Goal: Task Accomplishment & Management: Manage account settings

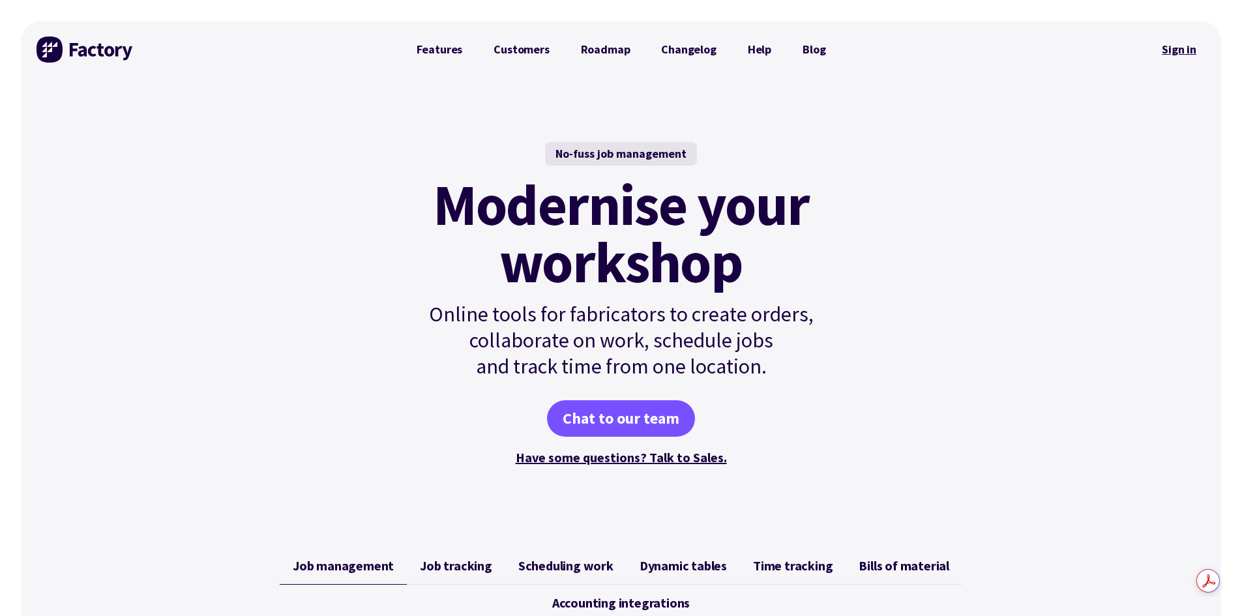
click at [1179, 50] on link "Sign in" at bounding box center [1179, 50] width 53 height 30
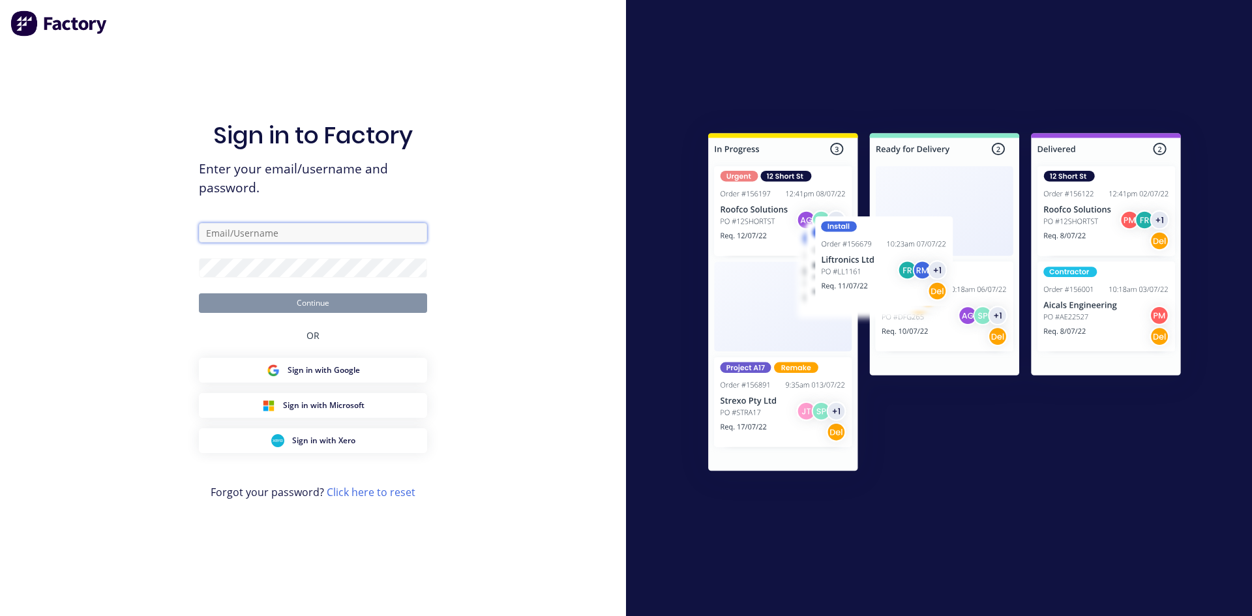
type input "zimmie.joubert@gmail.com"
click at [586, 450] on div "Sign in to Factory Enter your email/username and password. zimmie.joubert@gmail…" at bounding box center [313, 308] width 626 height 616
click at [309, 304] on button "Continue" at bounding box center [313, 303] width 228 height 20
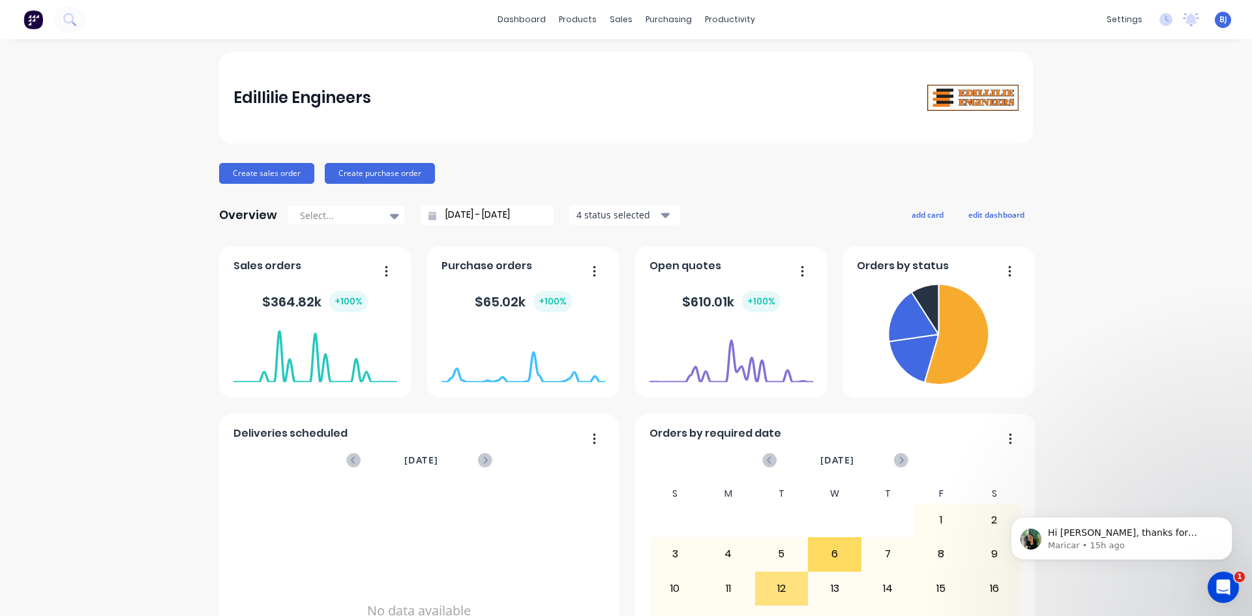
click at [1221, 583] on icon "Open Intercom Messenger" at bounding box center [1224, 588] width 22 height 22
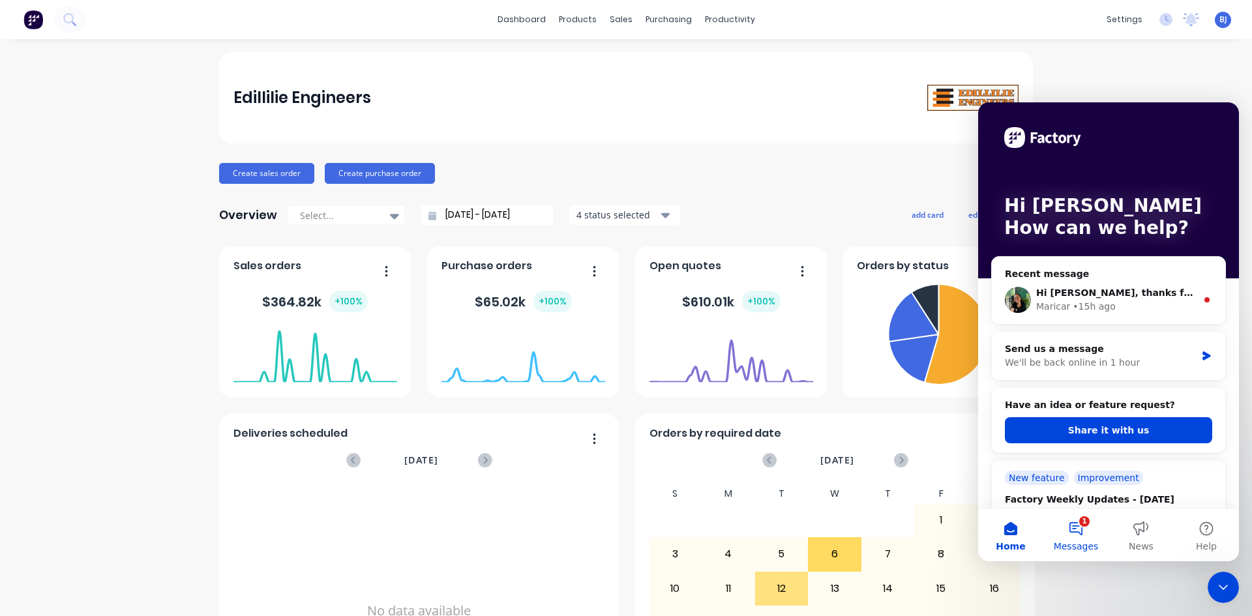
click at [1078, 523] on button "1 Messages" at bounding box center [1076, 535] width 65 height 52
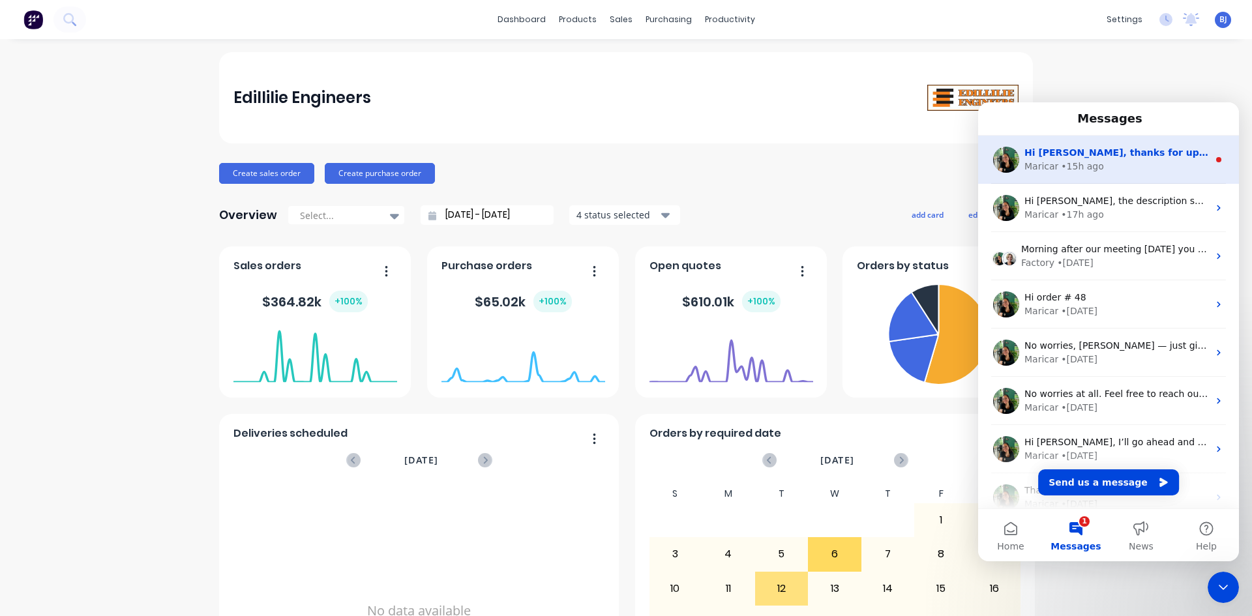
click at [1100, 165] on div "Maricar • 15h ago" at bounding box center [1117, 167] width 184 height 14
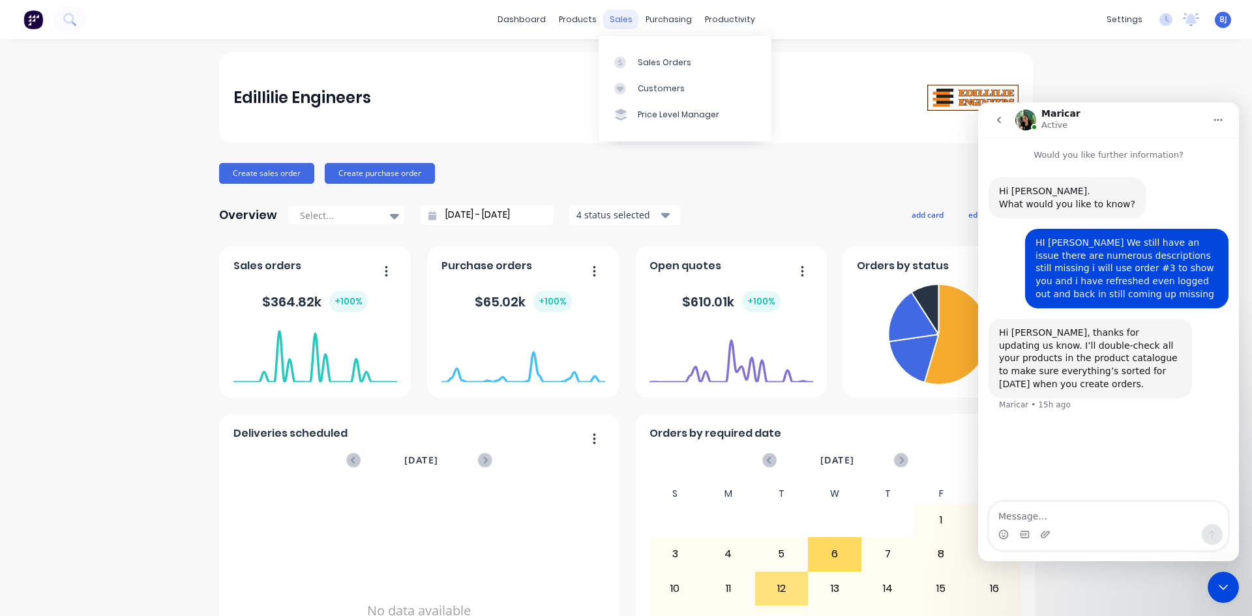
click at [614, 25] on div "sales" at bounding box center [621, 20] width 36 height 20
click at [638, 65] on div "Sales Orders" at bounding box center [664, 63] width 53 height 12
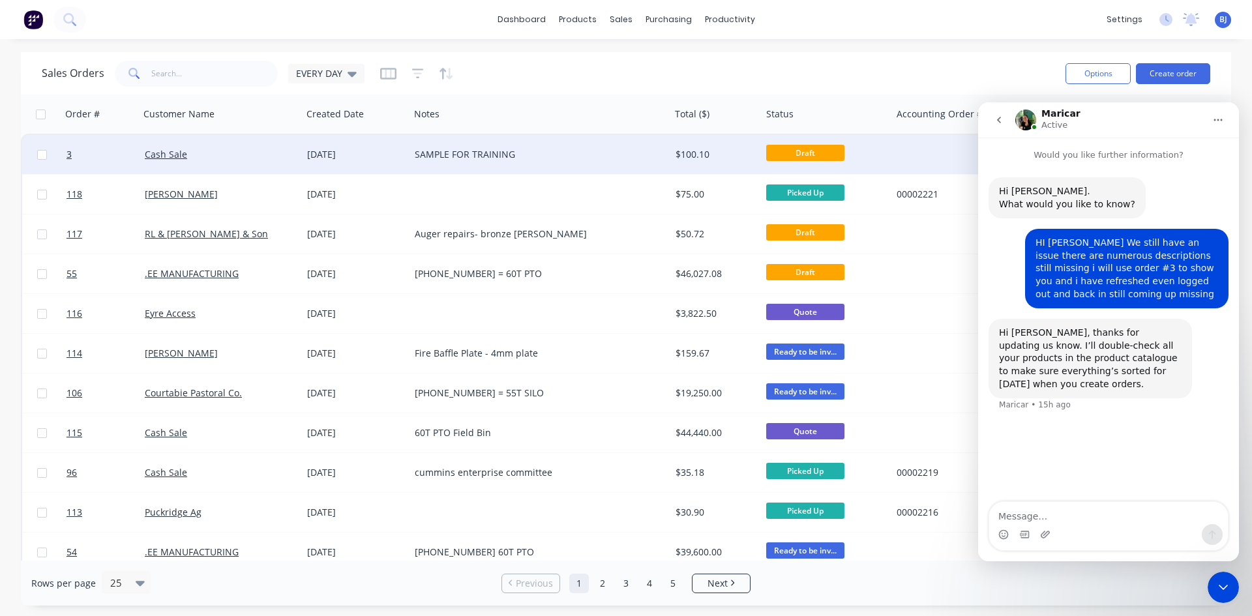
click at [422, 154] on div "SAMPLE FOR TRAINING" at bounding box center [533, 154] width 237 height 13
click at [280, 160] on div "Cash Sale" at bounding box center [217, 154] width 145 height 13
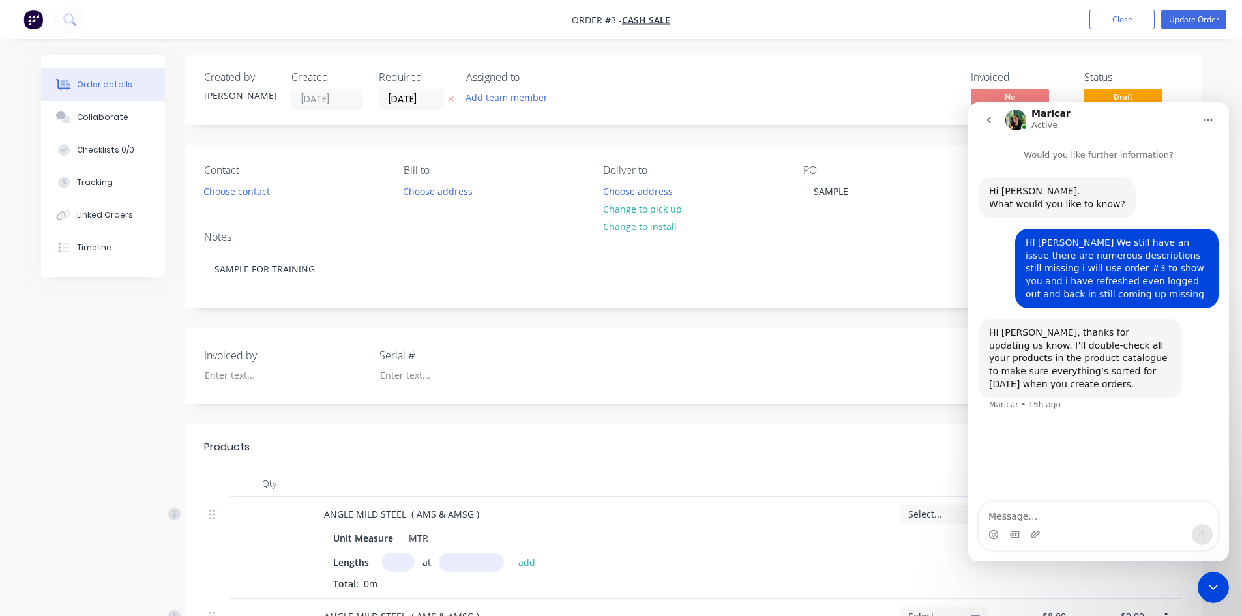
click at [1209, 583] on icon "Close Intercom Messenger" at bounding box center [1214, 588] width 16 height 16
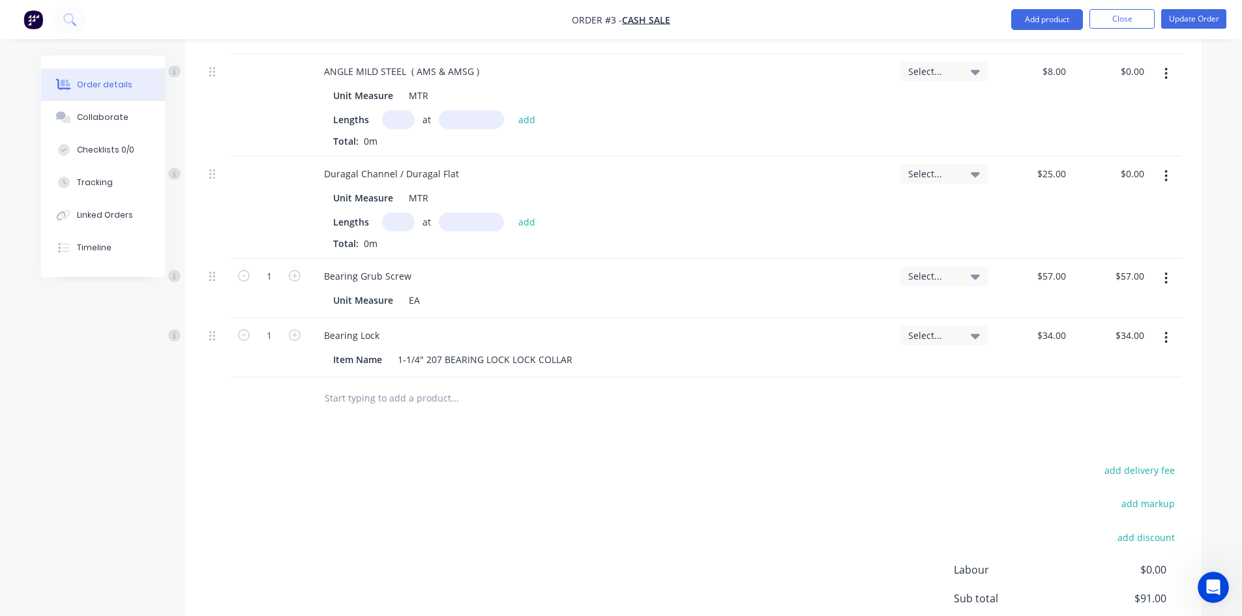
scroll to position [522, 0]
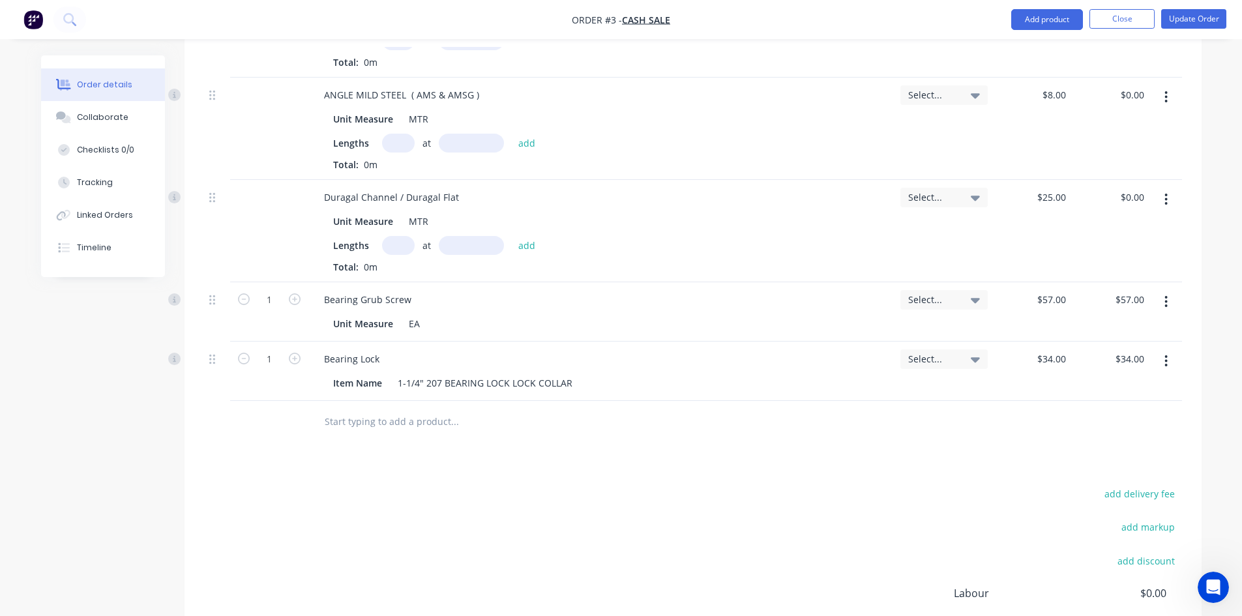
click at [1166, 365] on icon "button" at bounding box center [1167, 361] width 3 height 12
drag, startPoint x: 1094, startPoint y: 470, endPoint x: 1100, endPoint y: 434, distance: 36.5
click at [1094, 469] on div "Delete" at bounding box center [1120, 473] width 100 height 19
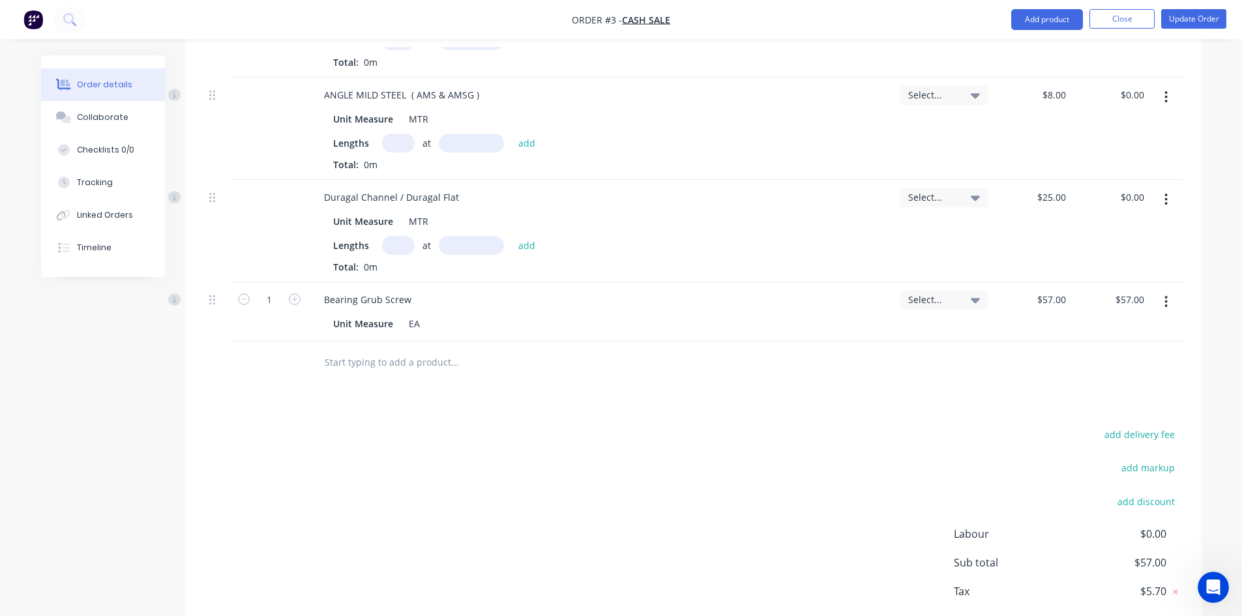
click at [1167, 309] on button "button" at bounding box center [1166, 301] width 31 height 23
drag, startPoint x: 1097, startPoint y: 408, endPoint x: 1097, endPoint y: 393, distance: 15.0
click at [1096, 402] on button "Delete" at bounding box center [1121, 414] width 124 height 26
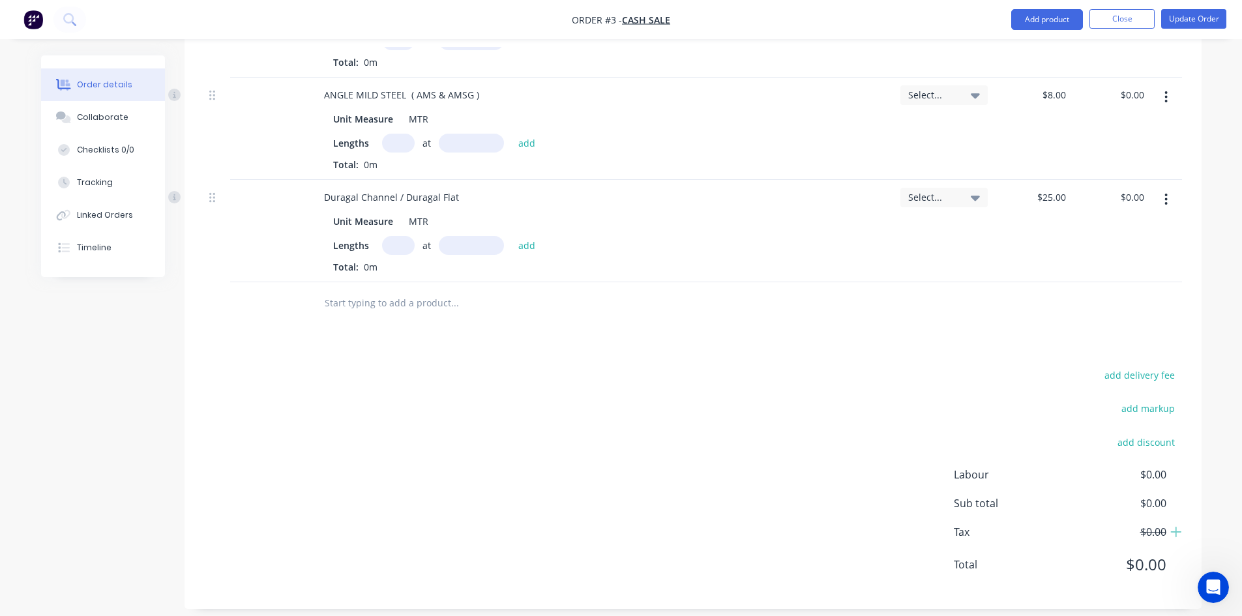
click at [1163, 210] on button "button" at bounding box center [1166, 199] width 31 height 23
click at [1102, 312] on div "Delete" at bounding box center [1120, 312] width 100 height 19
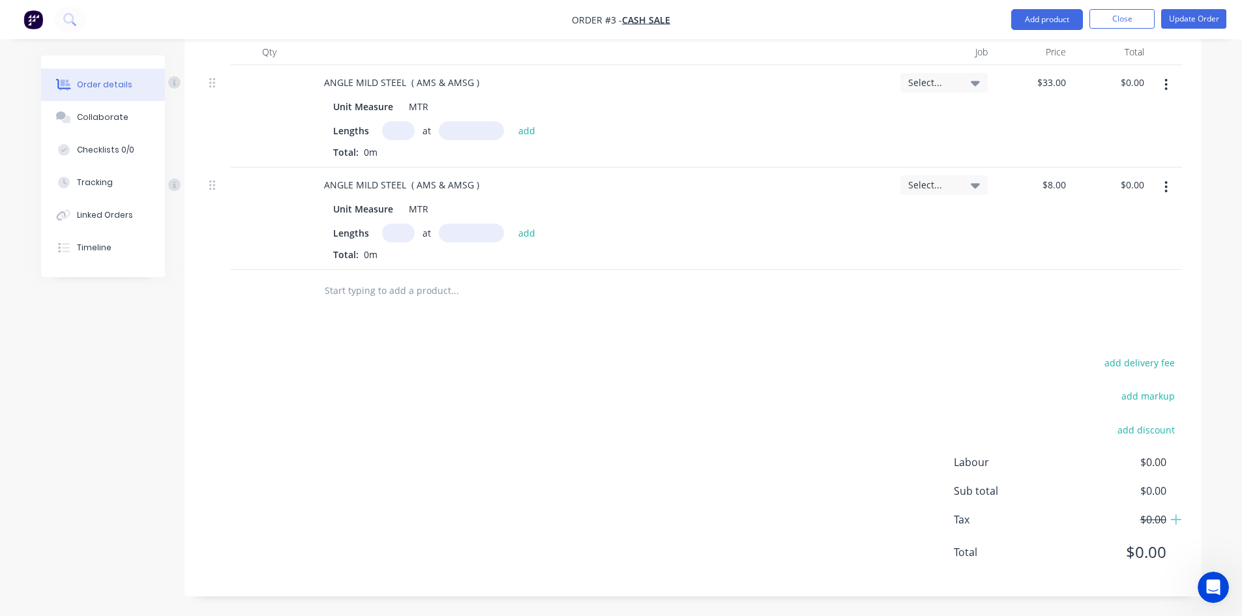
click at [1165, 187] on icon "button" at bounding box center [1166, 187] width 3 height 14
drag, startPoint x: 1107, startPoint y: 297, endPoint x: 1109, endPoint y: 240, distance: 57.4
click at [1107, 296] on div "Delete" at bounding box center [1120, 299] width 100 height 19
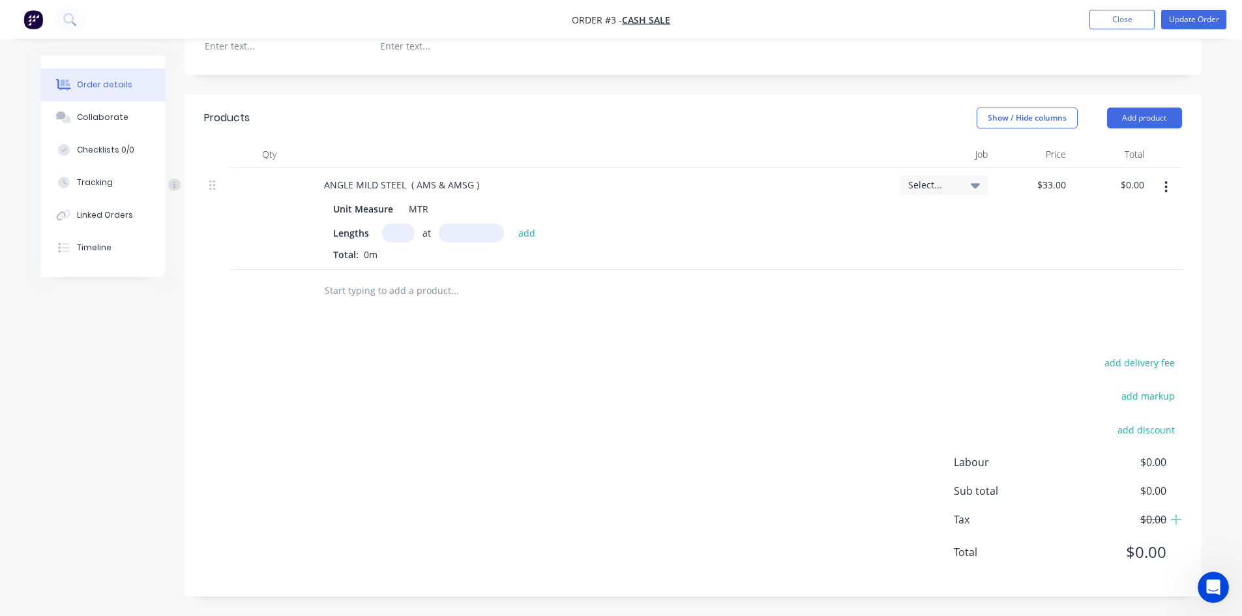
click at [1169, 195] on button "button" at bounding box center [1166, 186] width 31 height 23
click at [1090, 299] on div "Delete" at bounding box center [1120, 299] width 100 height 19
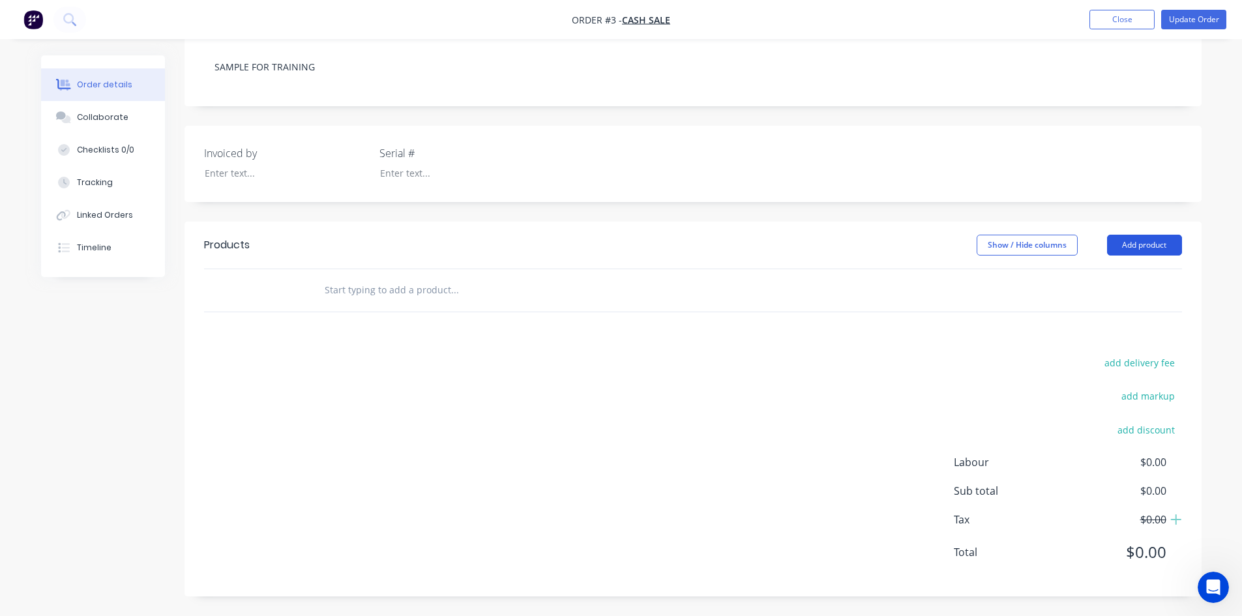
click at [1126, 243] on button "Add product" at bounding box center [1144, 245] width 75 height 21
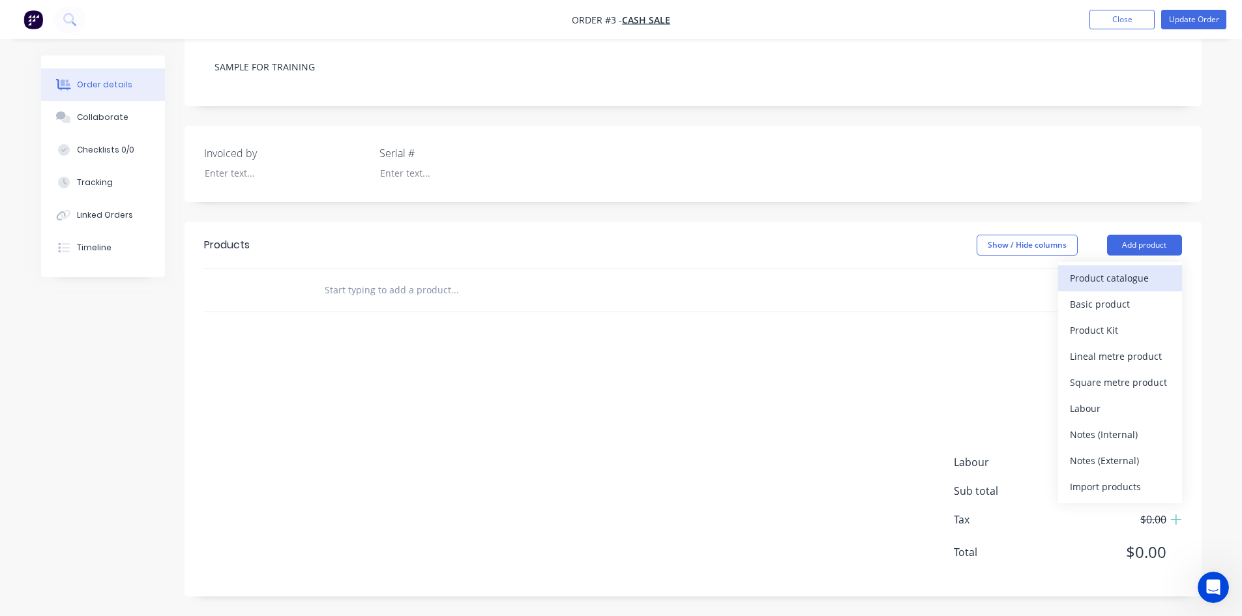
click at [1099, 277] on div "Product catalogue" at bounding box center [1120, 278] width 100 height 19
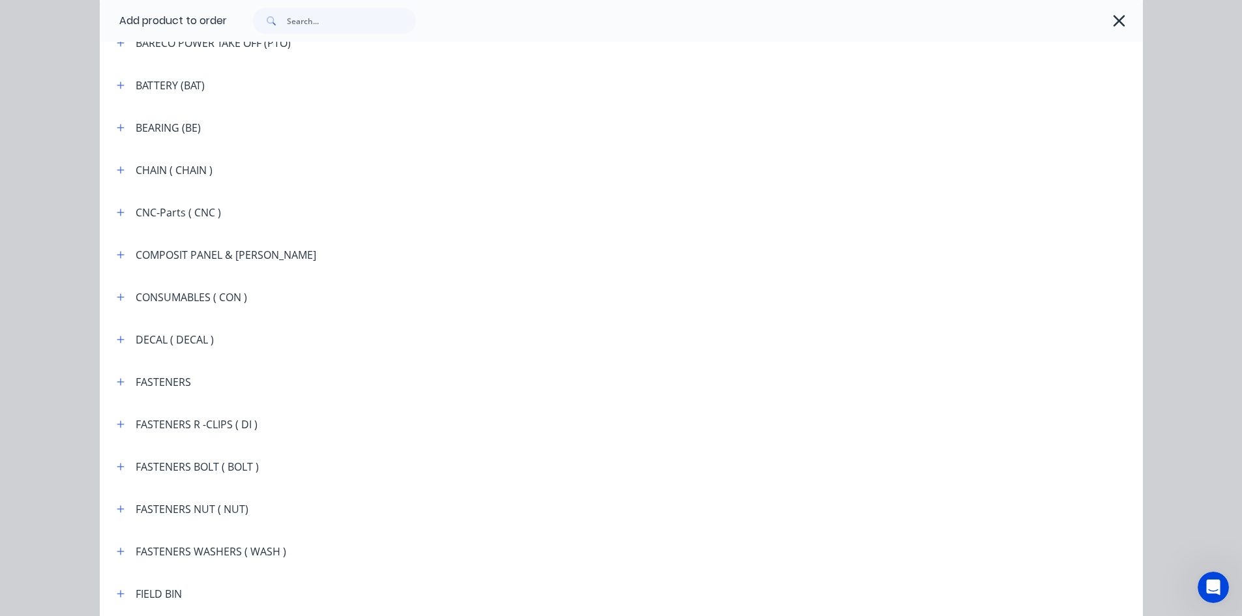
scroll to position [978, 0]
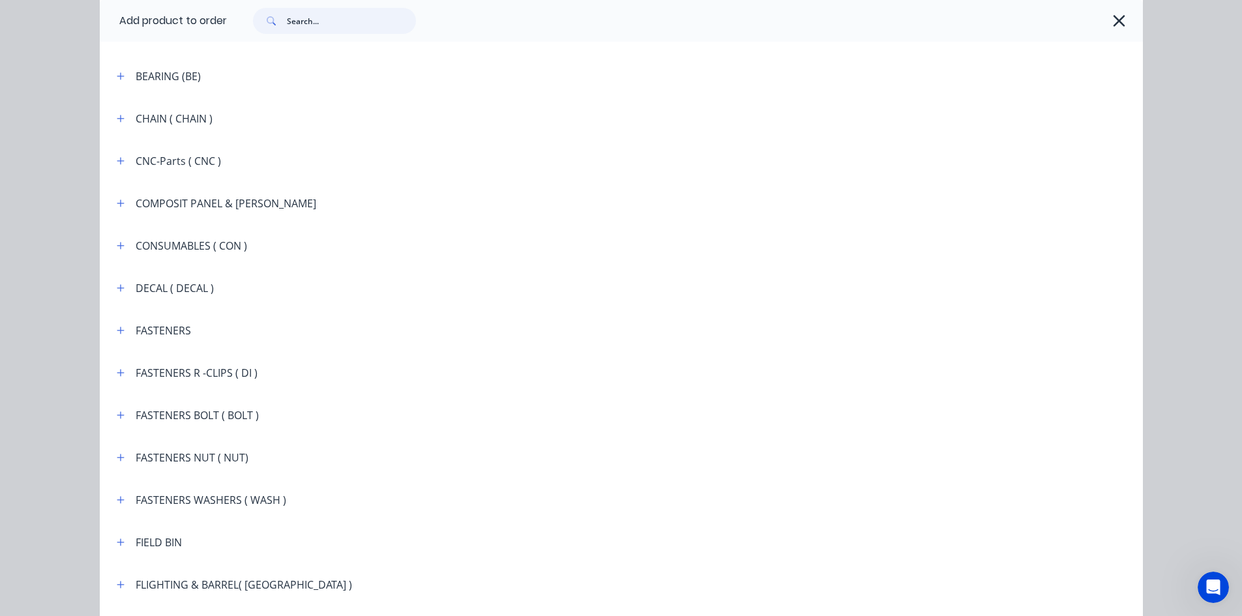
click at [290, 17] on input "text" at bounding box center [351, 21] width 129 height 26
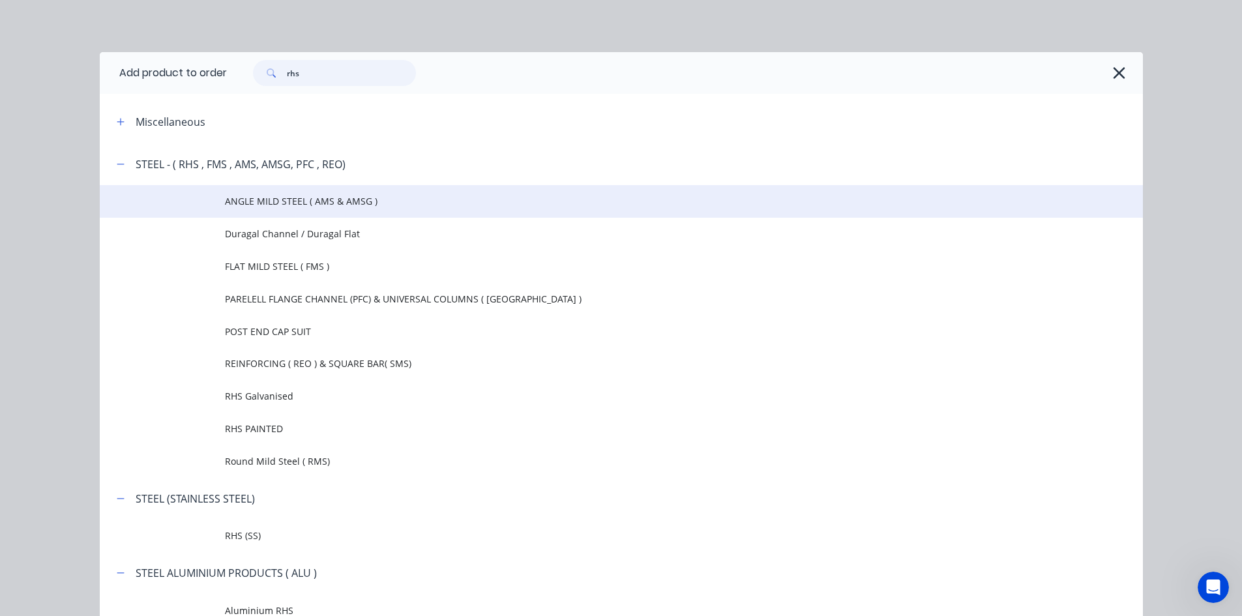
type input "rhs"
click at [286, 204] on span "ANGLE MILD STEEL ( AMS & AMSG )" at bounding box center [592, 201] width 734 height 14
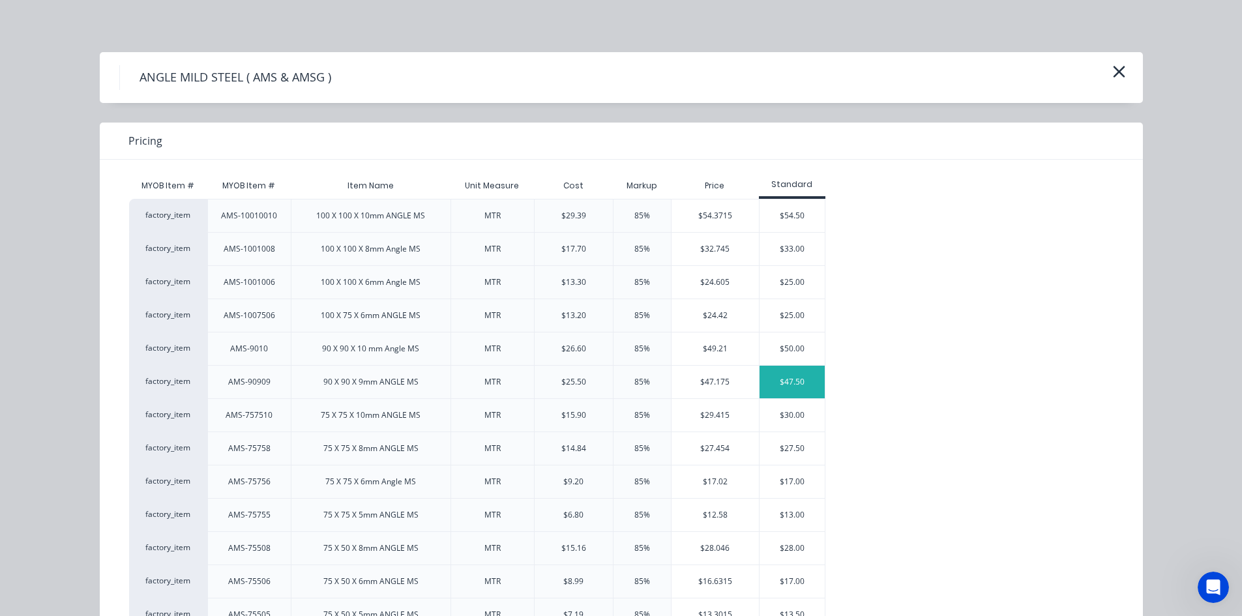
click at [777, 384] on div "$47.50" at bounding box center [792, 382] width 65 height 33
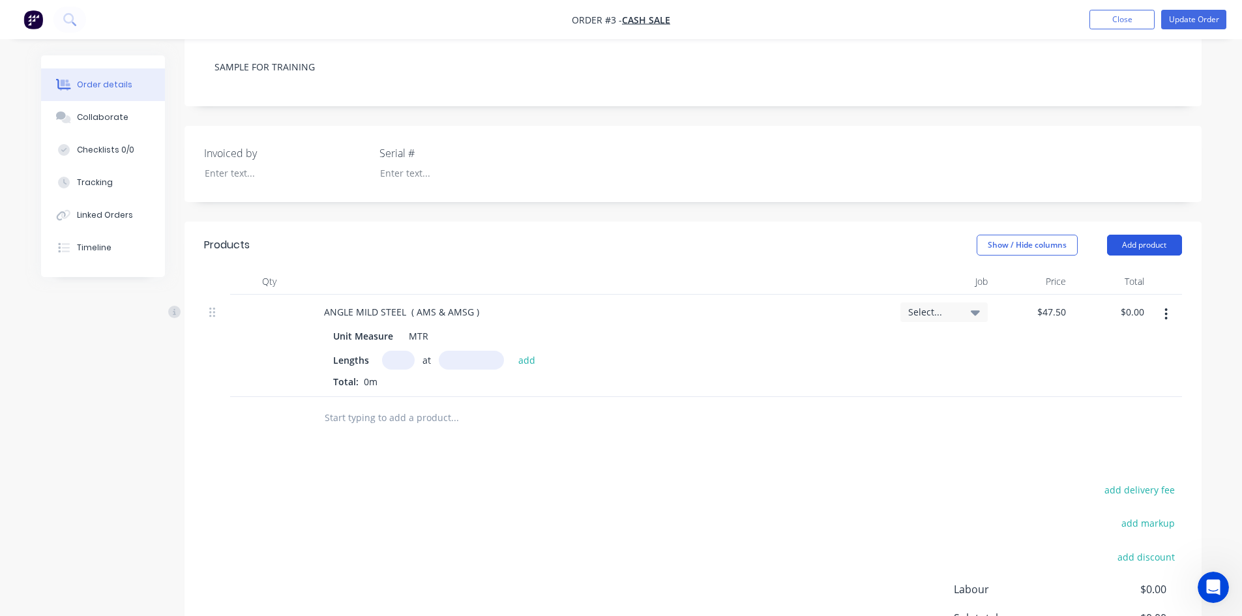
click at [1139, 244] on button "Add product" at bounding box center [1144, 245] width 75 height 21
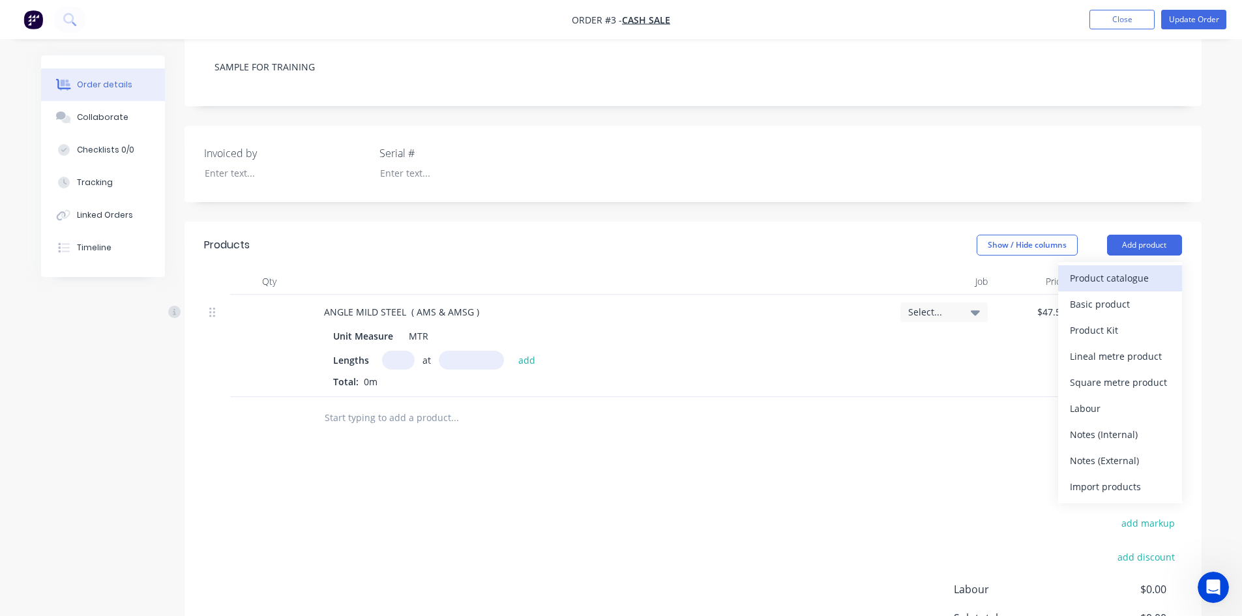
click at [1113, 279] on div "Product catalogue" at bounding box center [1120, 278] width 100 height 19
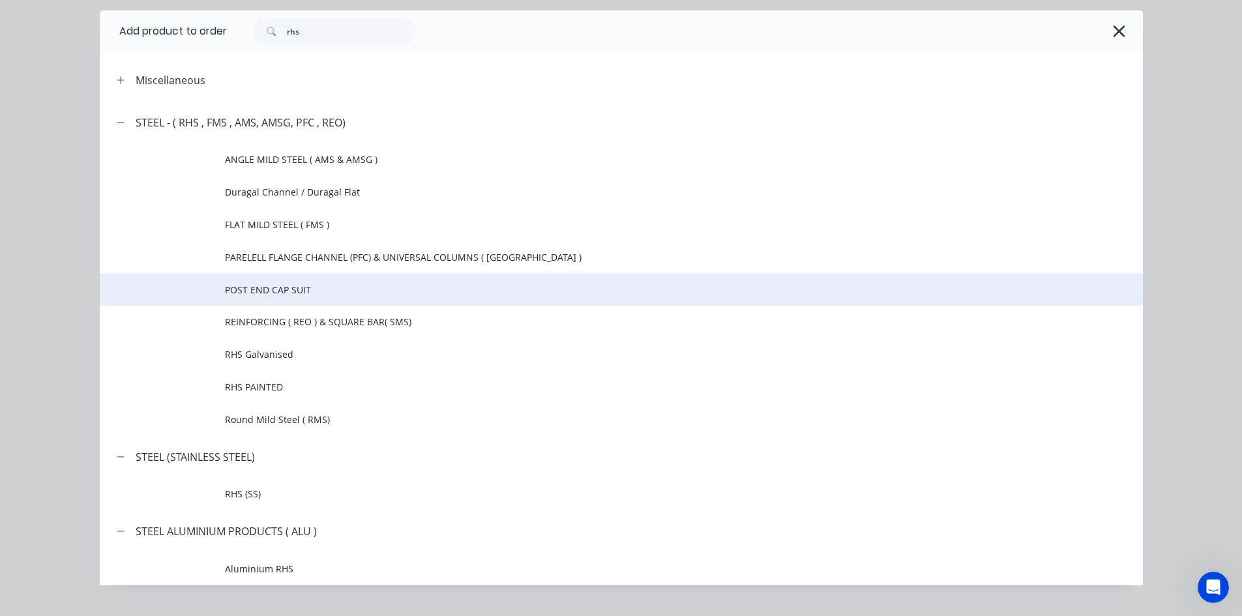
scroll to position [65, 0]
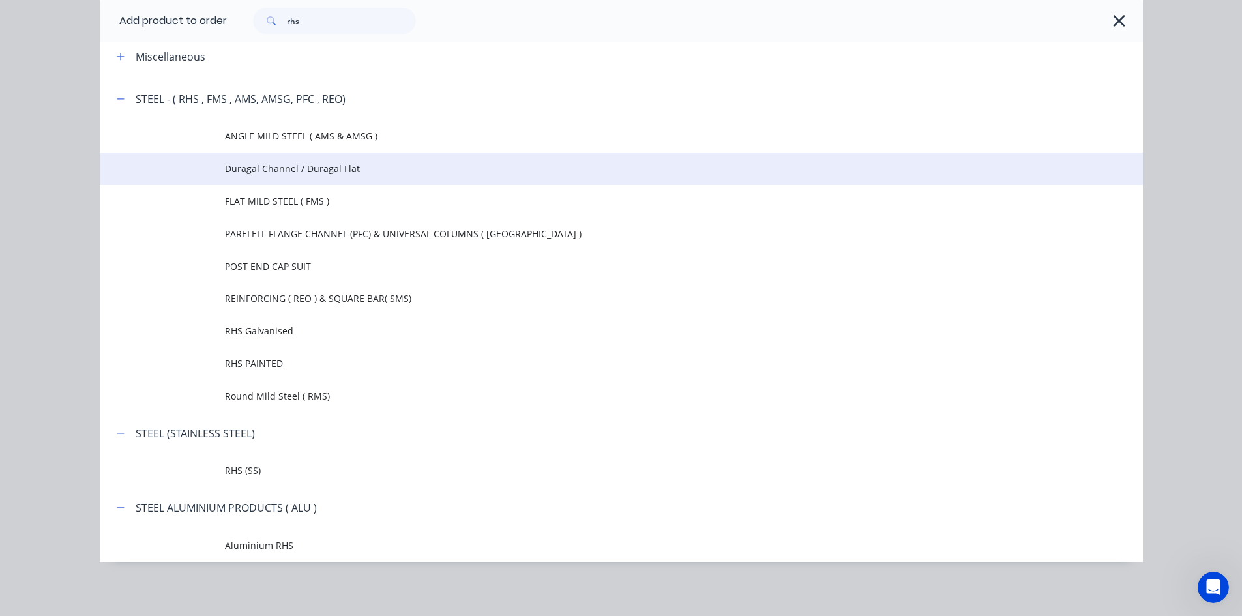
click at [251, 168] on span "Duragal Channel / Duragal Flat" at bounding box center [592, 169] width 734 height 14
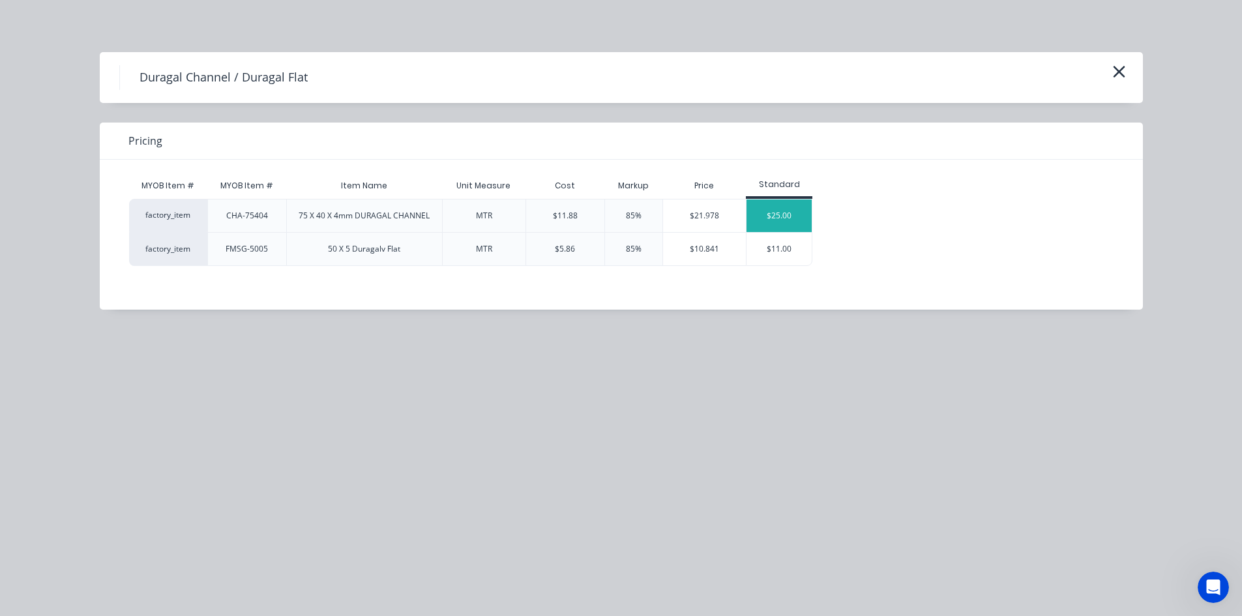
click at [796, 218] on div "$25.00" at bounding box center [779, 216] width 65 height 33
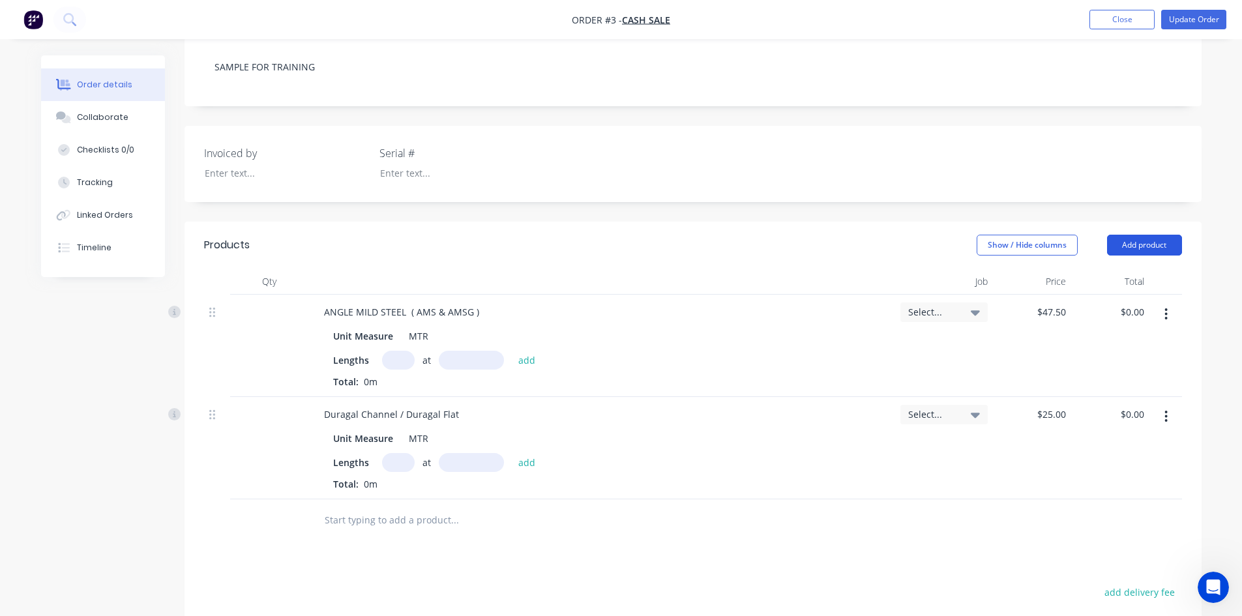
click at [1160, 245] on button "Add product" at bounding box center [1144, 245] width 75 height 21
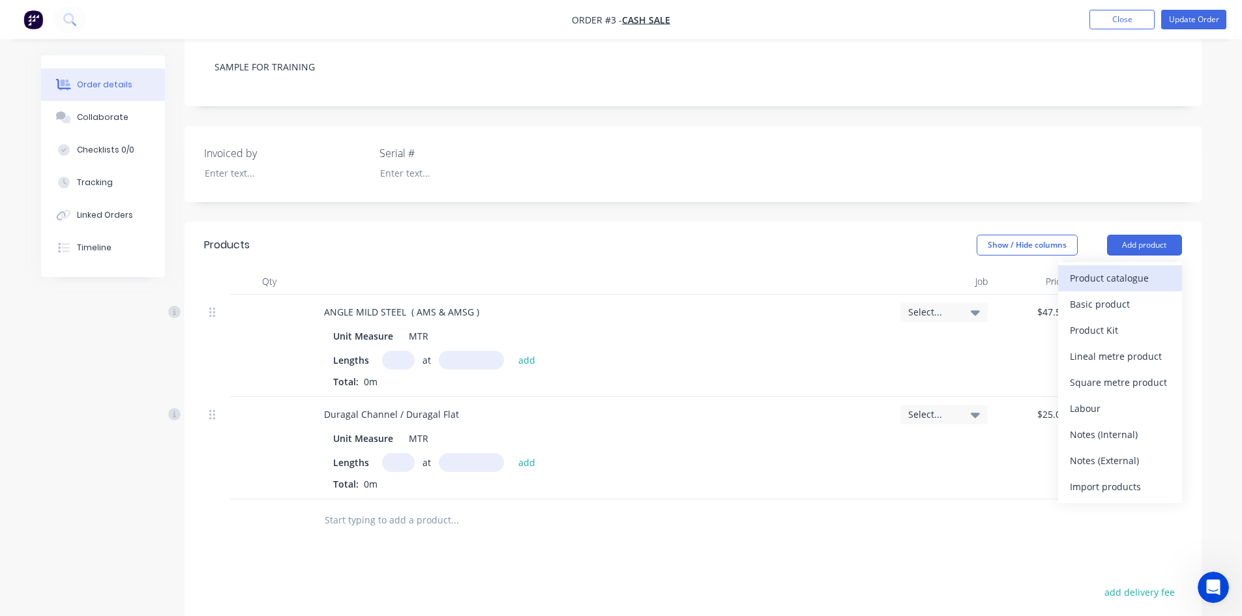
click at [1115, 286] on div "Product catalogue" at bounding box center [1120, 278] width 100 height 19
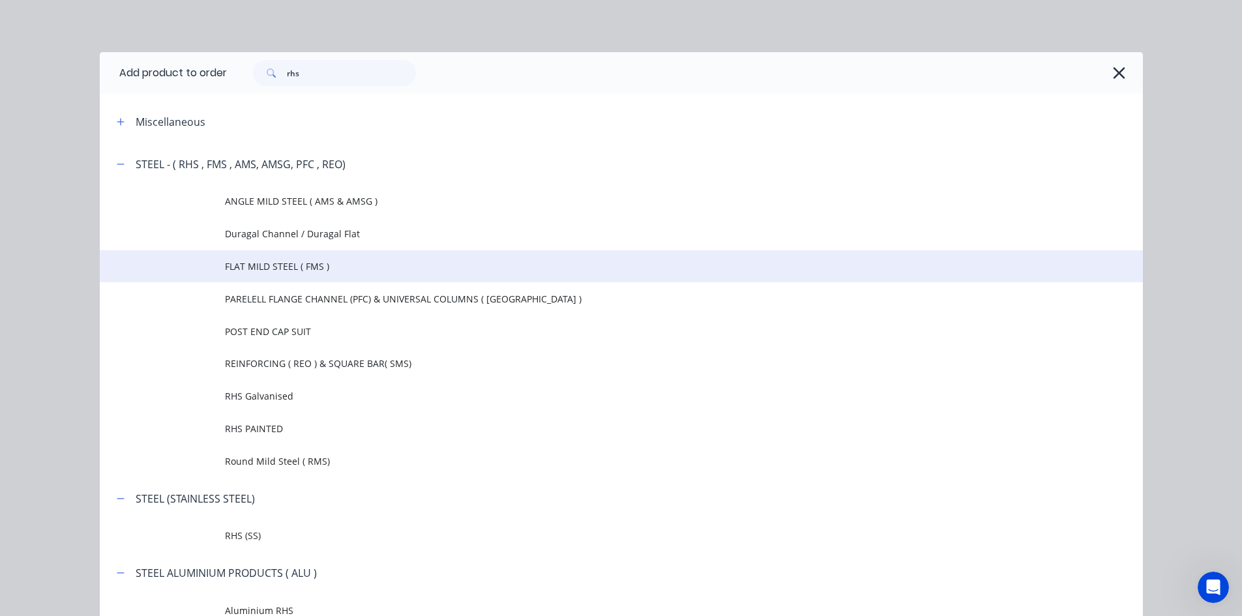
click at [280, 267] on span "FLAT MILD STEEL ( FMS )" at bounding box center [592, 267] width 734 height 14
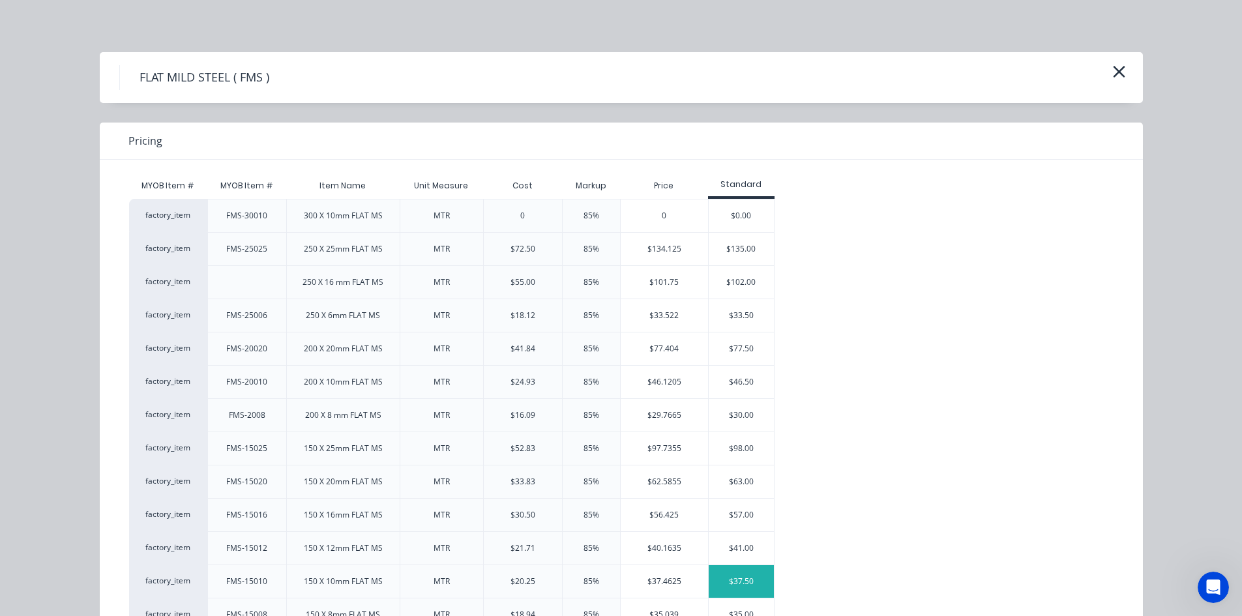
click at [744, 579] on div "$37.50" at bounding box center [741, 581] width 65 height 33
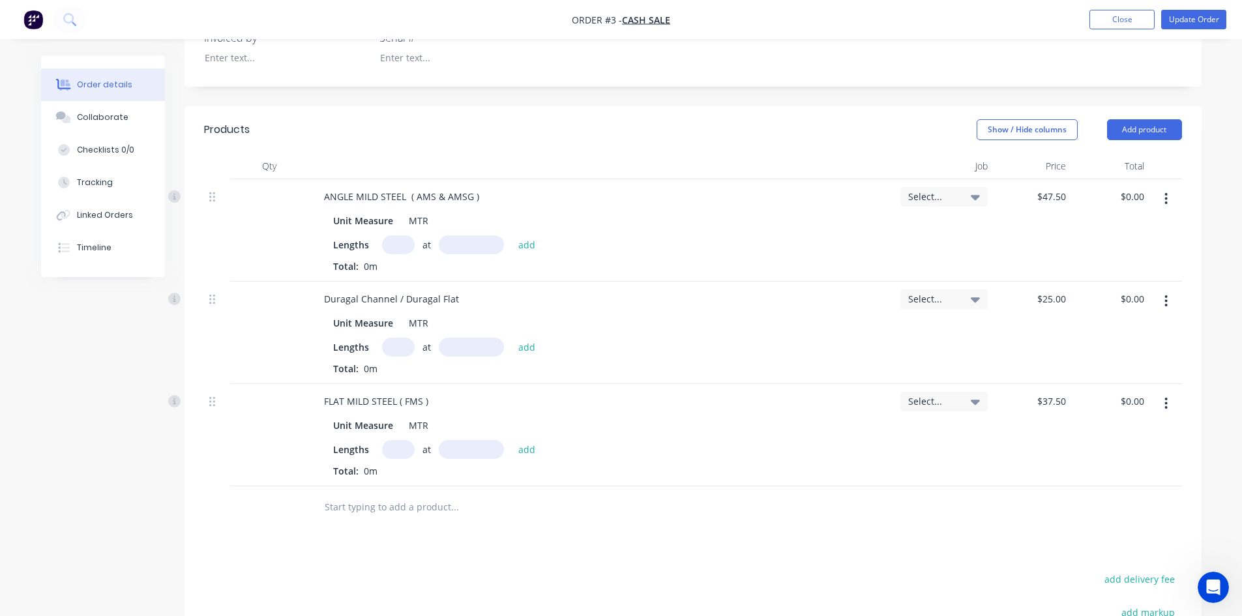
scroll to position [333, 0]
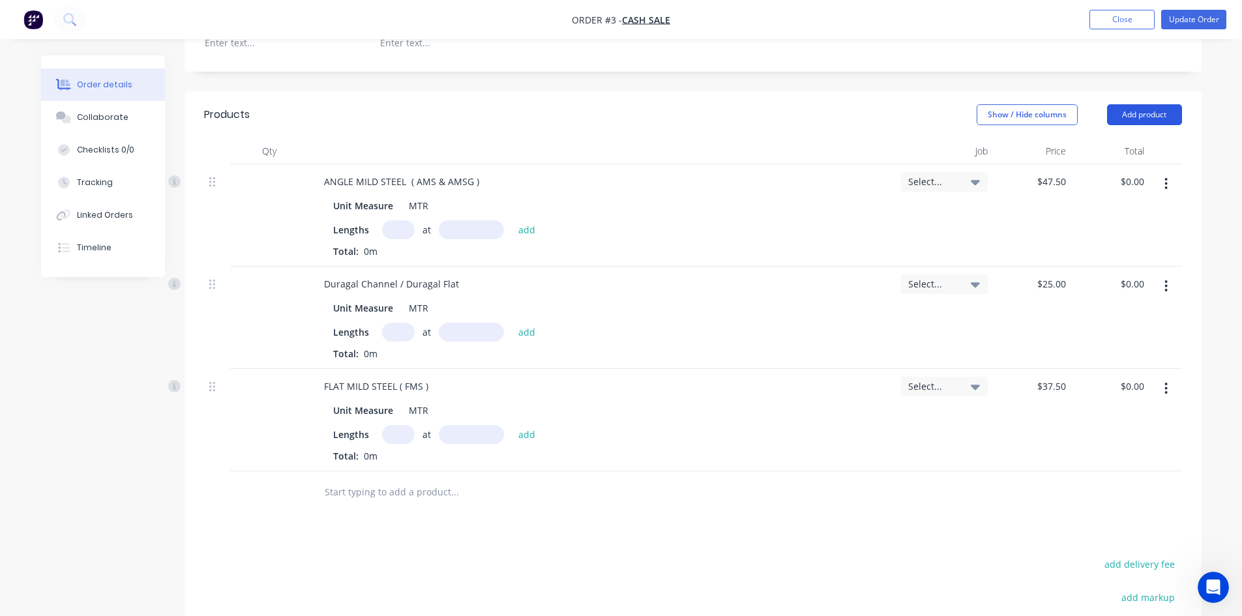
click at [1137, 116] on button "Add product" at bounding box center [1144, 114] width 75 height 21
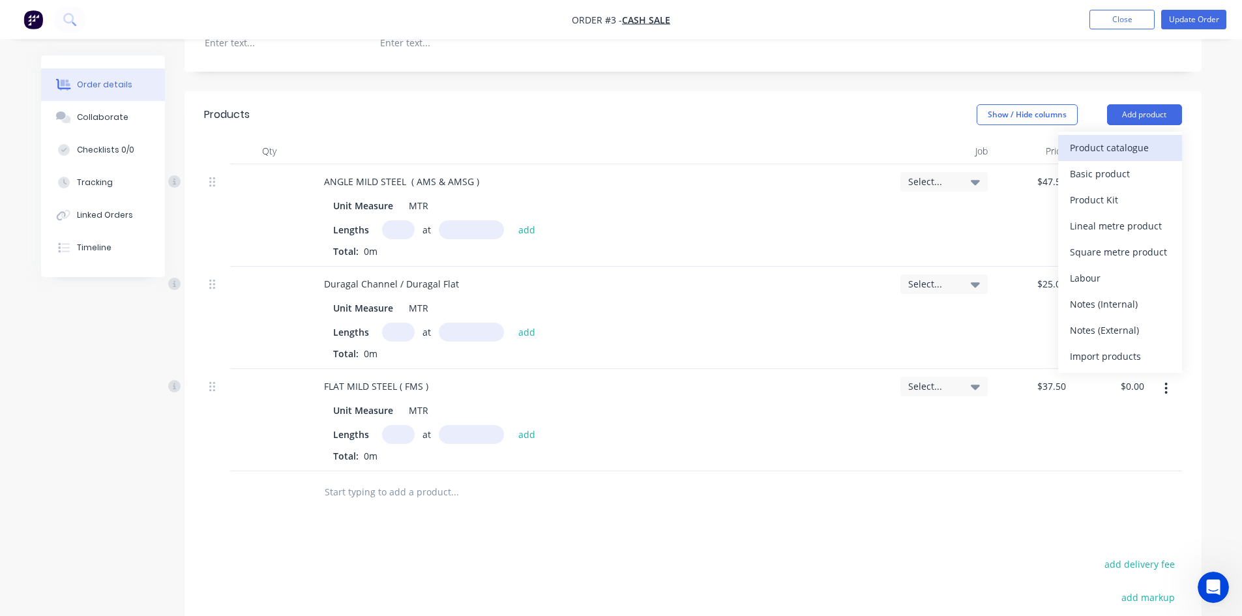
click at [1124, 147] on div "Product catalogue" at bounding box center [1120, 147] width 100 height 19
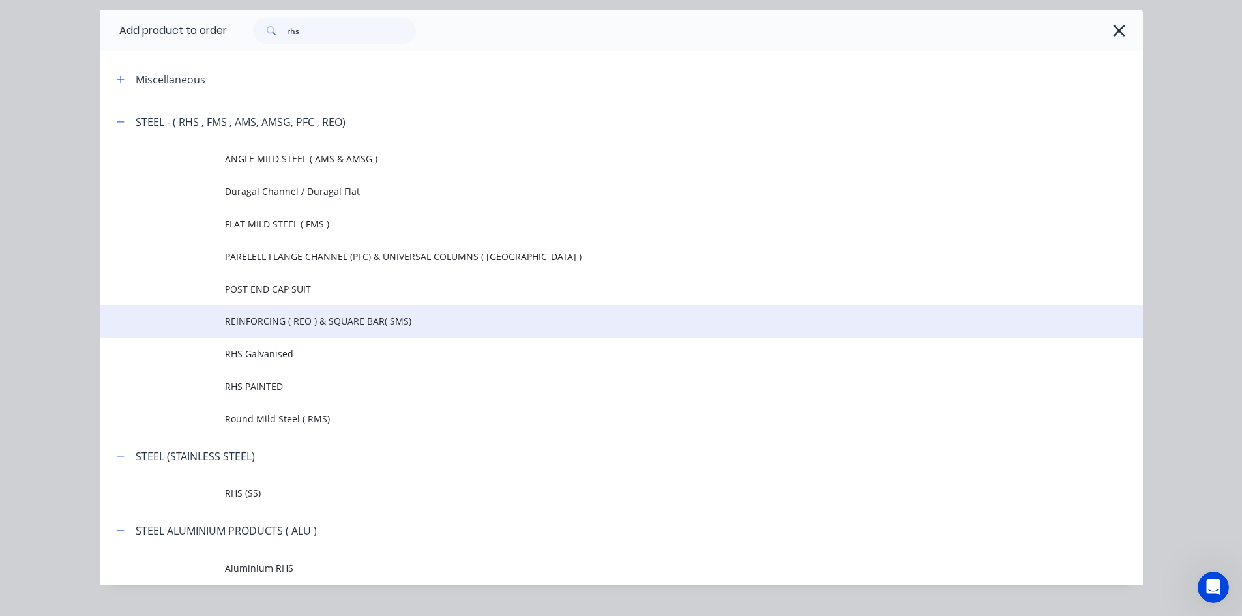
scroll to position [65, 0]
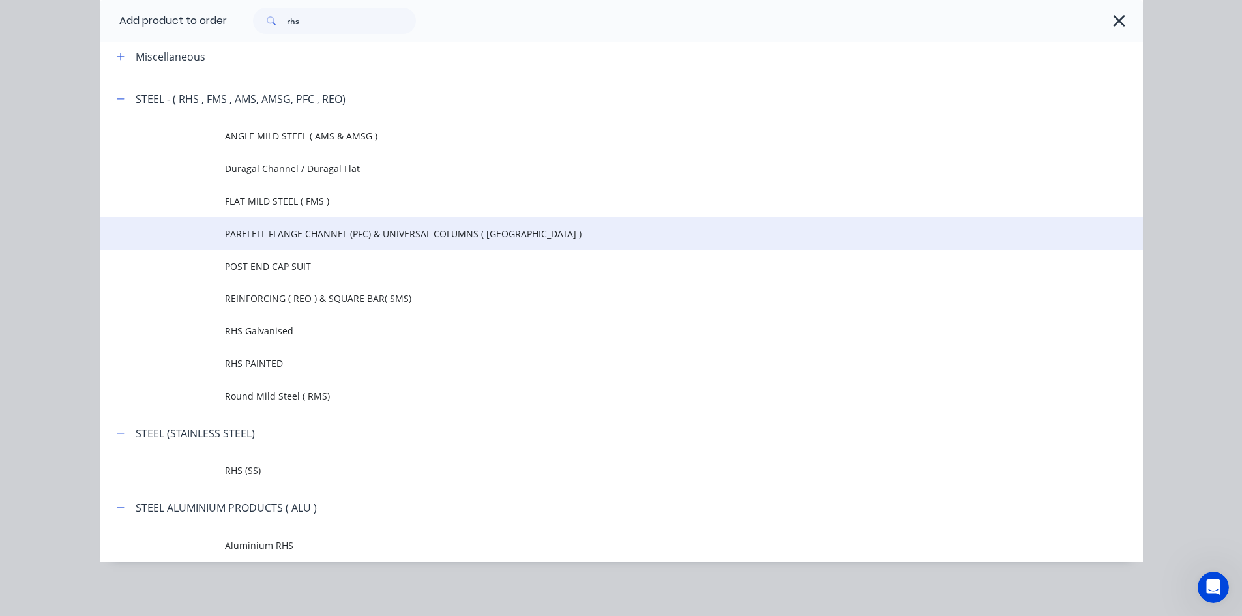
click at [296, 237] on span "PARELELL FLANGE CHANNEL (PFC) & UNIVERSAL COLUMNS ( UC )" at bounding box center [592, 234] width 734 height 14
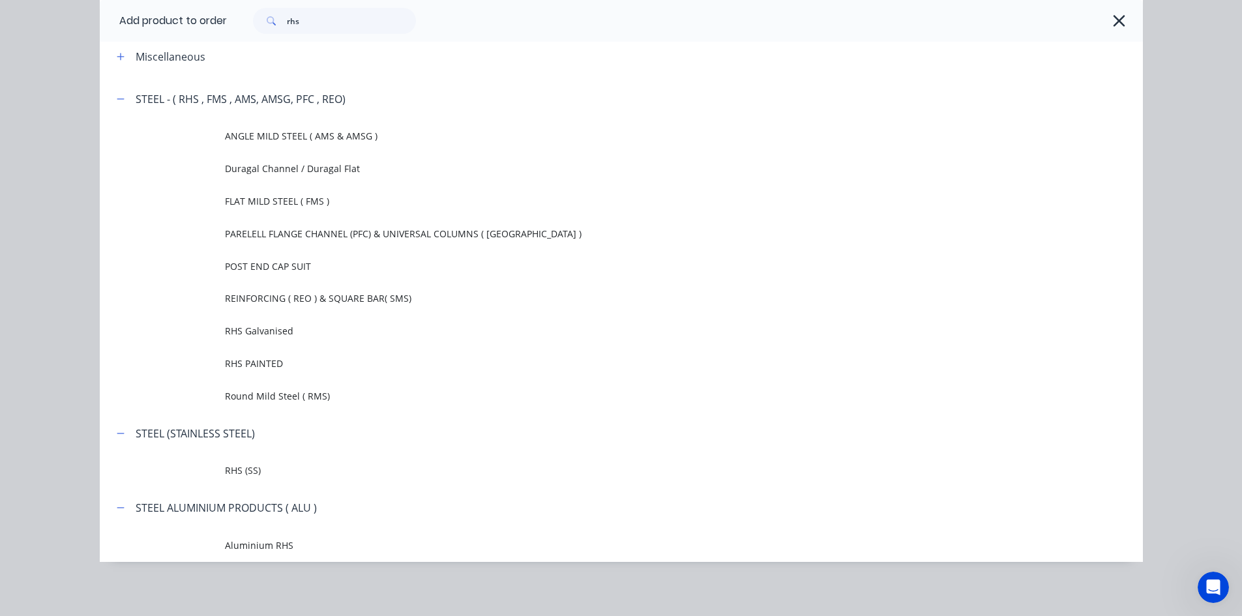
scroll to position [0, 0]
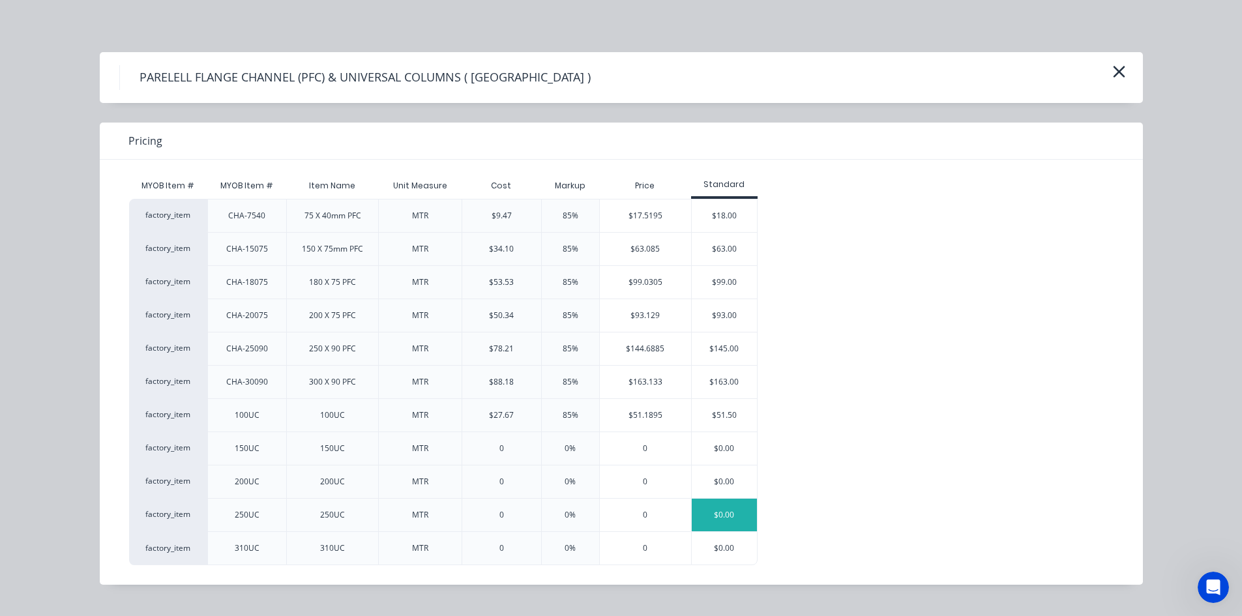
click at [717, 506] on div "$0.00" at bounding box center [724, 515] width 65 height 33
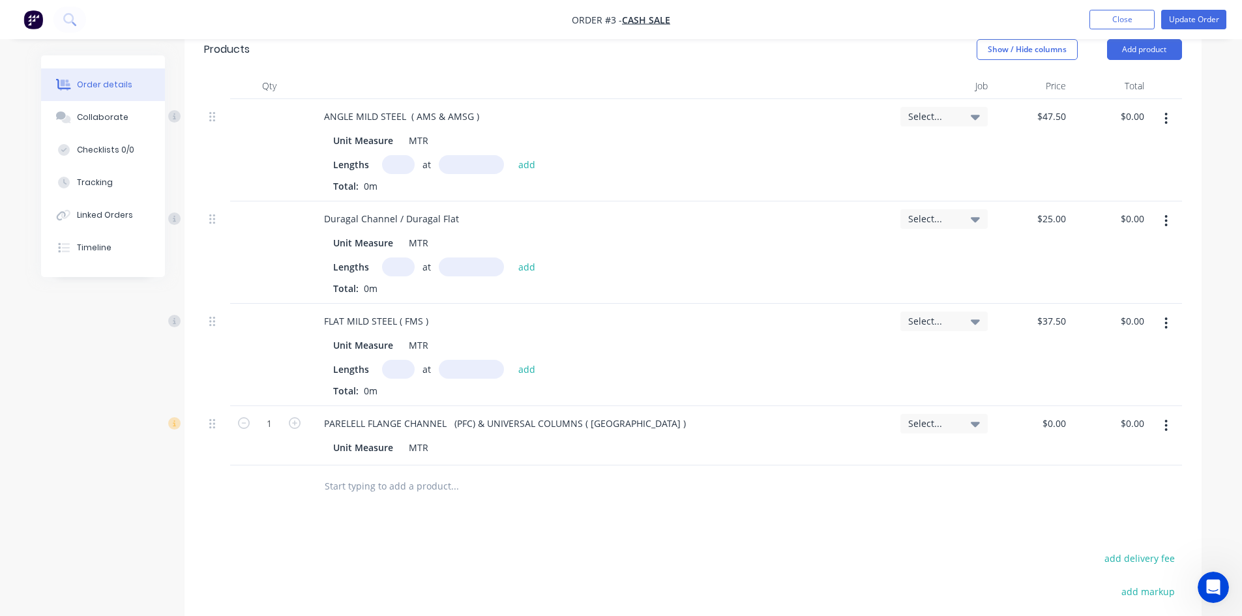
scroll to position [463, 0]
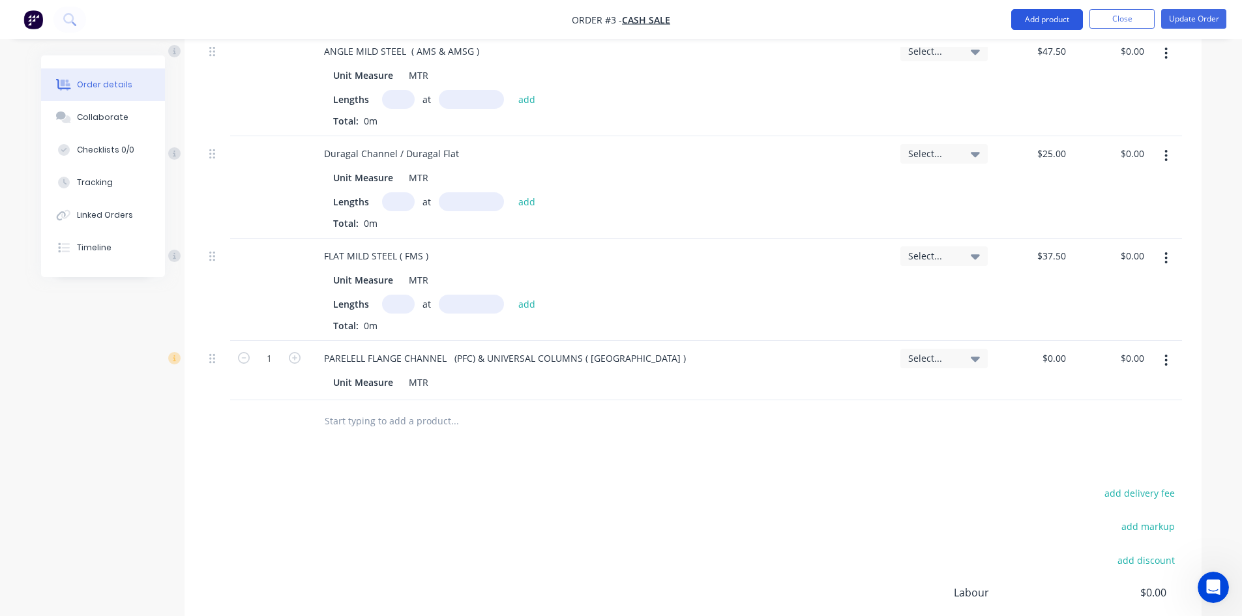
click at [1039, 18] on button "Add product" at bounding box center [1048, 19] width 72 height 21
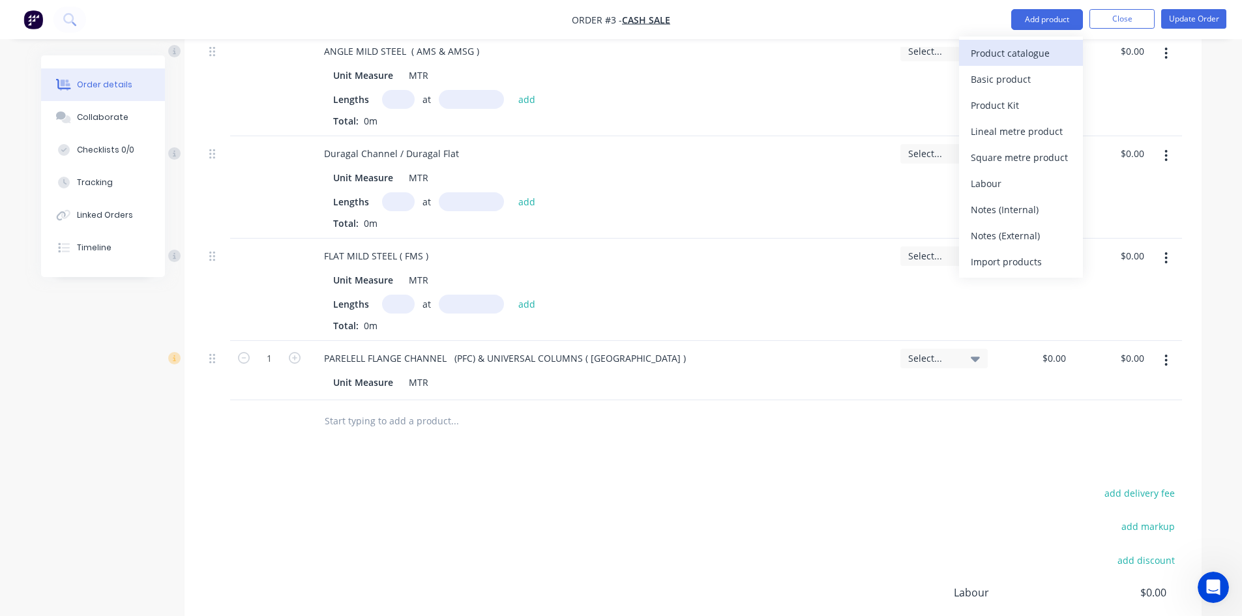
click at [1017, 54] on div "Product catalogue" at bounding box center [1021, 53] width 100 height 19
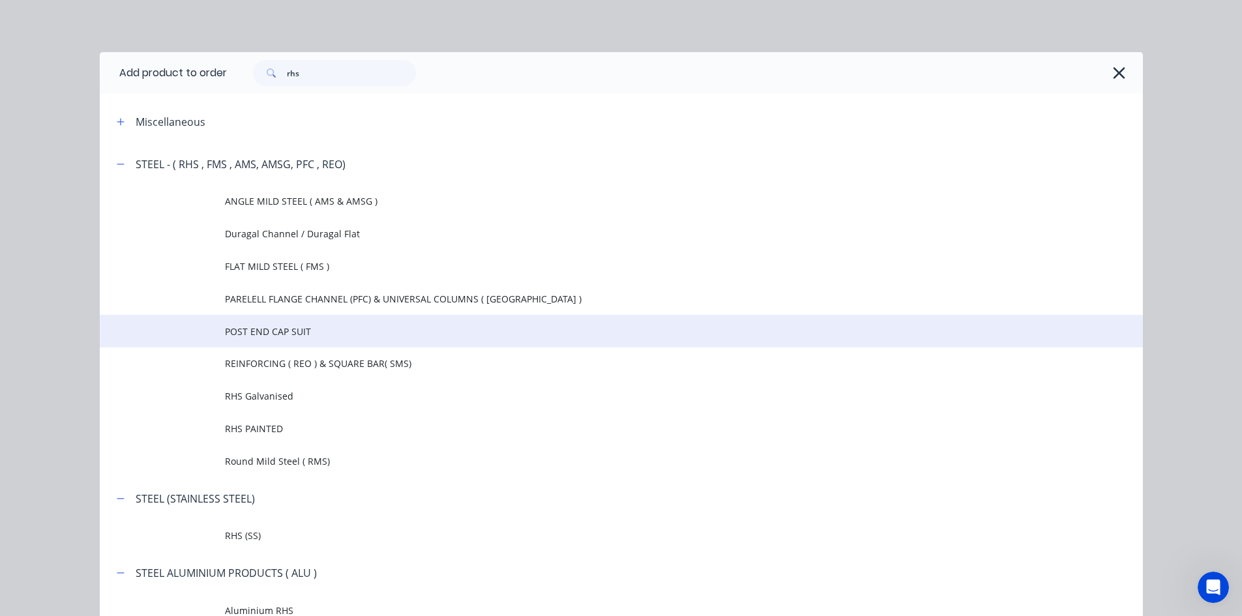
click at [295, 333] on span "POST END CAP SUIT" at bounding box center [592, 332] width 734 height 14
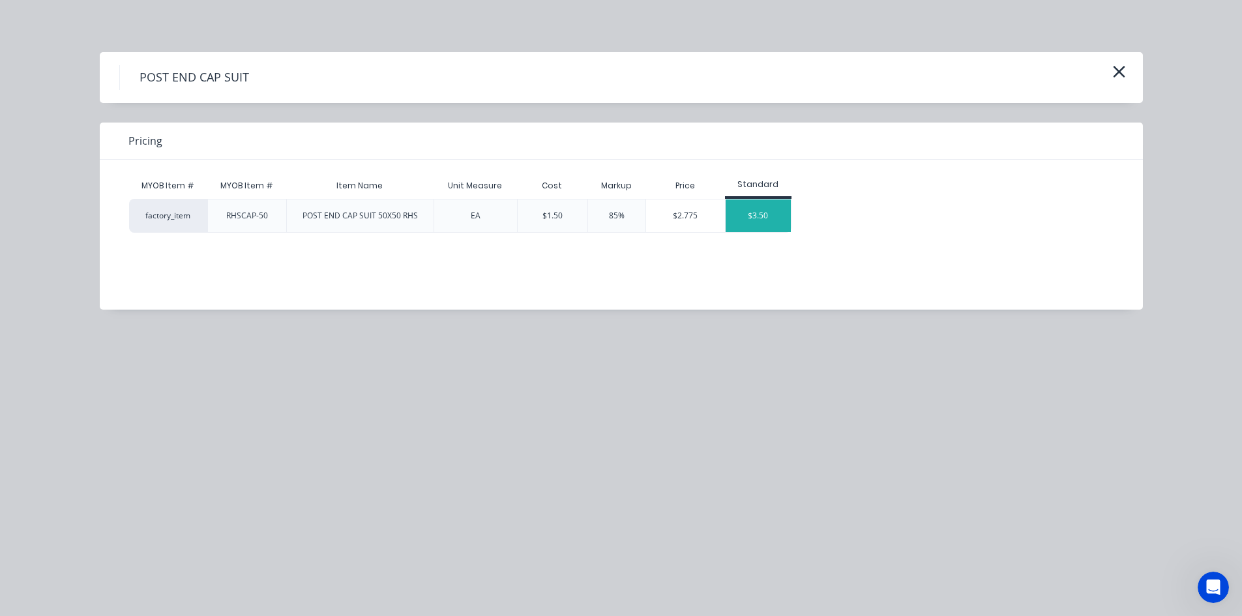
click at [751, 212] on div "$3.50" at bounding box center [758, 216] width 65 height 33
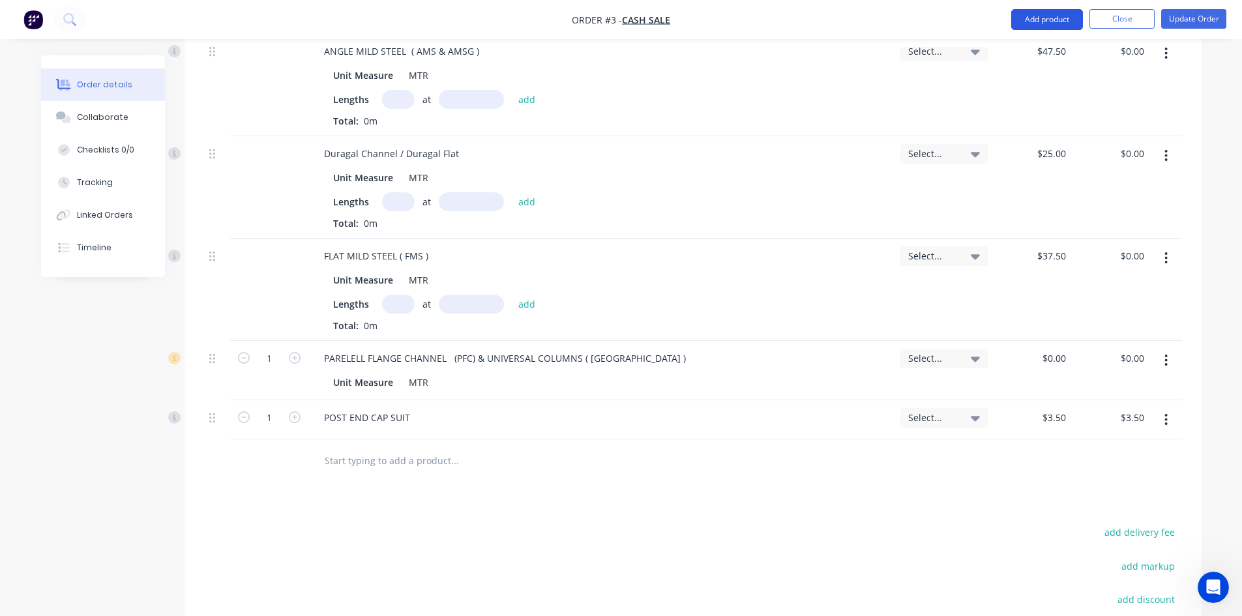
click at [1047, 19] on button "Add product" at bounding box center [1048, 19] width 72 height 21
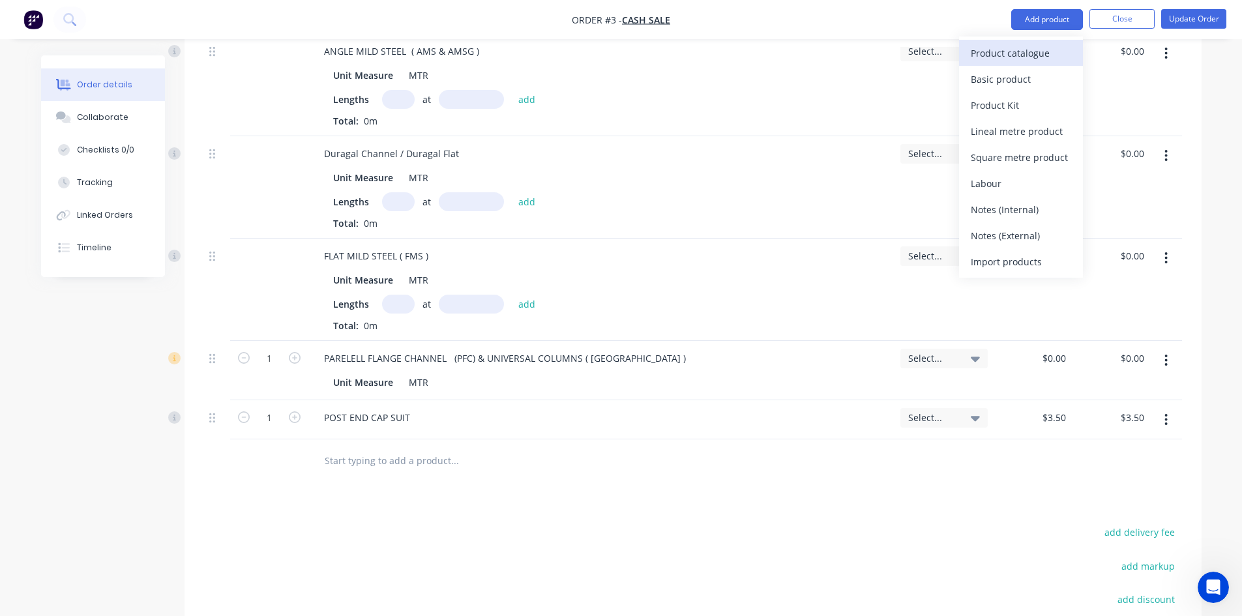
click at [1027, 55] on div "Product catalogue" at bounding box center [1021, 53] width 100 height 19
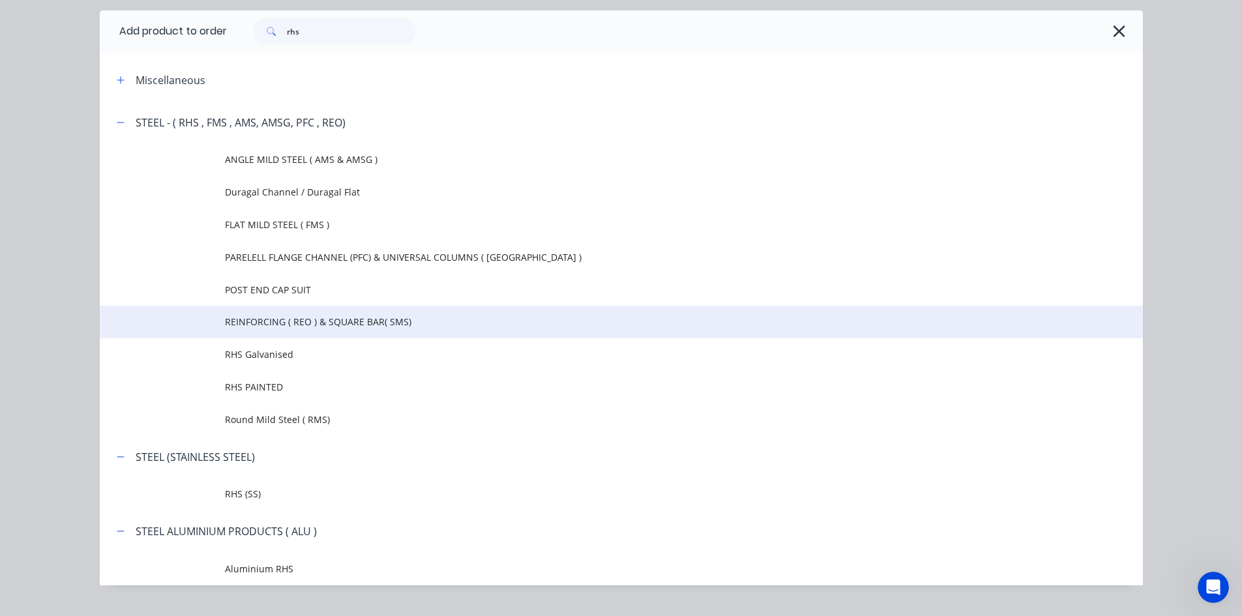
scroll to position [65, 0]
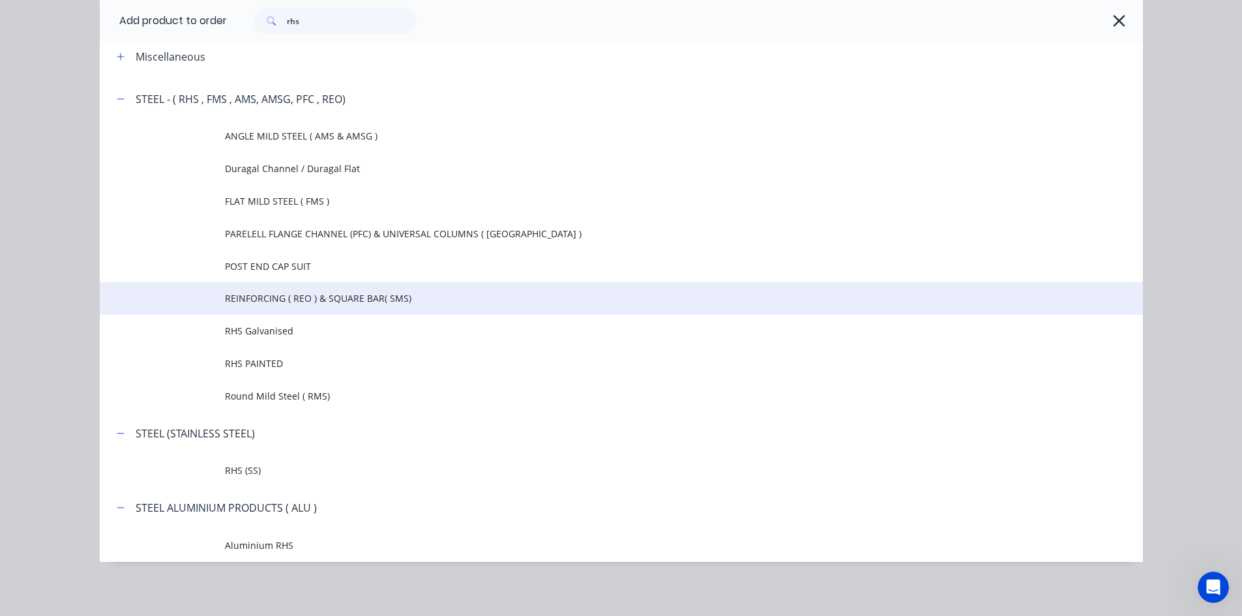
click at [278, 301] on span "REINFORCING ( REO ) & SQUARE BAR( SMS)" at bounding box center [592, 299] width 734 height 14
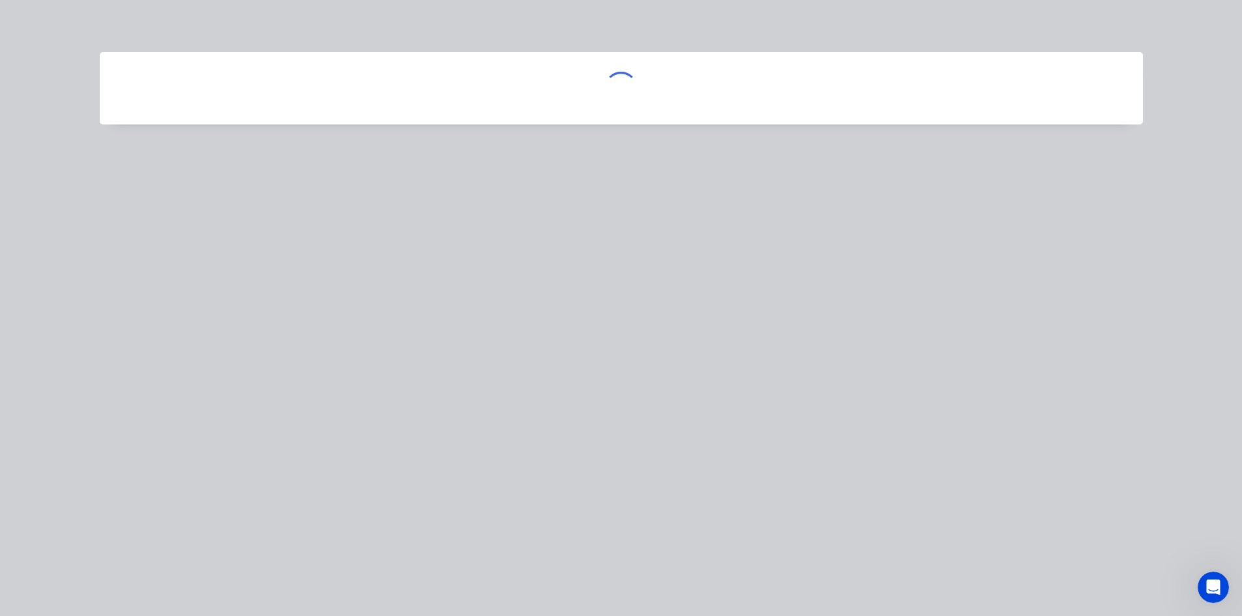
scroll to position [0, 0]
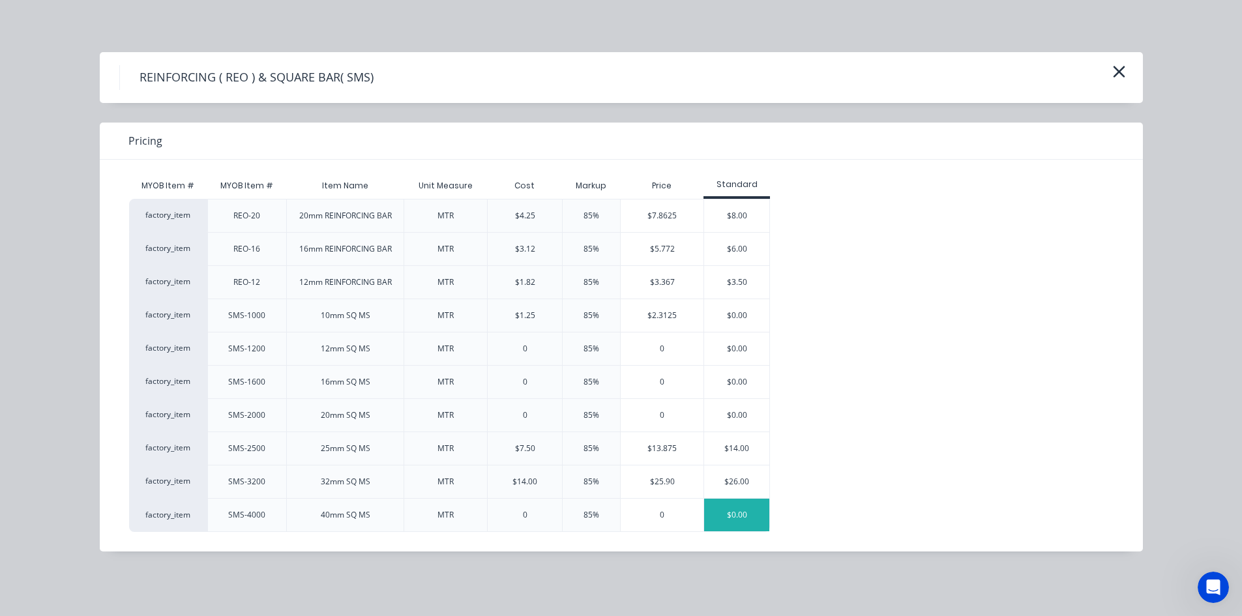
click at [719, 504] on div "$0.00" at bounding box center [736, 515] width 65 height 33
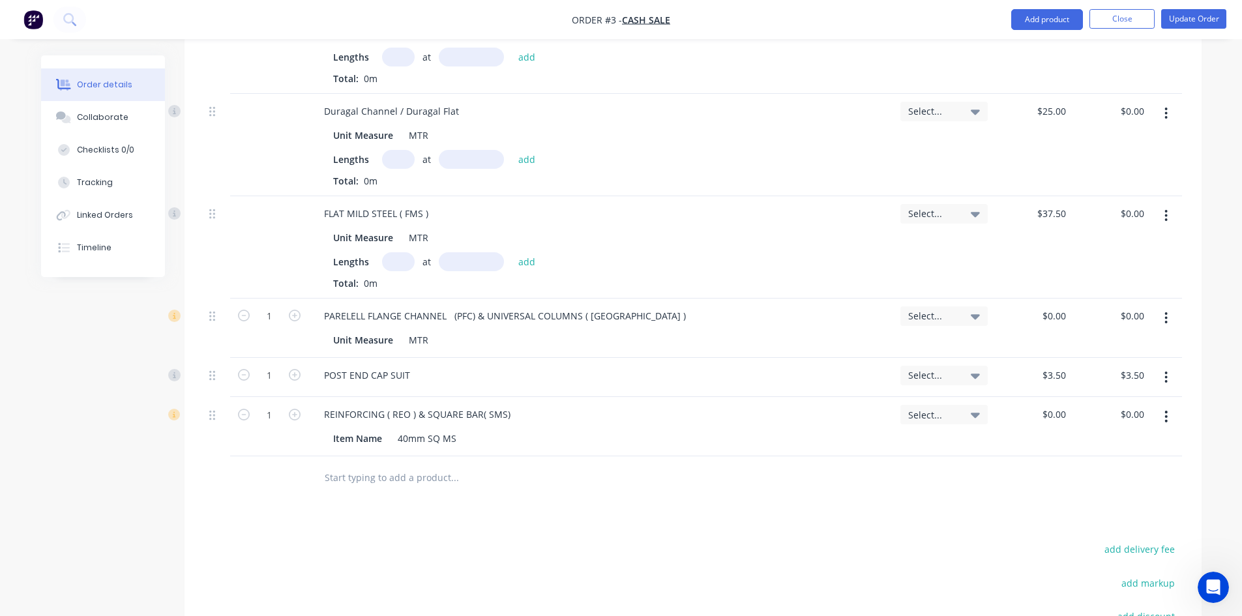
scroll to position [528, 0]
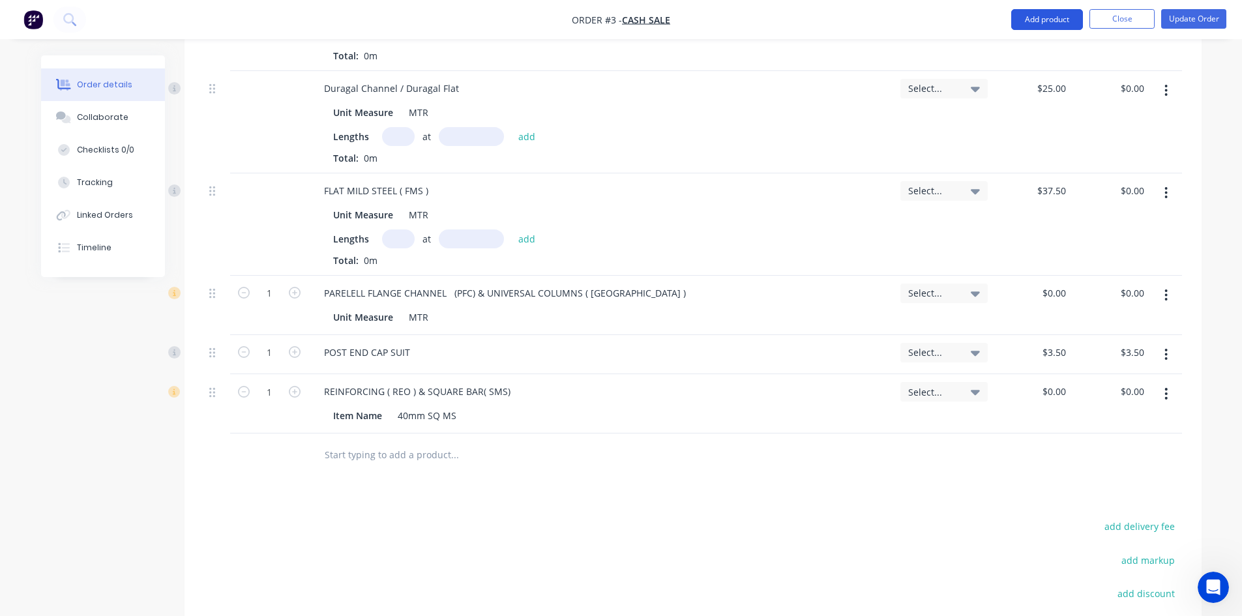
click at [1048, 21] on button "Add product" at bounding box center [1048, 19] width 72 height 21
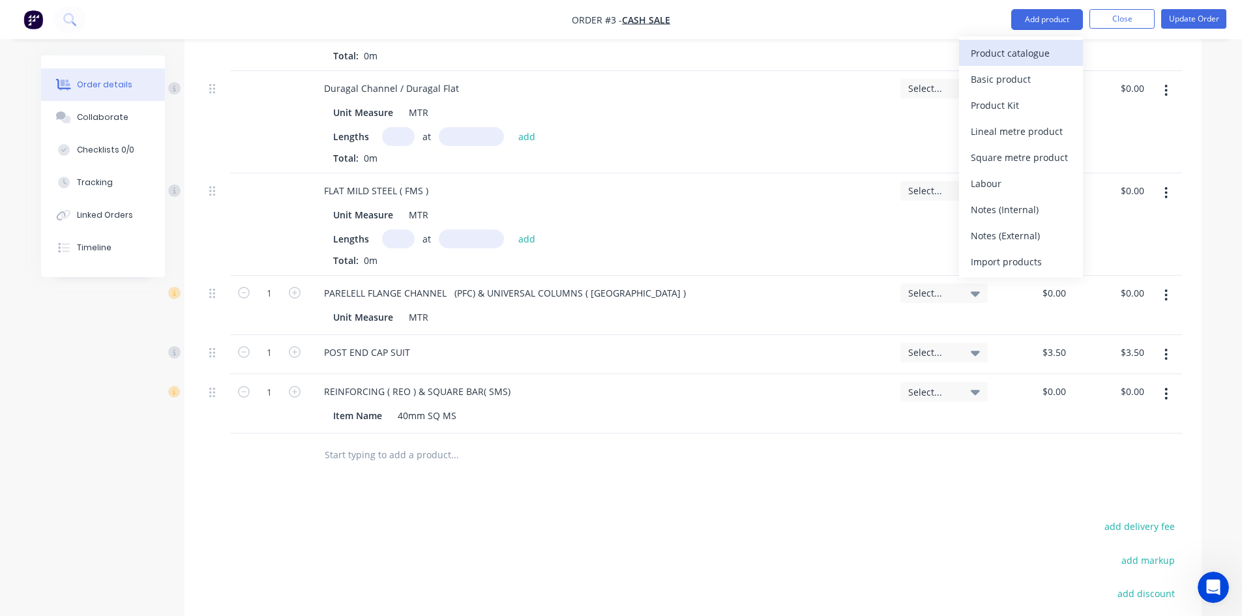
click at [1024, 54] on div "Product catalogue" at bounding box center [1021, 53] width 100 height 19
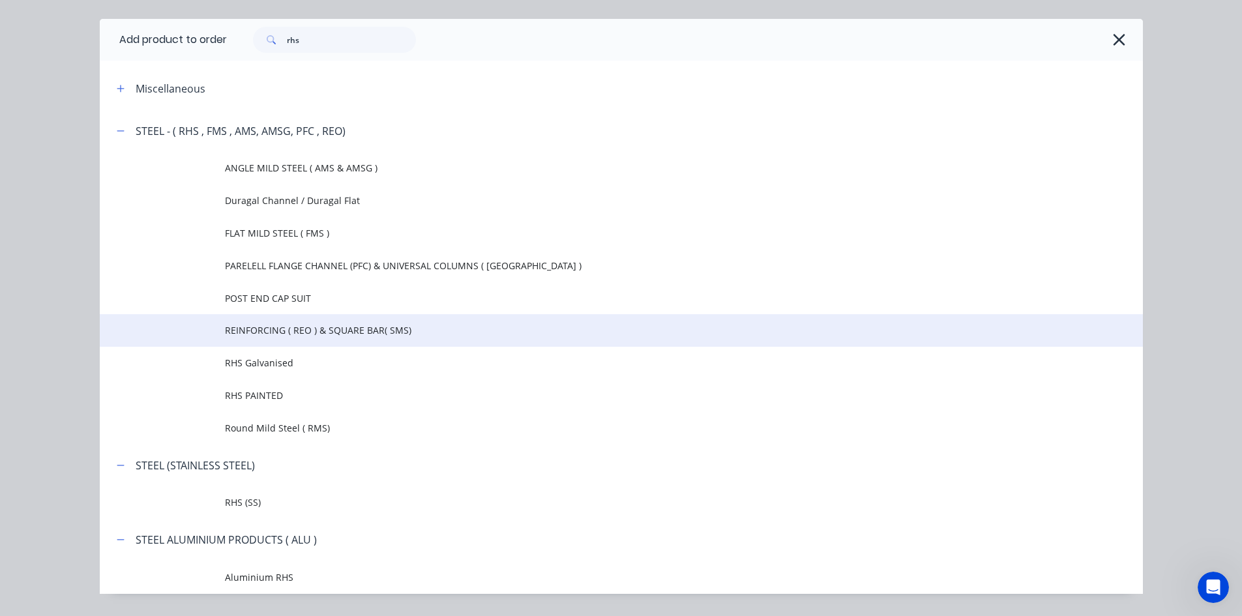
scroll to position [68, 0]
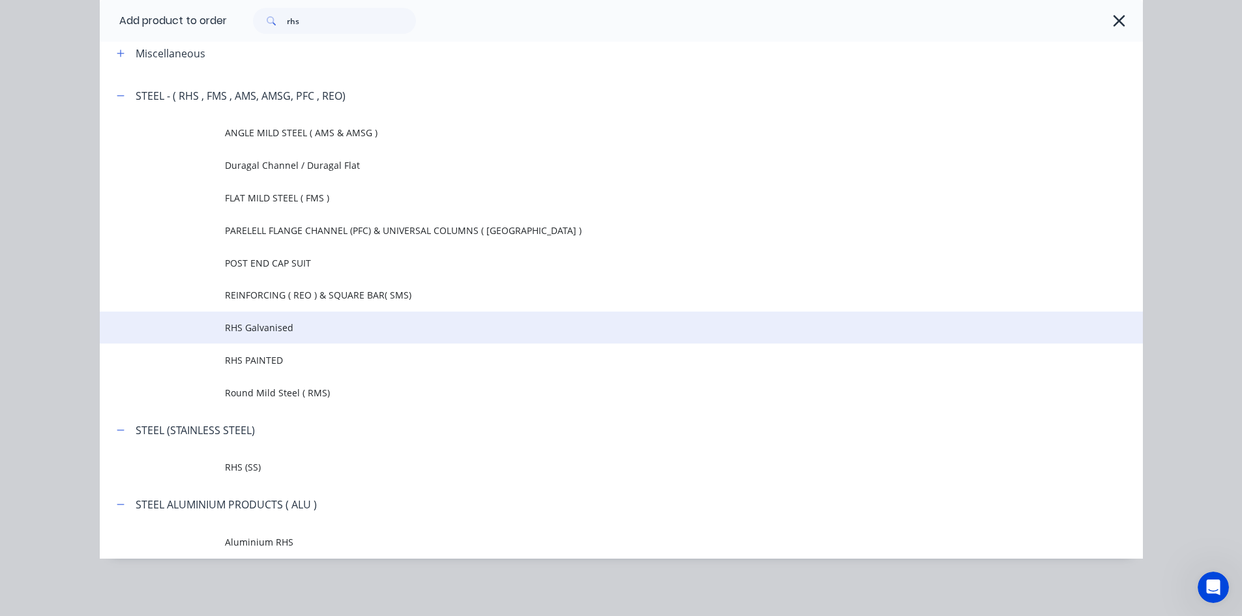
click at [280, 330] on span "RHS Galvanised" at bounding box center [592, 328] width 734 height 14
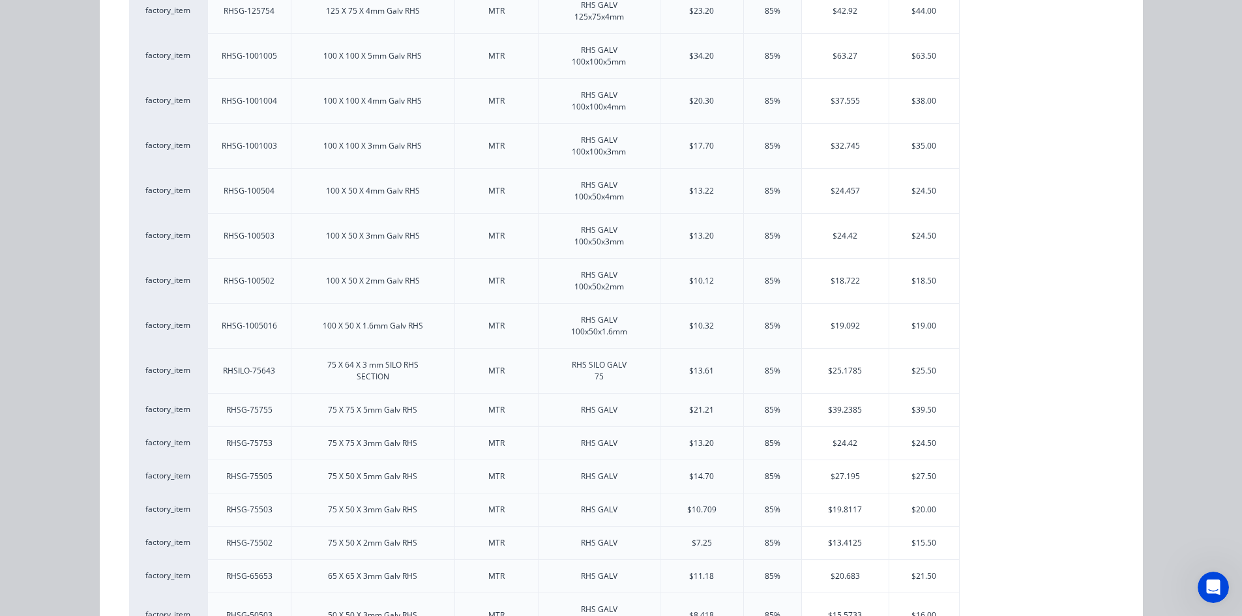
scroll to position [587, 0]
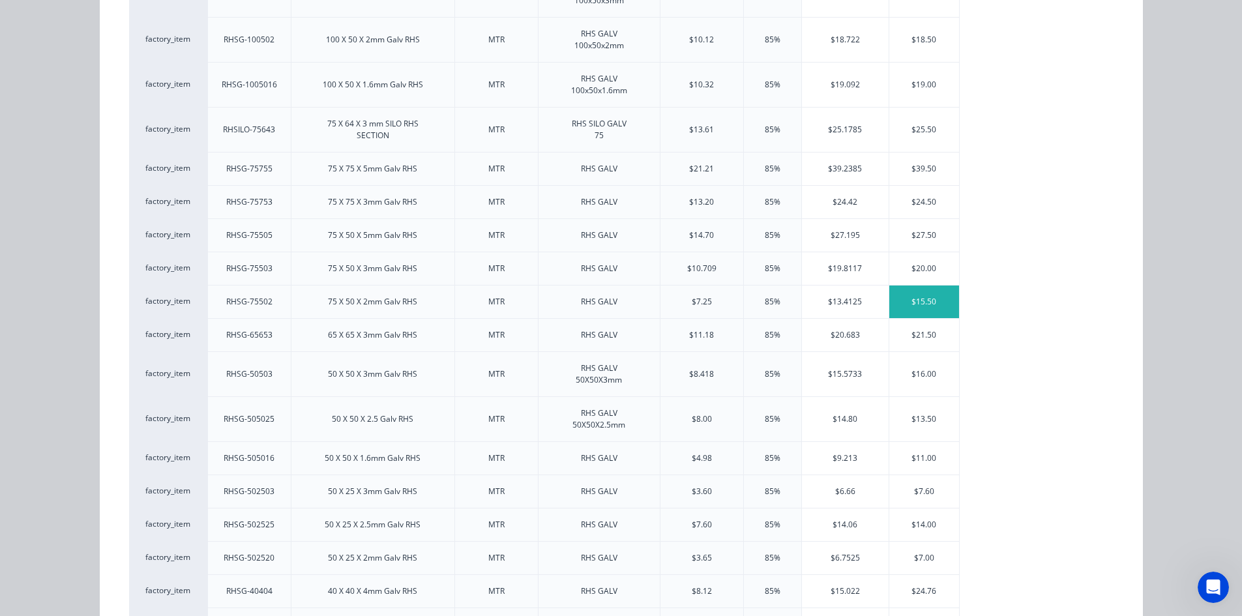
click at [927, 302] on div "$15.50" at bounding box center [925, 302] width 70 height 33
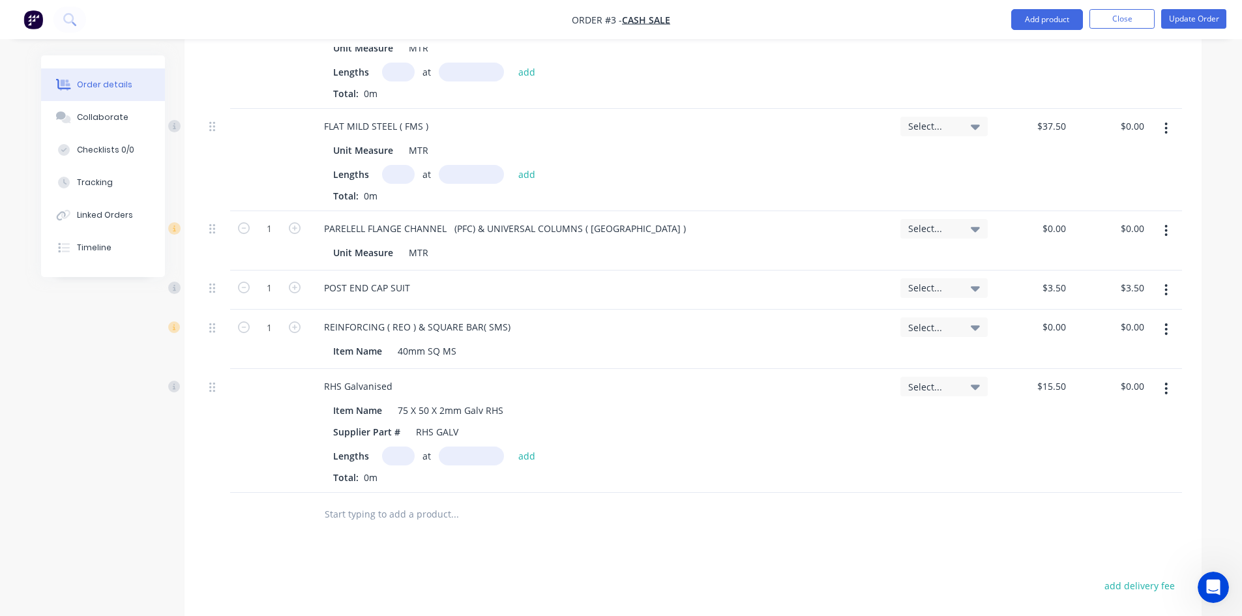
scroll to position [594, 0]
click at [1042, 20] on button "Add product" at bounding box center [1048, 19] width 72 height 21
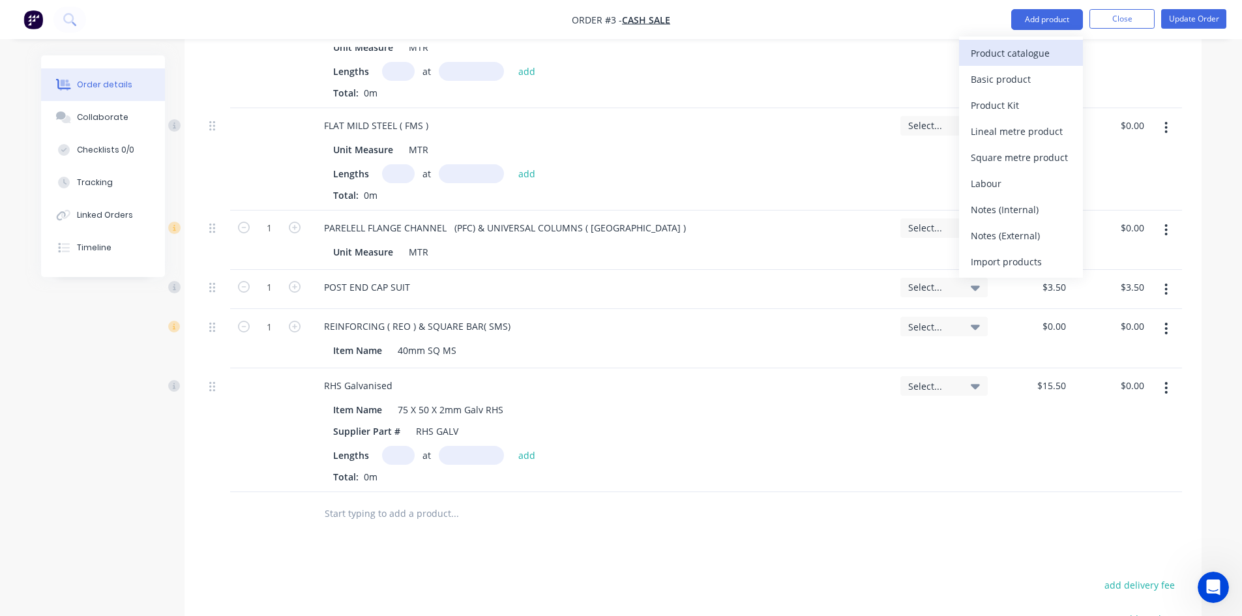
click at [1012, 49] on div "Product catalogue" at bounding box center [1021, 53] width 100 height 19
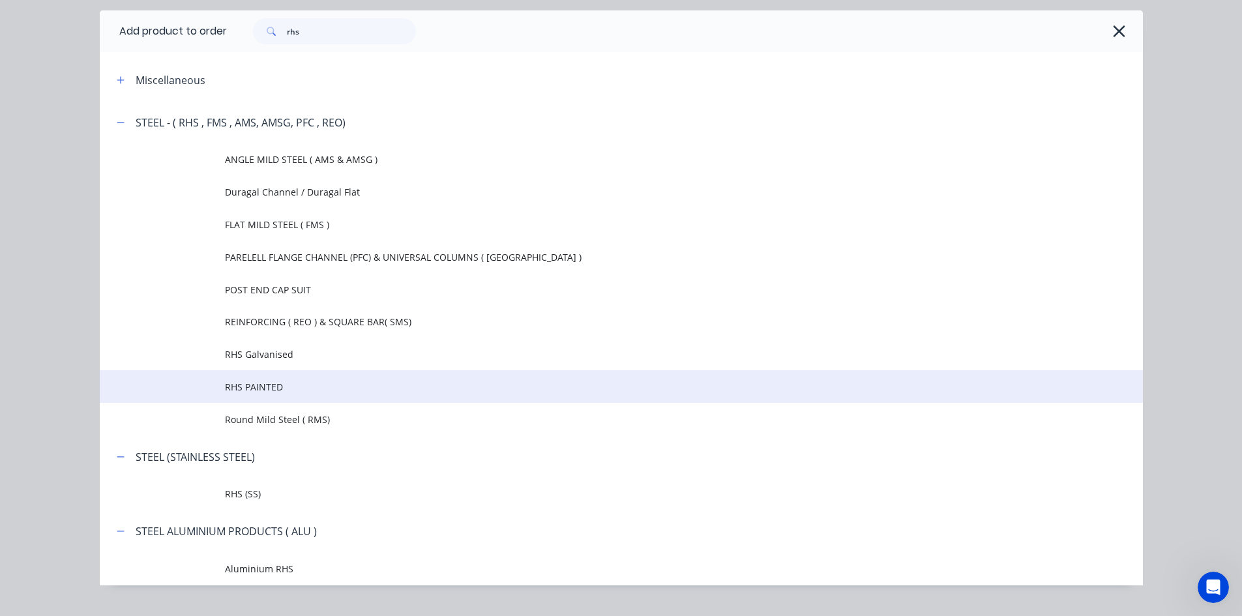
scroll to position [65, 0]
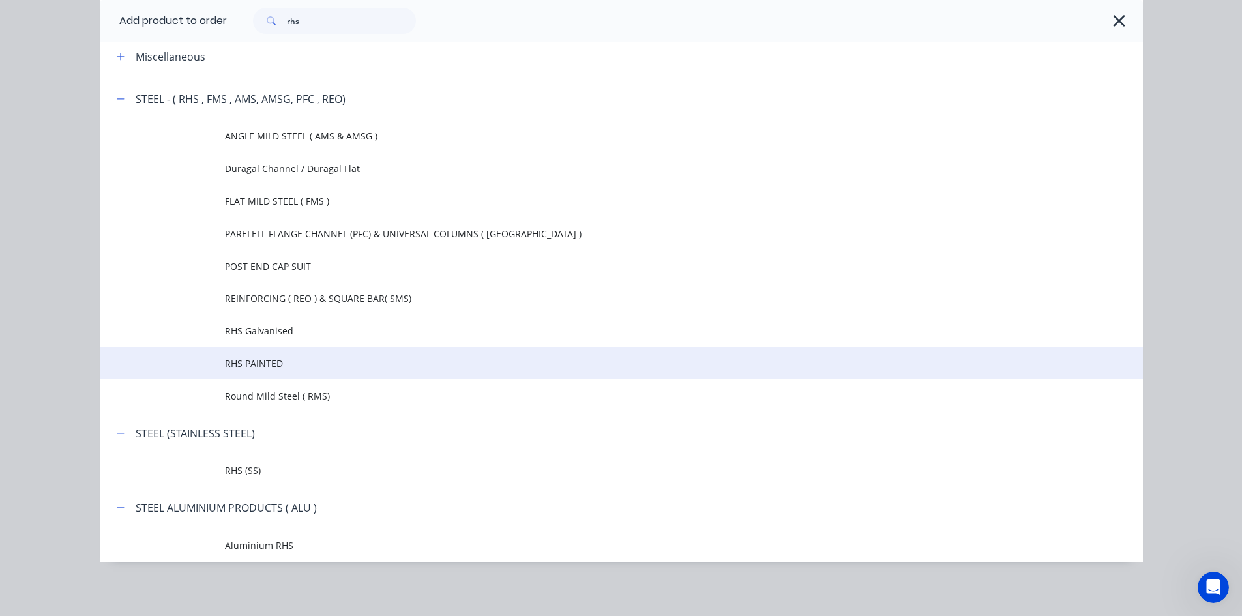
click at [273, 365] on span "RHS PAINTED" at bounding box center [592, 364] width 734 height 14
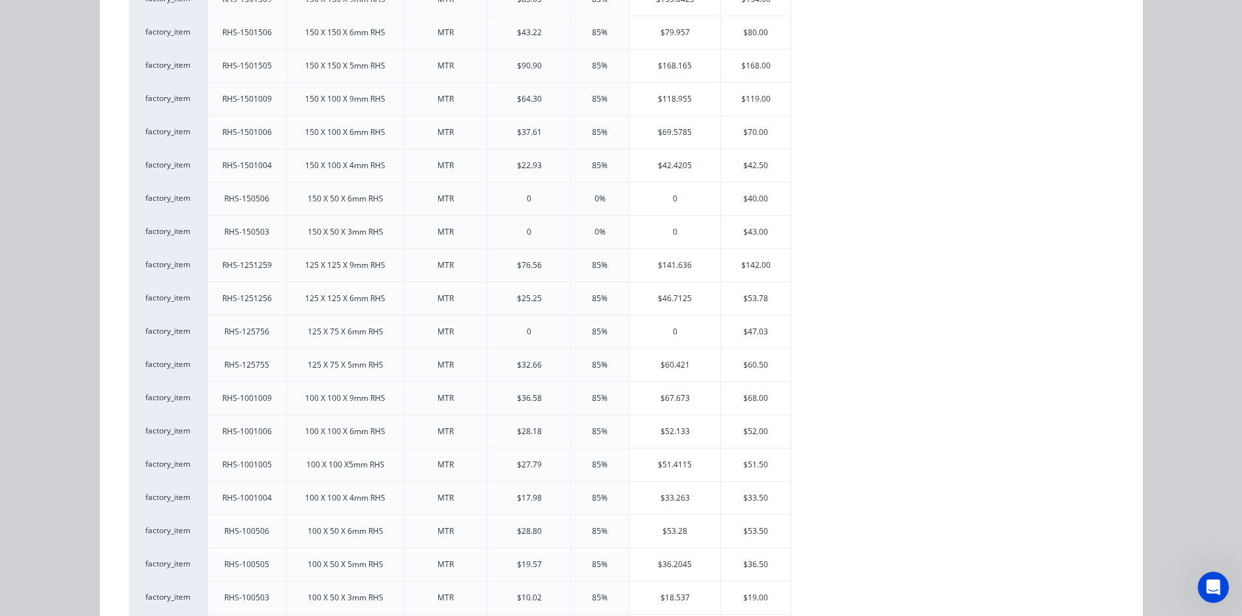
scroll to position [391, 0]
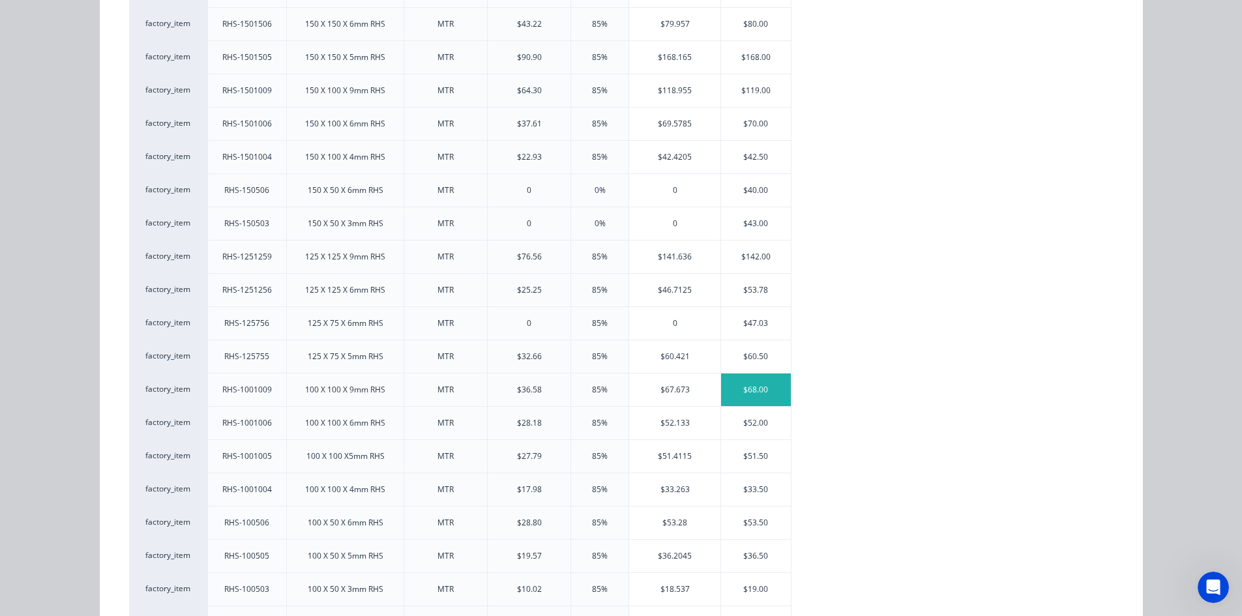
click at [749, 387] on div "$68.00" at bounding box center [756, 390] width 70 height 33
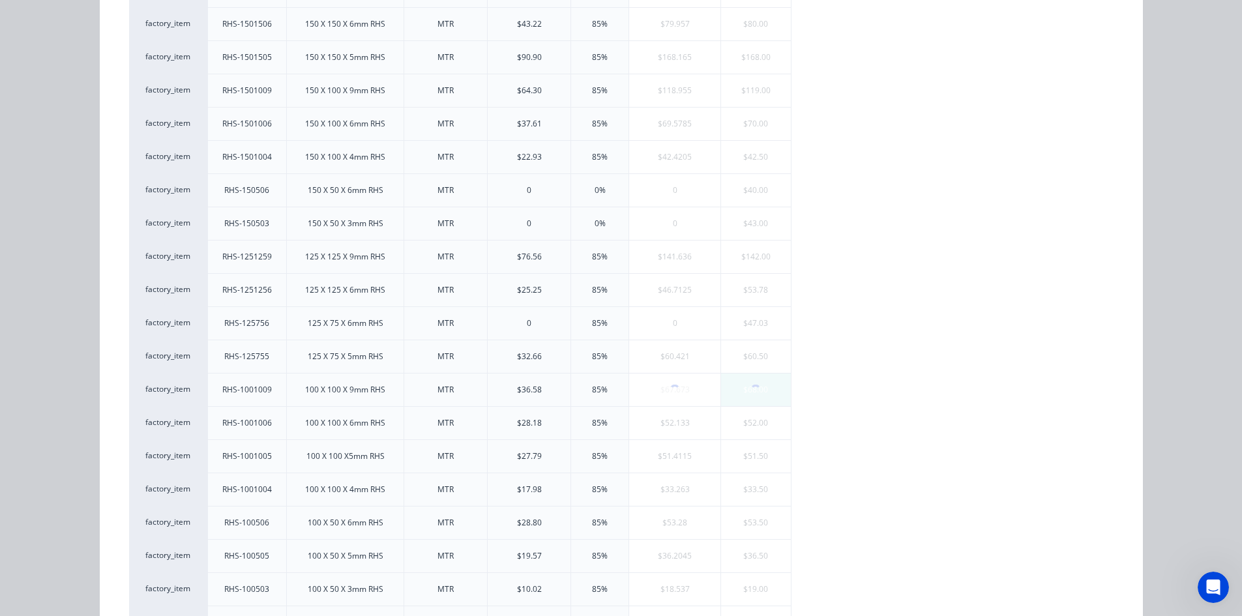
scroll to position [0, 0]
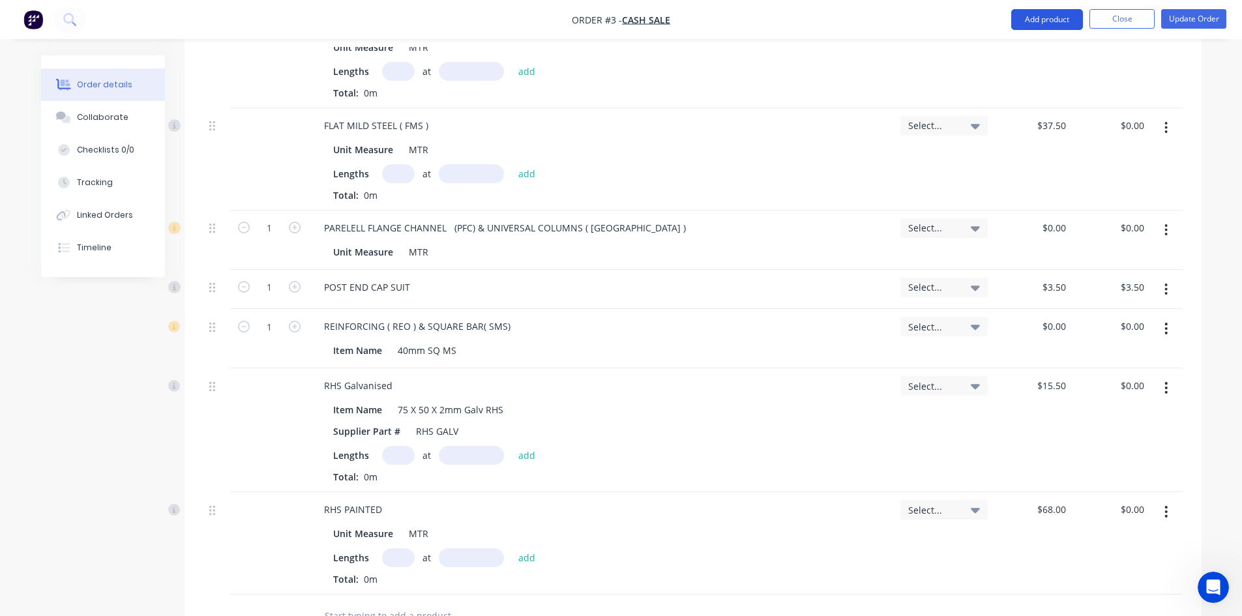
click at [1048, 20] on button "Add product" at bounding box center [1048, 19] width 72 height 21
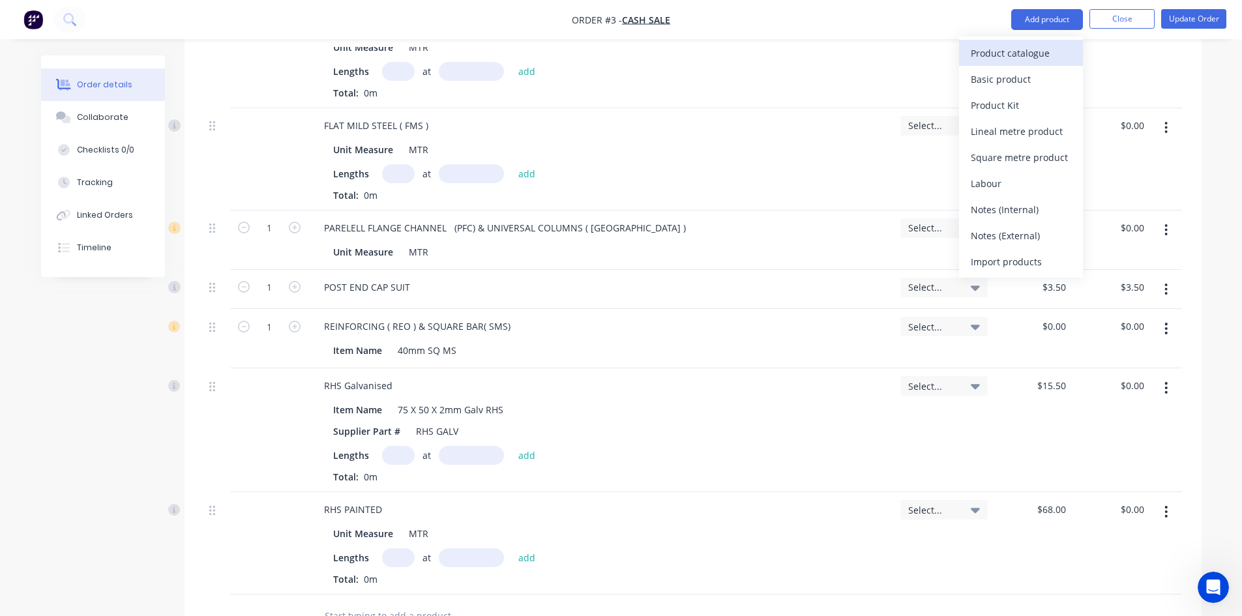
click at [1033, 57] on div "Product catalogue" at bounding box center [1021, 53] width 100 height 19
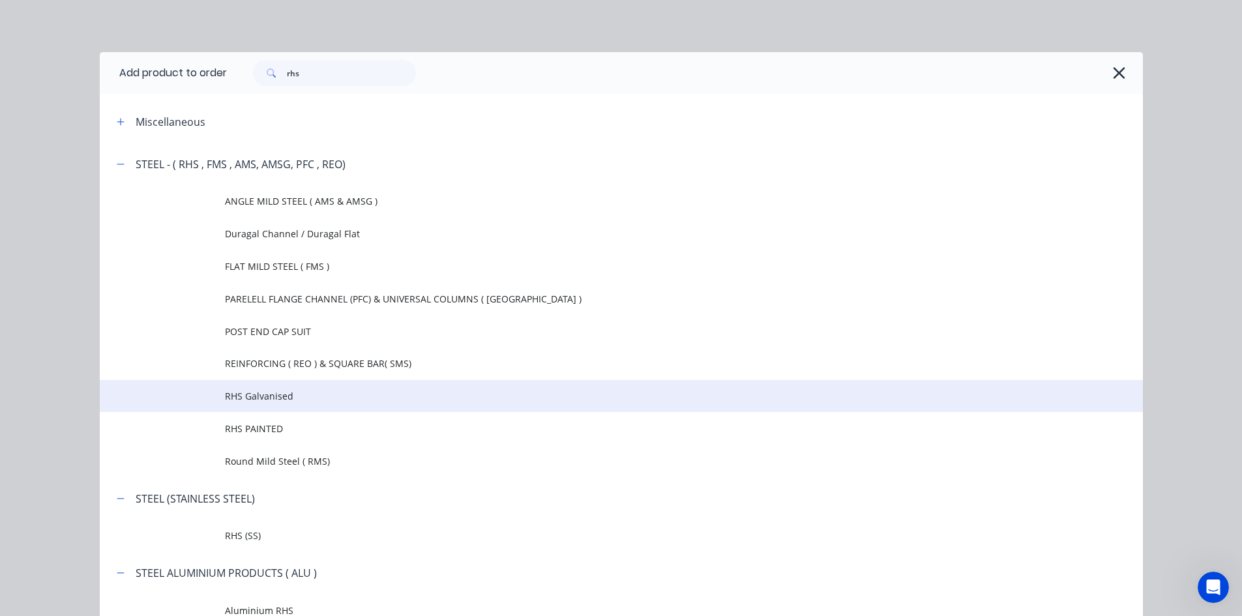
click at [306, 402] on span "RHS Galvanised" at bounding box center [592, 396] width 734 height 14
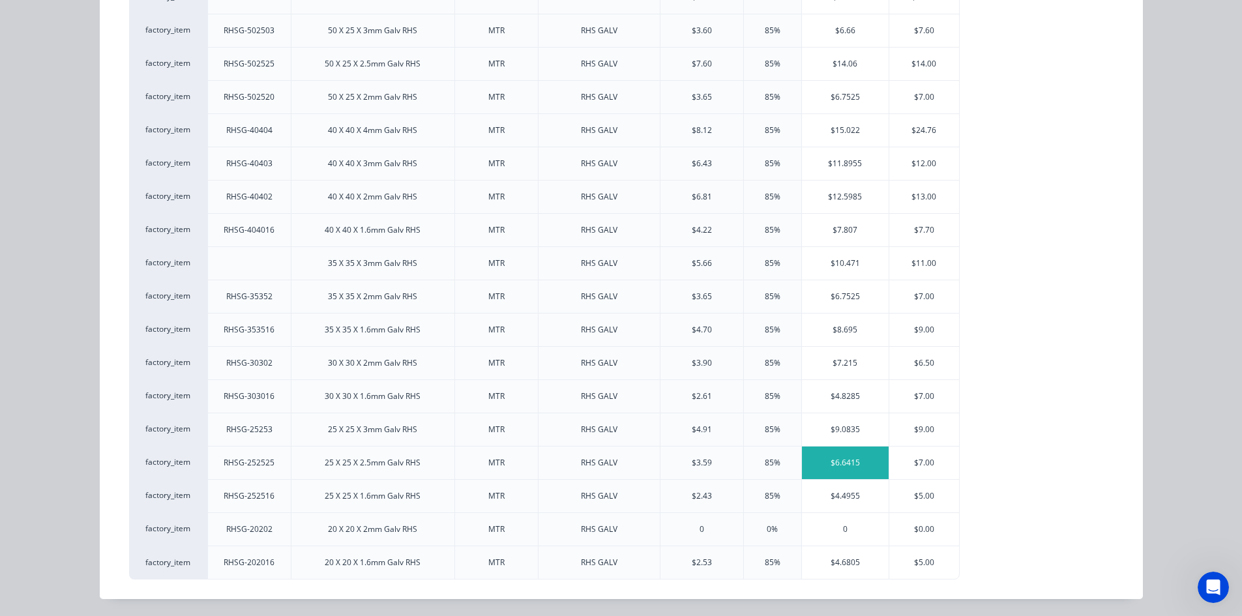
scroll to position [1049, 0]
click at [918, 262] on div "$11.00" at bounding box center [925, 262] width 70 height 33
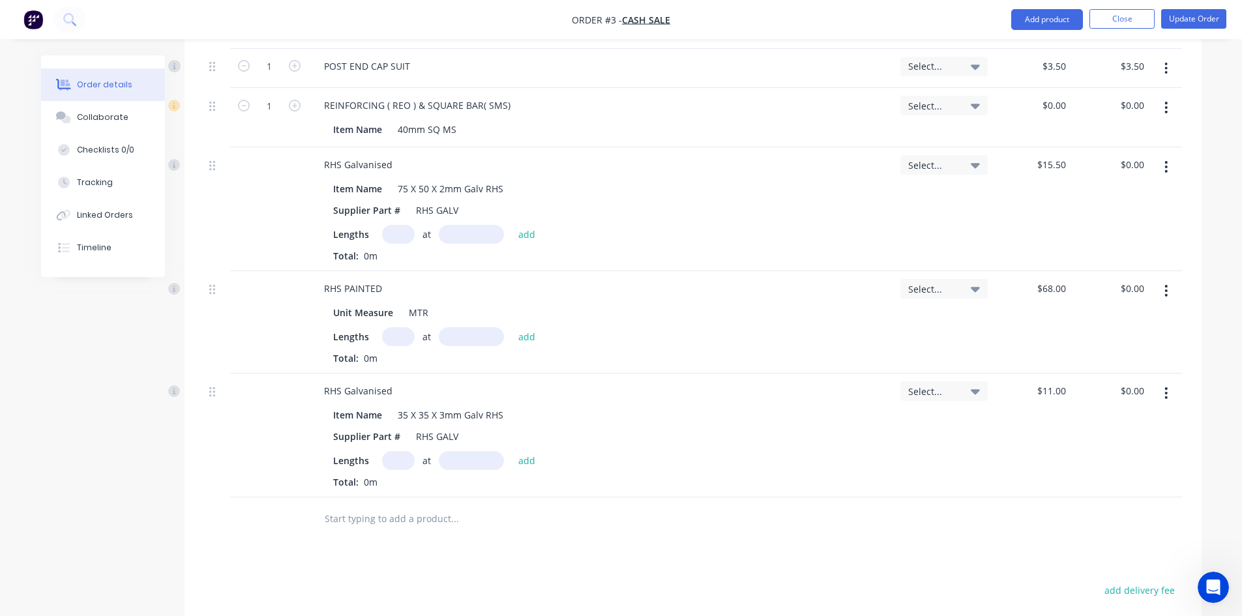
scroll to position [854, 0]
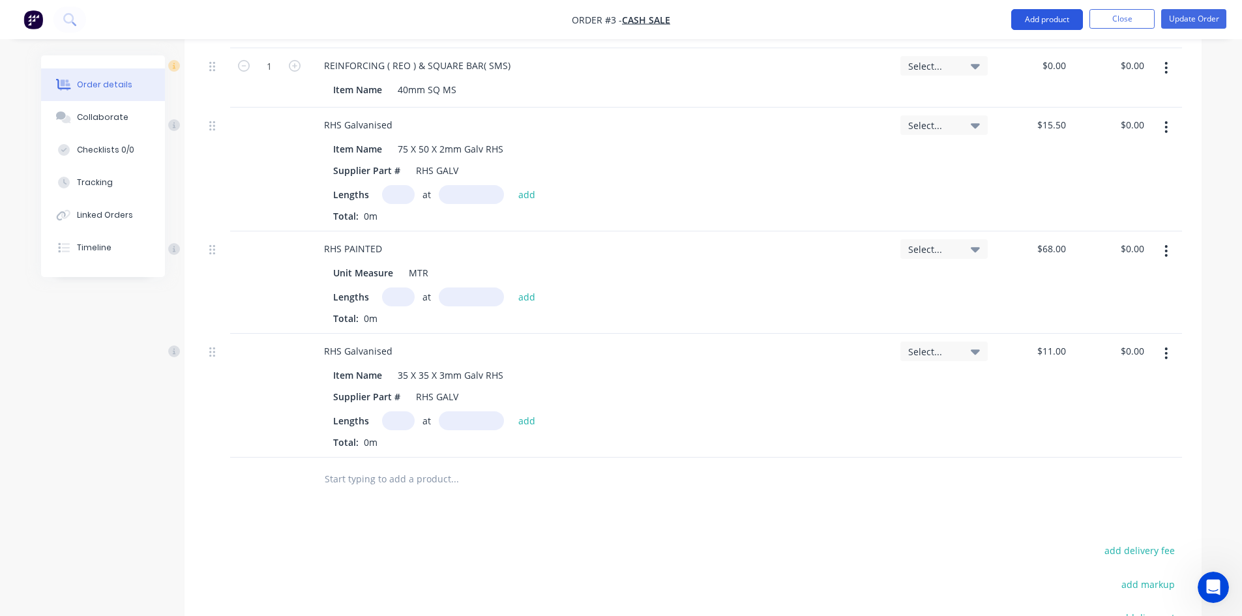
click at [1051, 17] on button "Add product" at bounding box center [1048, 19] width 72 height 21
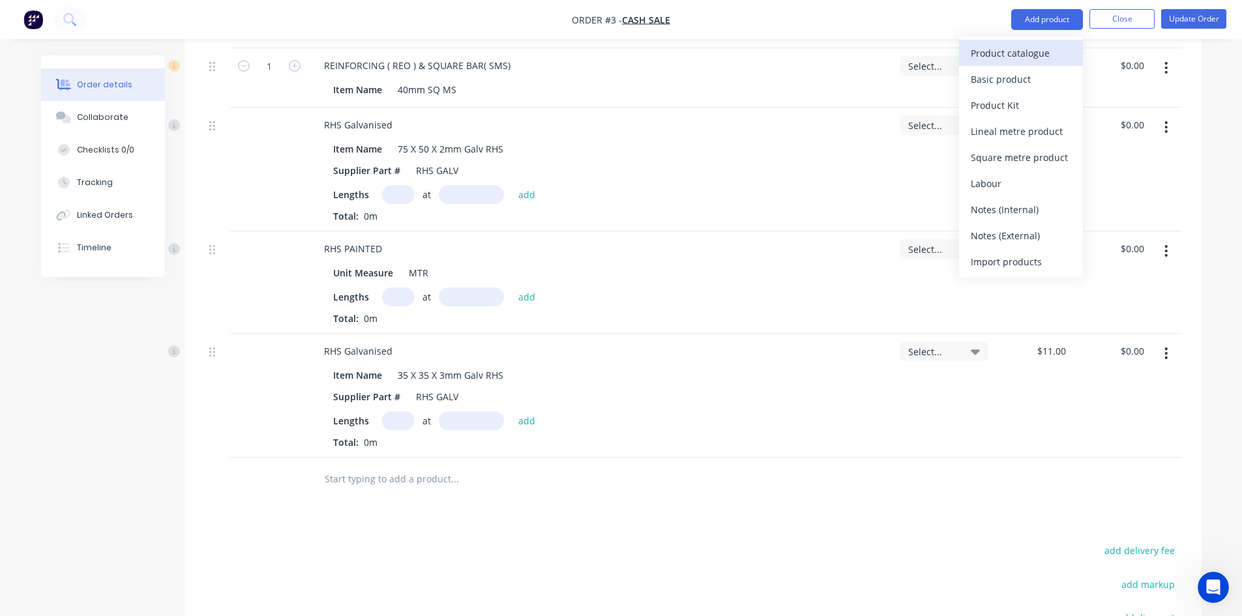
click at [1013, 53] on div "Product catalogue" at bounding box center [1021, 53] width 100 height 19
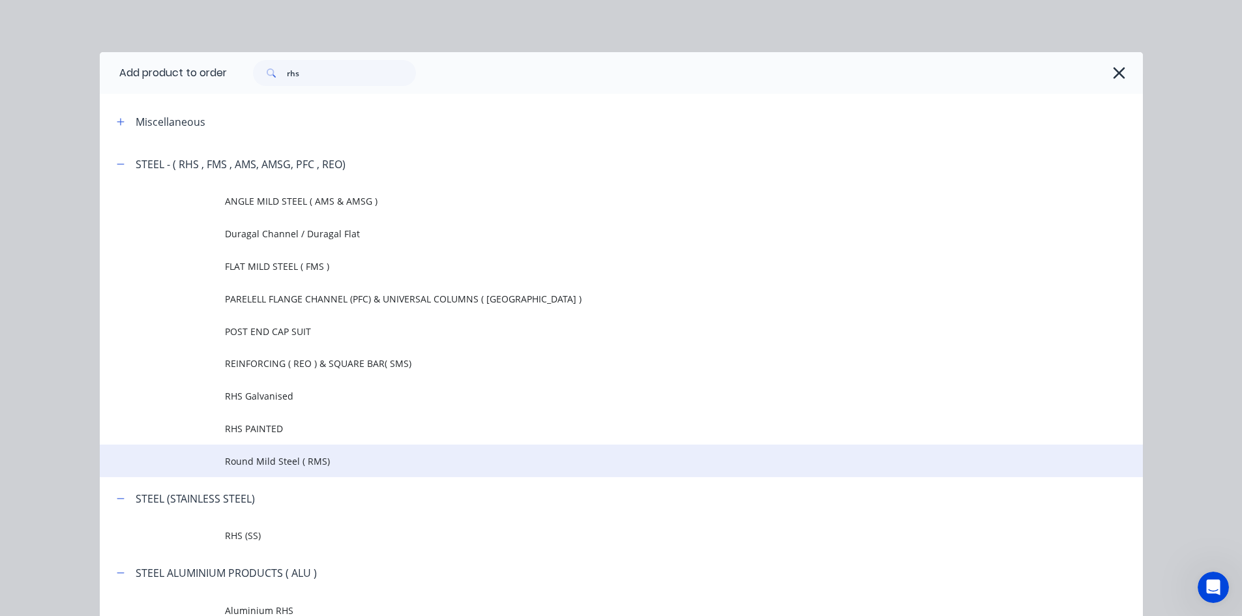
click at [291, 458] on span "Round Mild Steel ( RMS)" at bounding box center [592, 462] width 734 height 14
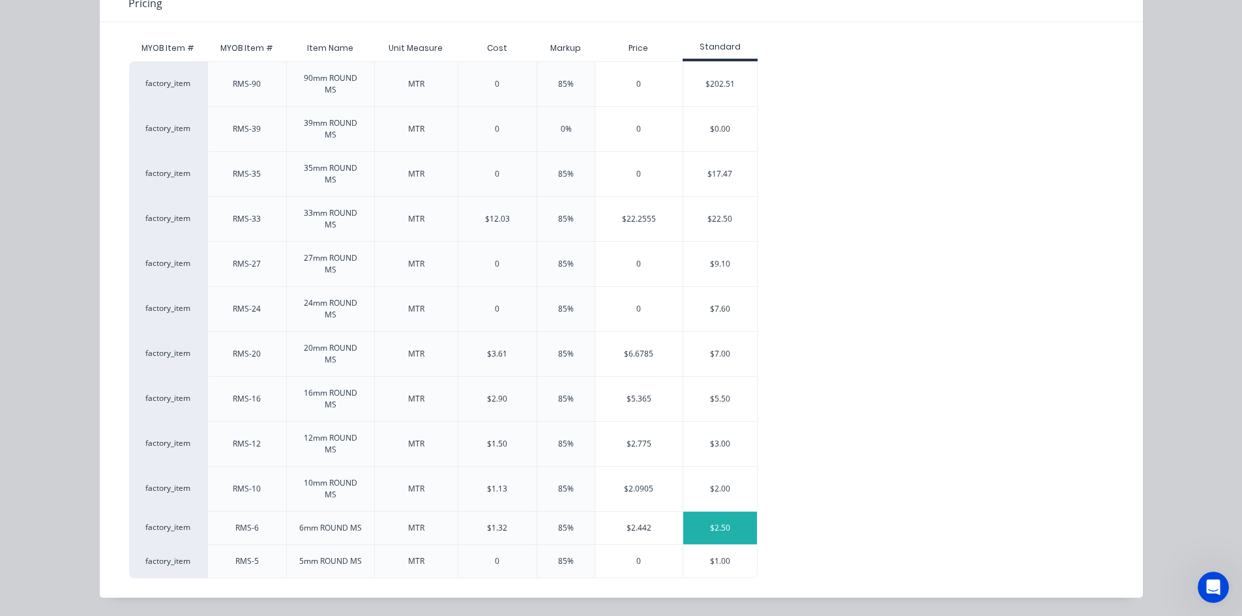
scroll to position [1061, 0]
click at [699, 526] on div "$2.50" at bounding box center [721, 528] width 74 height 33
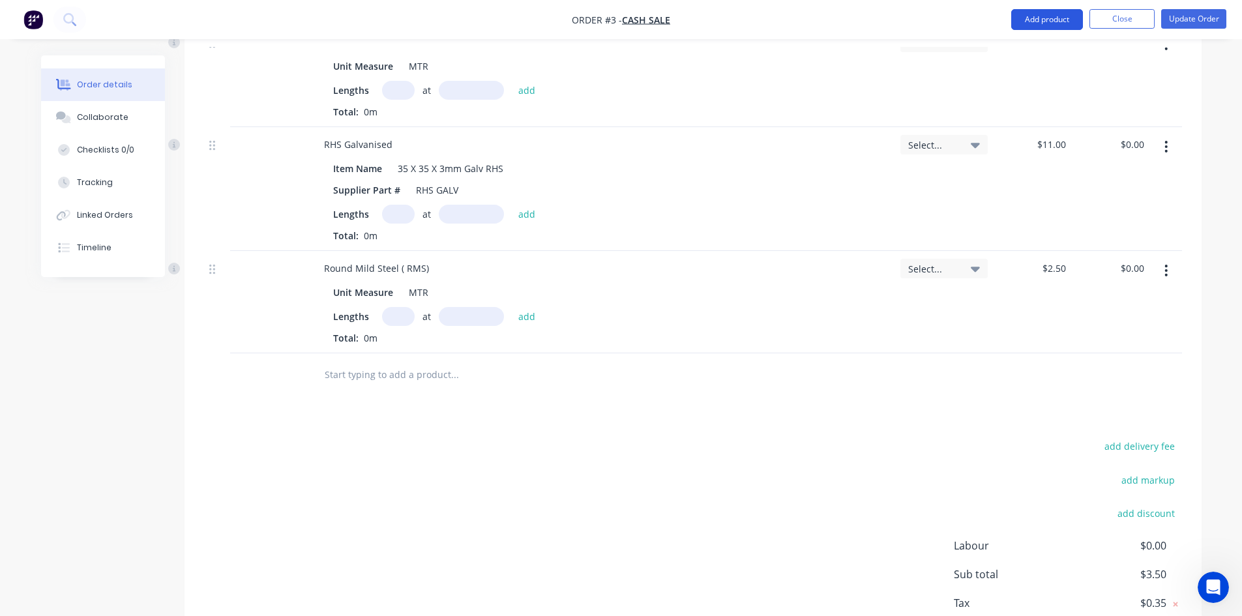
click at [1044, 19] on button "Add product" at bounding box center [1048, 19] width 72 height 21
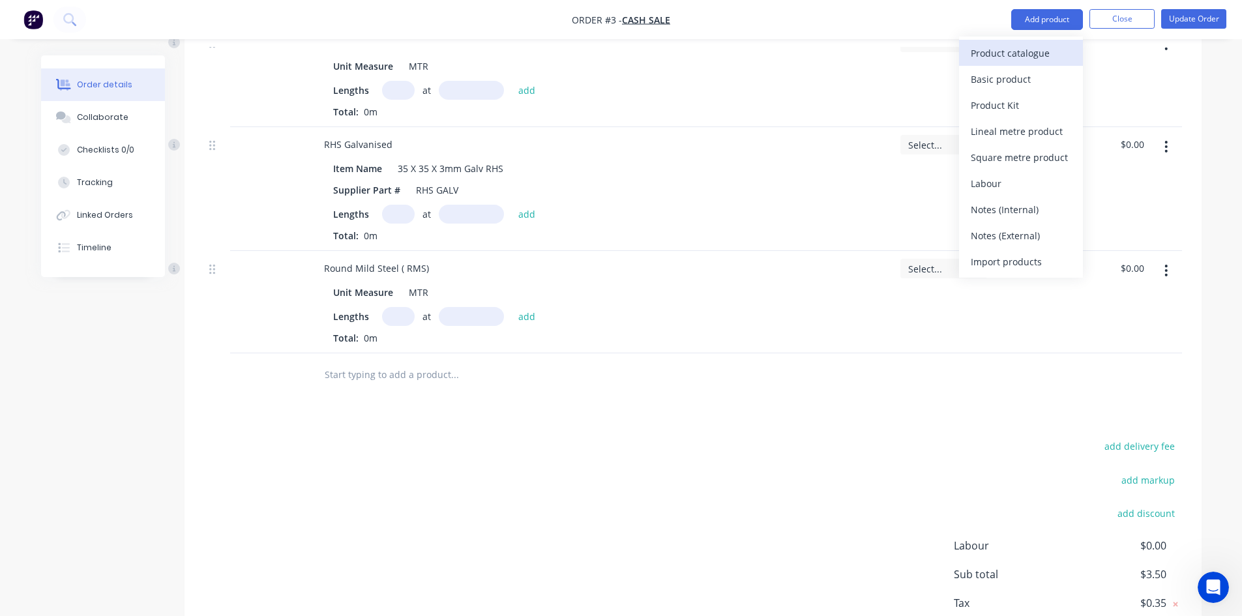
click at [1009, 53] on div "Product catalogue" at bounding box center [1021, 53] width 100 height 19
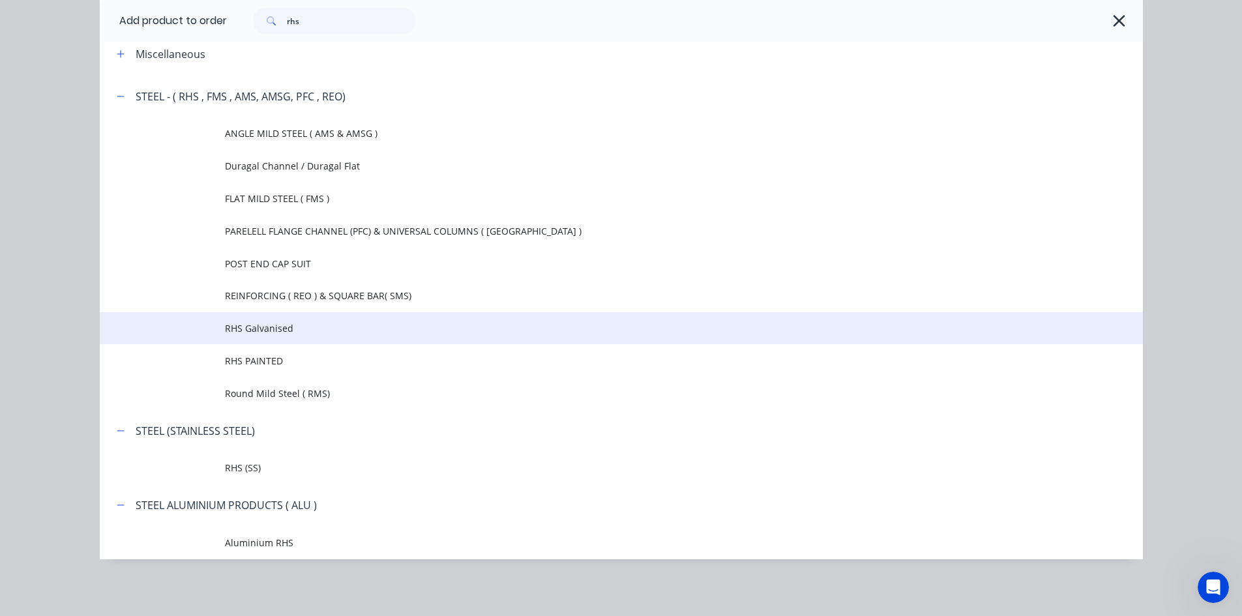
scroll to position [68, 0]
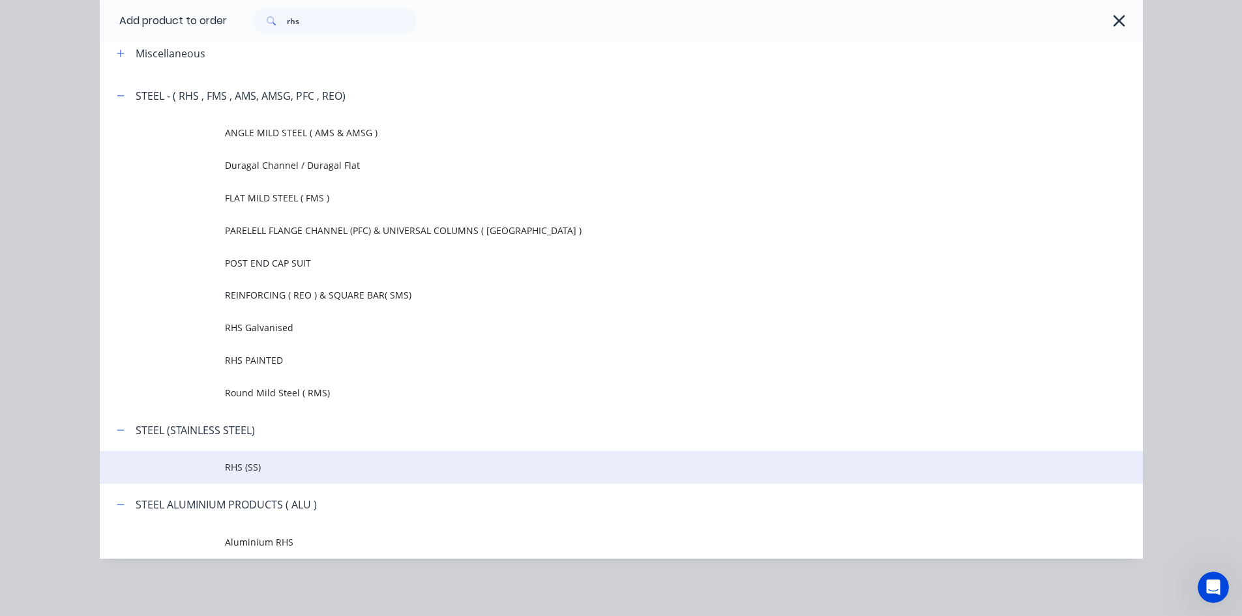
click at [225, 466] on span "RHS (SS)" at bounding box center [592, 467] width 734 height 14
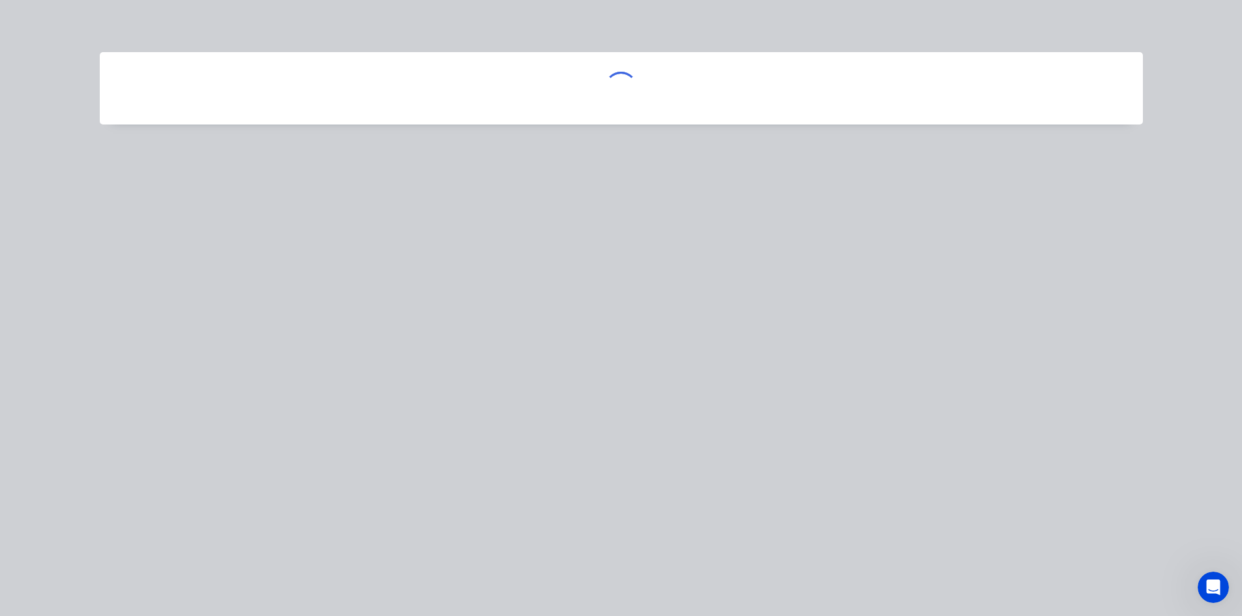
scroll to position [0, 0]
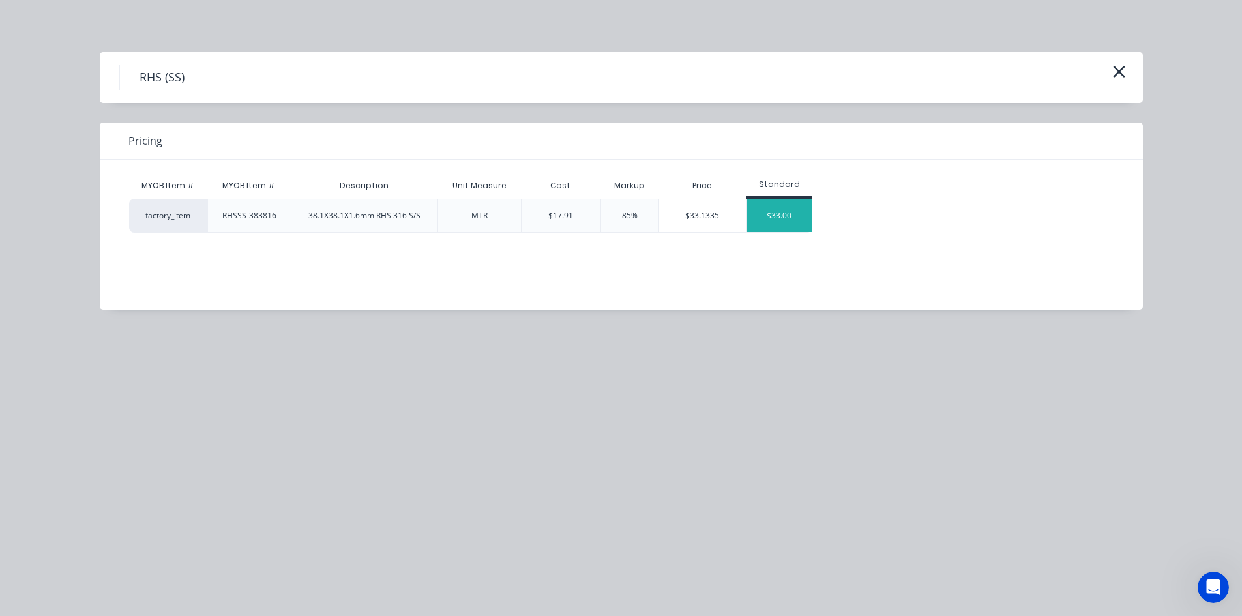
click at [778, 217] on div "$33.00" at bounding box center [779, 216] width 65 height 33
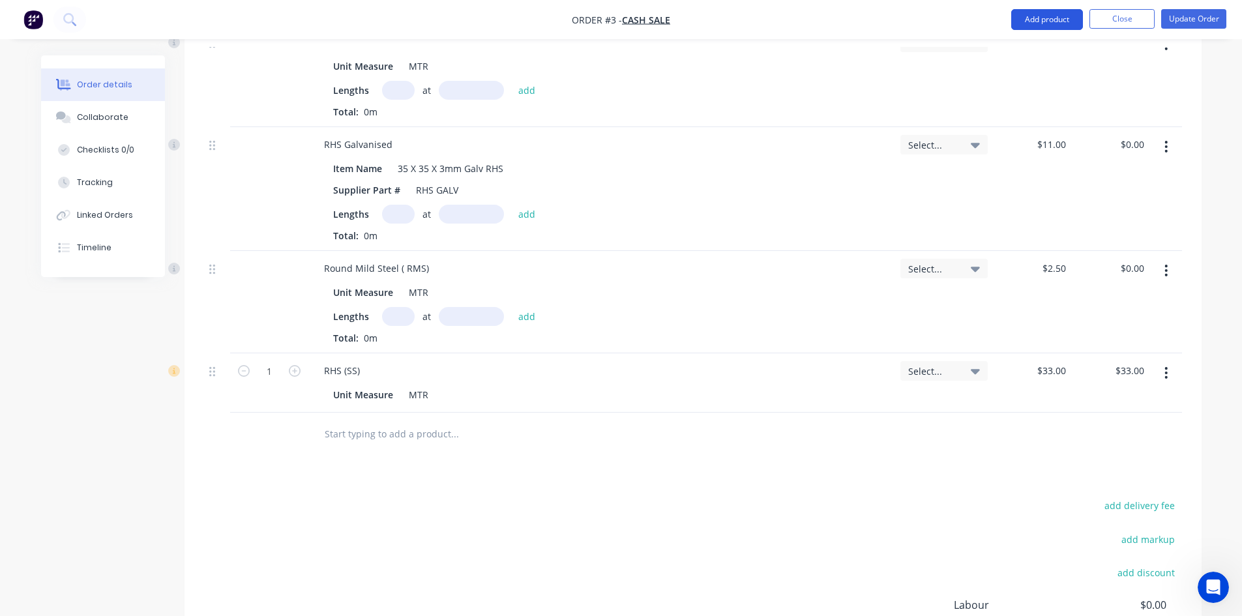
click at [1047, 17] on button "Add product" at bounding box center [1048, 19] width 72 height 21
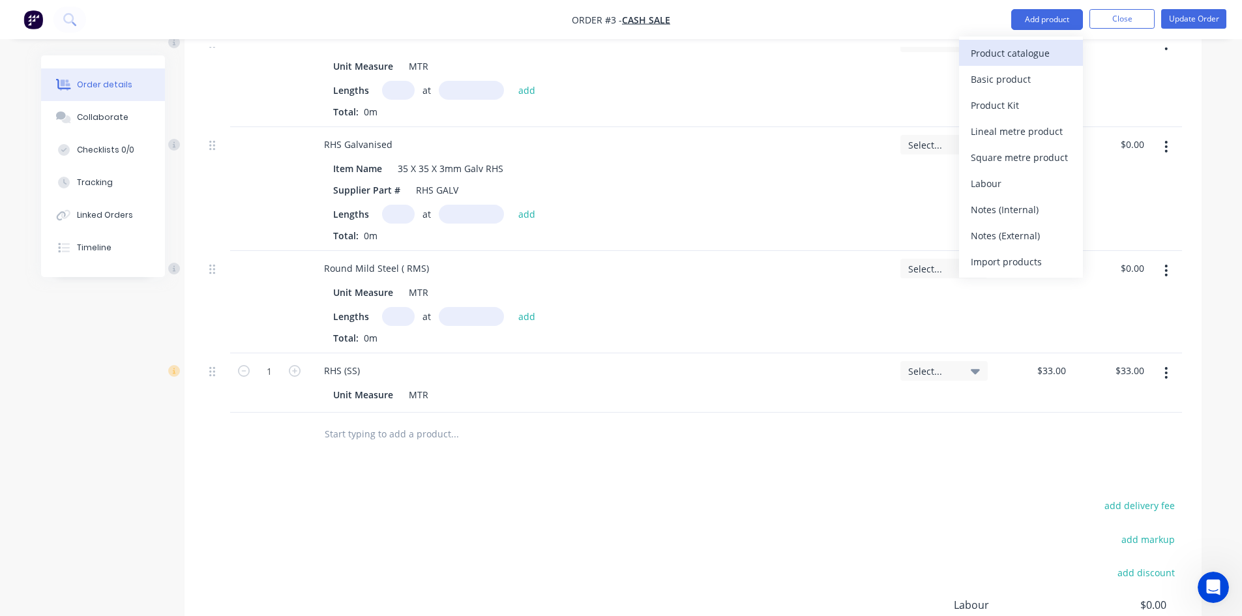
click at [1009, 51] on div "Product catalogue" at bounding box center [1021, 53] width 100 height 19
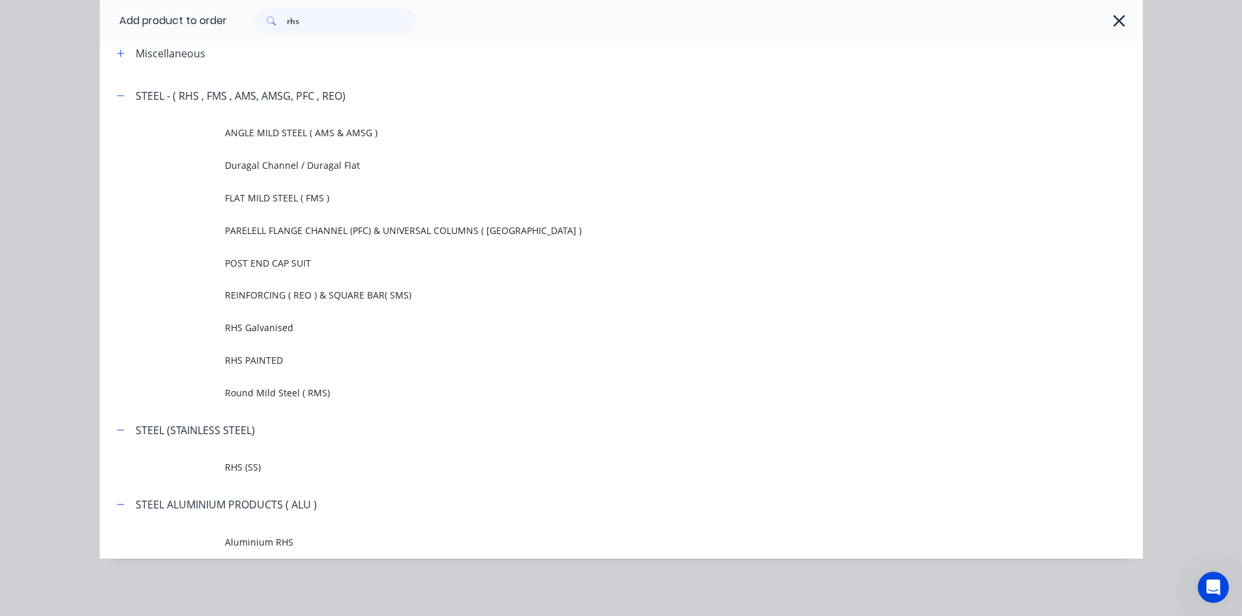
scroll to position [1192, 0]
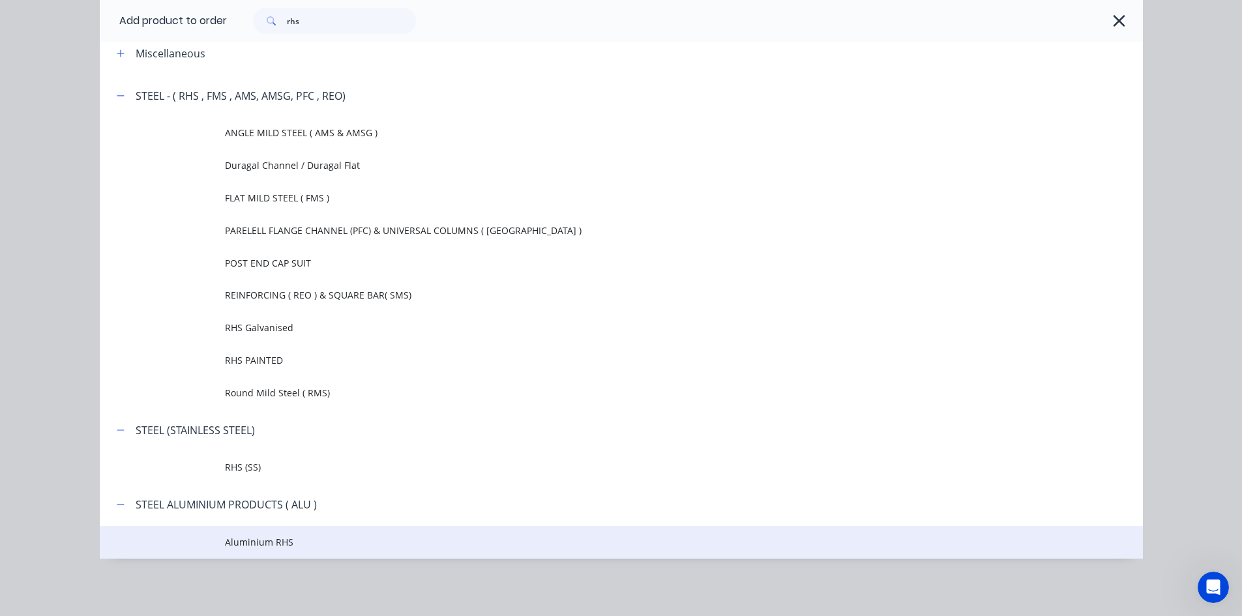
click at [256, 542] on span "Aluminium RHS" at bounding box center [592, 542] width 734 height 14
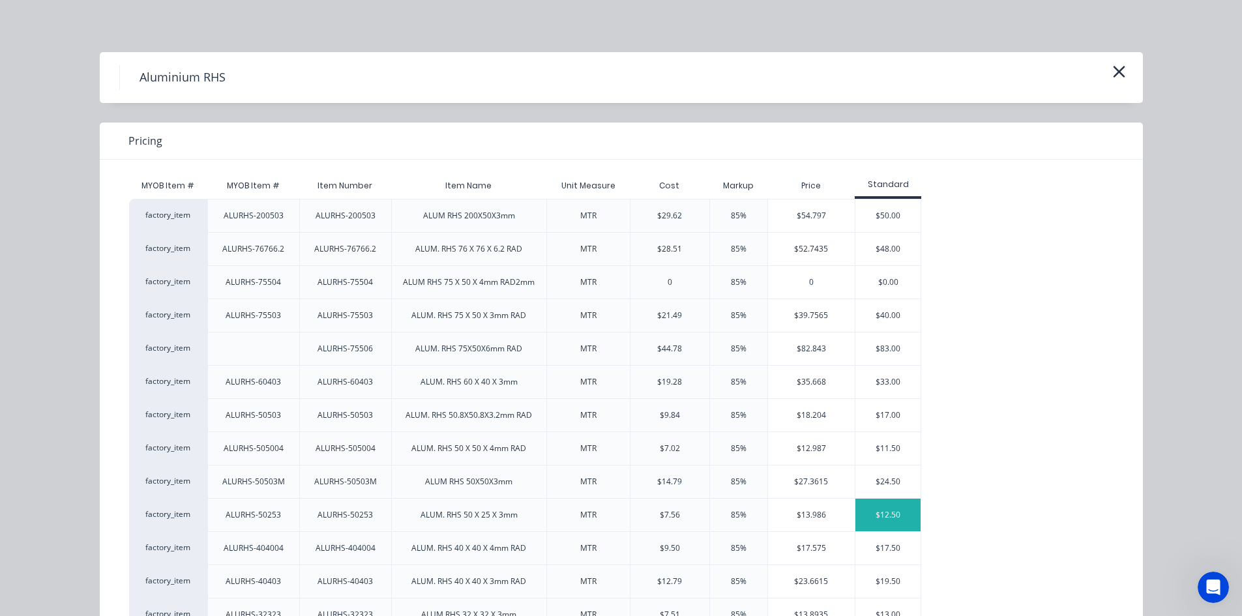
click at [867, 511] on div "$12.50" at bounding box center [888, 515] width 65 height 33
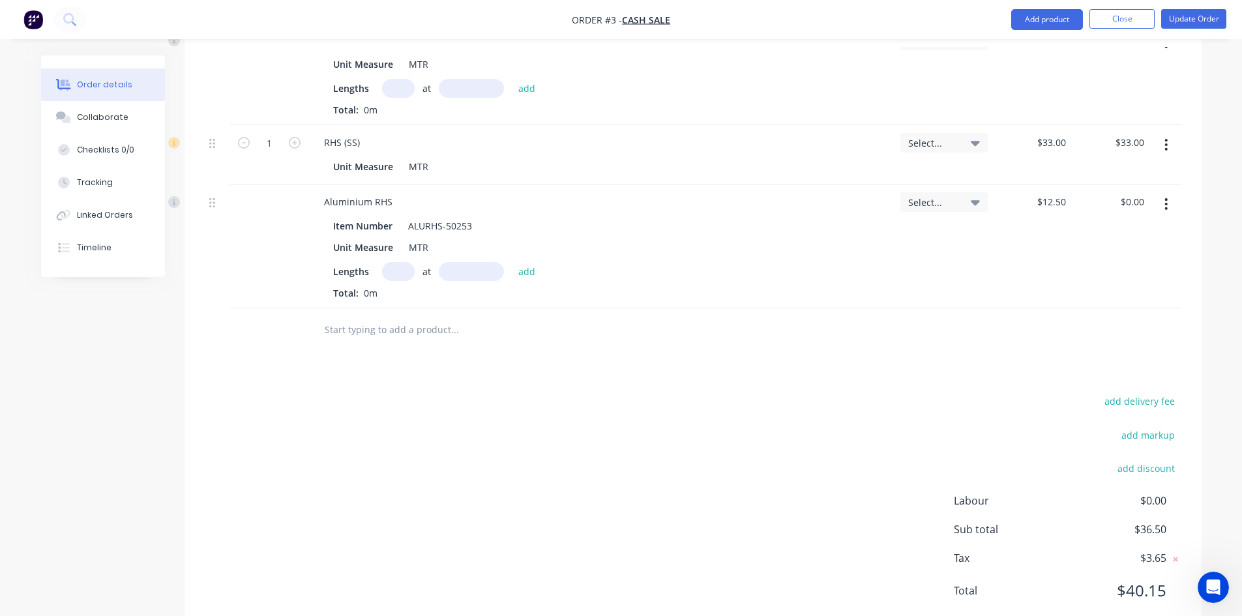
scroll to position [1328, 0]
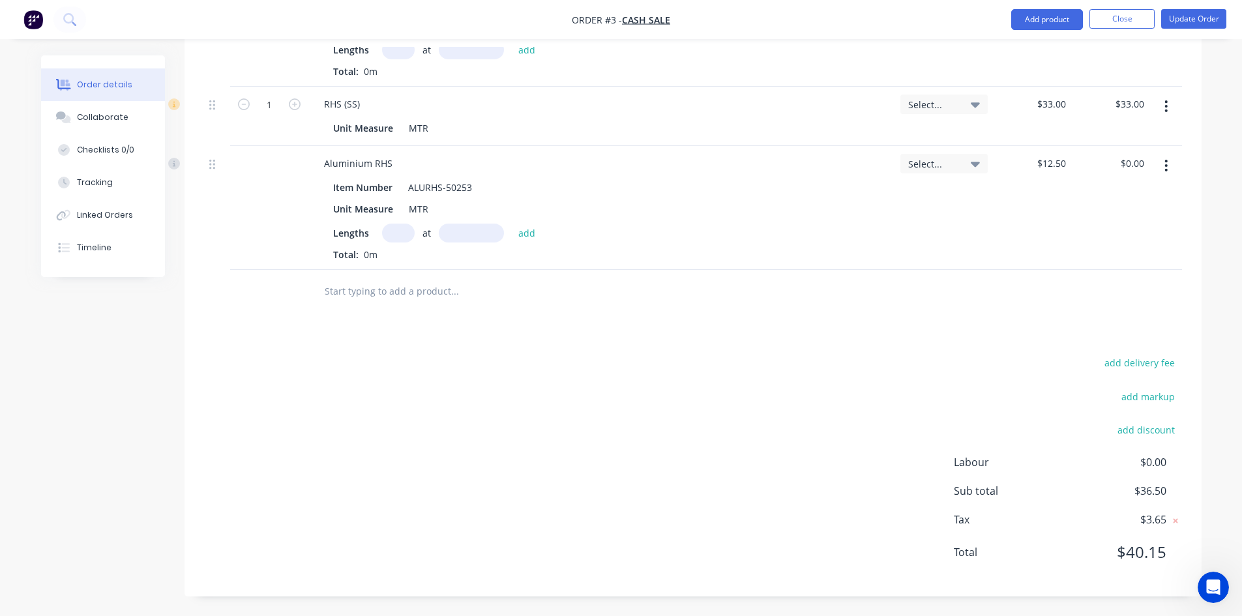
click at [1214, 591] on icon "Open Intercom Messenger" at bounding box center [1214, 588] width 22 height 22
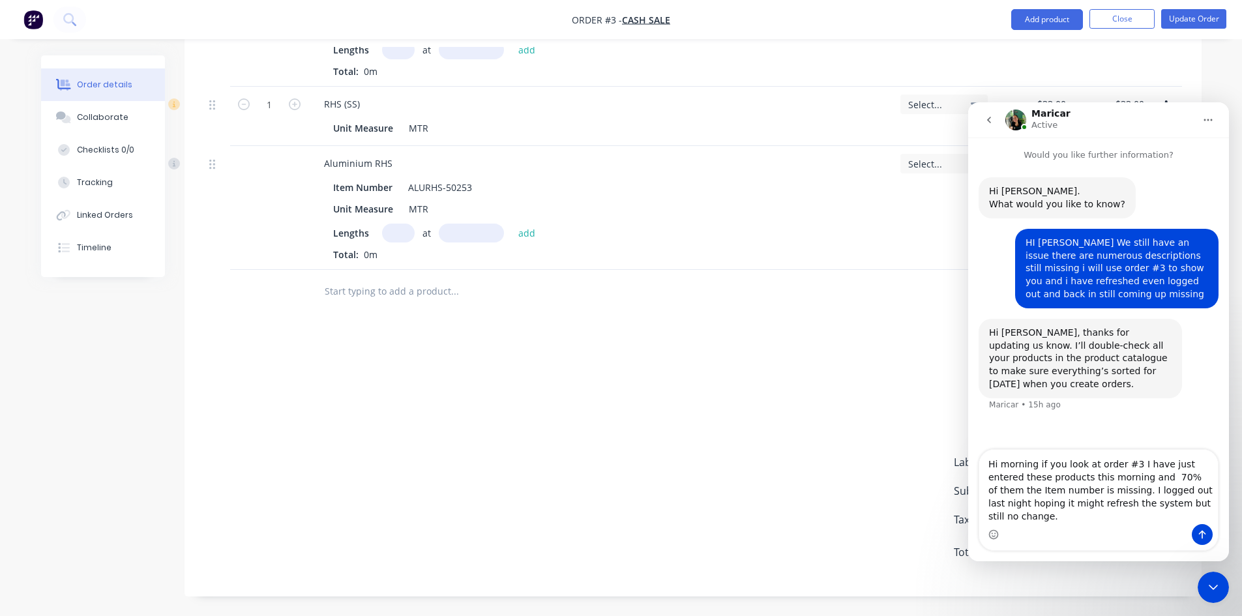
click at [1171, 517] on textarea "Hi morning if you look at order #3 I have just entered these products this morn…" at bounding box center [1099, 487] width 239 height 74
click at [1054, 517] on textarea "Hi morning if you look at order #3 I have just entered these products this morn…" at bounding box center [1099, 480] width 239 height 87
click at [1175, 520] on textarea "Hi morning if you look at order #3 I have just entered these products this morn…" at bounding box center [1099, 480] width 239 height 87
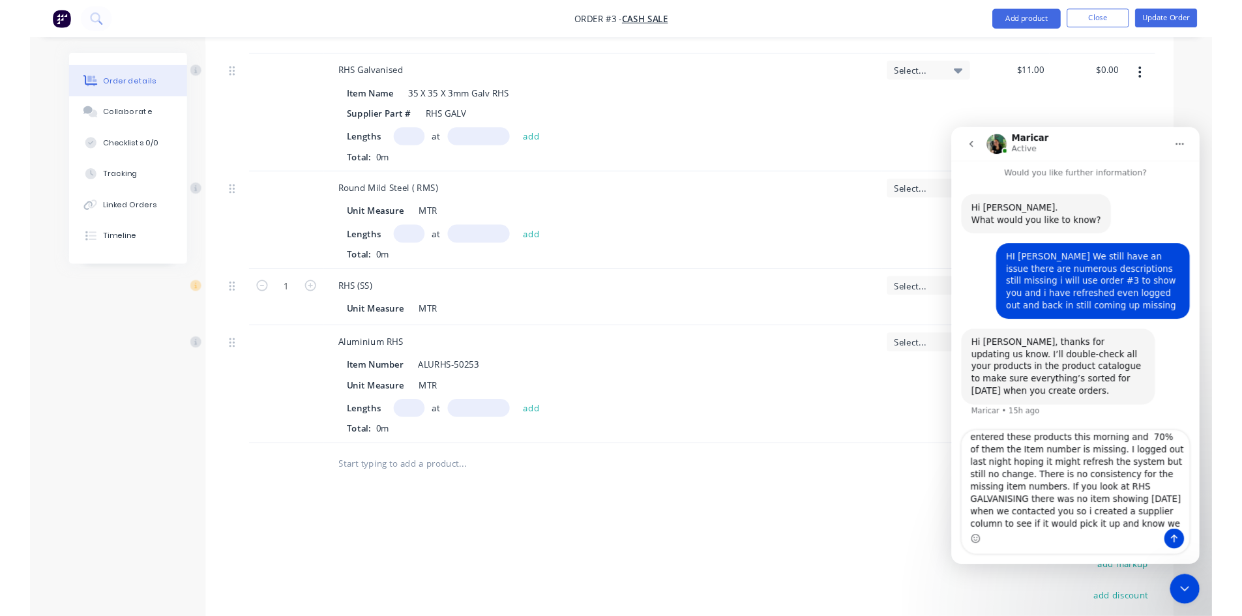
scroll to position [22, 0]
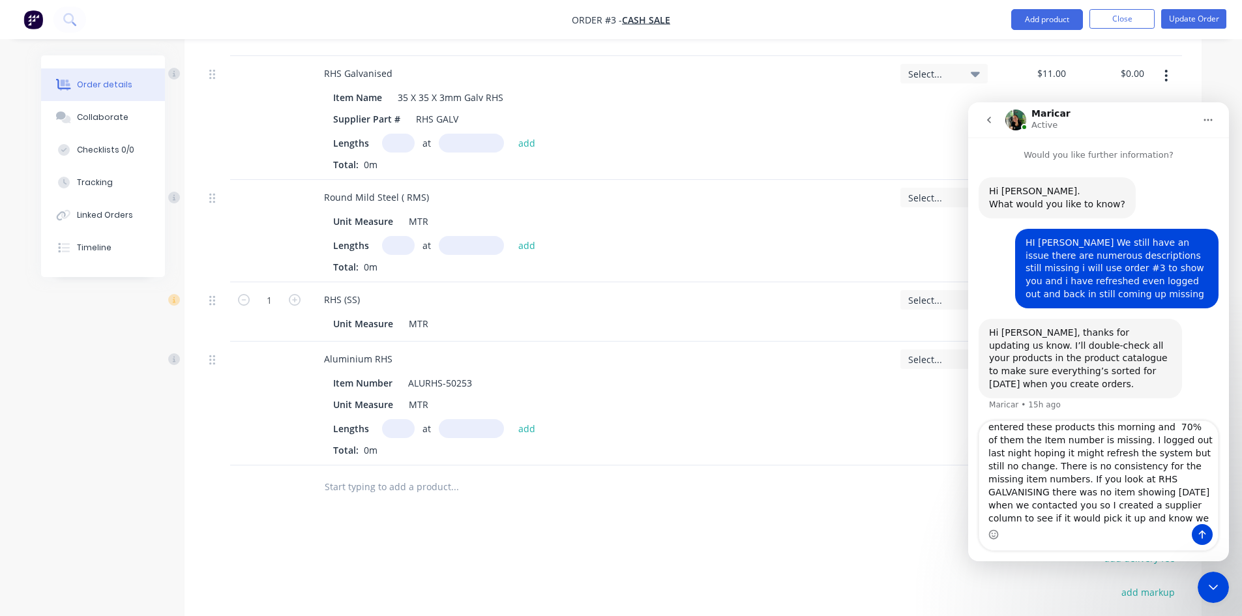
click at [1088, 518] on textarea "Hi morning if you look at order #3 I have just entered these products this morn…" at bounding box center [1099, 472] width 239 height 103
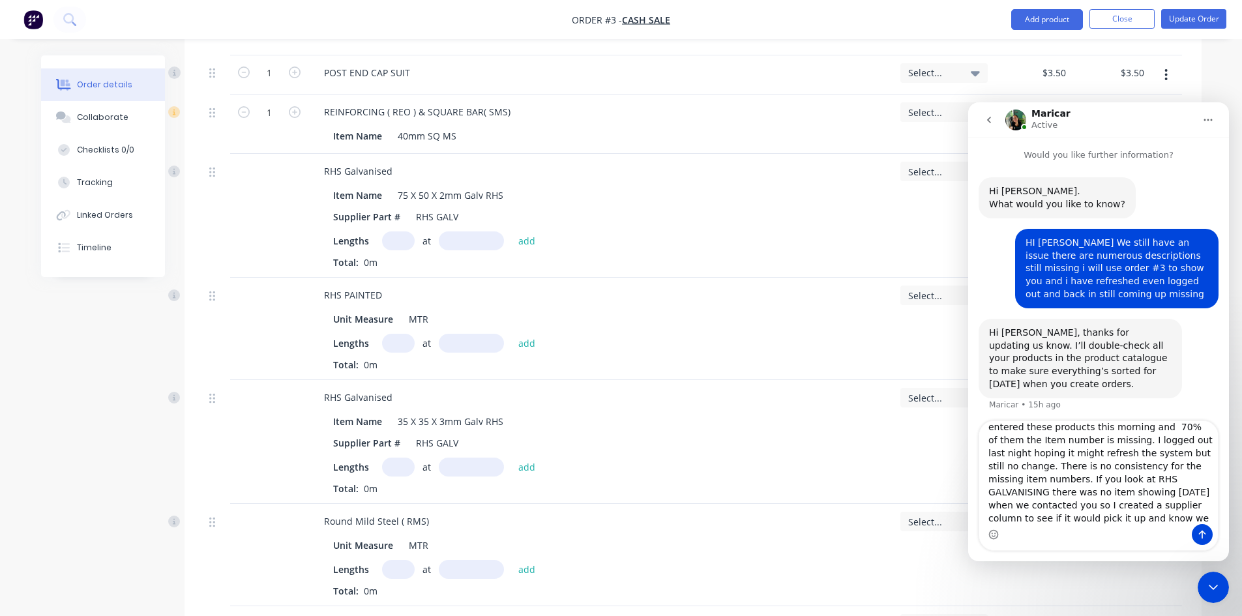
scroll to position [937, 0]
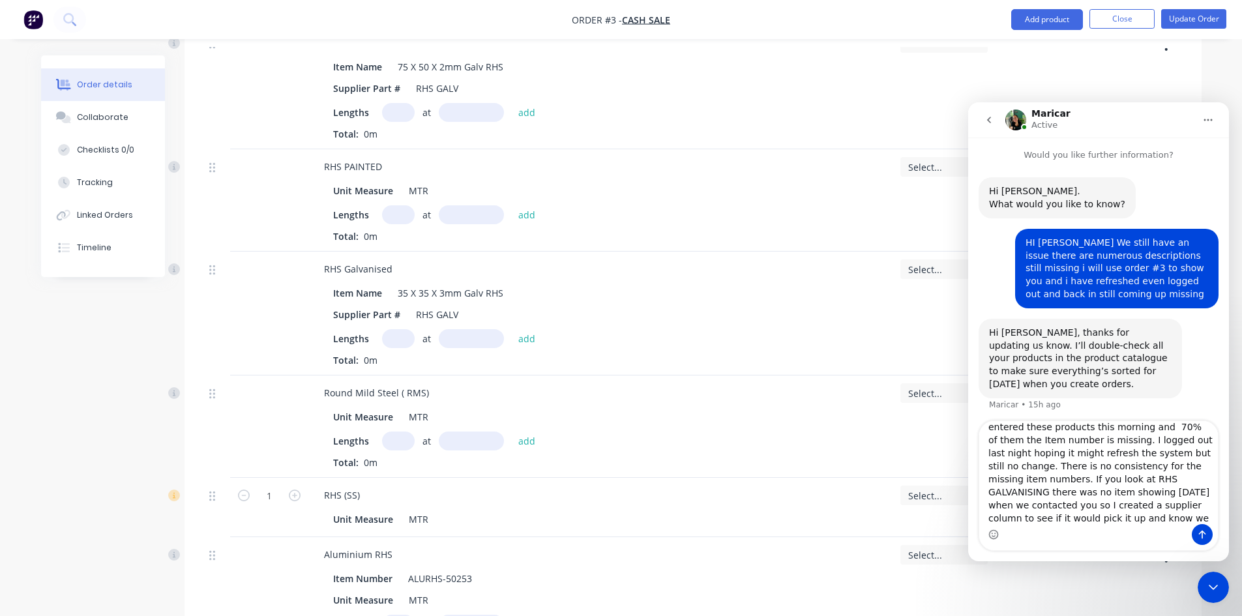
type textarea "Hi morning if you look at order #3 I have just entered these products this morn…"
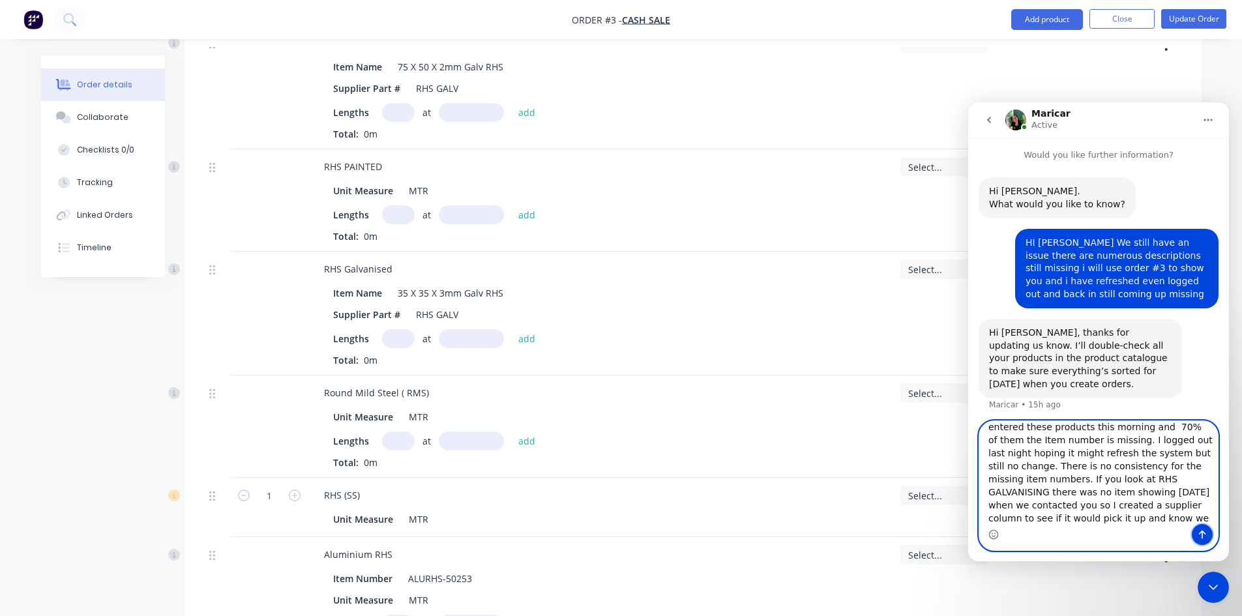
click at [1201, 533] on icon "Send a message…" at bounding box center [1202, 535] width 7 height 8
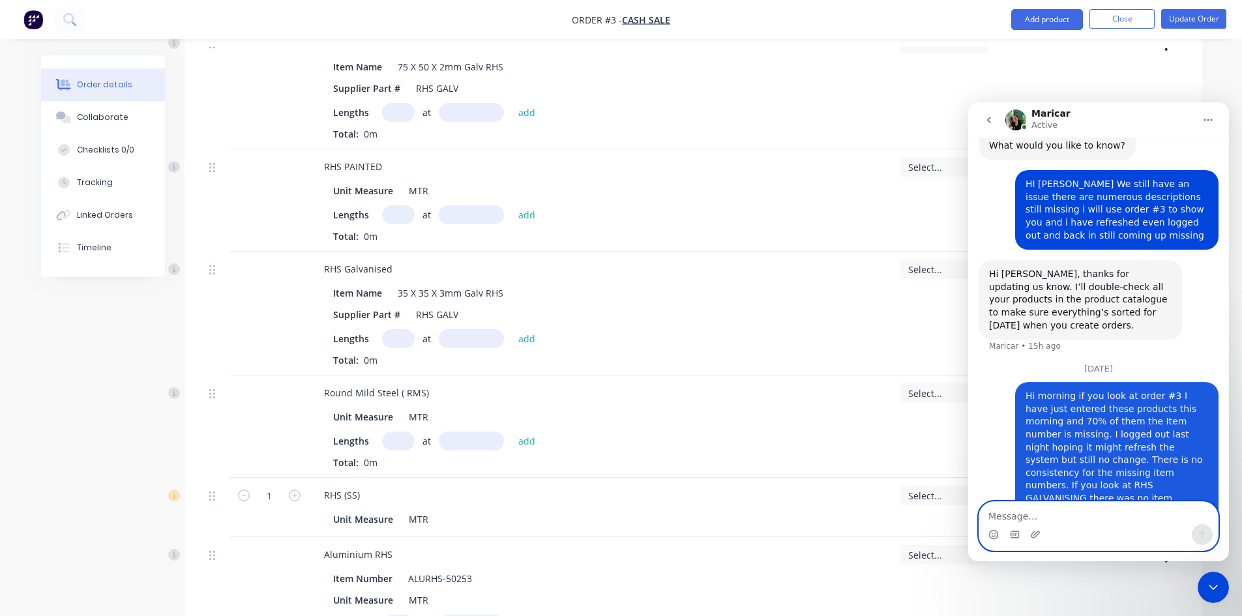
scroll to position [100, 0]
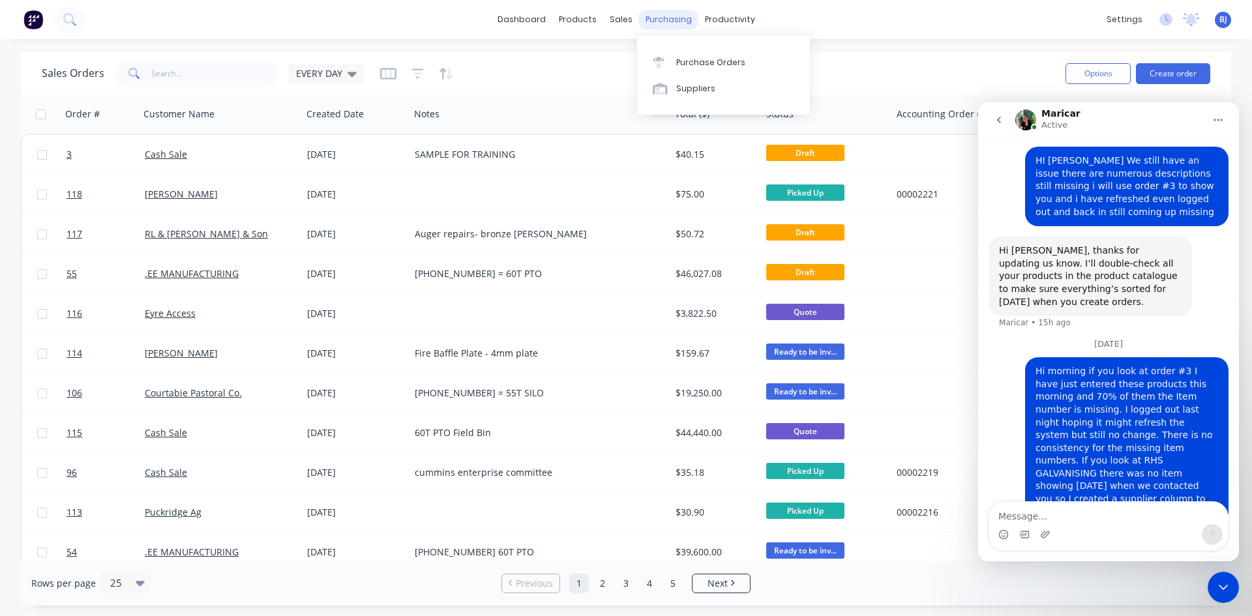
click at [674, 20] on div "purchasing" at bounding box center [668, 20] width 59 height 20
click at [669, 57] on div at bounding box center [663, 63] width 20 height 12
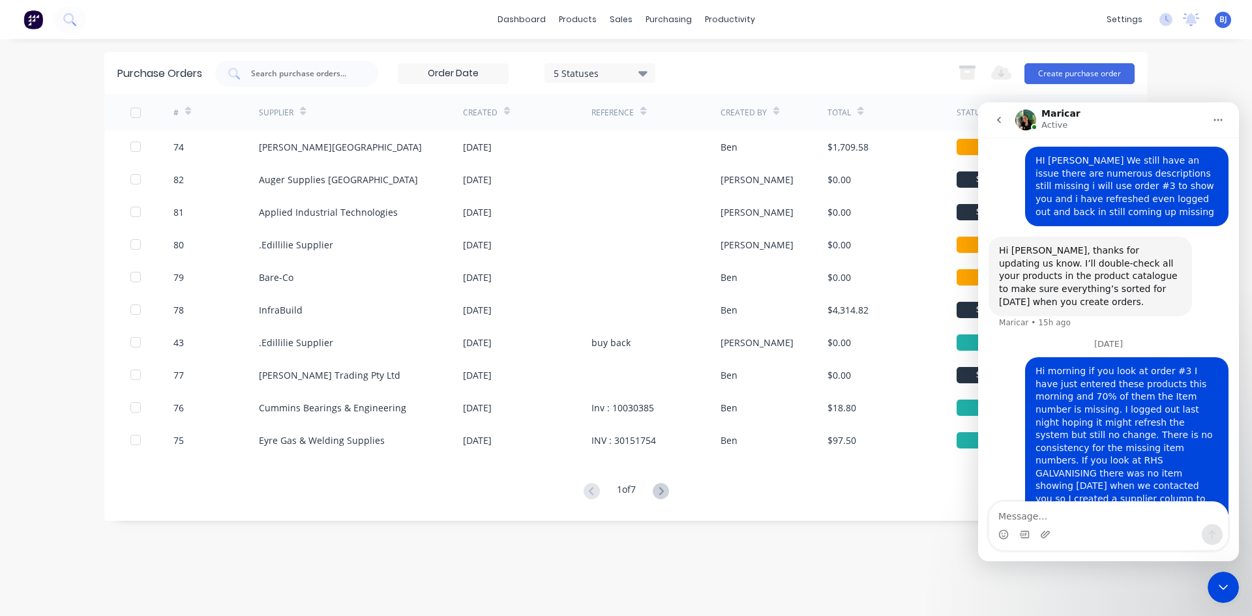
click at [1217, 586] on icon "Close Intercom Messenger" at bounding box center [1224, 588] width 16 height 16
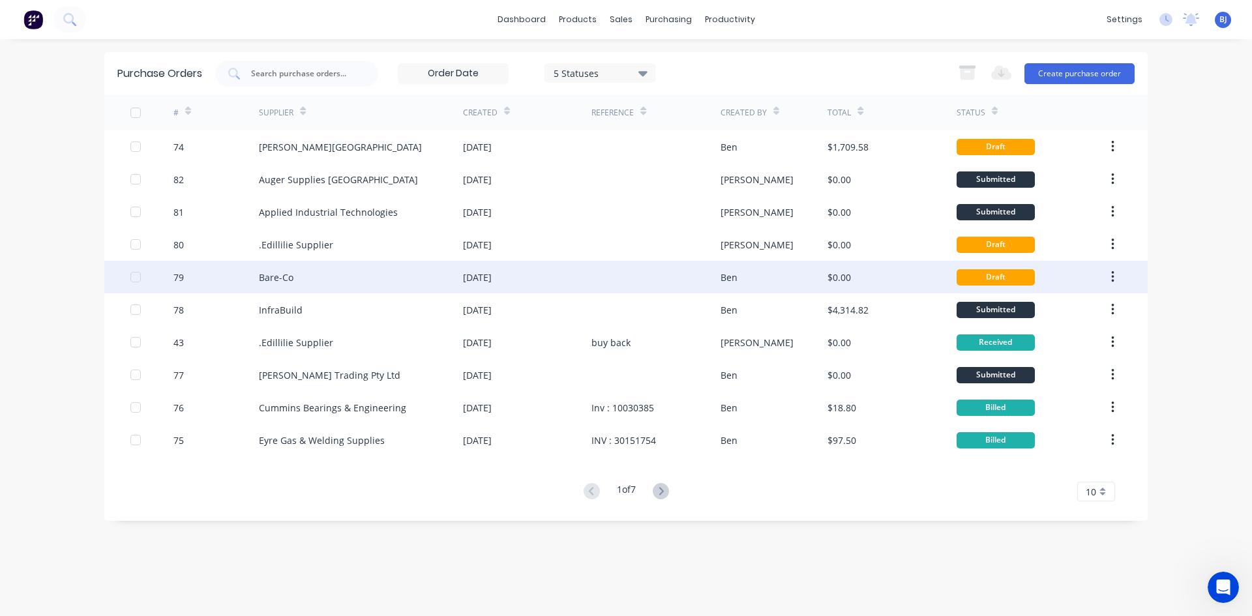
click at [590, 276] on div "[DATE]" at bounding box center [527, 277] width 128 height 33
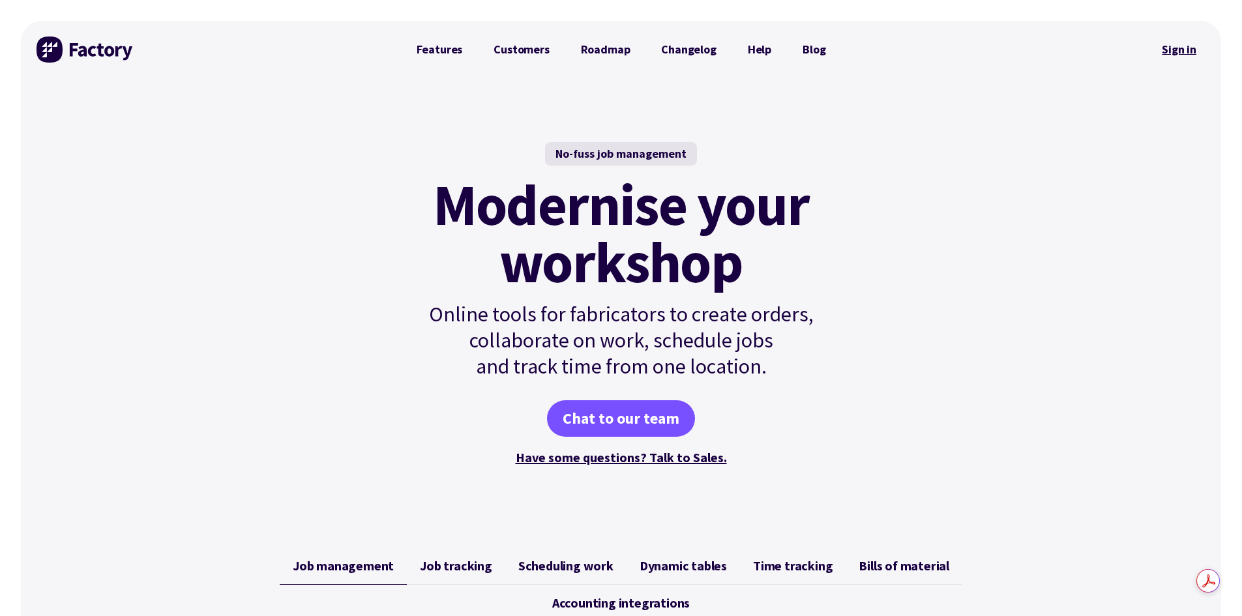
click at [1189, 50] on link "Sign in" at bounding box center [1179, 50] width 53 height 30
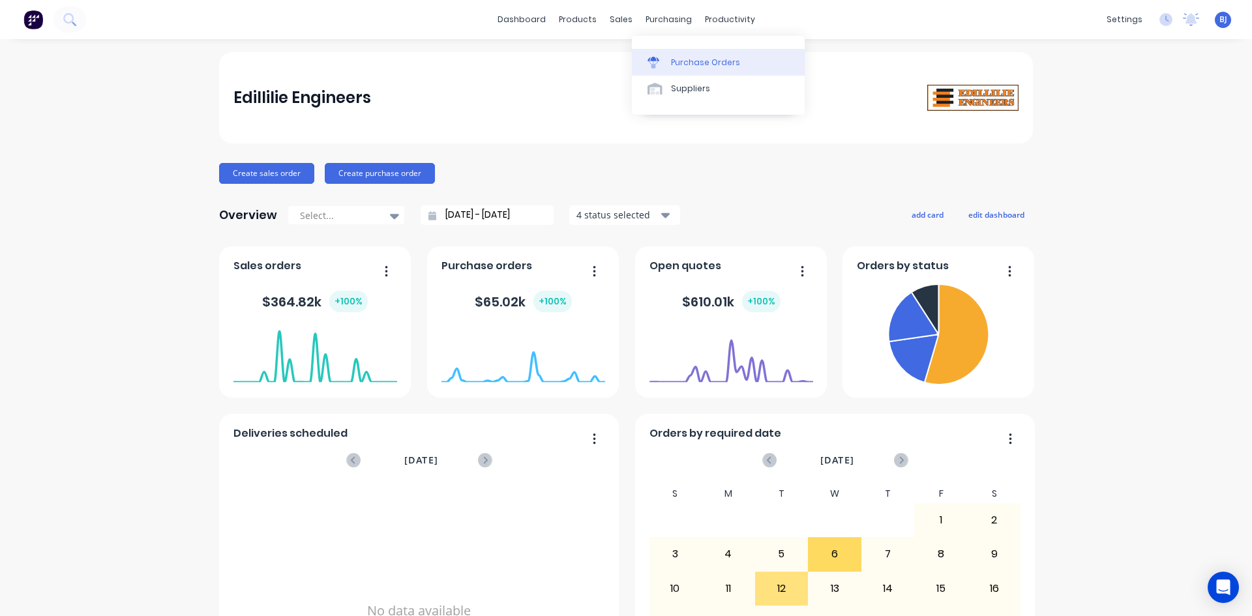
click at [671, 61] on div "Purchase Orders" at bounding box center [705, 63] width 69 height 12
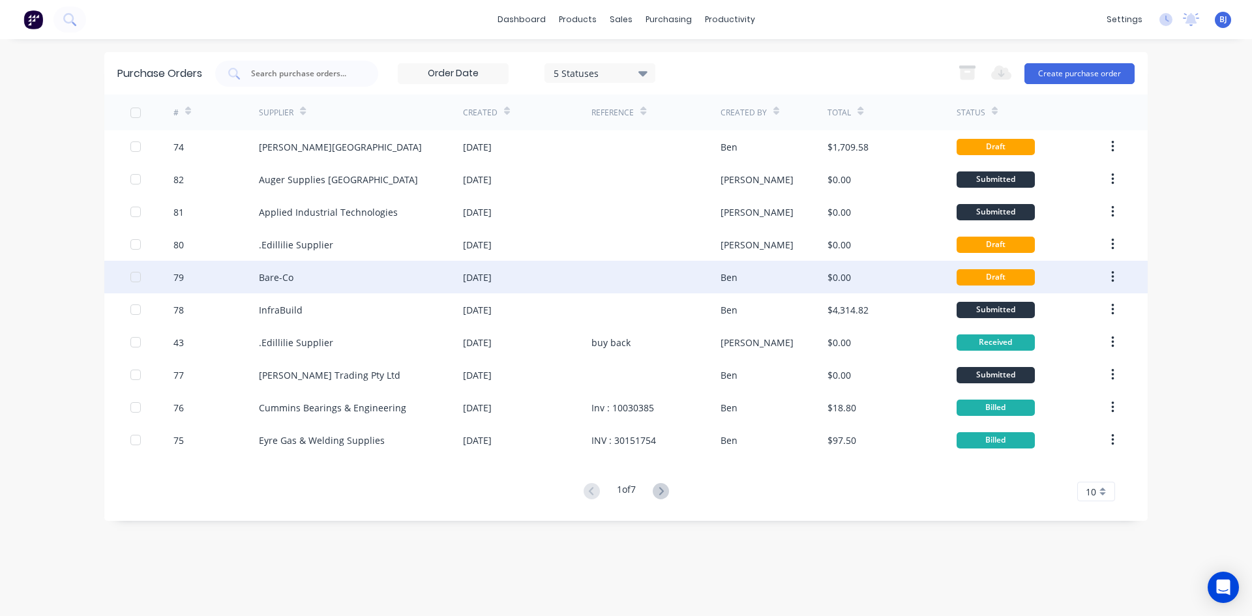
click at [697, 281] on div at bounding box center [656, 277] width 128 height 33
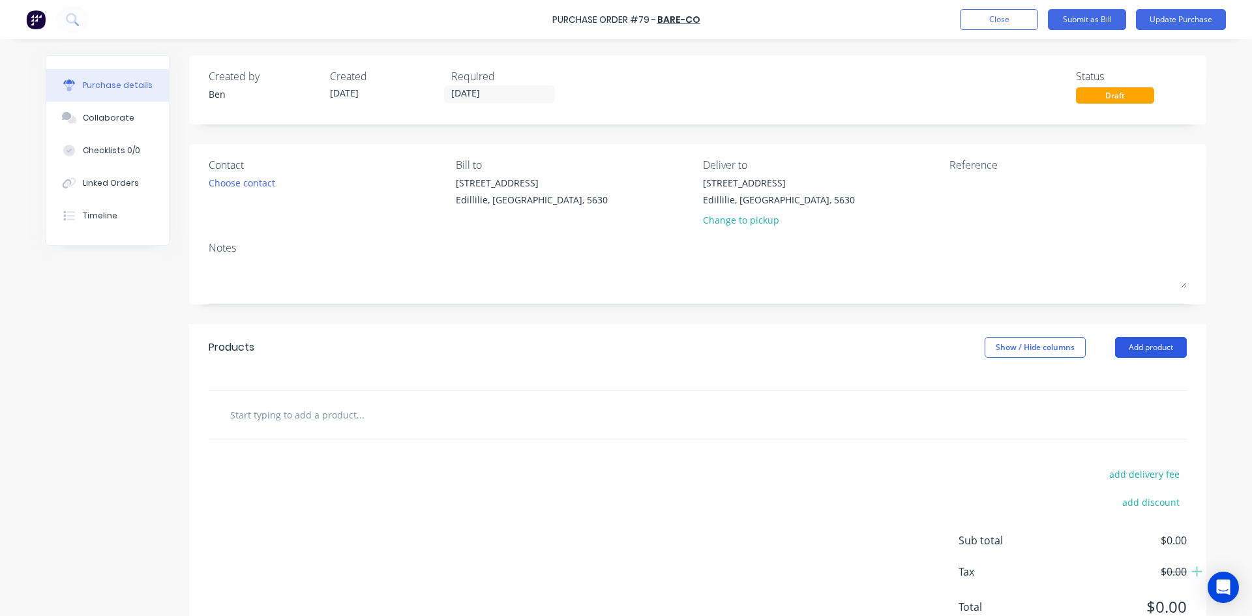
click at [1150, 344] on button "Add product" at bounding box center [1151, 347] width 72 height 21
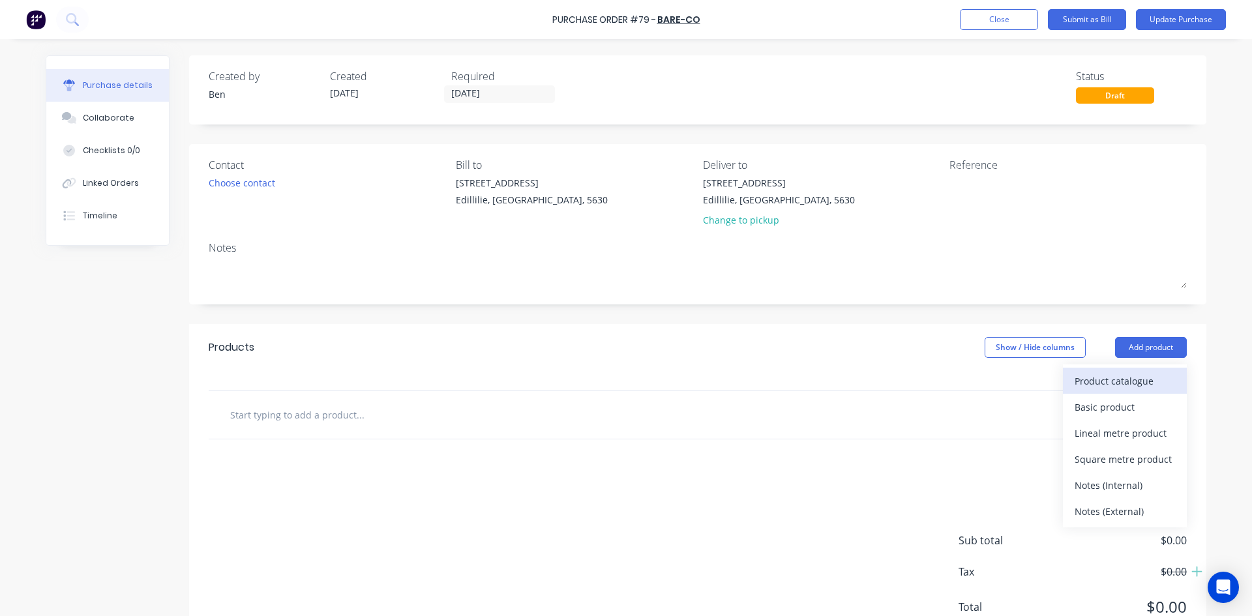
click at [1108, 381] on div "Product catalogue" at bounding box center [1125, 381] width 100 height 19
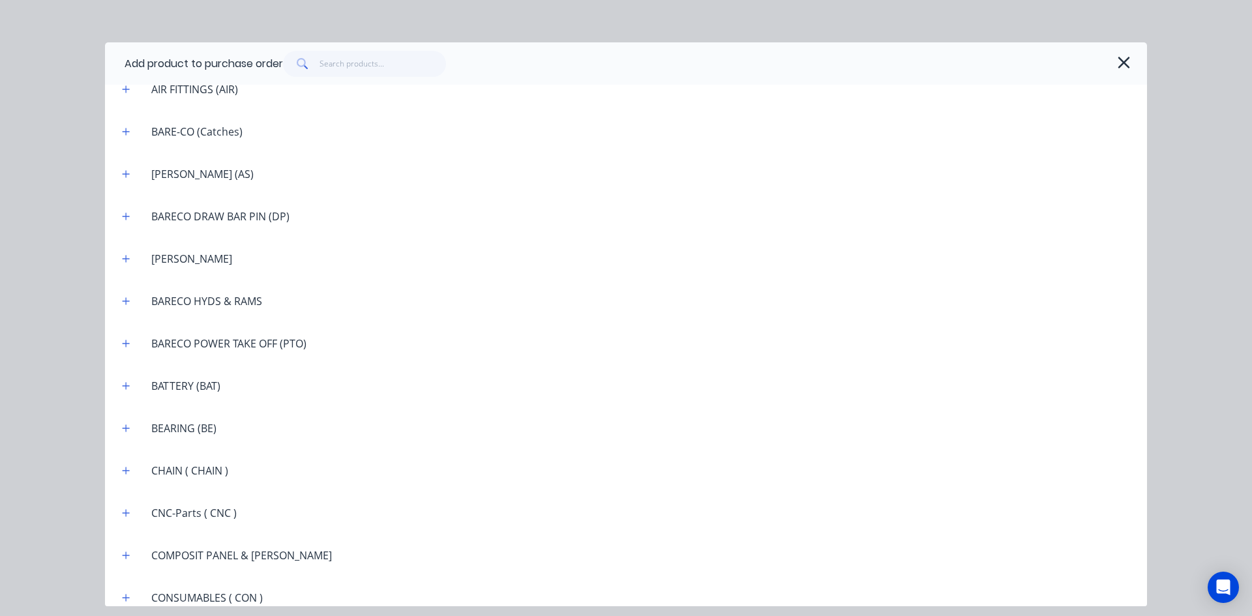
scroll to position [783, 0]
click at [126, 216] on icon "button" at bounding box center [126, 216] width 7 height 7
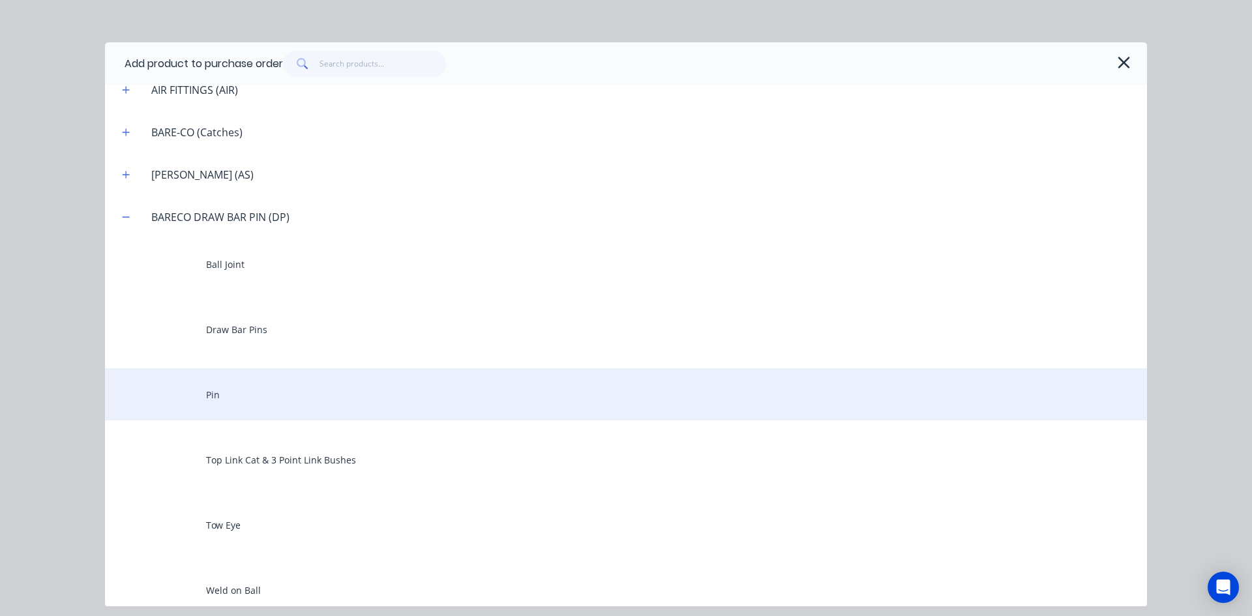
click at [222, 388] on div "Pin" at bounding box center [626, 395] width 1042 height 52
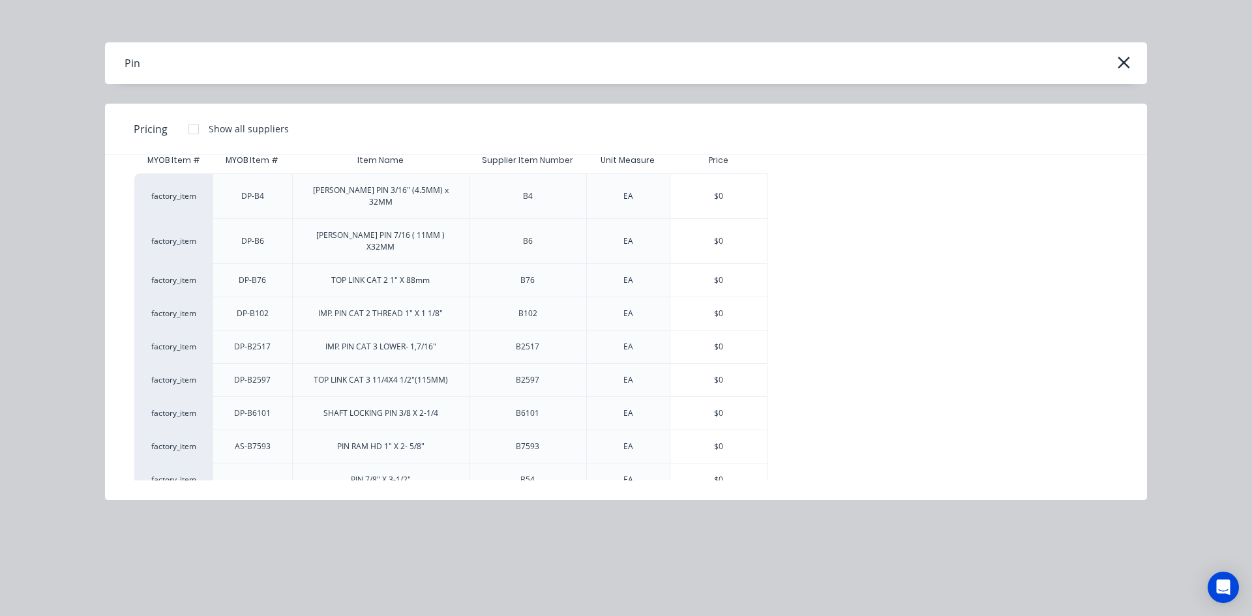
scroll to position [56, 0]
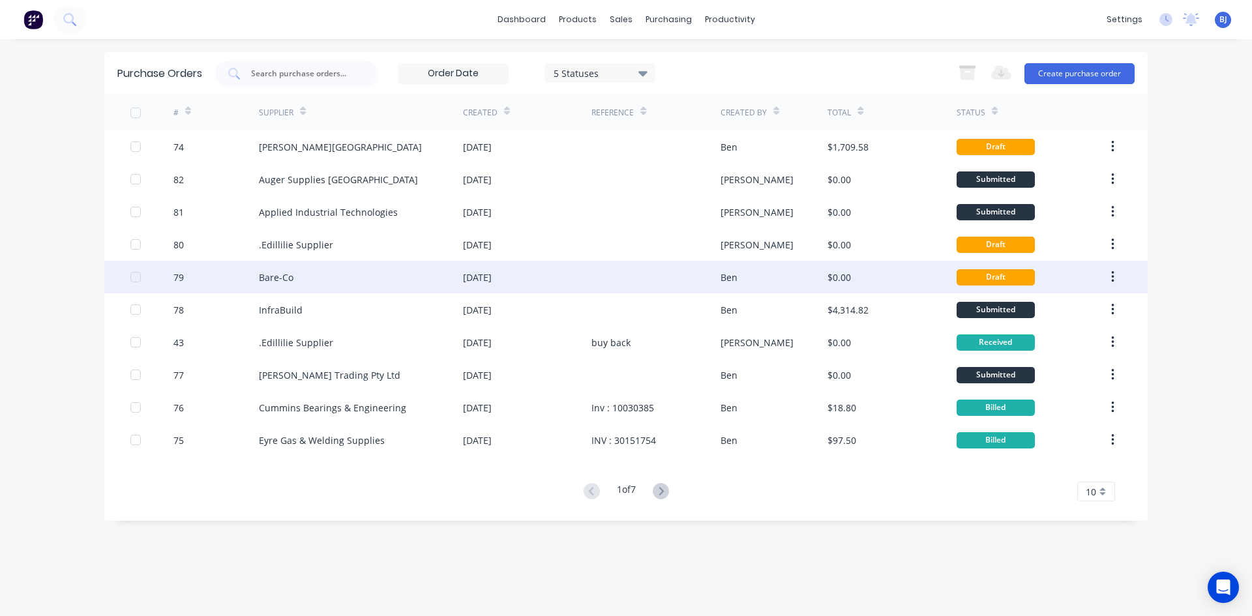
click at [449, 278] on div "Bare-Co" at bounding box center [361, 277] width 204 height 33
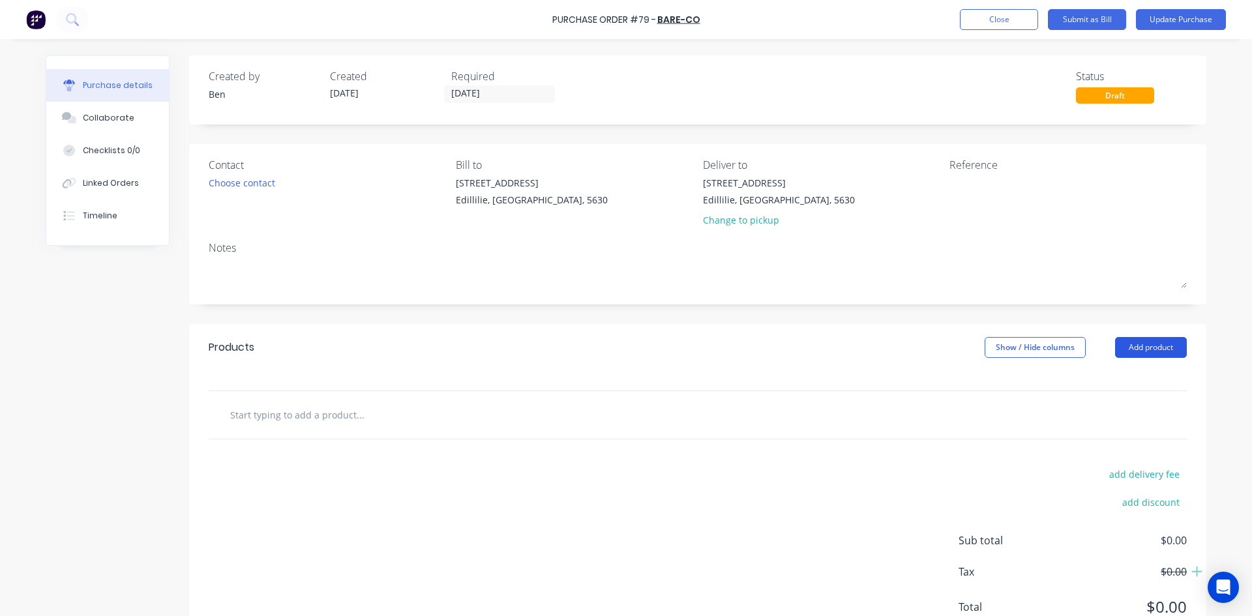
click at [1144, 344] on button "Add product" at bounding box center [1151, 347] width 72 height 21
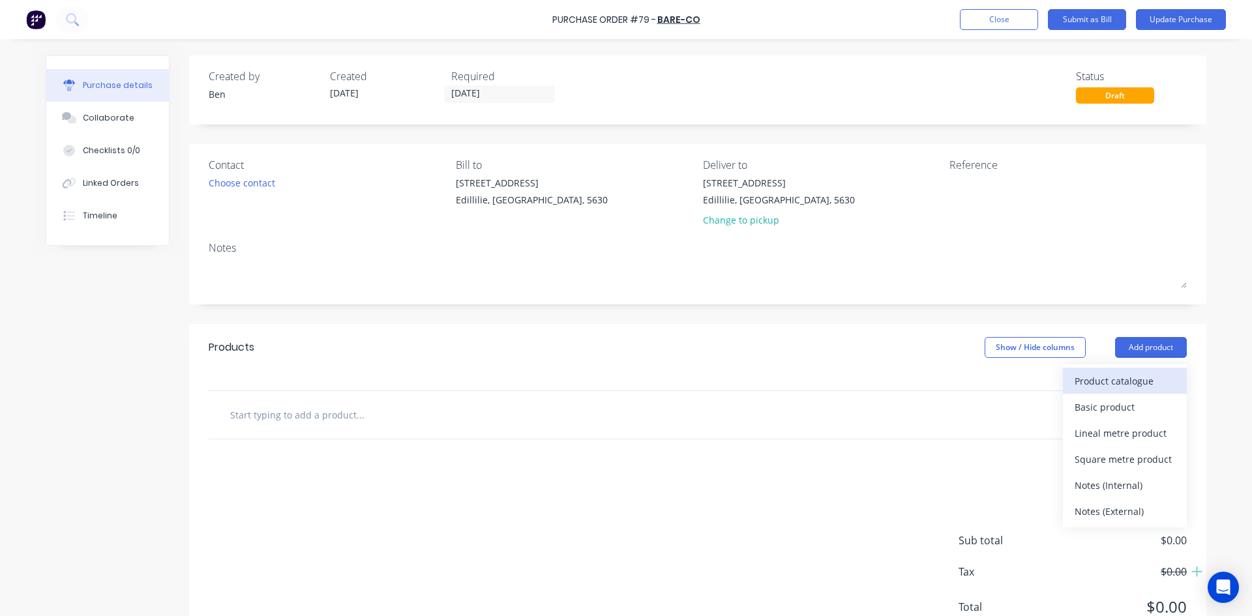
click at [1086, 382] on div "Product catalogue" at bounding box center [1125, 381] width 100 height 19
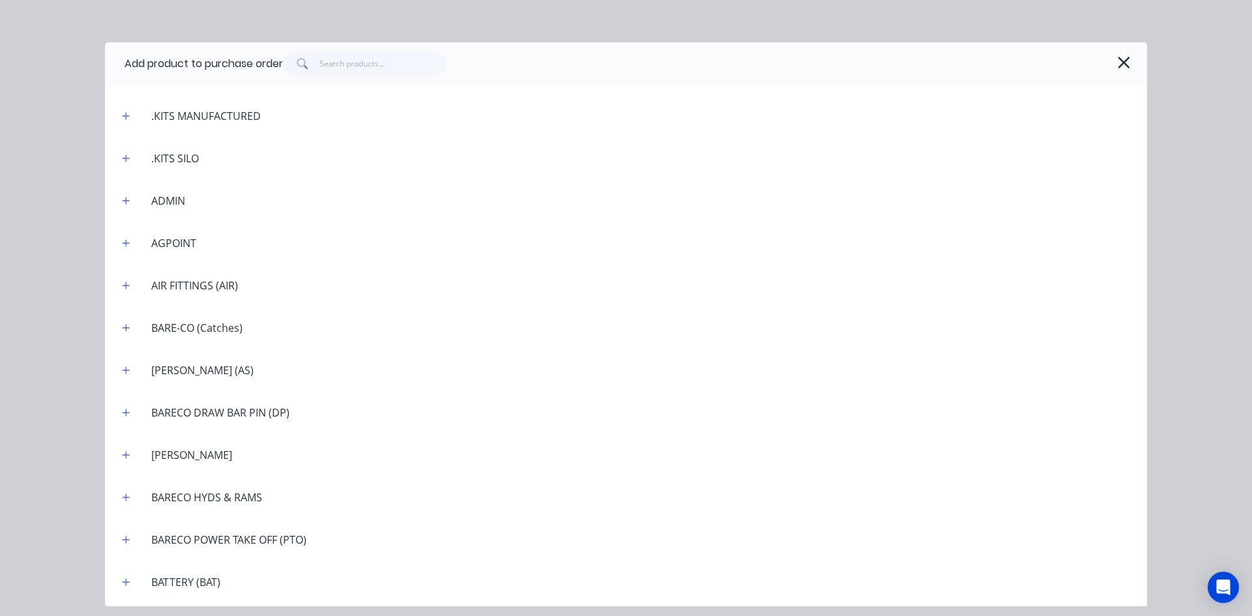
scroll to position [652, 0]
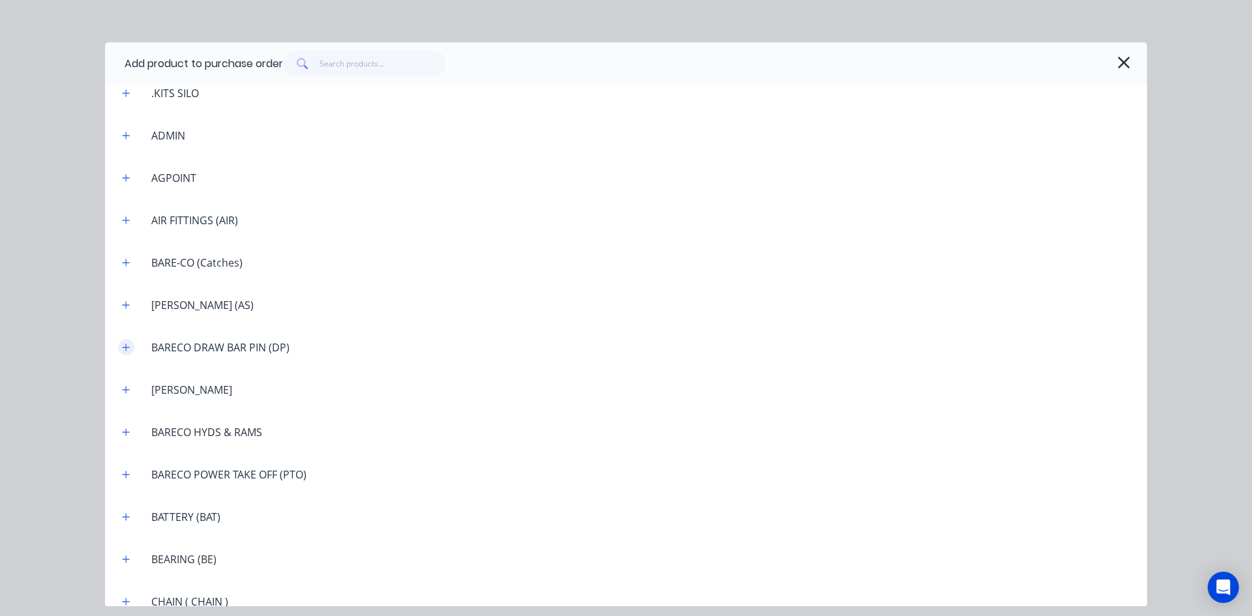
click at [124, 344] on icon "button" at bounding box center [126, 347] width 8 height 9
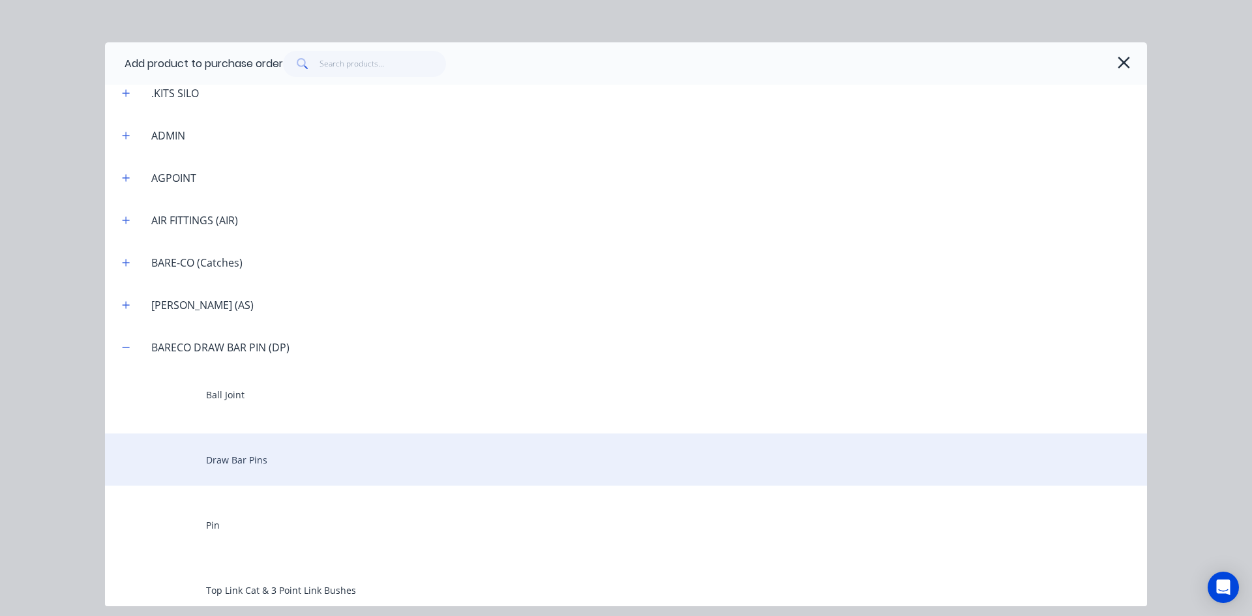
click at [228, 455] on div "Draw Bar Pins" at bounding box center [626, 460] width 1042 height 52
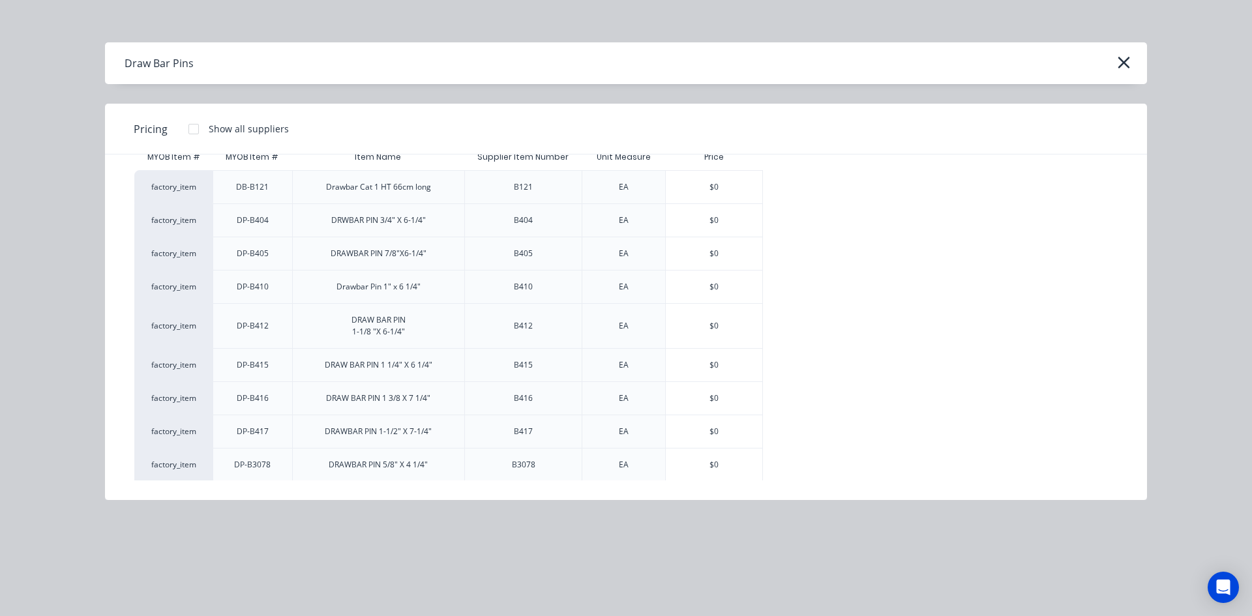
scroll to position [65, 0]
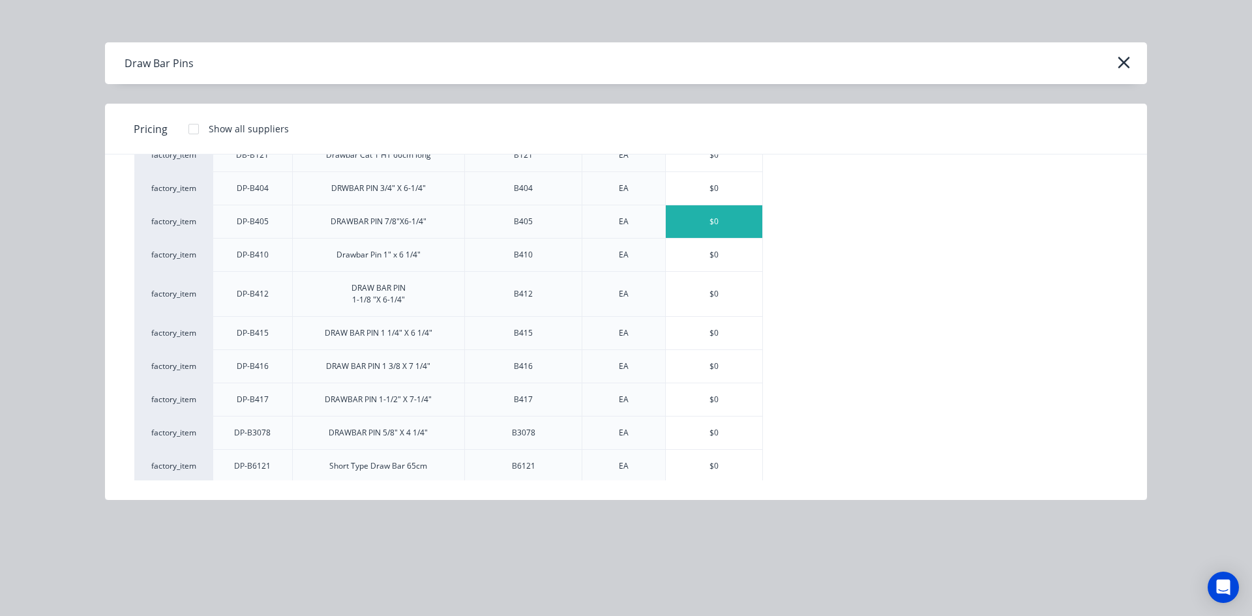
click at [719, 220] on div "$0" at bounding box center [714, 221] width 97 height 33
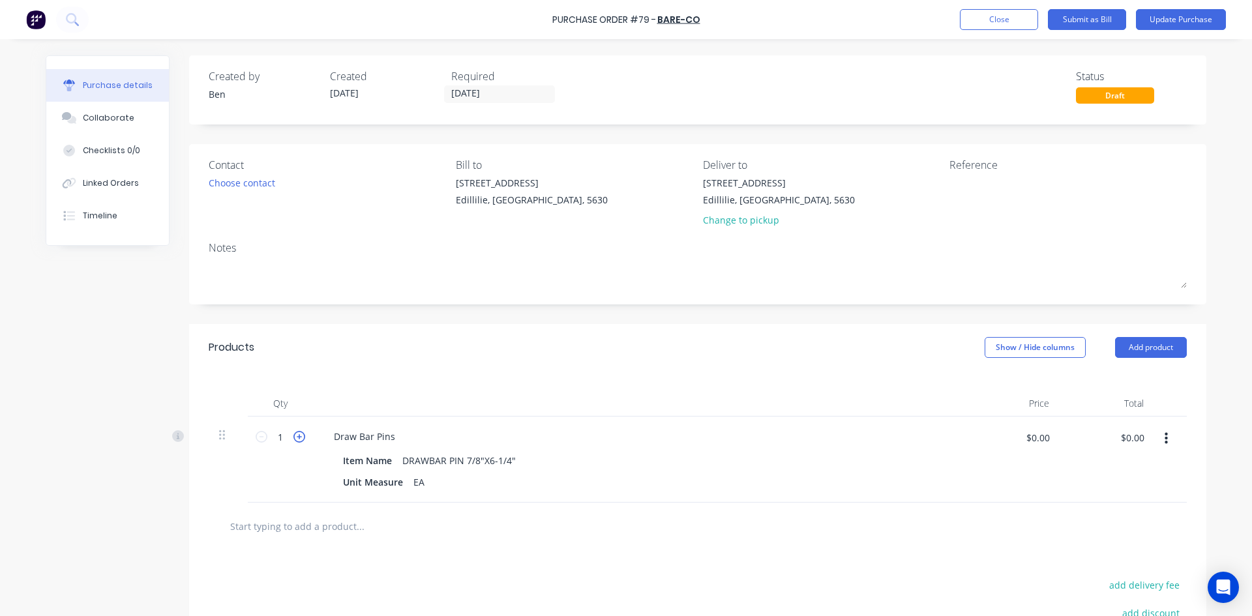
click at [293, 435] on icon at bounding box center [299, 437] width 12 height 12
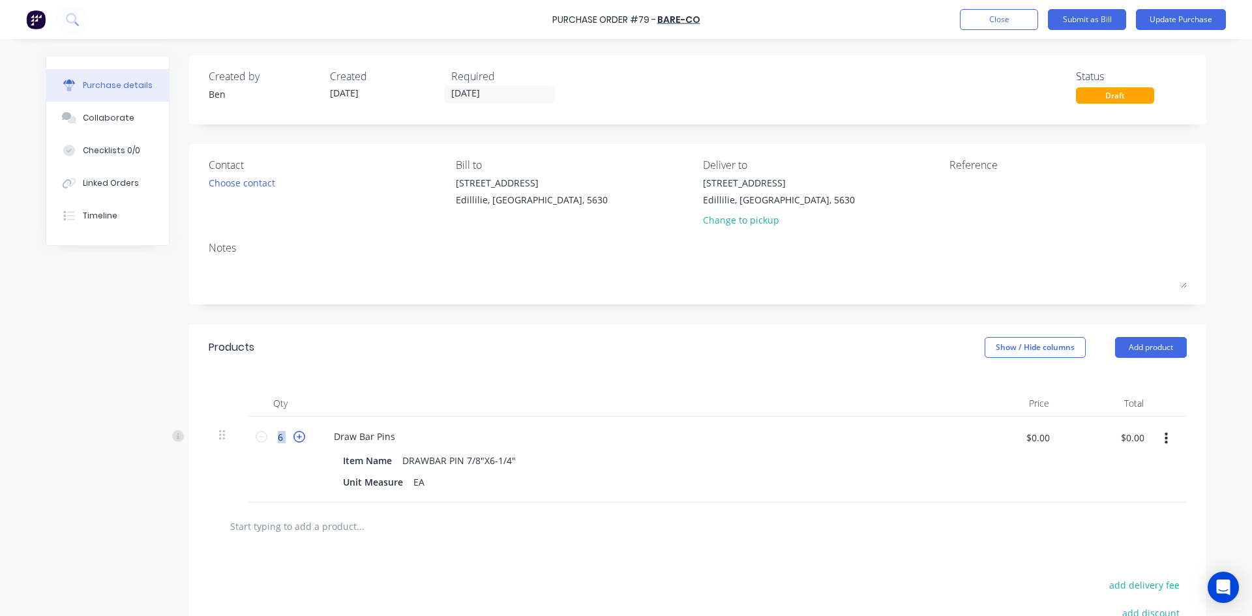
click at [293, 435] on icon at bounding box center [299, 437] width 12 height 12
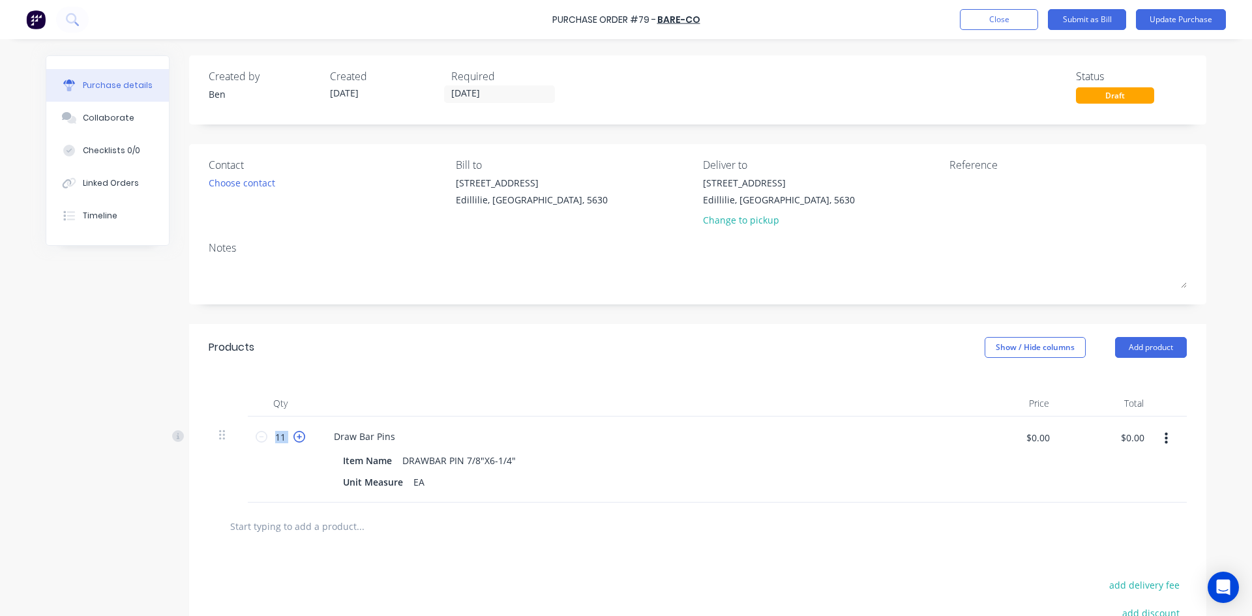
click at [293, 435] on icon at bounding box center [299, 437] width 12 height 12
type input "15"
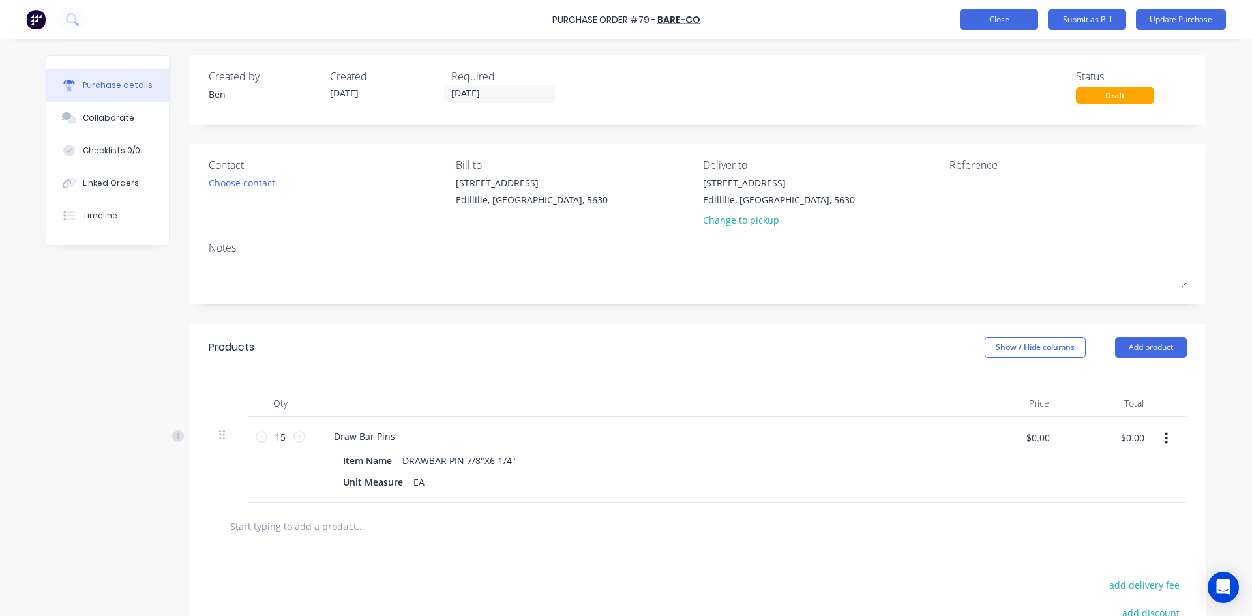
click at [1007, 17] on button "Close" at bounding box center [999, 19] width 78 height 21
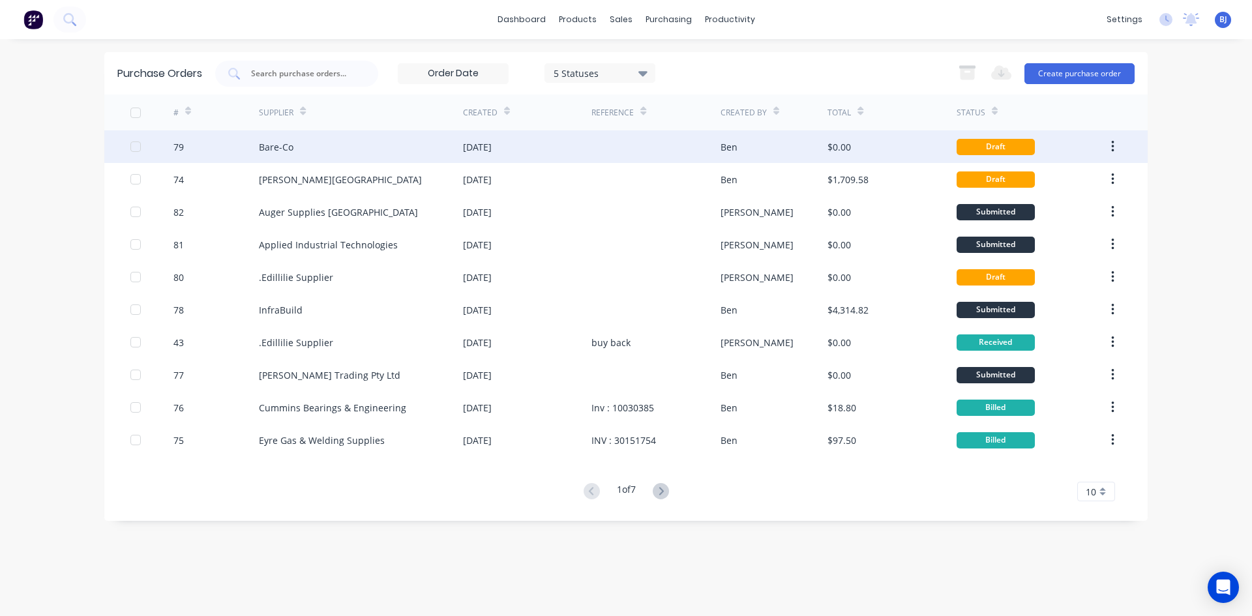
click at [632, 155] on div at bounding box center [656, 146] width 128 height 33
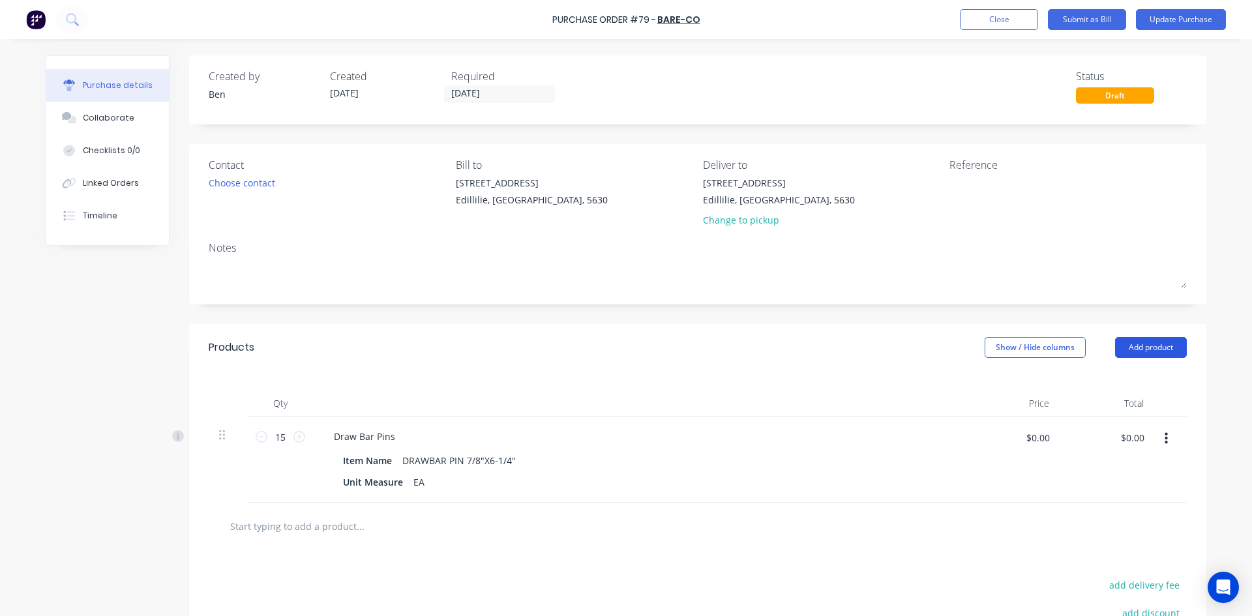
click at [1131, 344] on button "Add product" at bounding box center [1151, 347] width 72 height 21
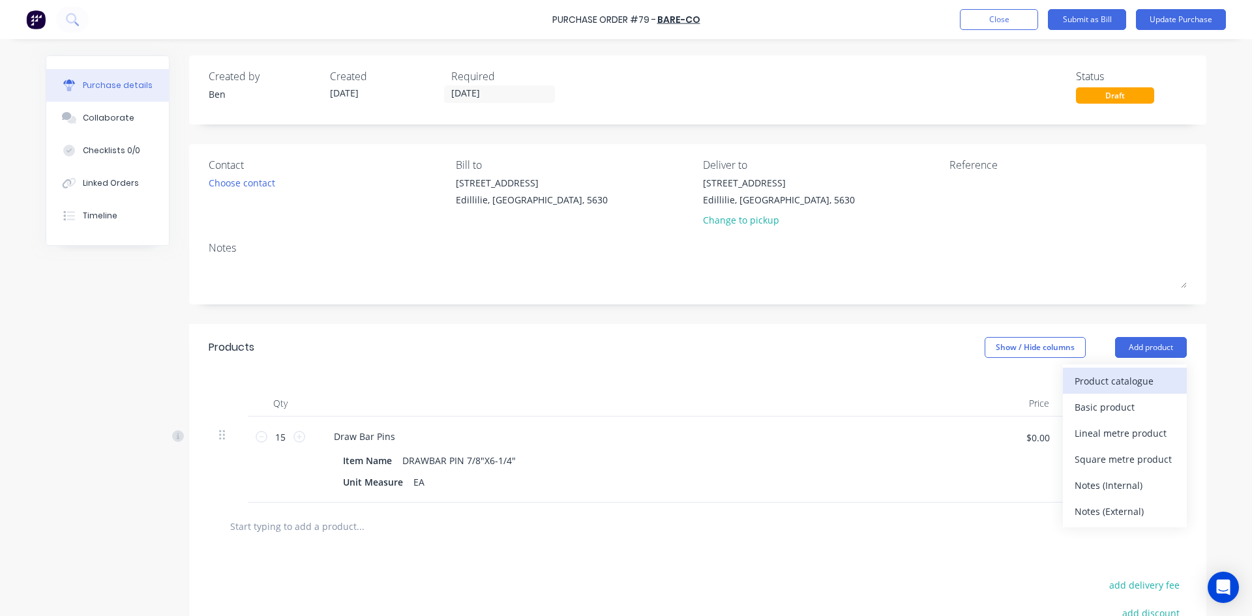
click at [1104, 382] on div "Product catalogue" at bounding box center [1125, 381] width 100 height 19
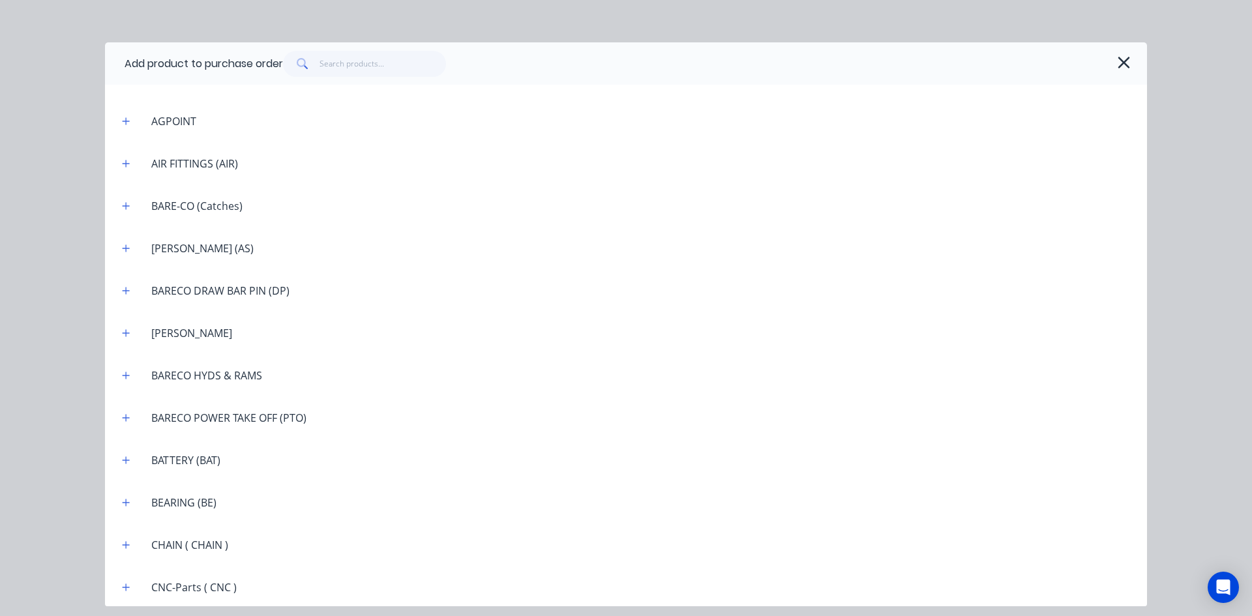
scroll to position [717, 0]
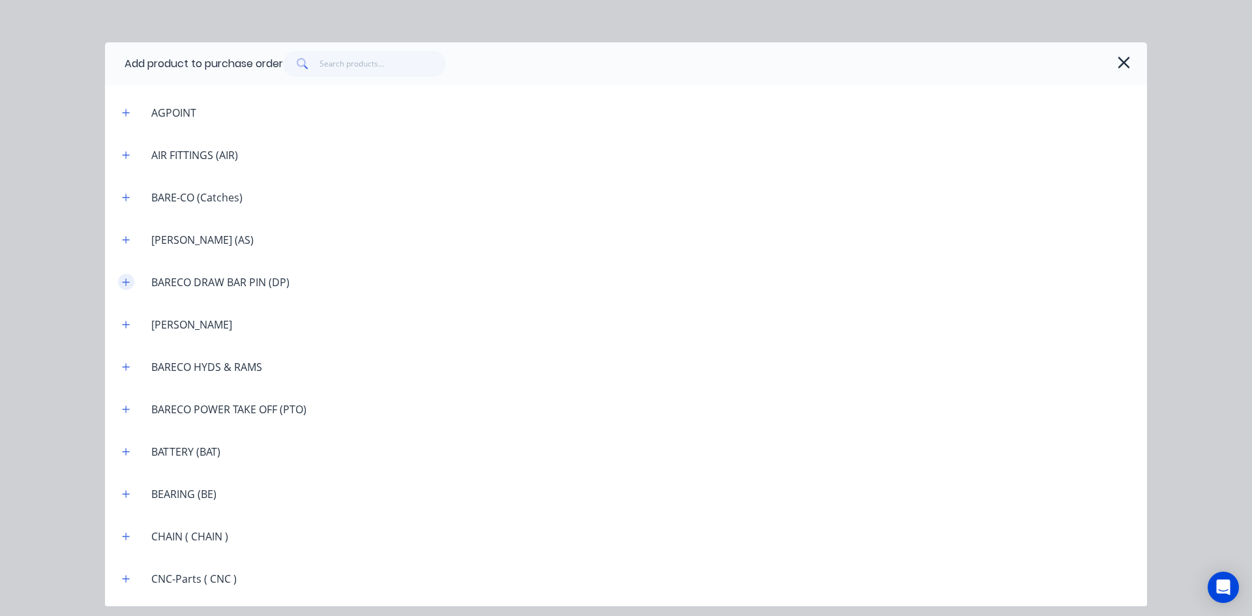
click at [127, 284] on icon "button" at bounding box center [126, 281] width 7 height 7
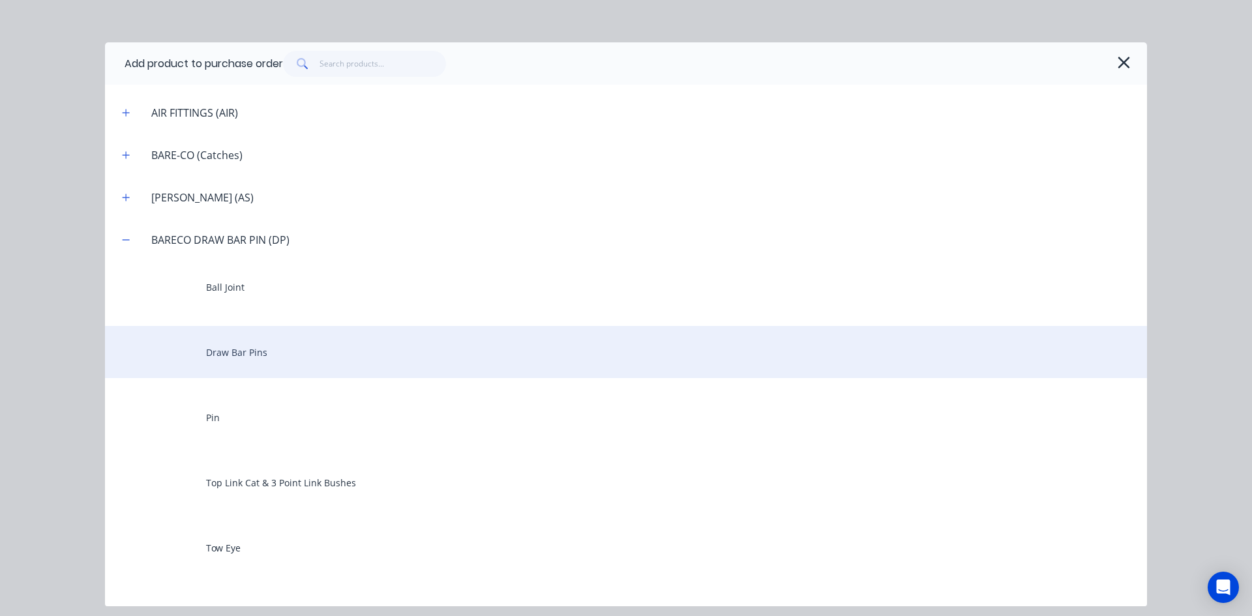
scroll to position [783, 0]
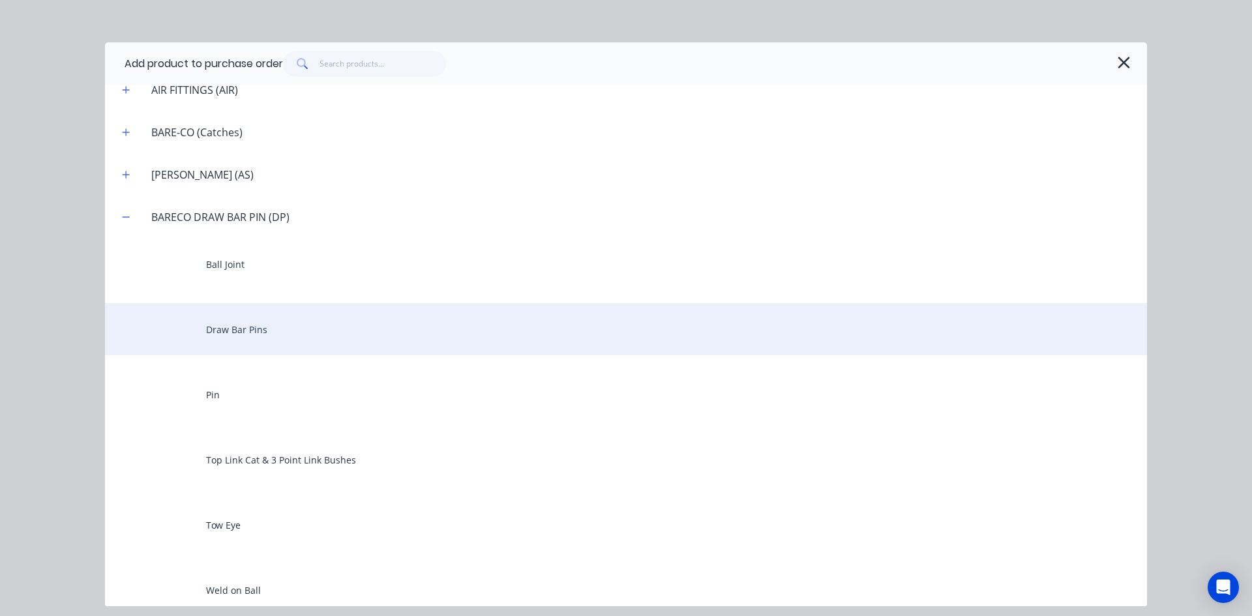
click at [222, 333] on div "Draw Bar Pins" at bounding box center [626, 329] width 1042 height 52
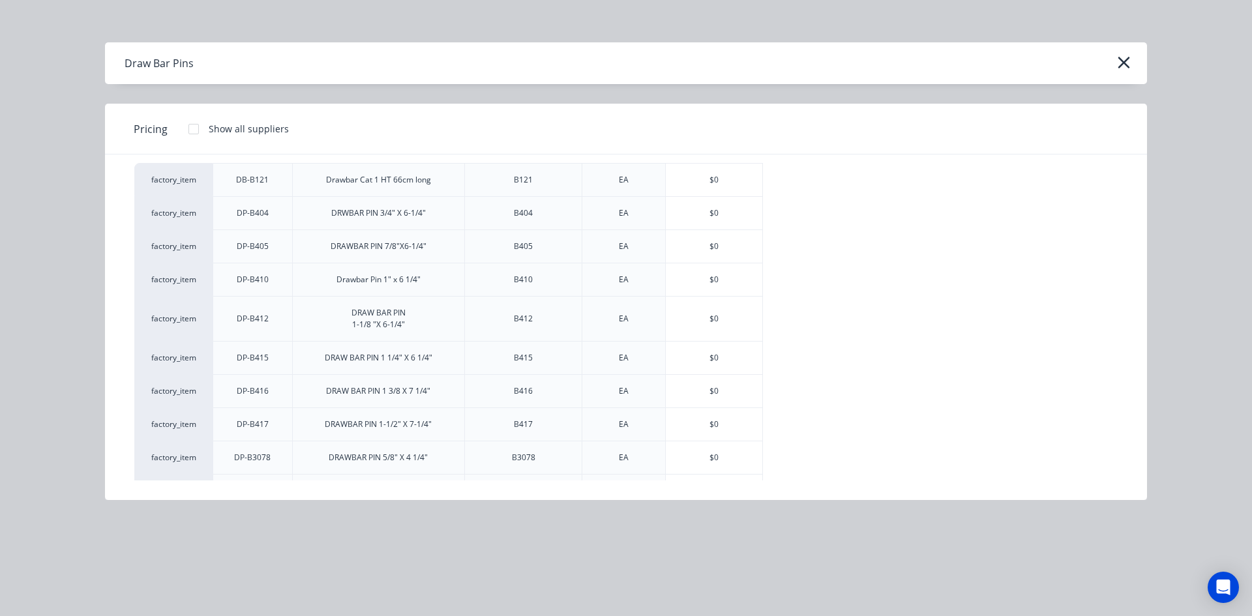
scroll to position [0, 0]
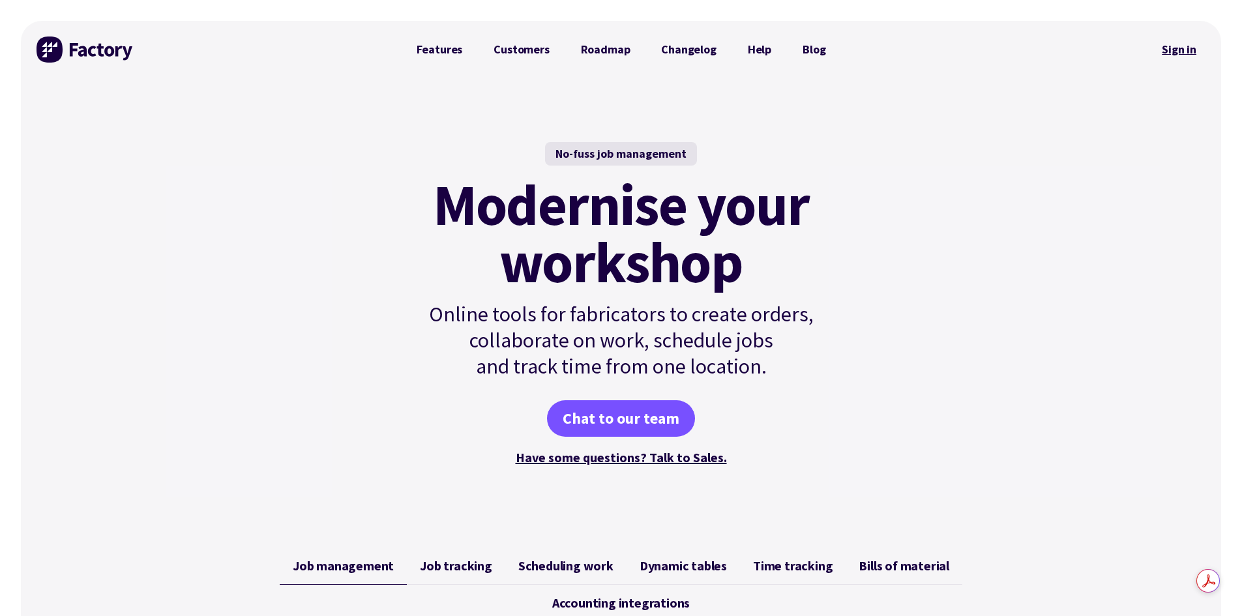
click at [1198, 52] on link "Sign in" at bounding box center [1179, 50] width 53 height 30
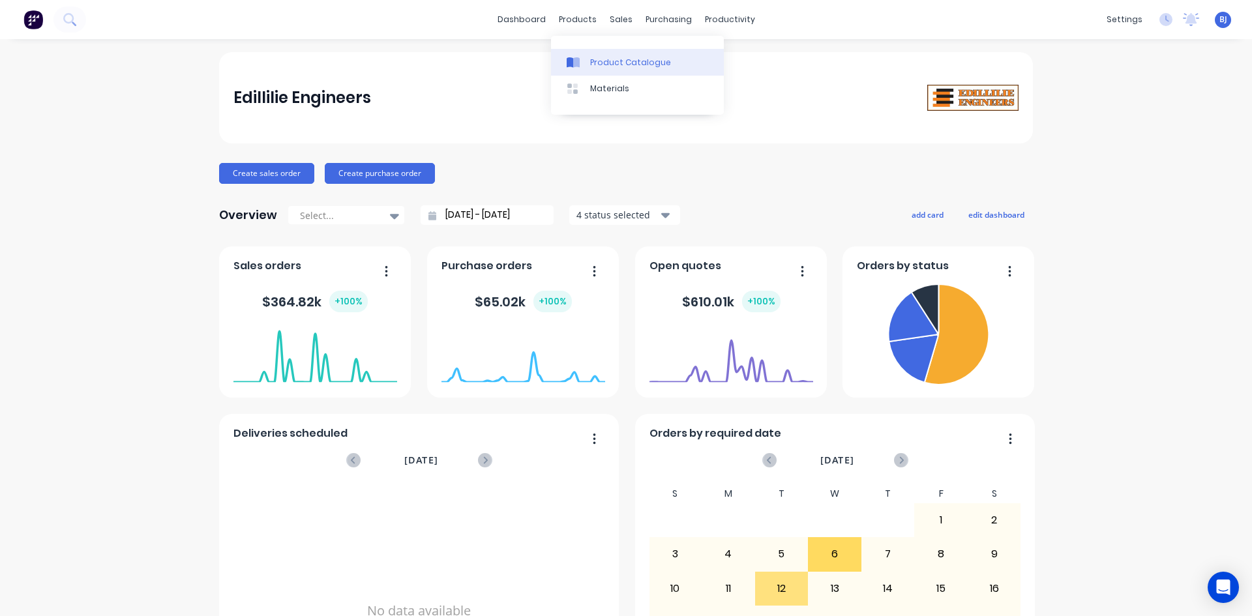
click at [586, 67] on div at bounding box center [577, 63] width 20 height 12
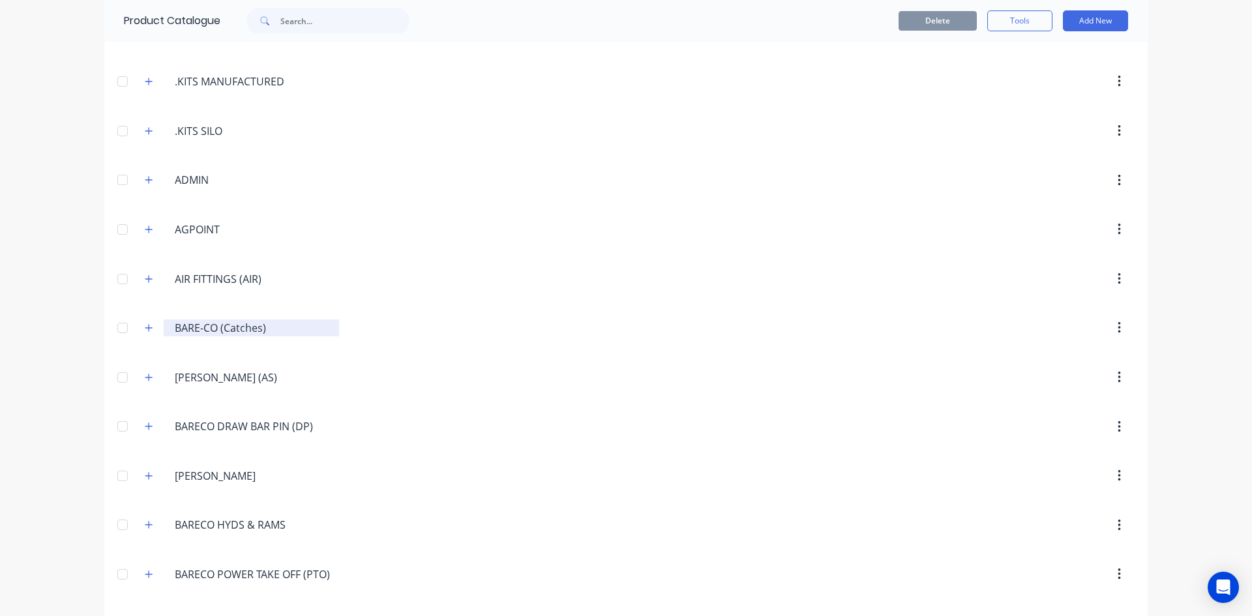
scroll to position [587, 0]
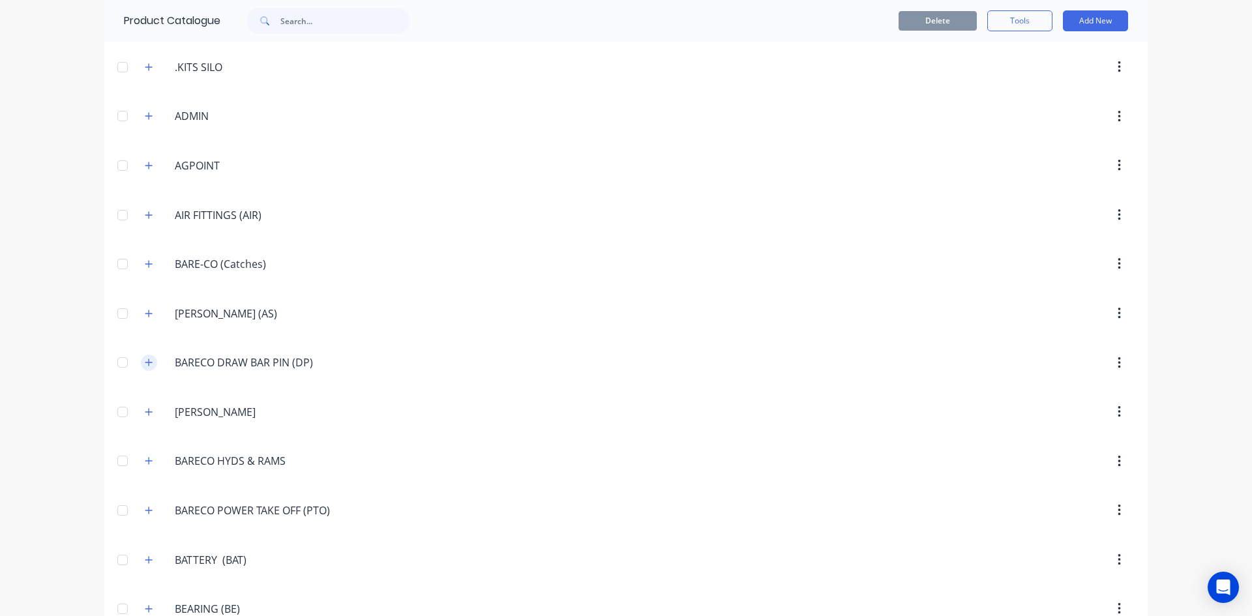
click at [145, 364] on icon "button" at bounding box center [149, 362] width 8 height 9
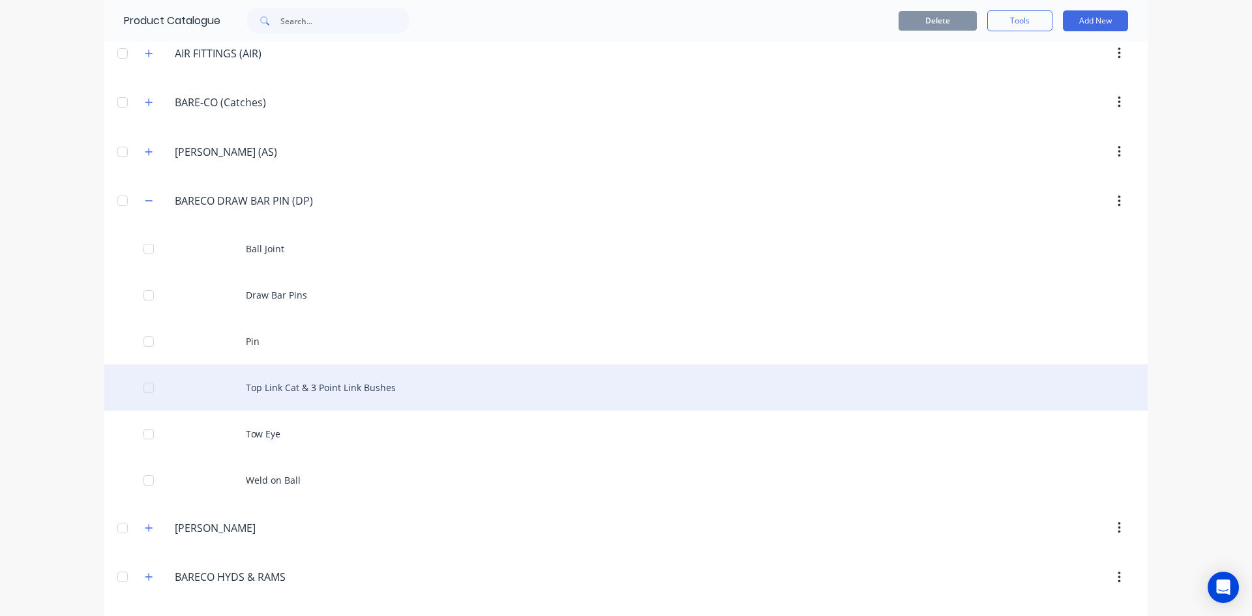
scroll to position [783, 0]
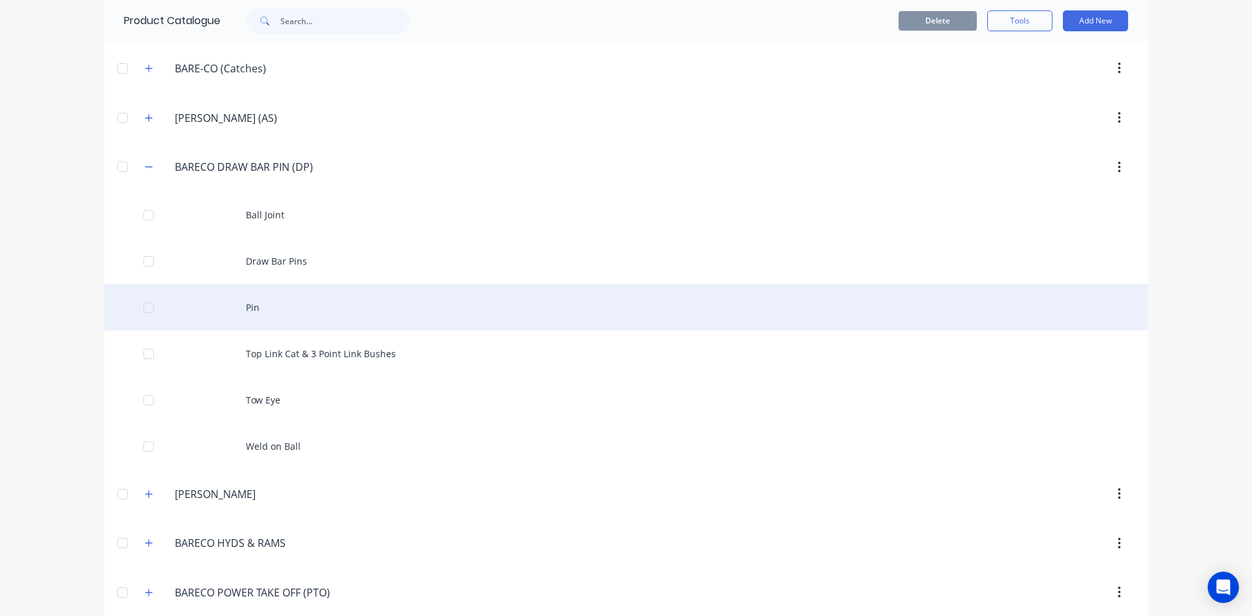
click at [250, 305] on div "Pin" at bounding box center [626, 307] width 1044 height 46
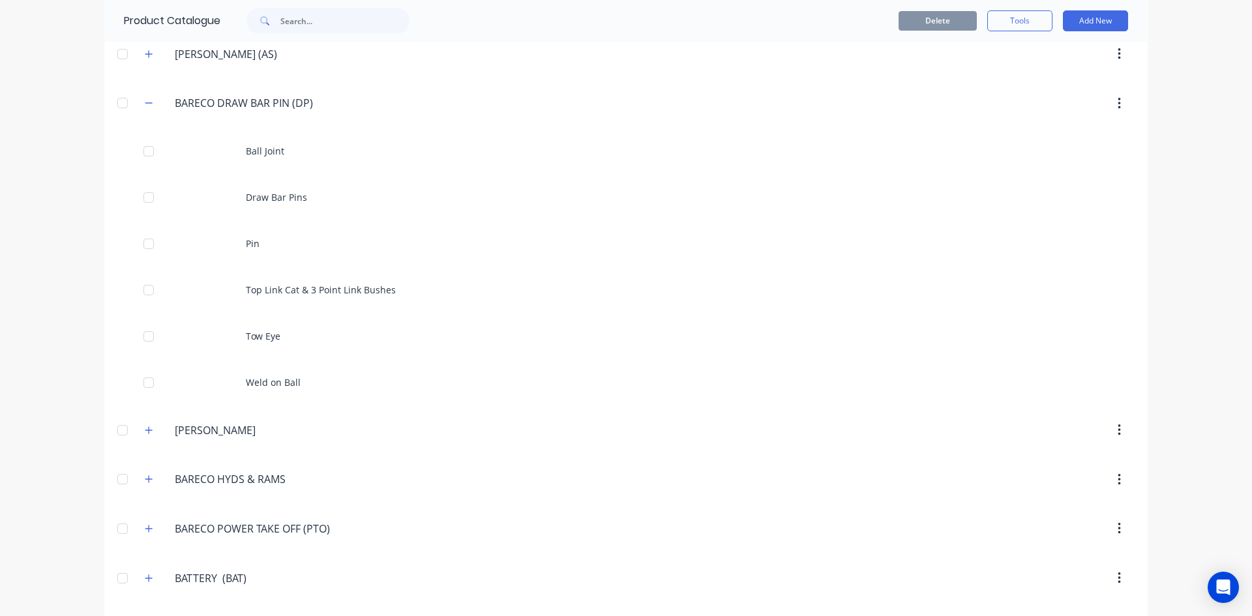
scroll to position [848, 0]
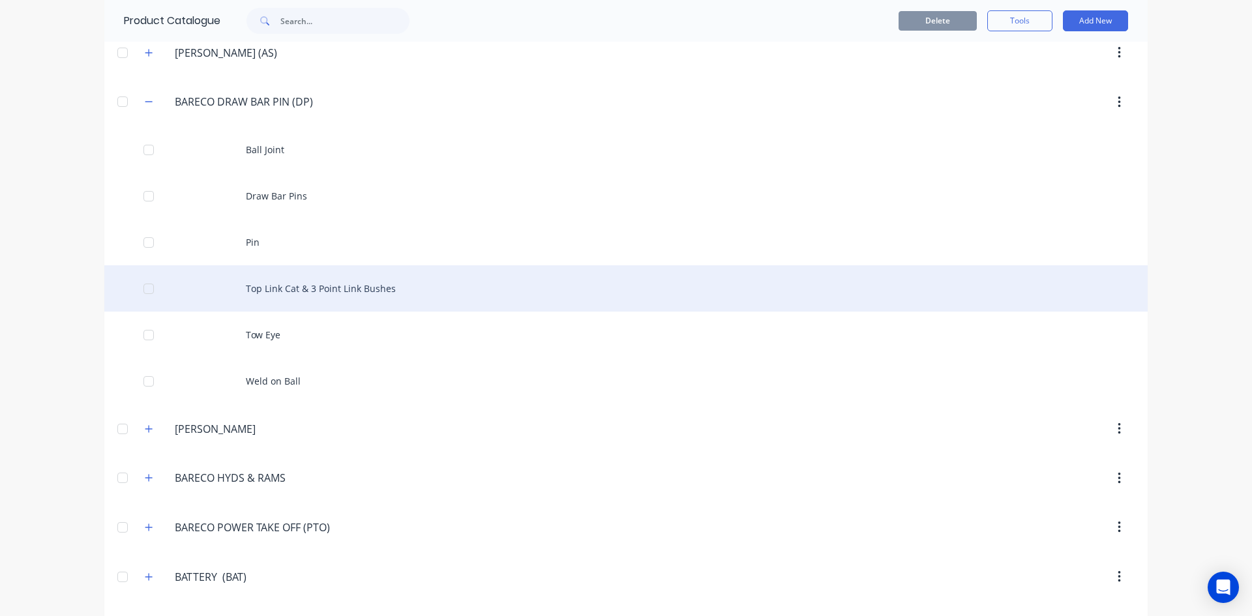
click at [286, 287] on div "Top Link Cat & 3 Point Link Bushes" at bounding box center [626, 288] width 1044 height 46
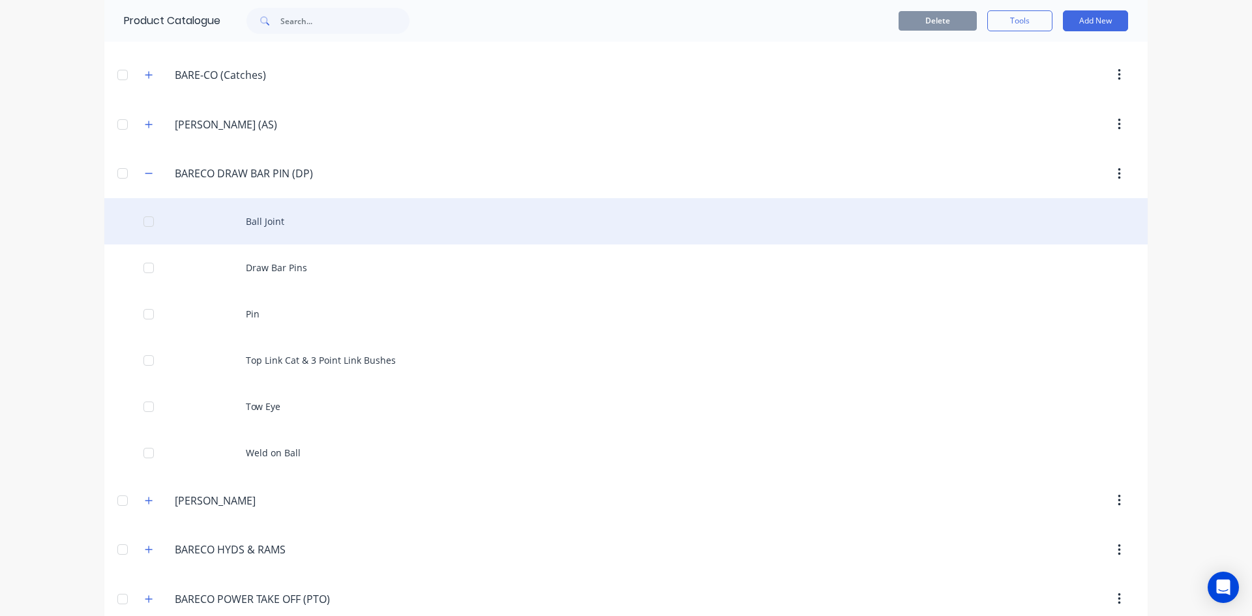
scroll to position [783, 0]
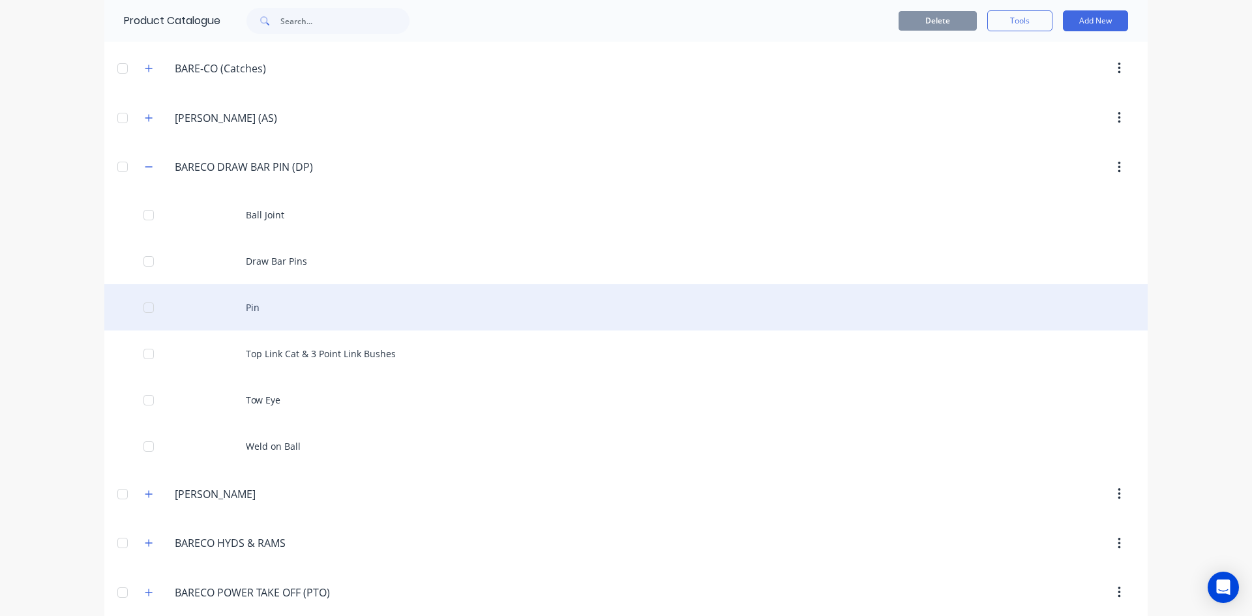
click at [247, 306] on div "Pin" at bounding box center [626, 307] width 1044 height 46
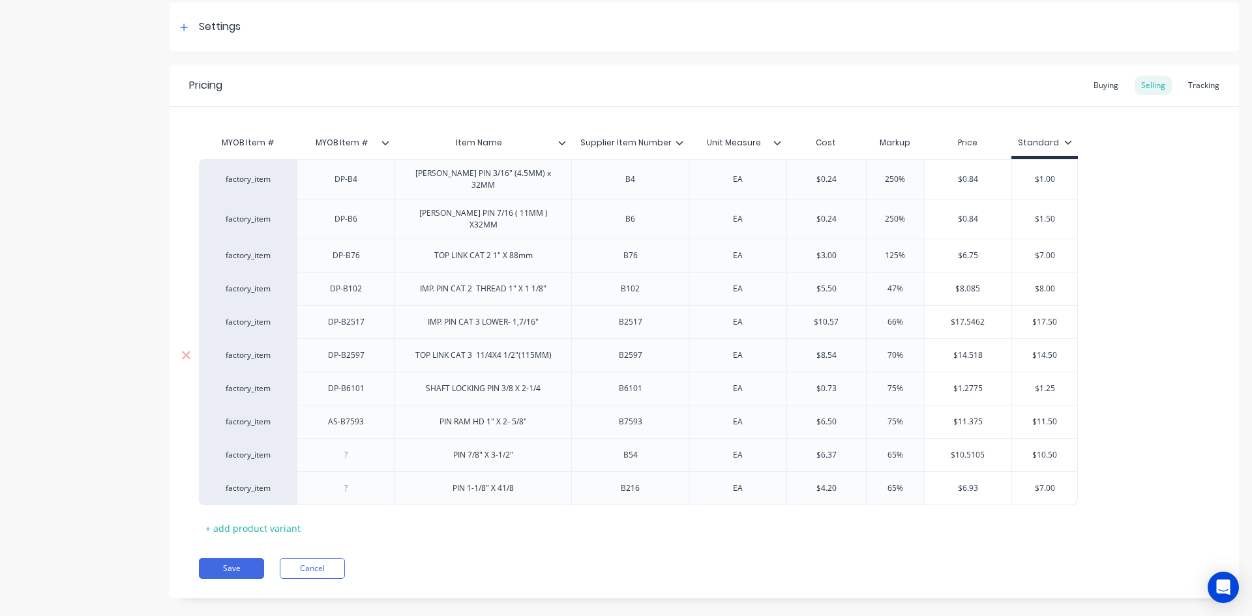
scroll to position [195, 0]
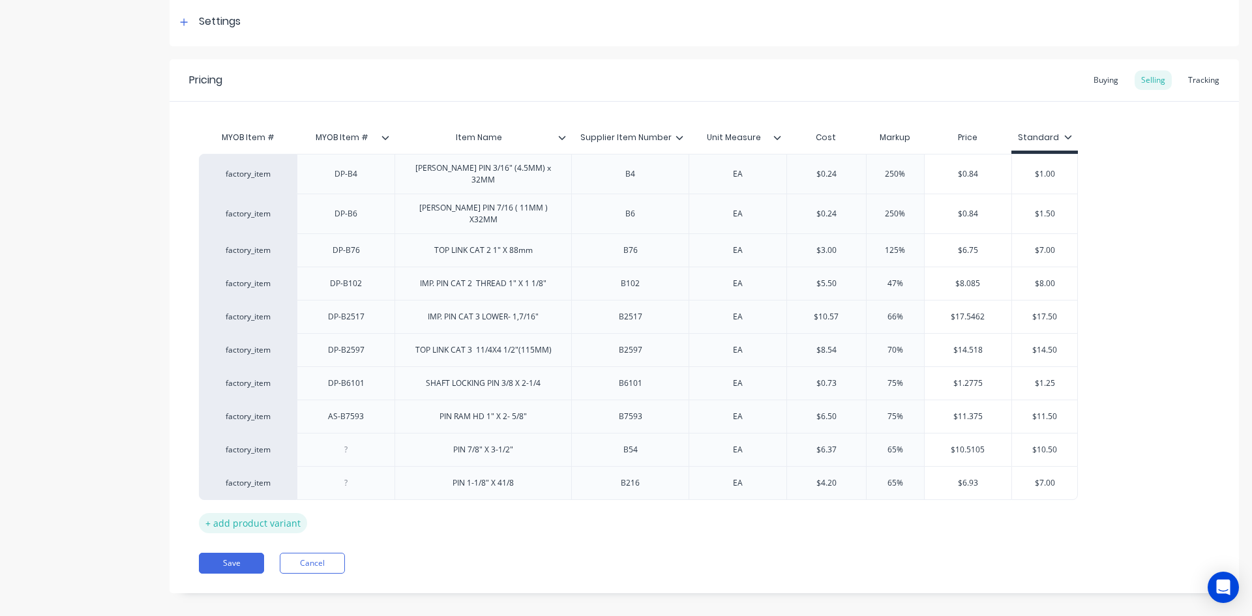
click at [243, 513] on div "+ add product variant" at bounding box center [253, 523] width 108 height 20
type textarea "x"
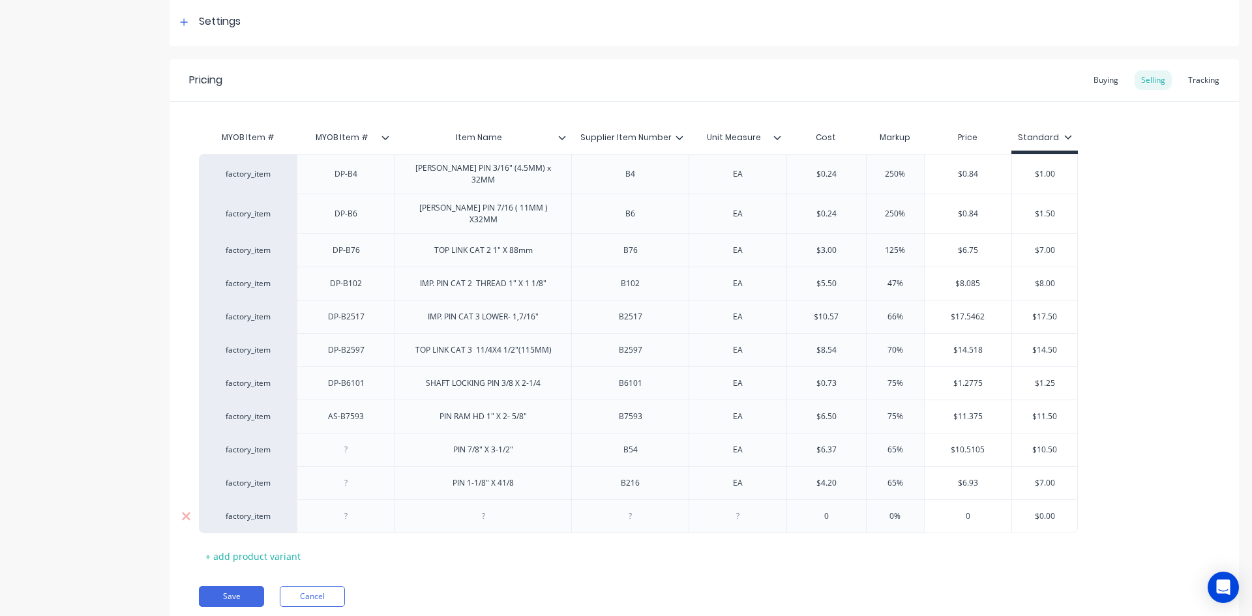
click at [629, 509] on div at bounding box center [630, 516] width 65 height 17
type textarea "x"
click at [735, 508] on div at bounding box center [738, 516] width 65 height 17
type textarea "x"
type input "0"
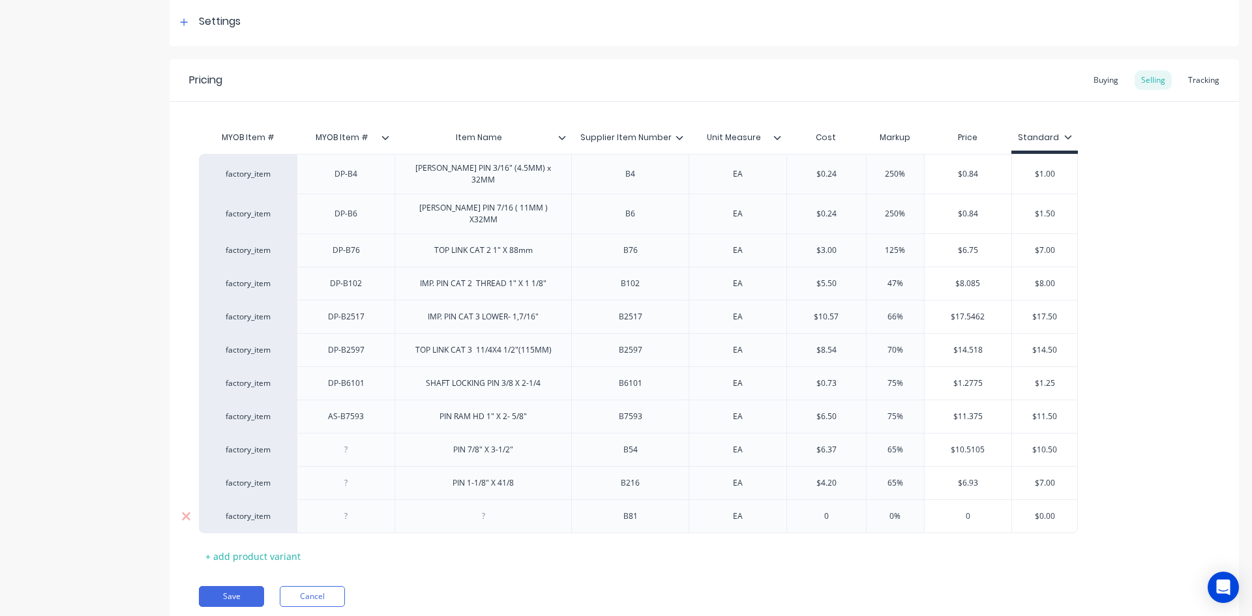
click at [819, 511] on input "0" at bounding box center [826, 517] width 79 height 12
type textarea "x"
type input "4.00"
type input "0%"
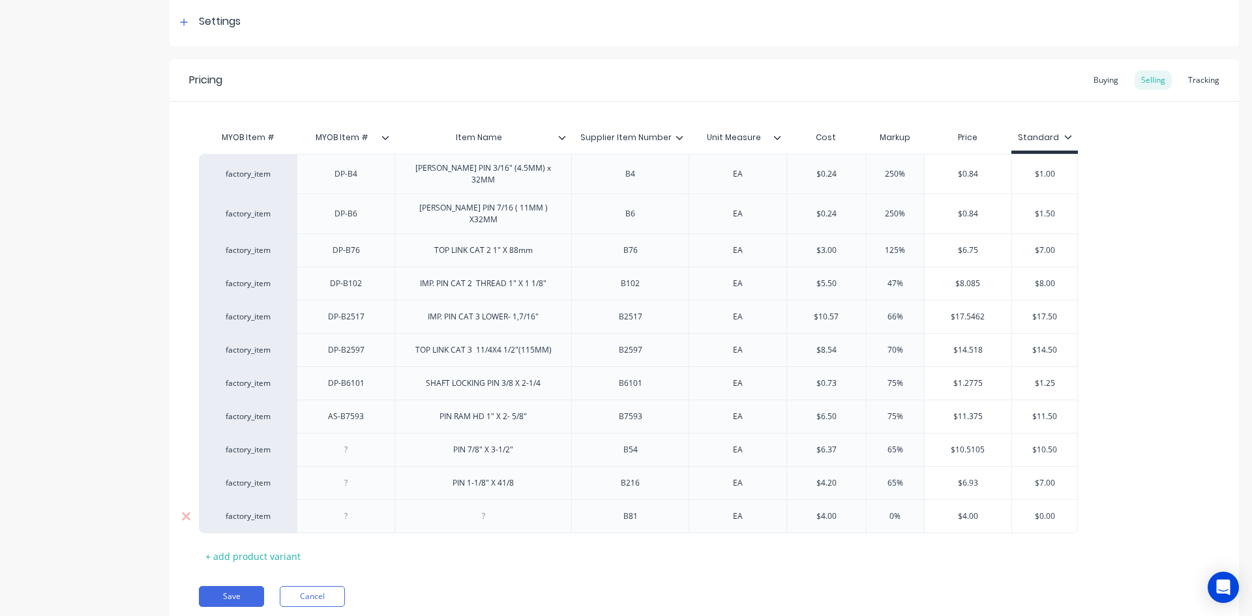
drag, startPoint x: 895, startPoint y: 502, endPoint x: 869, endPoint y: 507, distance: 26.6
click at [869, 511] on input "0%" at bounding box center [895, 517] width 65 height 12
type textarea "x"
type input "6%"
type textarea "x"
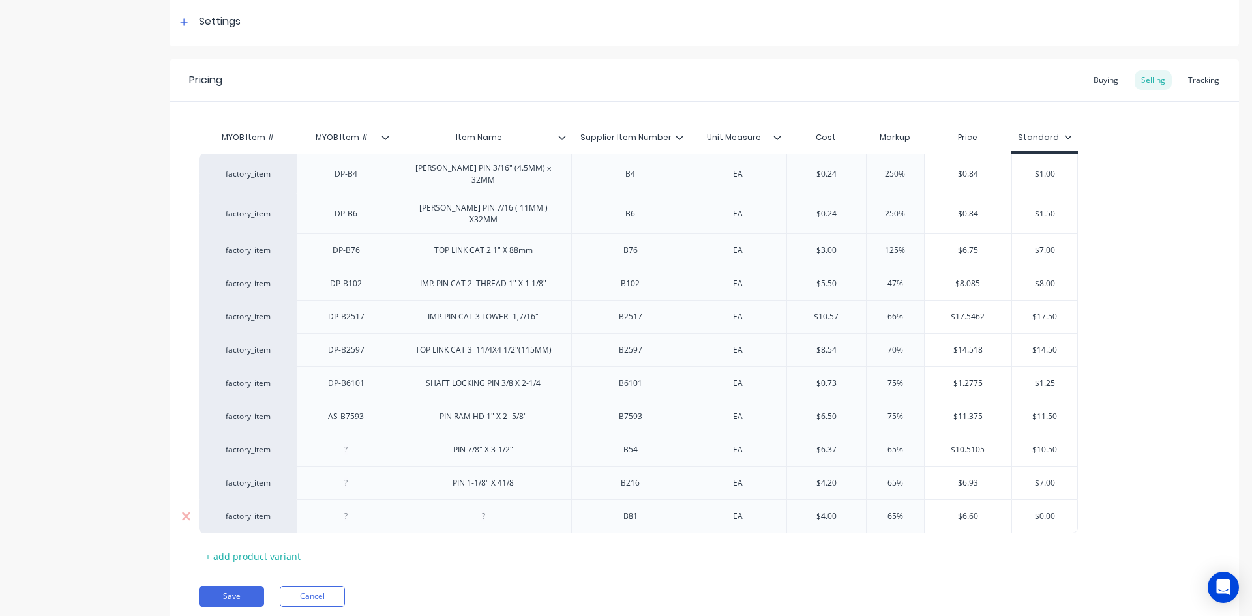
type input "65%"
type input "$0.00"
drag, startPoint x: 1058, startPoint y: 499, endPoint x: 1016, endPoint y: 506, distance: 42.4
click at [1016, 511] on input "$0.00" at bounding box center [1044, 517] width 65 height 12
type textarea "x"
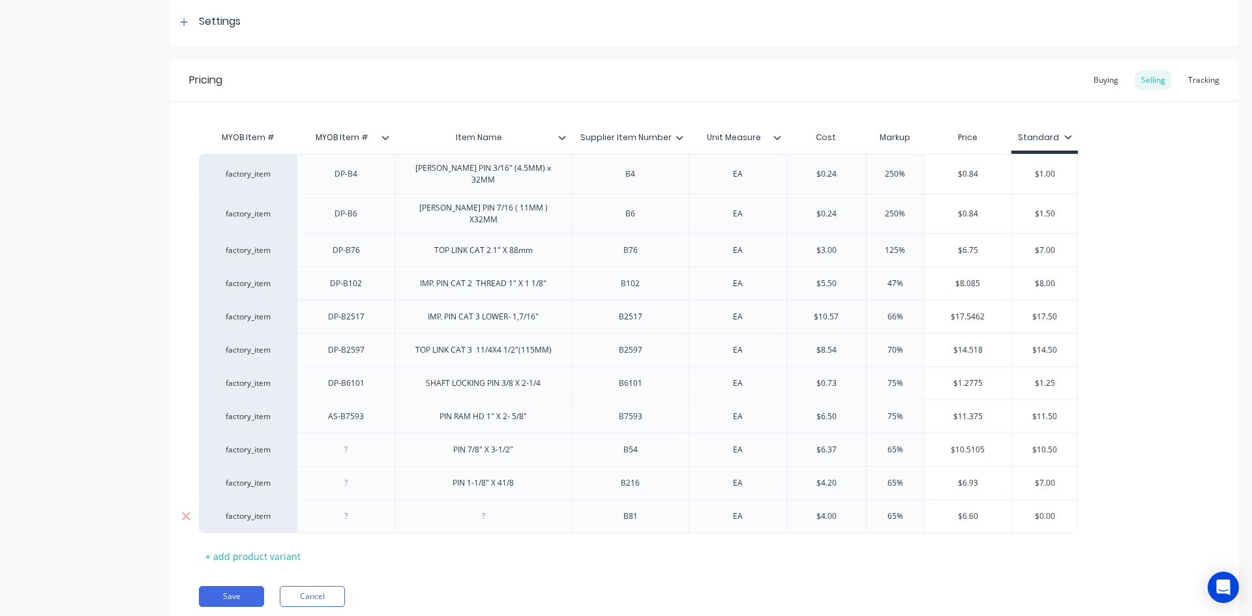
type input "7"
type textarea "x"
type input "7."
type textarea "x"
type input "7.0"
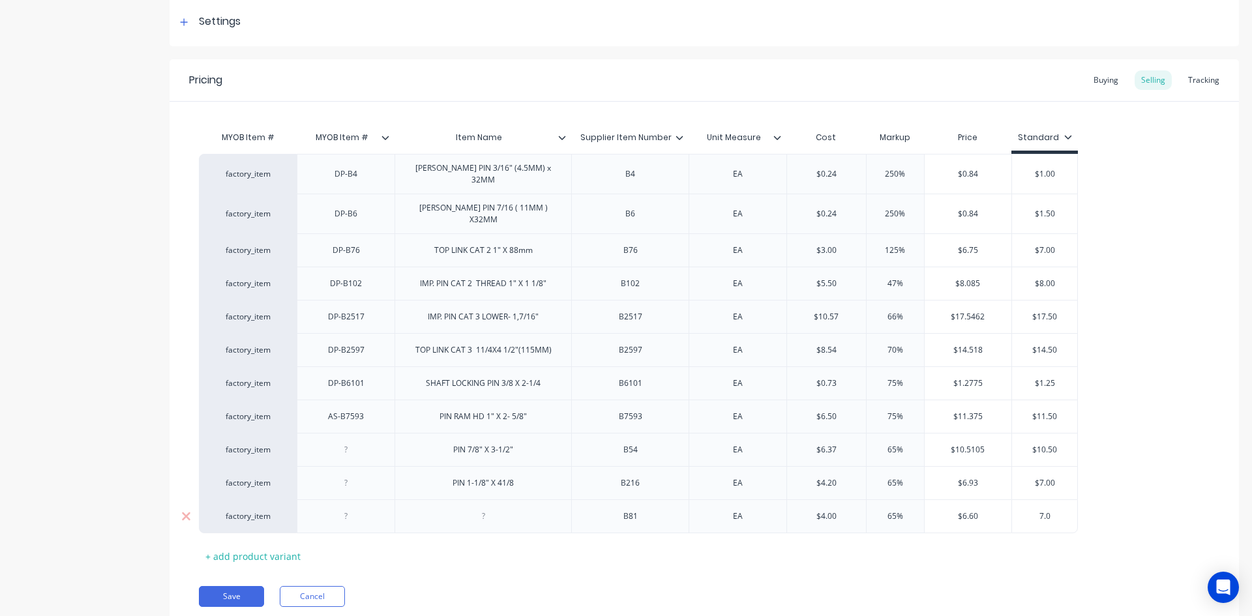
type textarea "x"
type input "7.00"
click at [472, 511] on div at bounding box center [483, 516] width 65 height 17
click at [226, 593] on button "Save" at bounding box center [231, 603] width 65 height 21
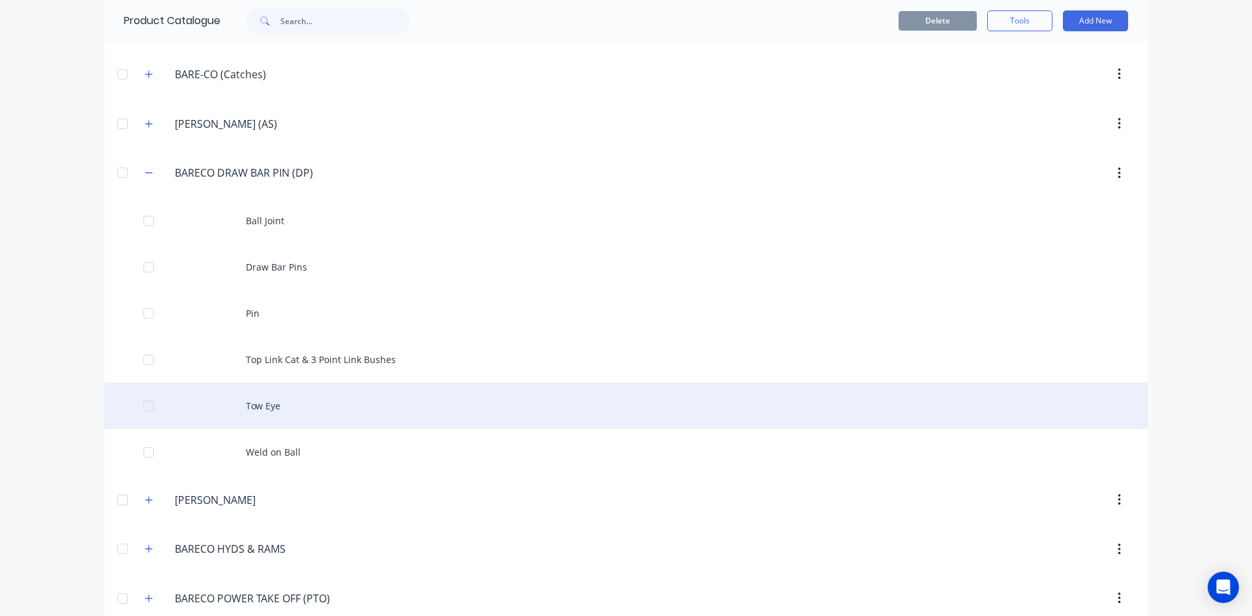
scroll to position [848, 0]
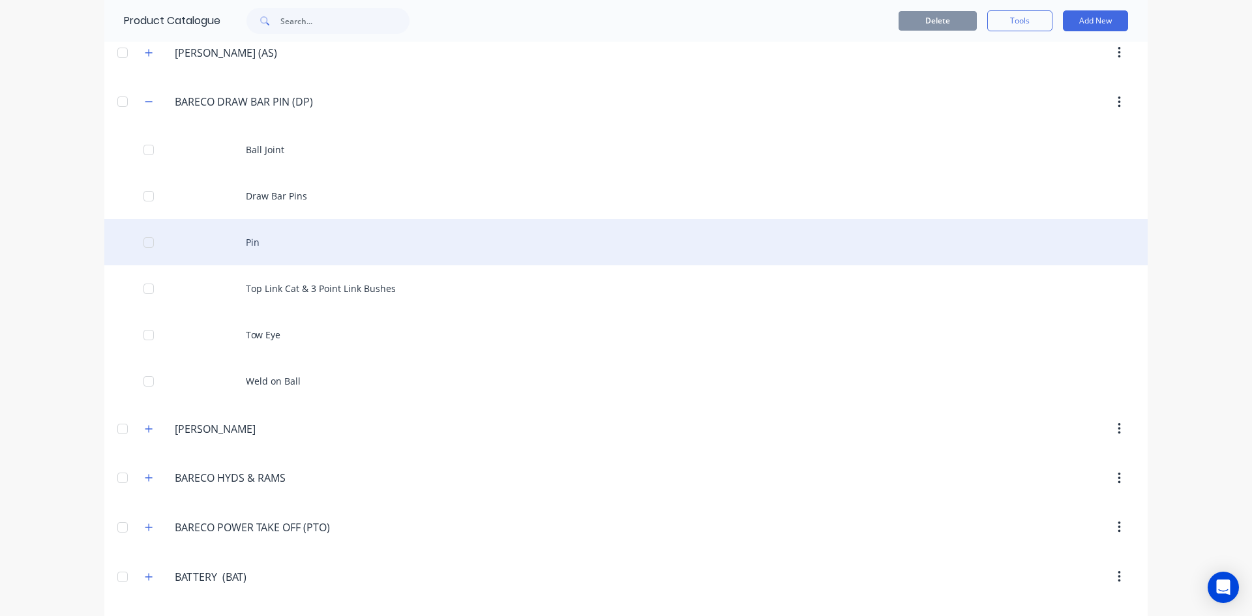
click at [242, 238] on div "Pin" at bounding box center [626, 242] width 1044 height 46
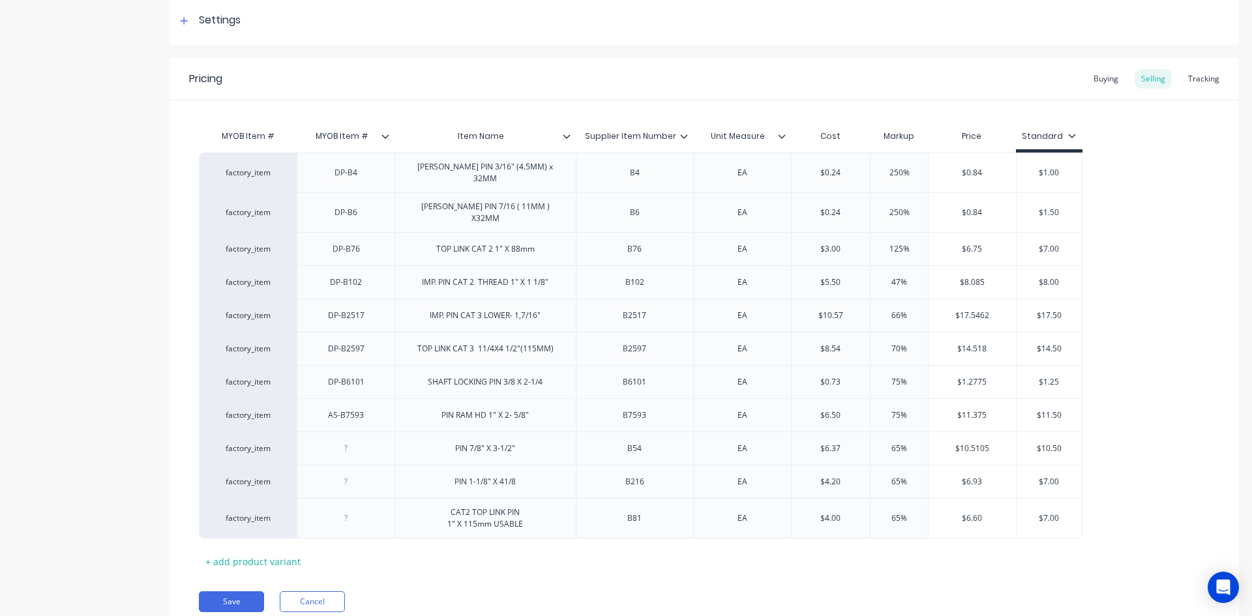
scroll to position [235, 0]
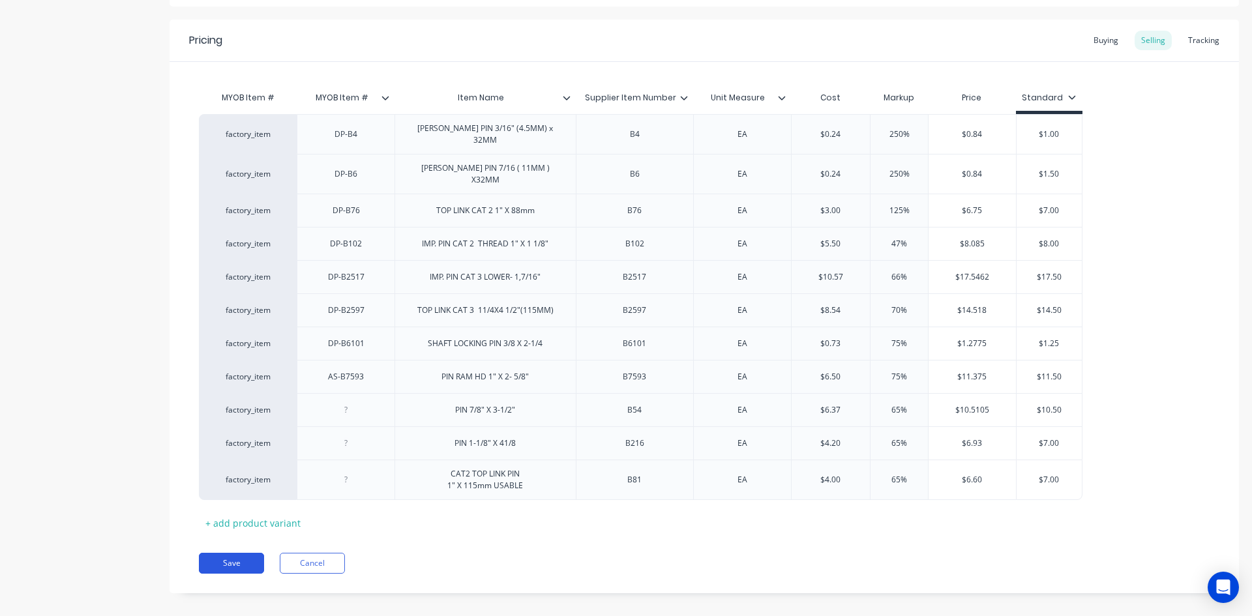
click at [232, 553] on button "Save" at bounding box center [231, 563] width 65 height 21
type textarea "x"
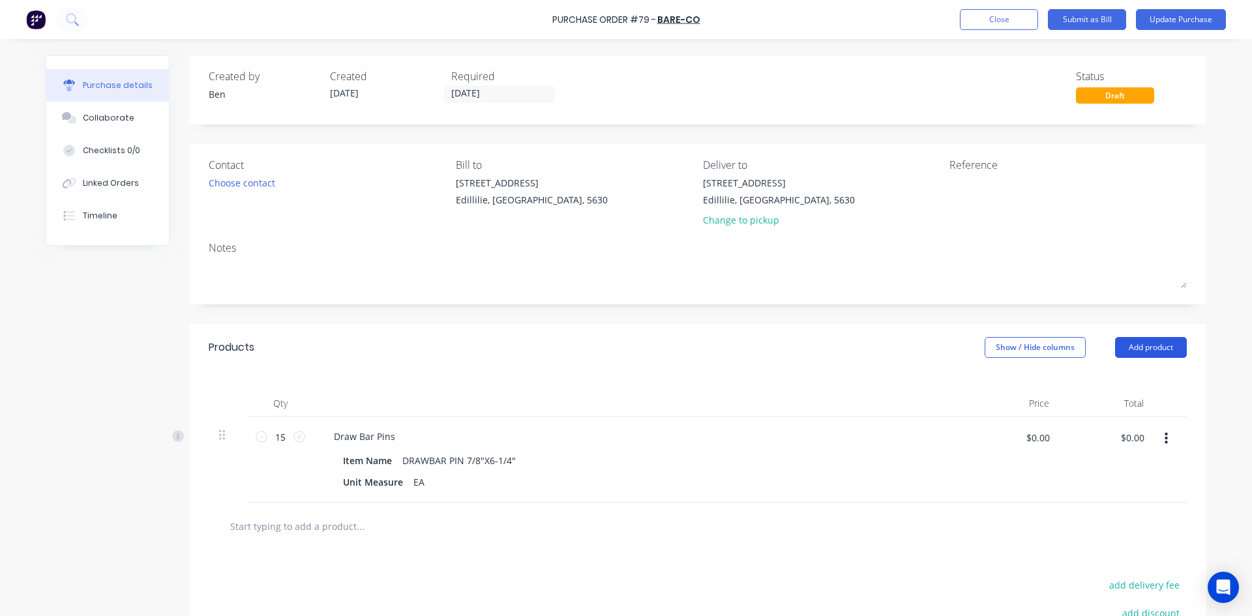
click at [1139, 346] on button "Add product" at bounding box center [1151, 347] width 72 height 21
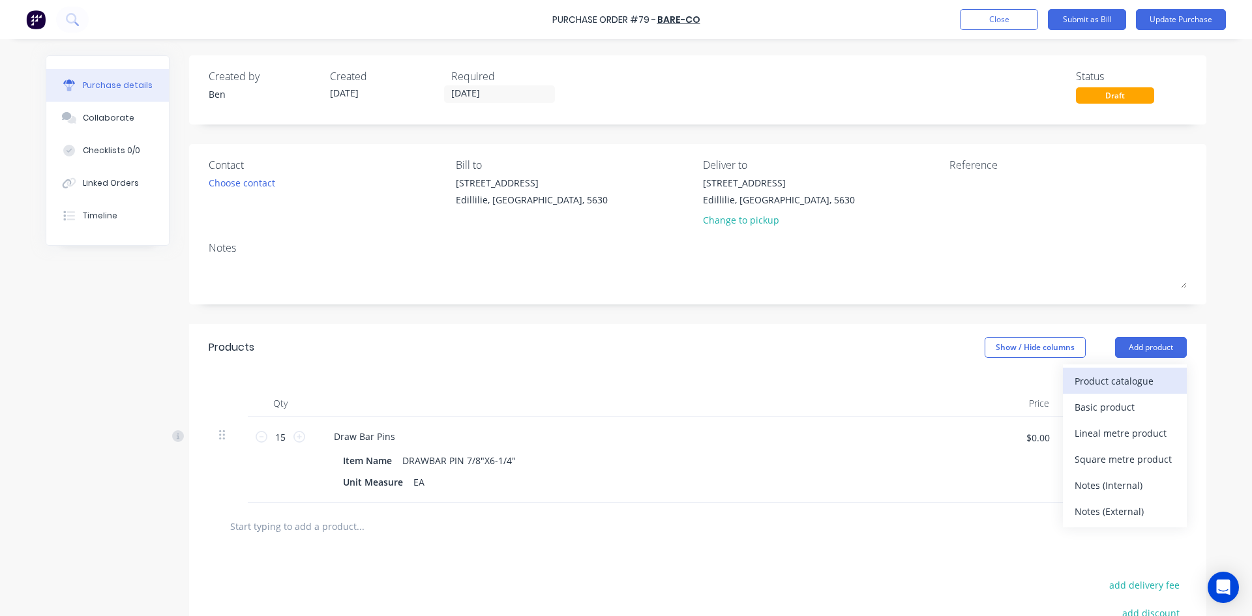
click at [1086, 377] on div "Product catalogue" at bounding box center [1125, 381] width 100 height 19
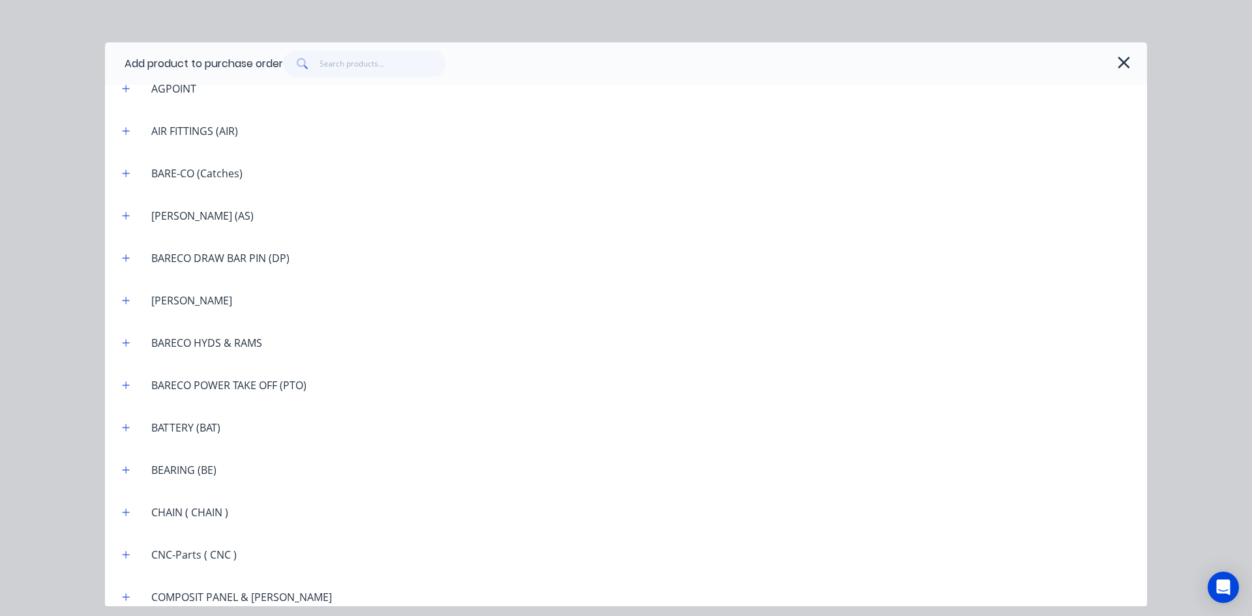
scroll to position [783, 0]
click at [131, 219] on button "button" at bounding box center [126, 217] width 16 height 16
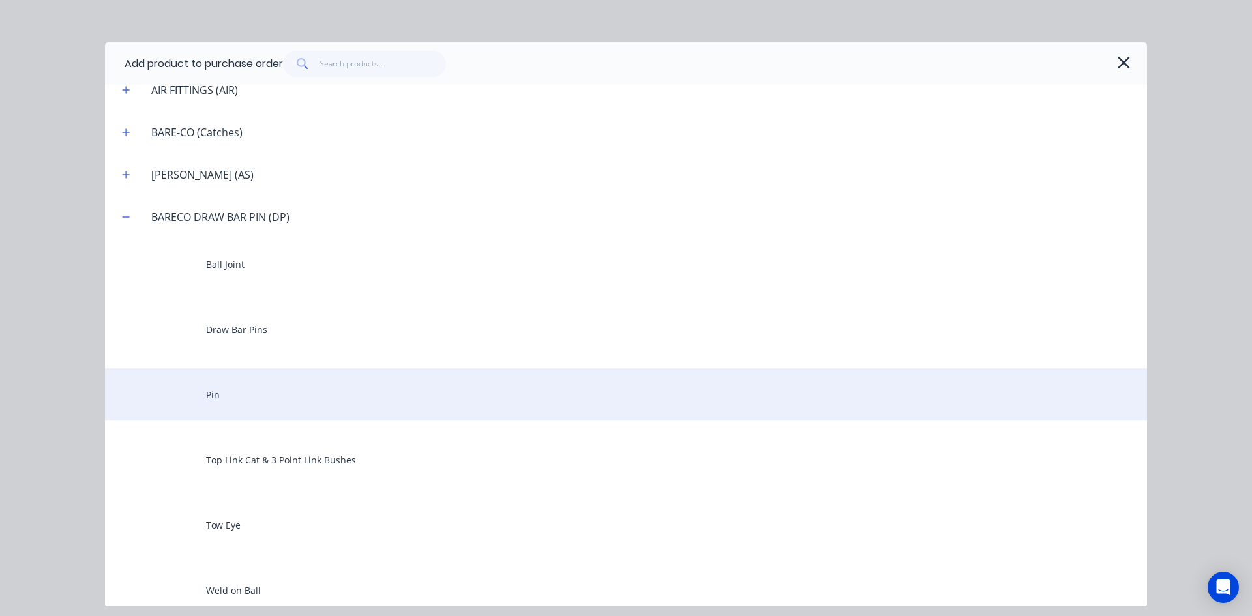
click at [219, 395] on div "Pin" at bounding box center [626, 395] width 1042 height 52
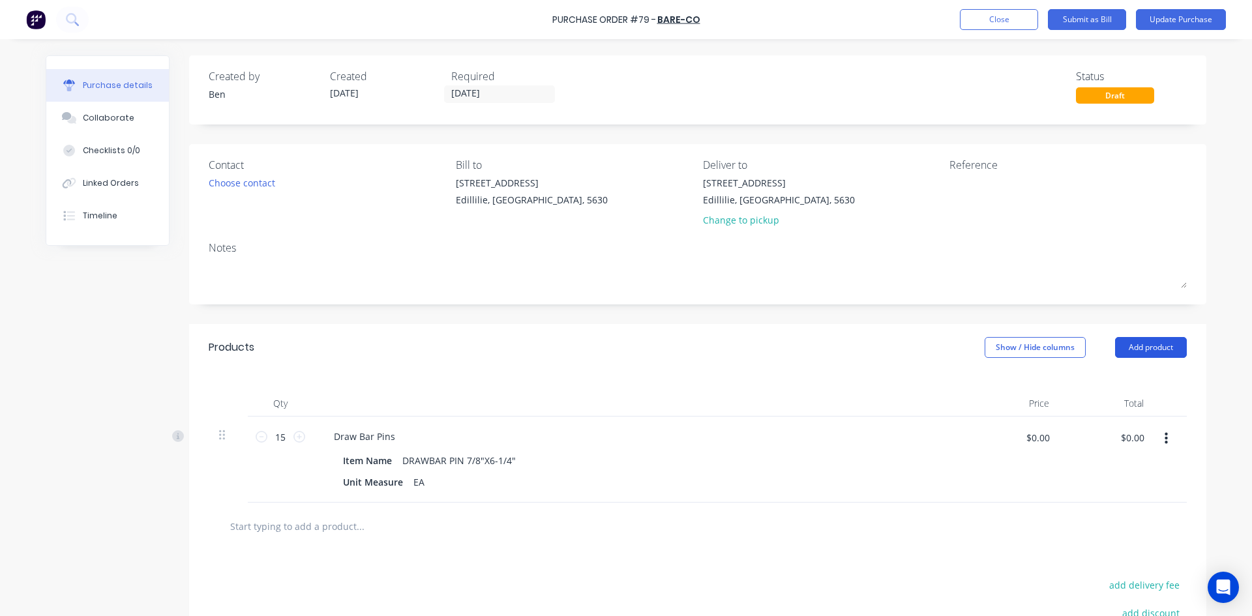
click at [1146, 347] on button "Add product" at bounding box center [1151, 347] width 72 height 21
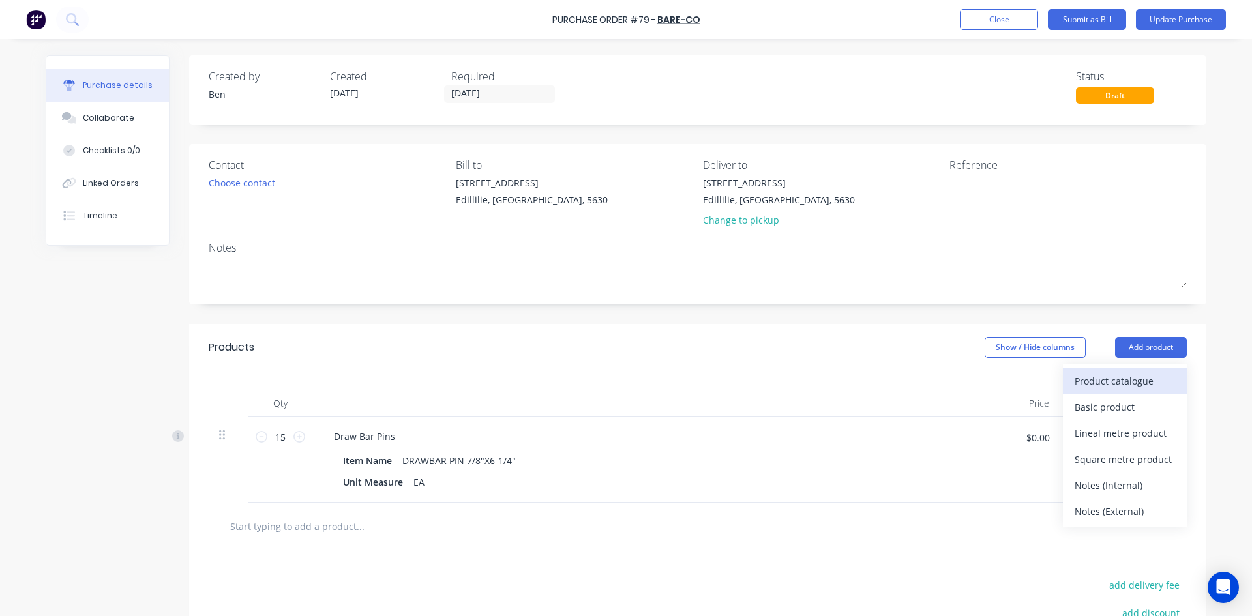
click at [1084, 378] on div "Product catalogue" at bounding box center [1125, 381] width 100 height 19
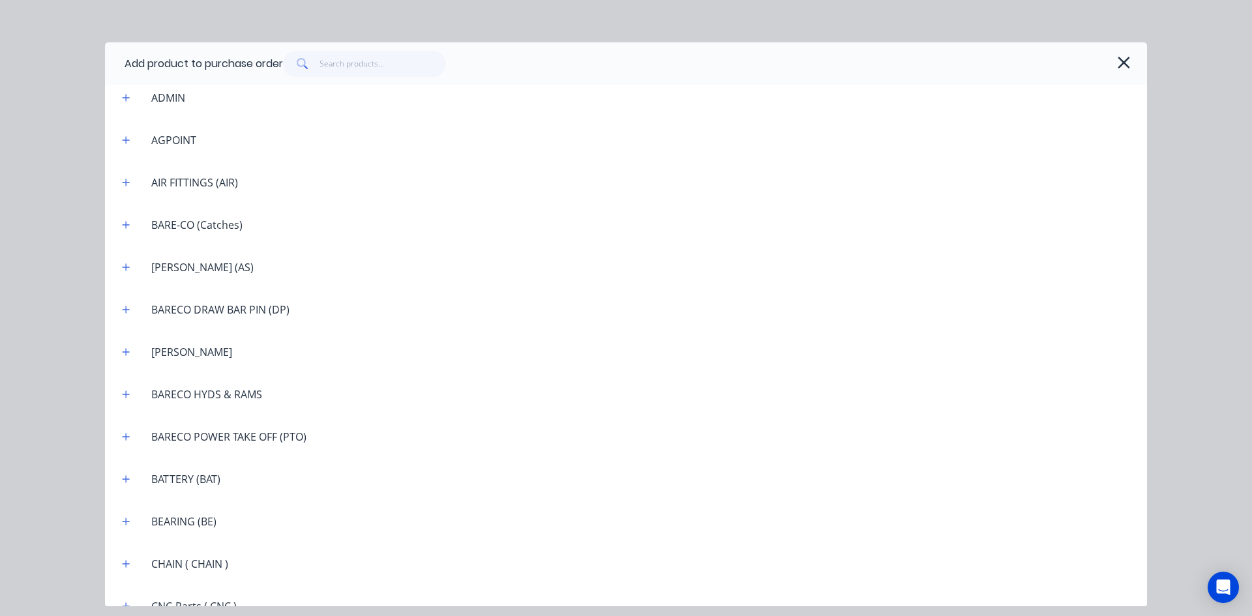
scroll to position [717, 0]
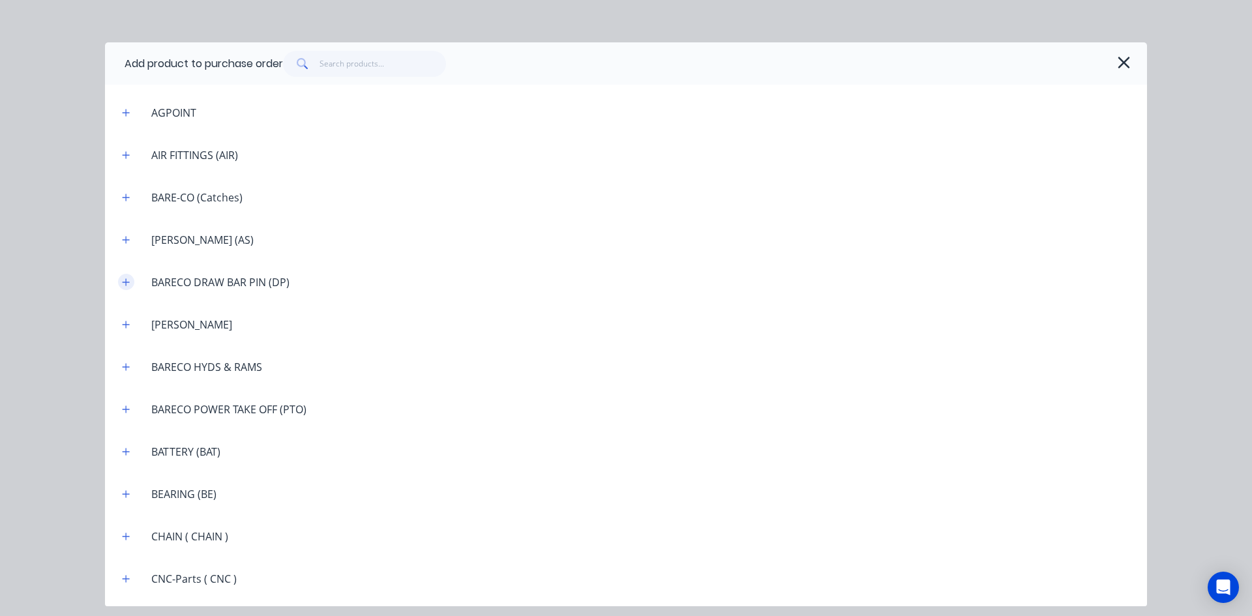
click at [125, 280] on icon "button" at bounding box center [126, 282] width 8 height 9
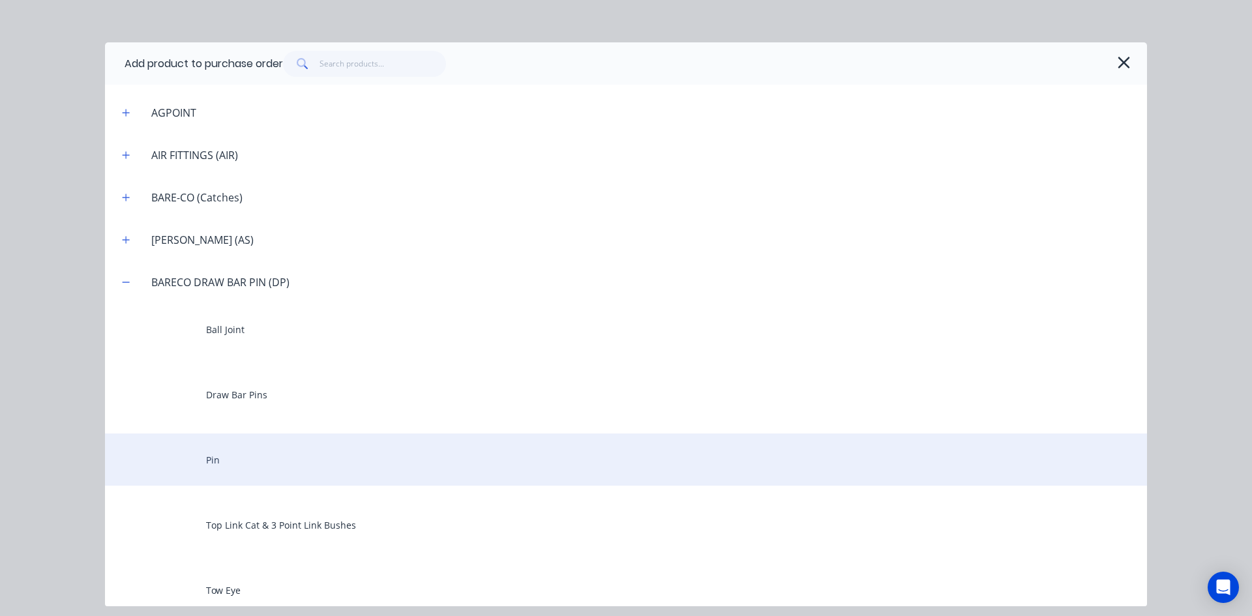
click at [217, 453] on div "Pin" at bounding box center [626, 460] width 1042 height 52
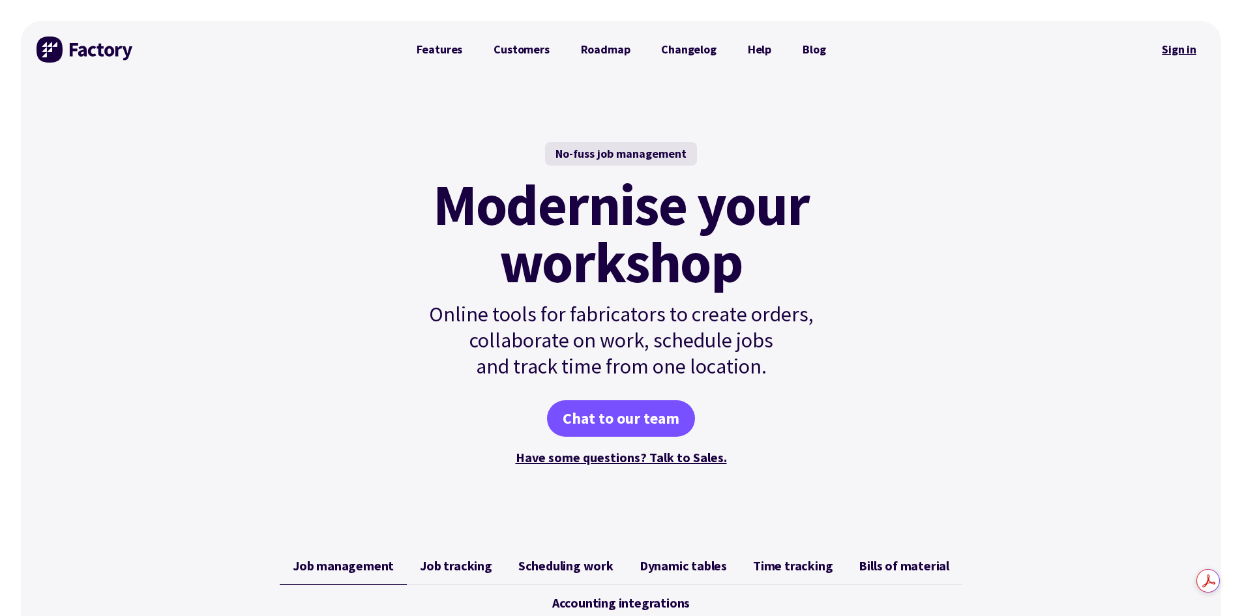
drag, startPoint x: 1177, startPoint y: 51, endPoint x: 1180, endPoint y: 40, distance: 10.9
click at [1178, 49] on link "Sign in" at bounding box center [1179, 50] width 53 height 30
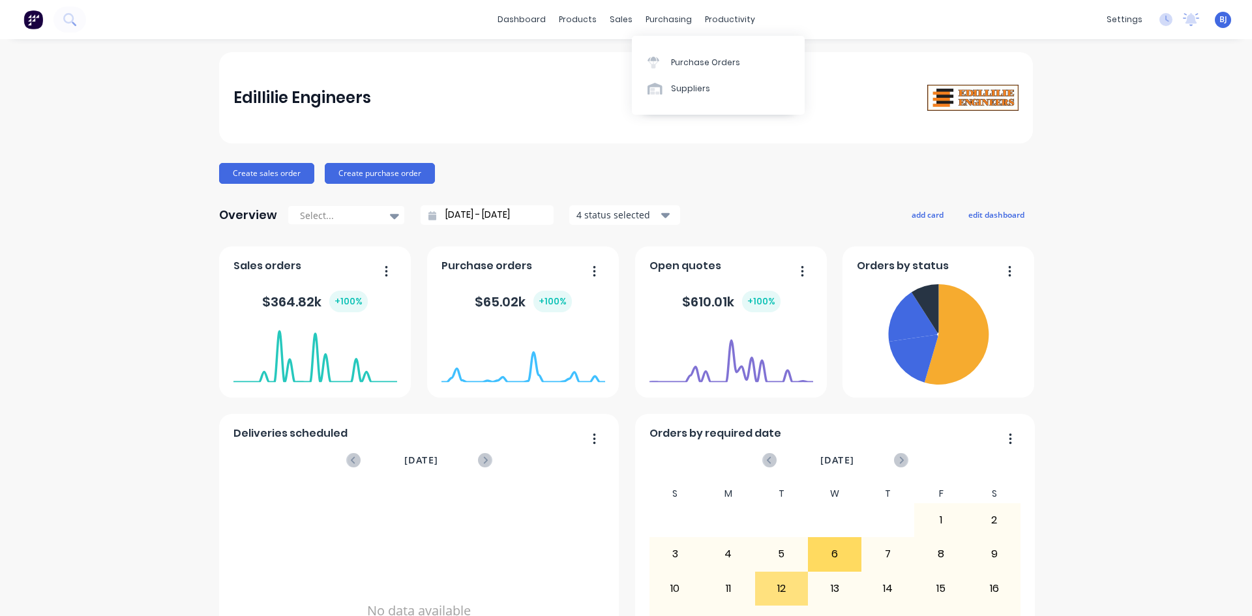
drag, startPoint x: 670, startPoint y: 20, endPoint x: 665, endPoint y: 40, distance: 20.4
click at [670, 20] on div "purchasing" at bounding box center [668, 20] width 59 height 20
click at [667, 66] on div at bounding box center [658, 63] width 20 height 12
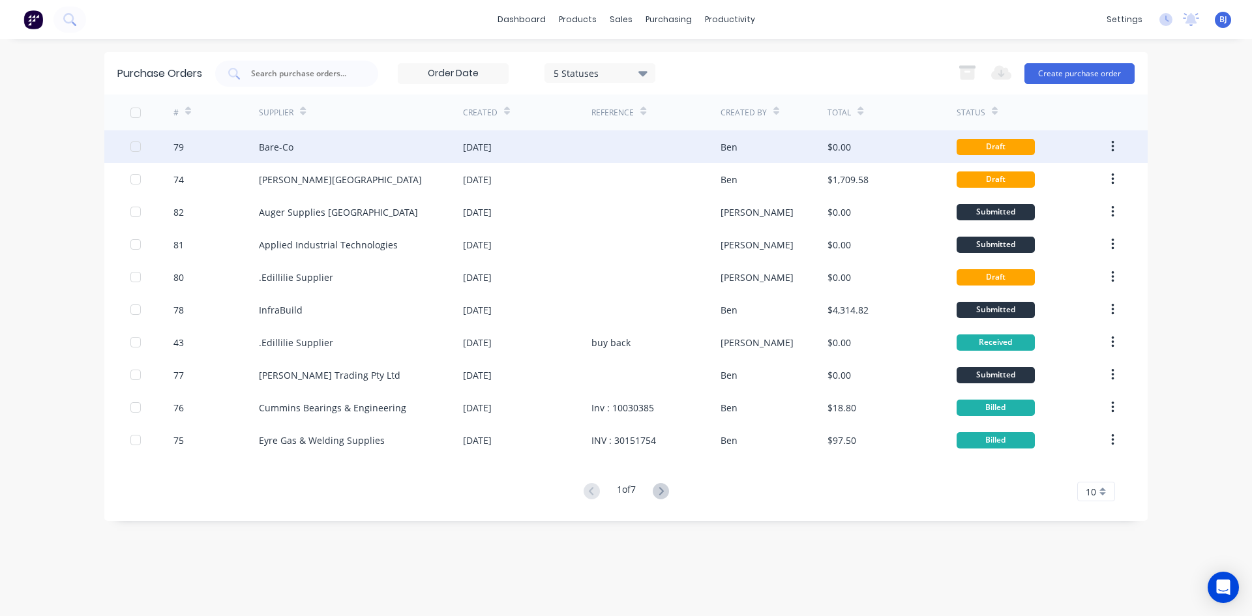
click at [537, 147] on div "[DATE]" at bounding box center [527, 146] width 128 height 33
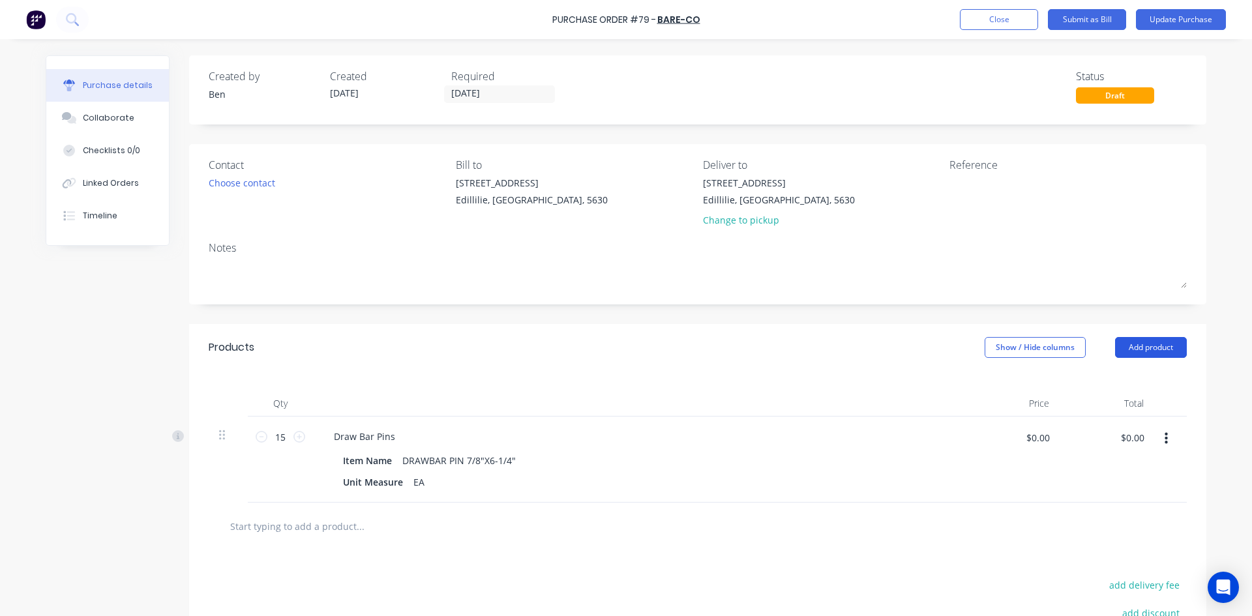
click at [1135, 348] on button "Add product" at bounding box center [1151, 347] width 72 height 21
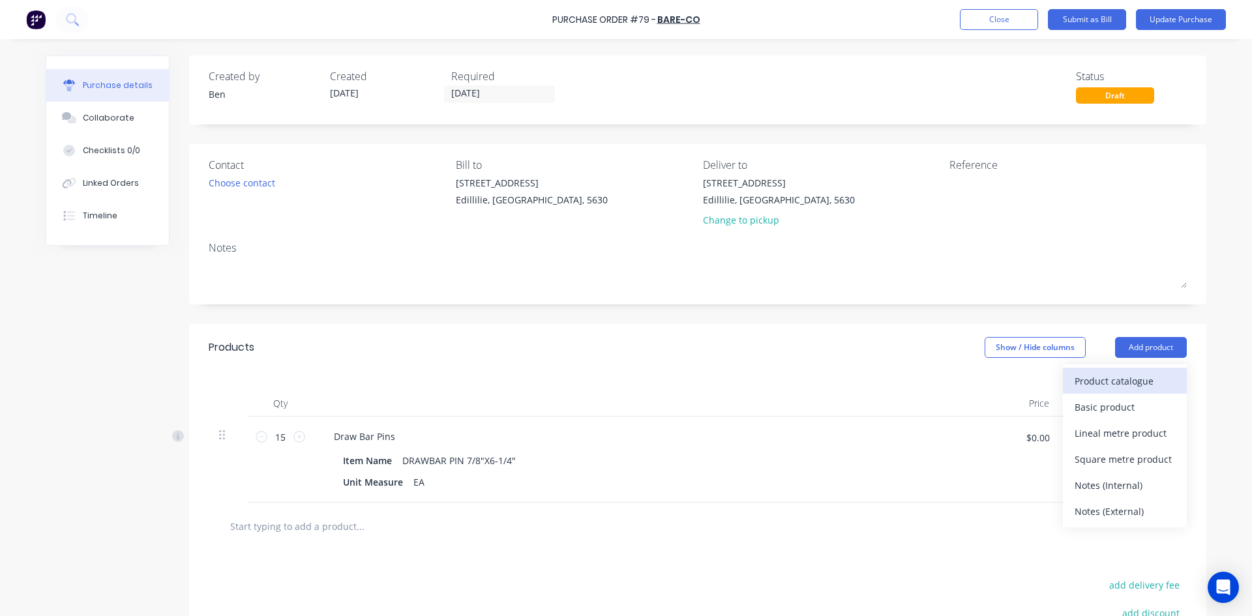
click at [1117, 381] on div "Product catalogue" at bounding box center [1125, 381] width 100 height 19
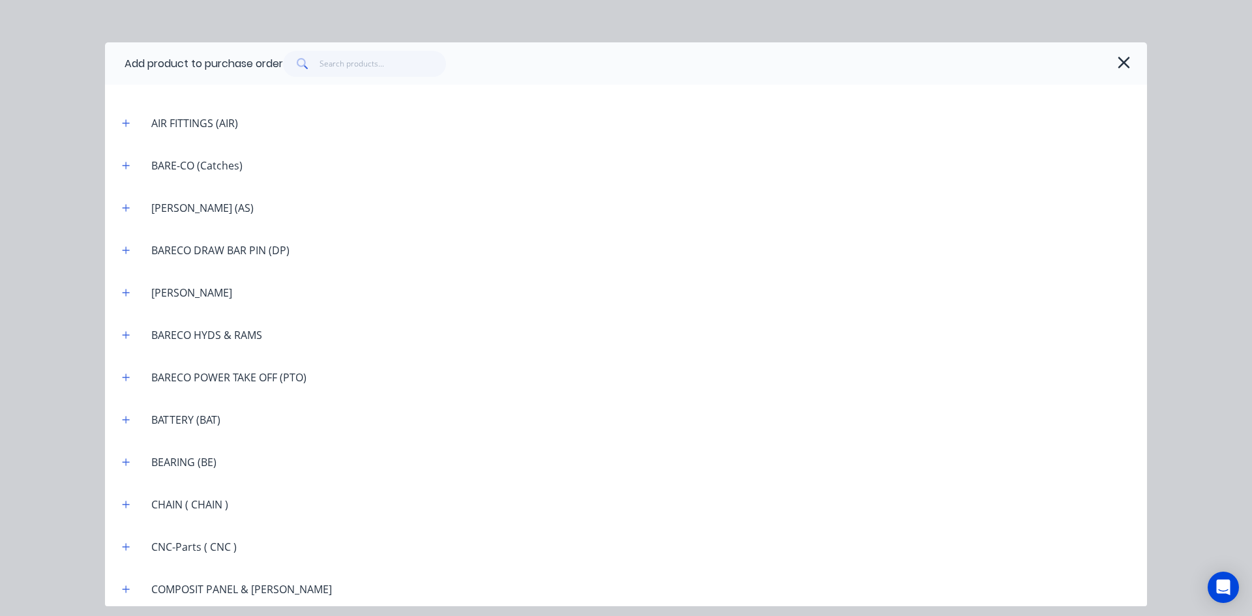
scroll to position [783, 0]
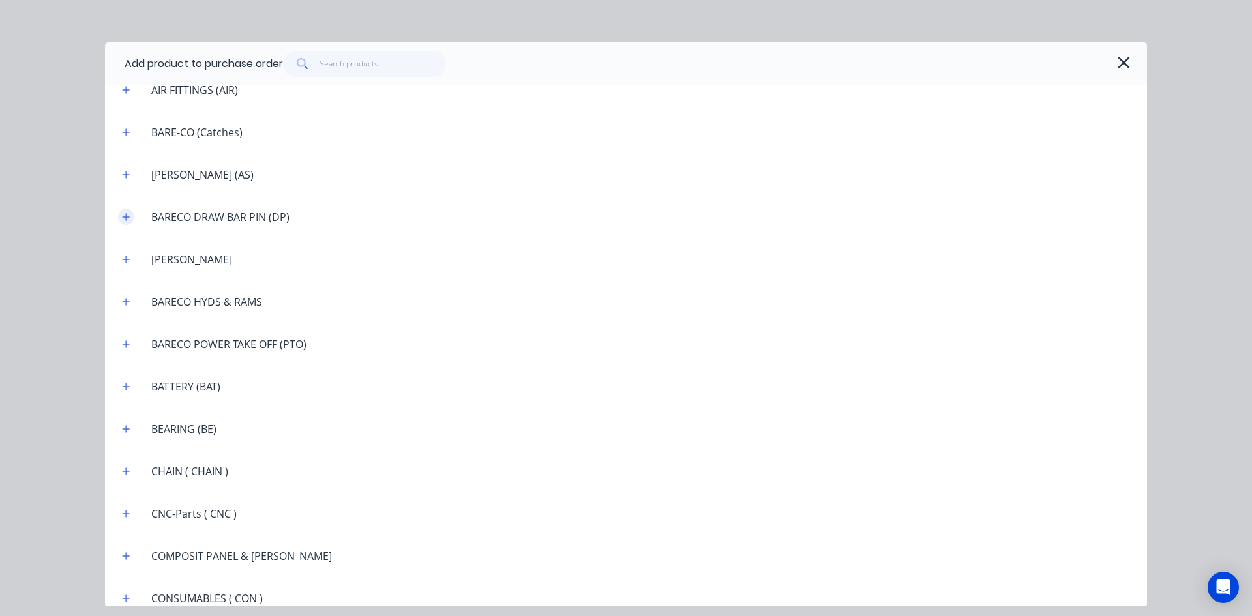
click at [130, 216] on button "button" at bounding box center [126, 217] width 16 height 16
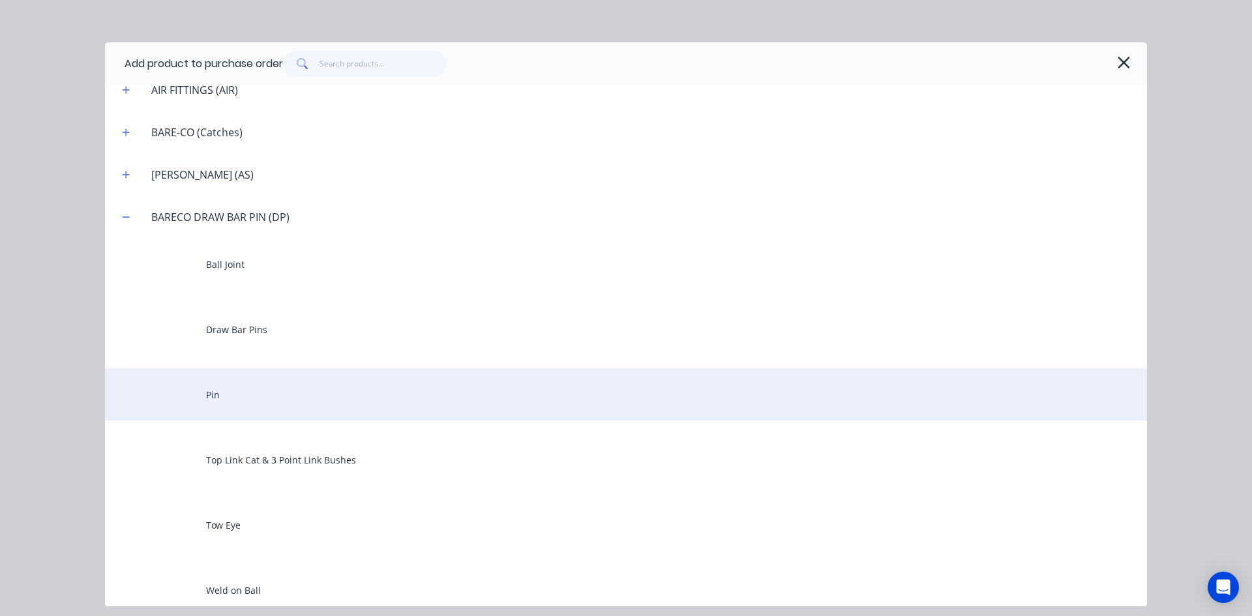
click at [224, 393] on div "Pin" at bounding box center [626, 395] width 1042 height 52
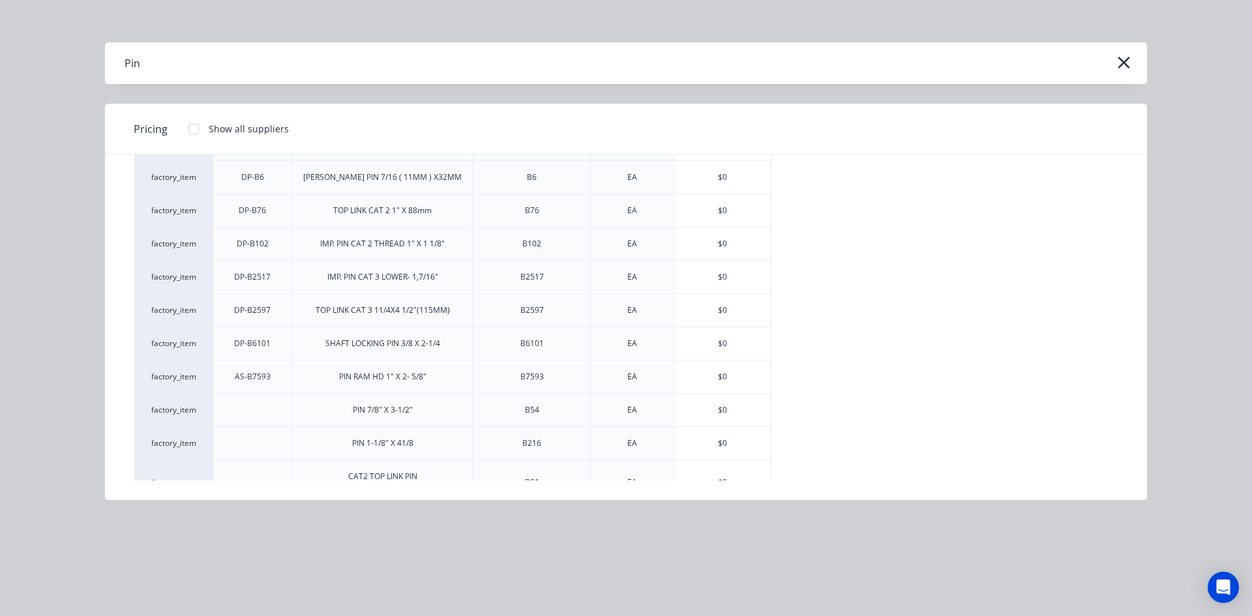
scroll to position [101, 0]
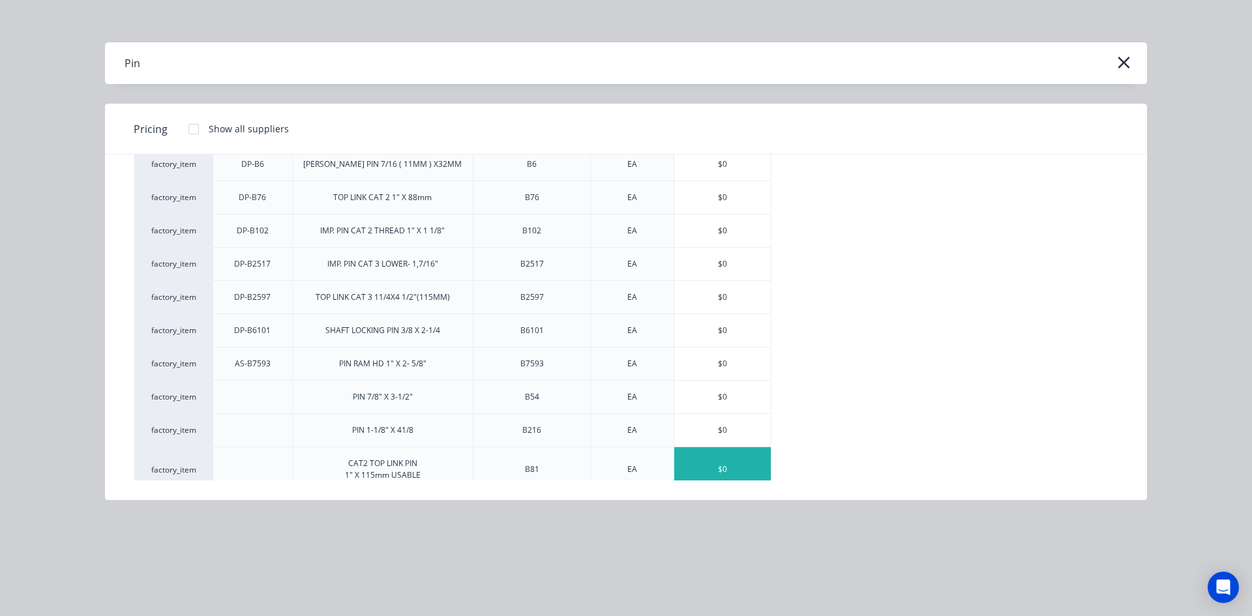
click at [738, 466] on div "$0" at bounding box center [722, 469] width 97 height 44
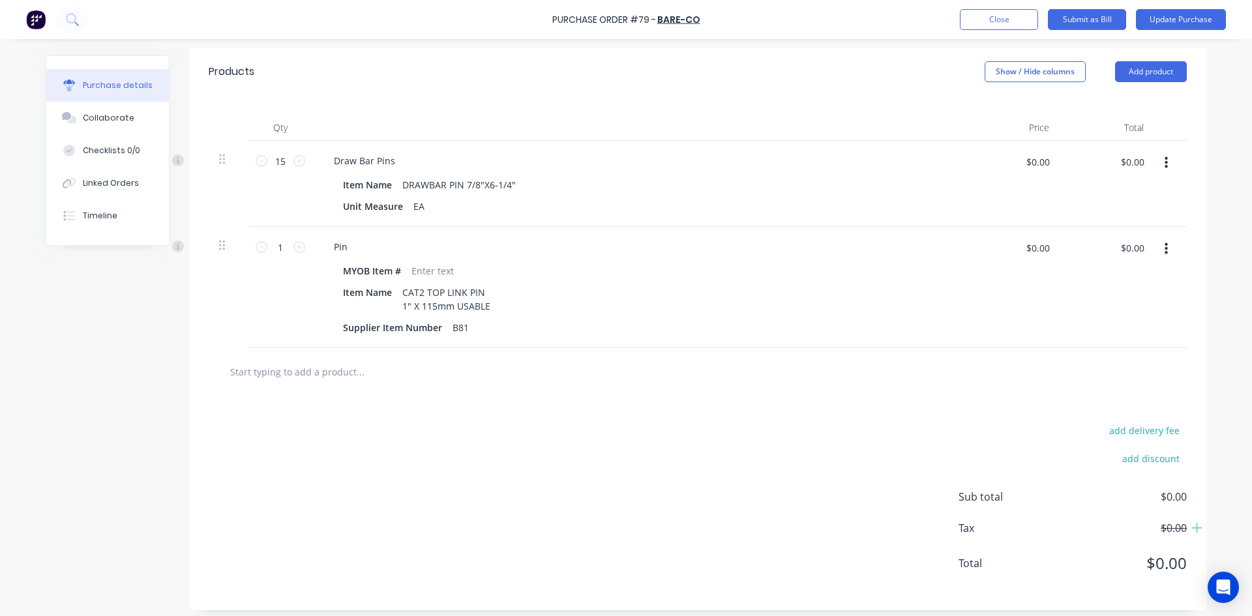
scroll to position [283, 0]
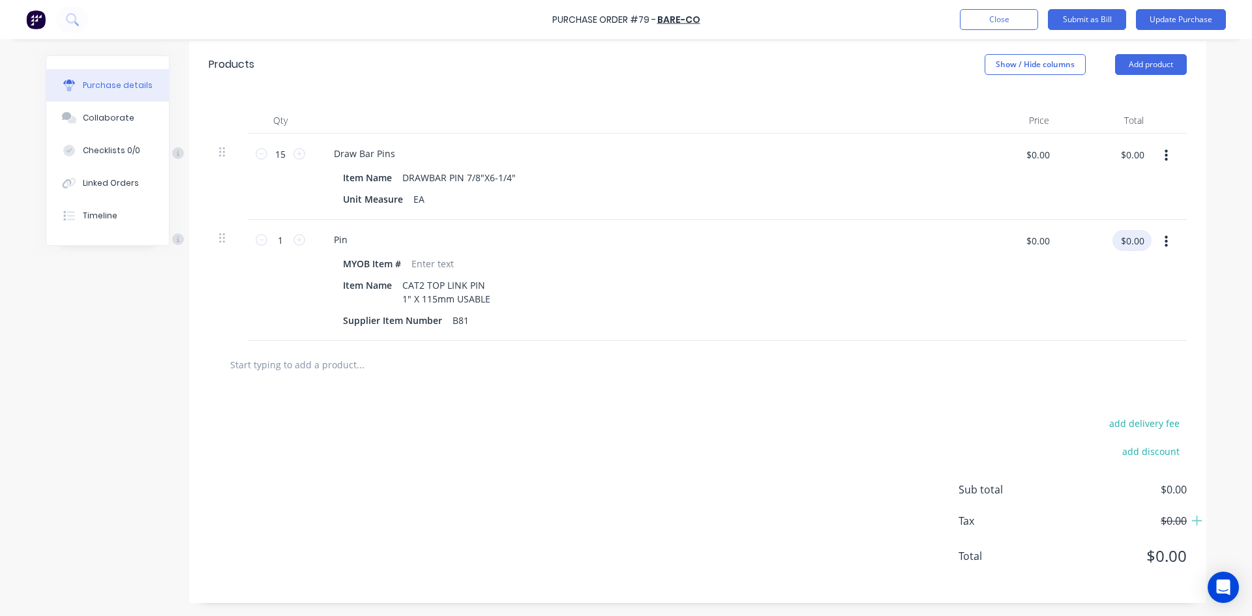
drag, startPoint x: 1145, startPoint y: 241, endPoint x: 1042, endPoint y: 254, distance: 104.0
click at [1042, 255] on div "1 1 Pin MYOB Item # Item Name CAT2 TOP LINK PIN 1" X 115mm USABLE Supplier Item…" at bounding box center [698, 280] width 978 height 121
type input "4.00"
type input "$4.00"
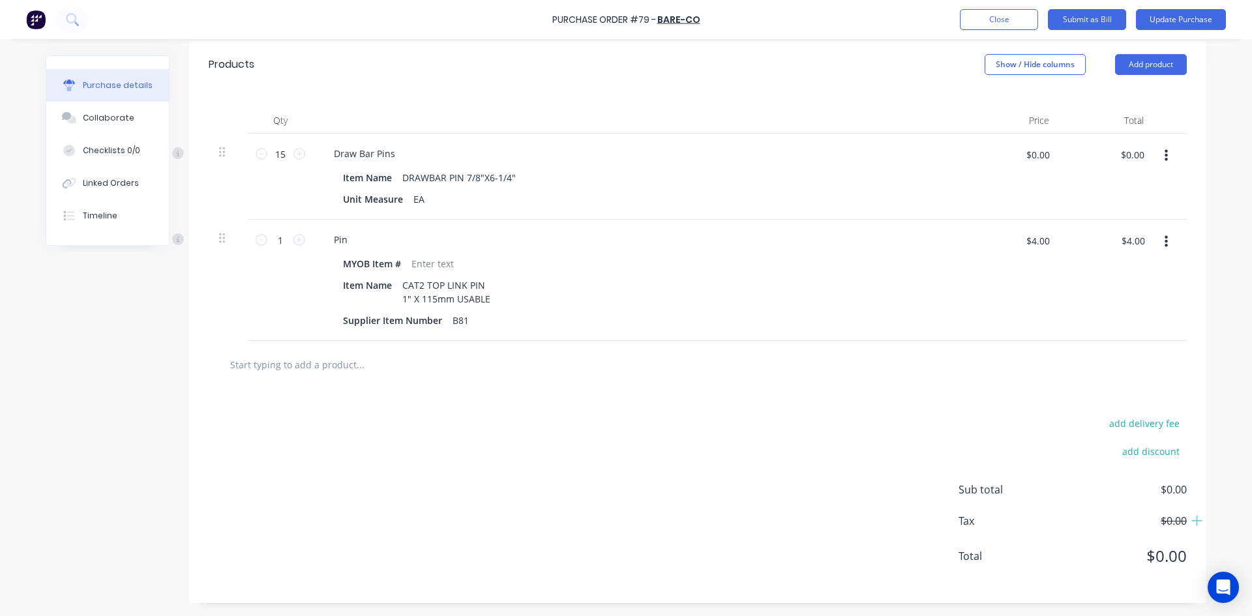
click at [1162, 200] on div at bounding box center [1170, 177] width 33 height 86
drag, startPoint x: 1136, startPoint y: 157, endPoint x: 1077, endPoint y: 166, distance: 58.8
click at [1077, 166] on div "$0.00 $0.00" at bounding box center [1111, 159] width 82 height 31
type input "74.25"
type input "$4.95"
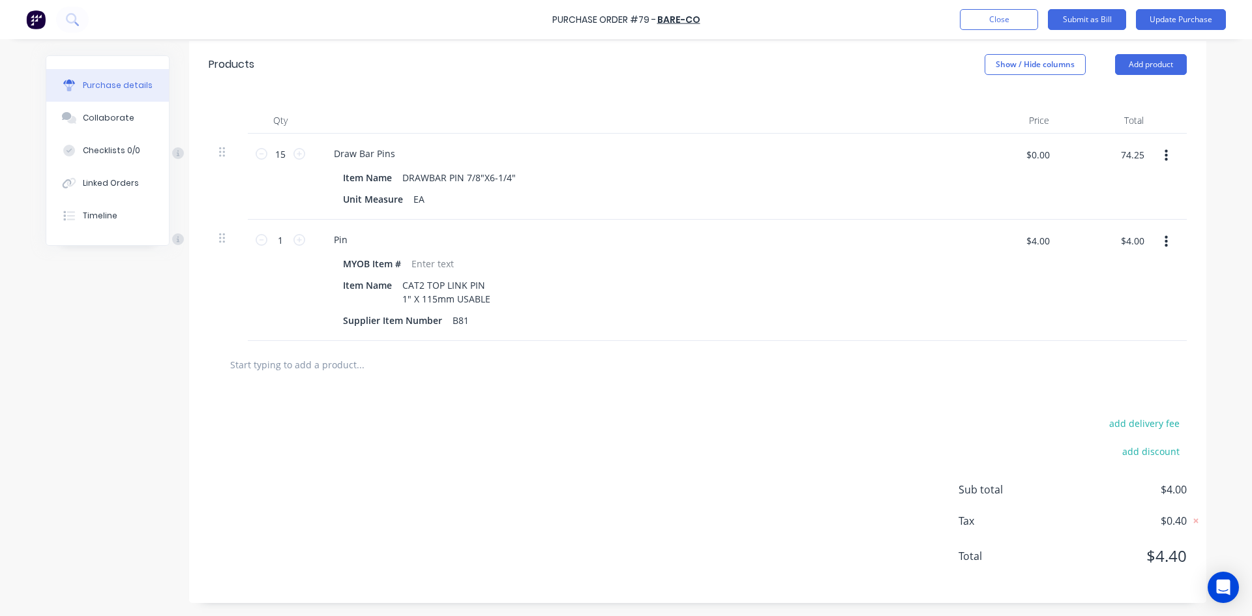
type input "$74.25"
click at [1008, 262] on div "$4.00 $4.00" at bounding box center [1012, 280] width 95 height 121
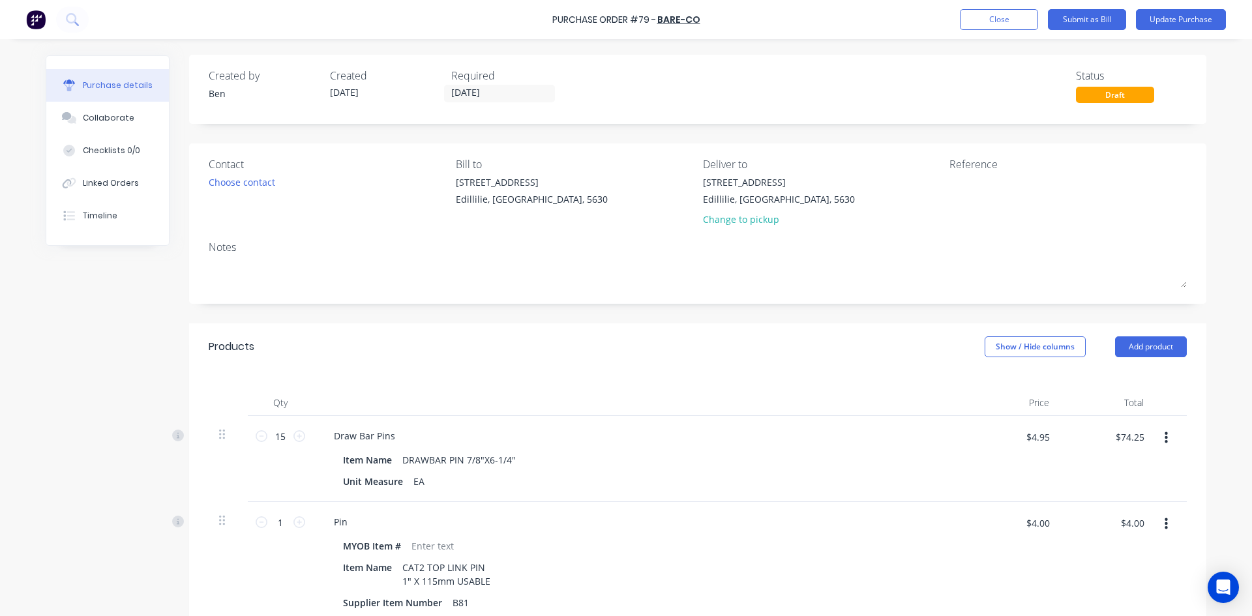
scroll to position [0, 0]
click at [970, 196] on textarea at bounding box center [1031, 190] width 163 height 29
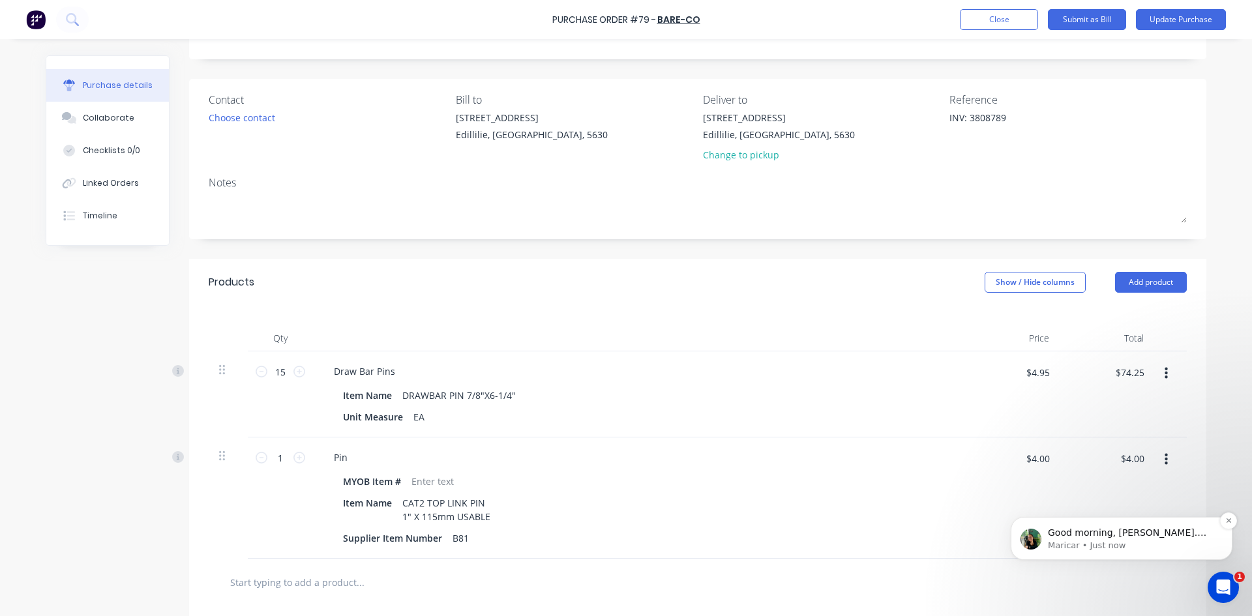
type textarea "INV: 3808789"
click at [1152, 527] on p "Good morning, [PERSON_NAME]. Looking into Order #3 now." at bounding box center [1132, 533] width 168 height 13
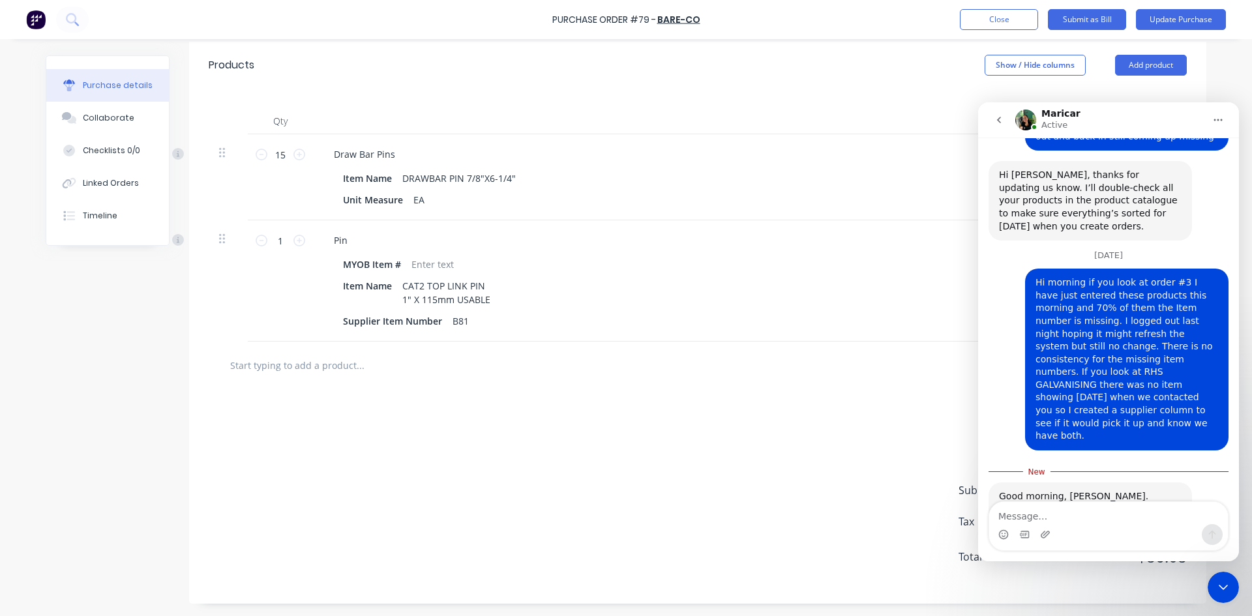
scroll to position [283, 0]
click at [1223, 585] on icon "Close Intercom Messenger" at bounding box center [1224, 588] width 16 height 16
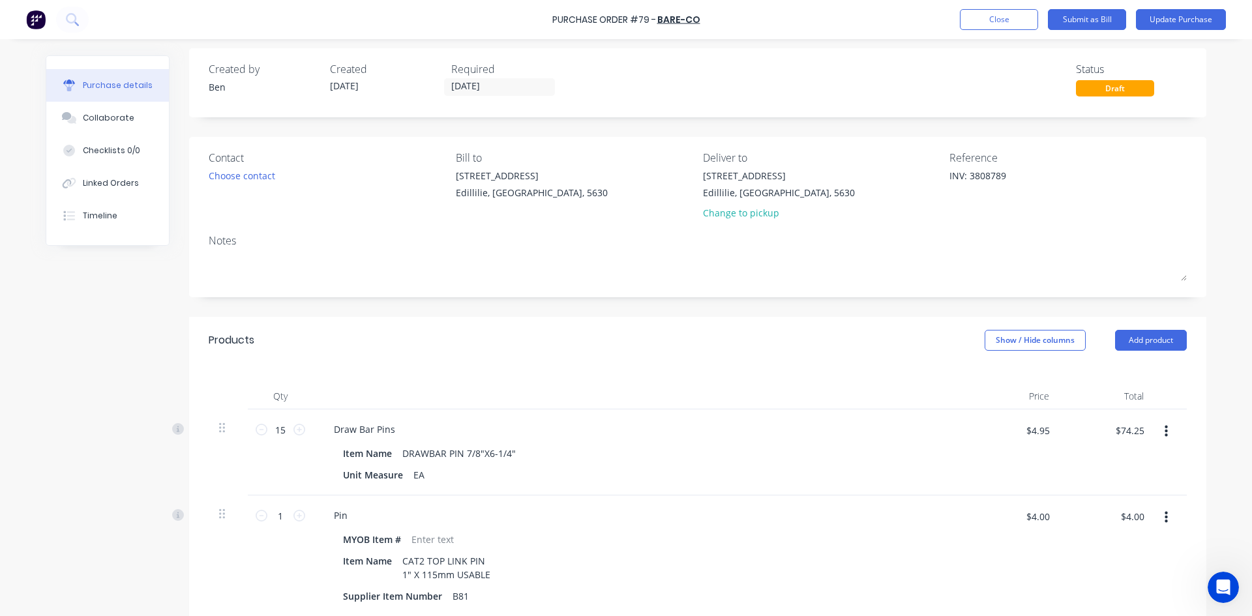
scroll to position [0, 0]
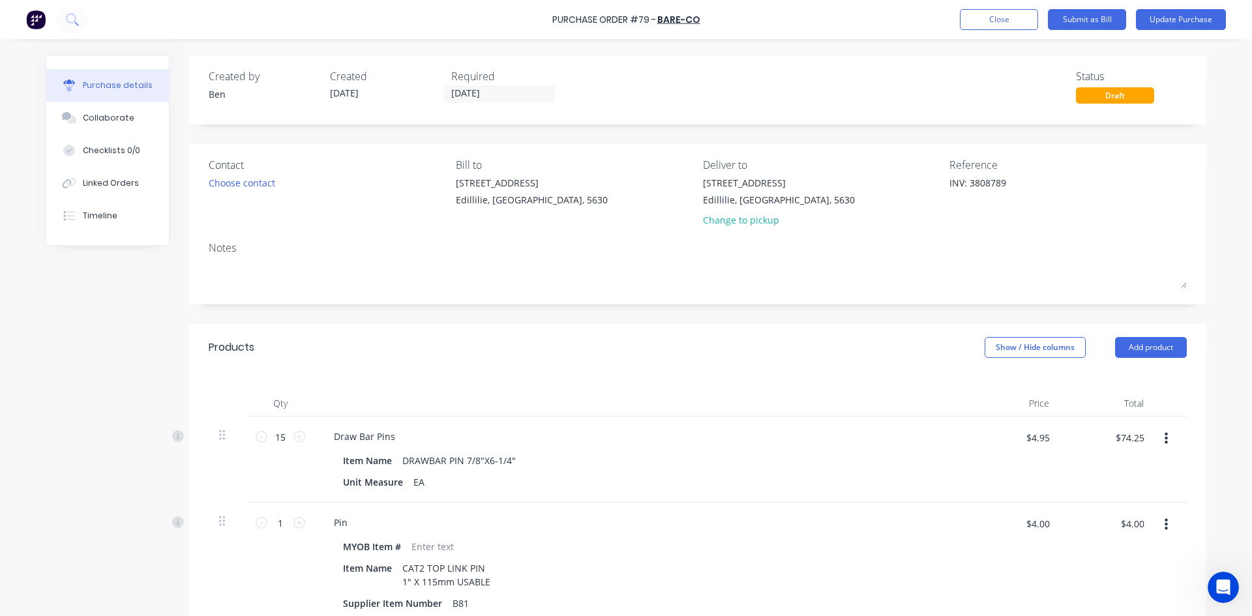
drag, startPoint x: 498, startPoint y: 96, endPoint x: 661, endPoint y: 102, distance: 163.8
click at [715, 110] on div "Created by [PERSON_NAME] Created [DATE] Required [DATE] Status Draft" at bounding box center [697, 89] width 1017 height 69
click at [1195, 20] on button "Update Purchase" at bounding box center [1181, 19] width 90 height 21
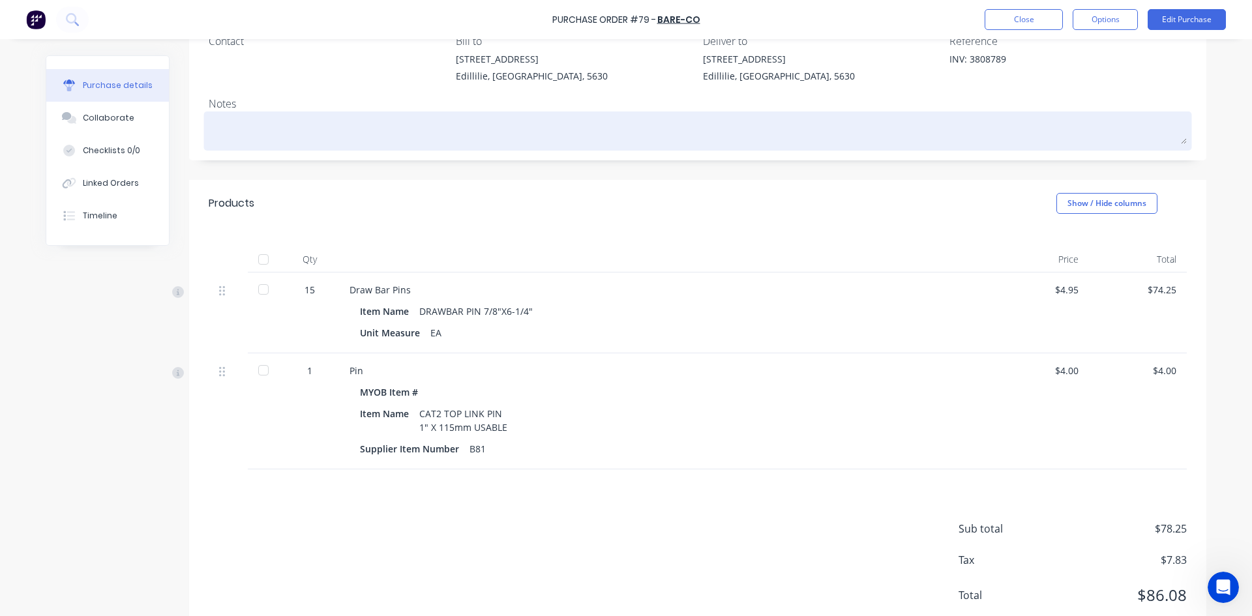
scroll to position [163, 0]
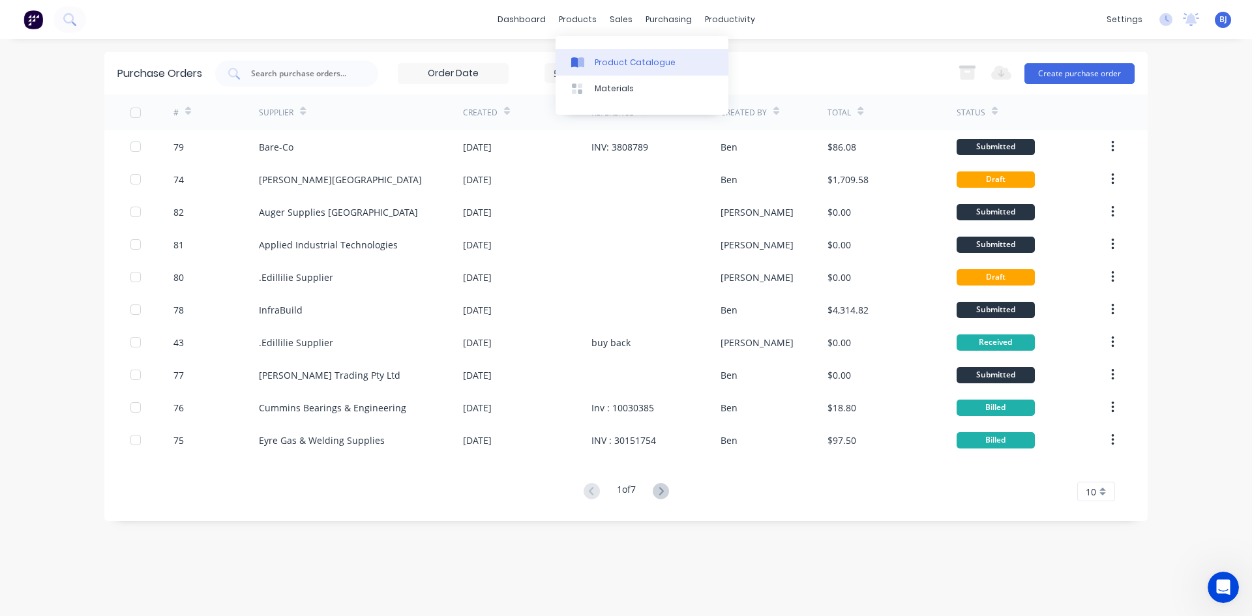
click at [595, 64] on div "Product Catalogue" at bounding box center [635, 63] width 81 height 12
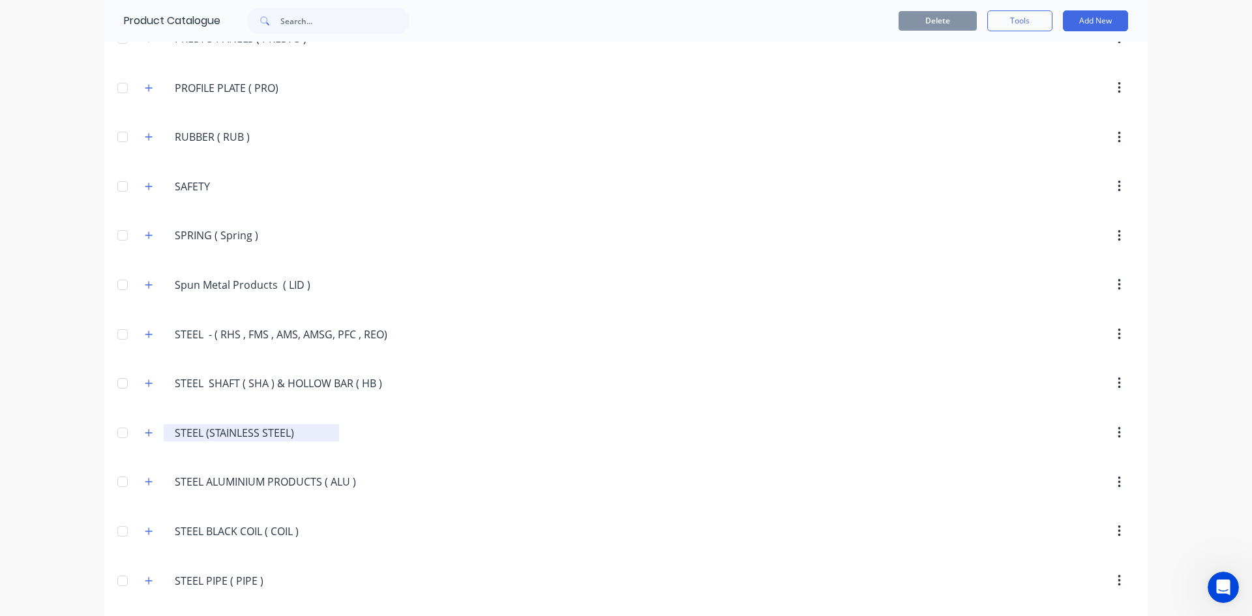
scroll to position [2413, 0]
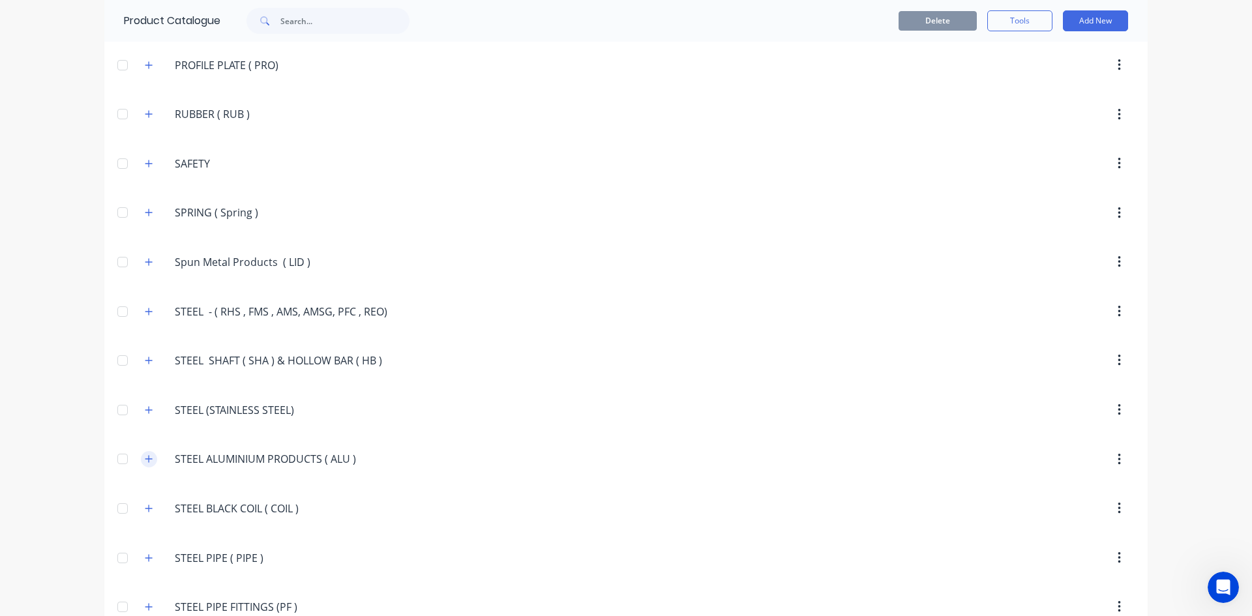
click at [149, 460] on button "button" at bounding box center [149, 459] width 16 height 16
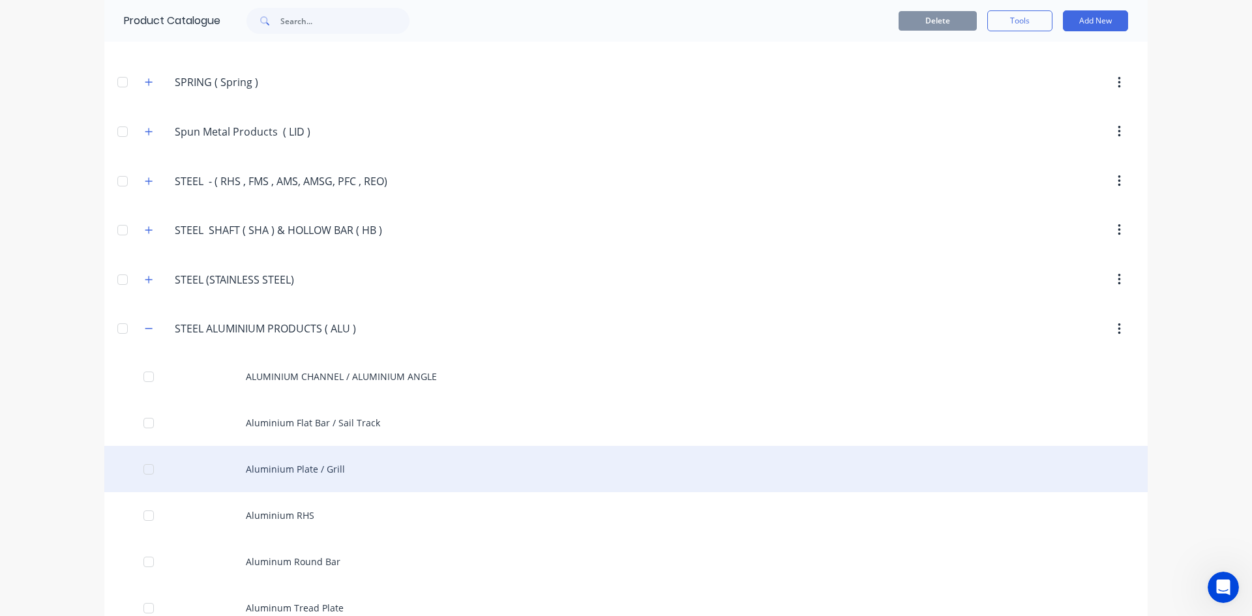
scroll to position [2609, 0]
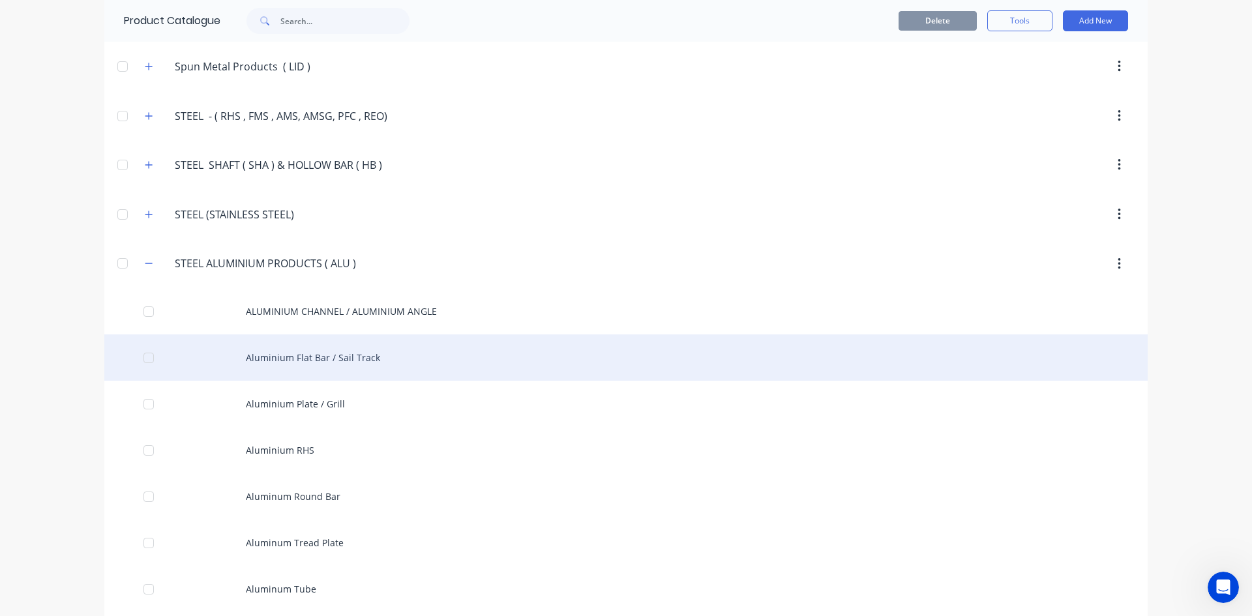
click at [269, 362] on div "Aluminium Flat Bar / Sail Track" at bounding box center [626, 358] width 1044 height 46
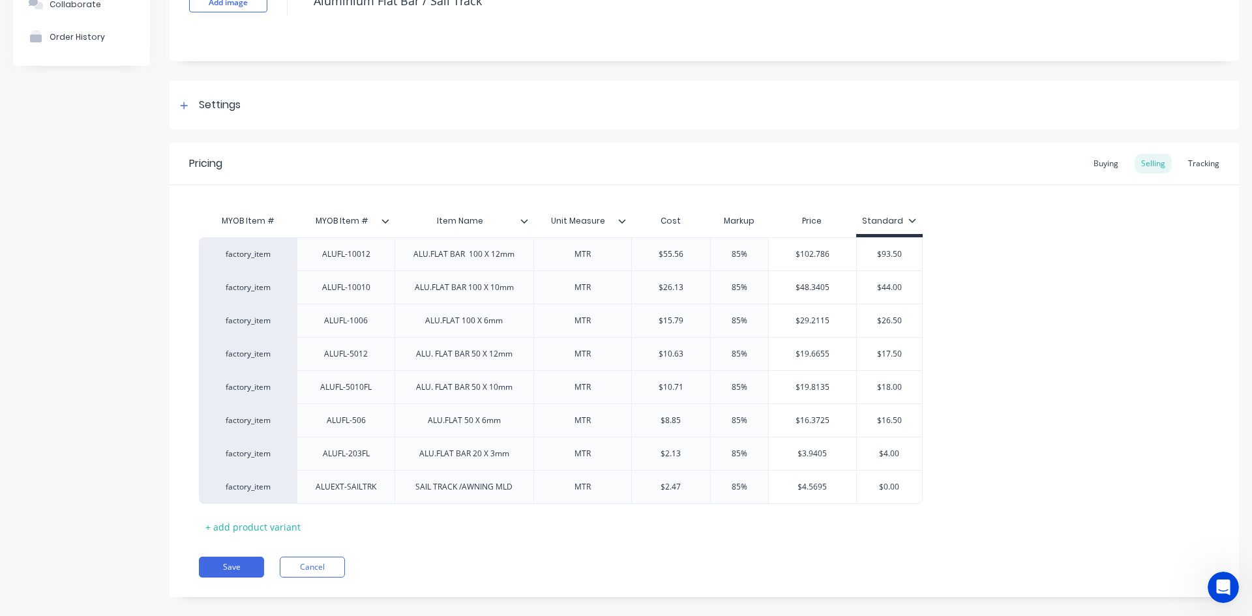
scroll to position [128, 0]
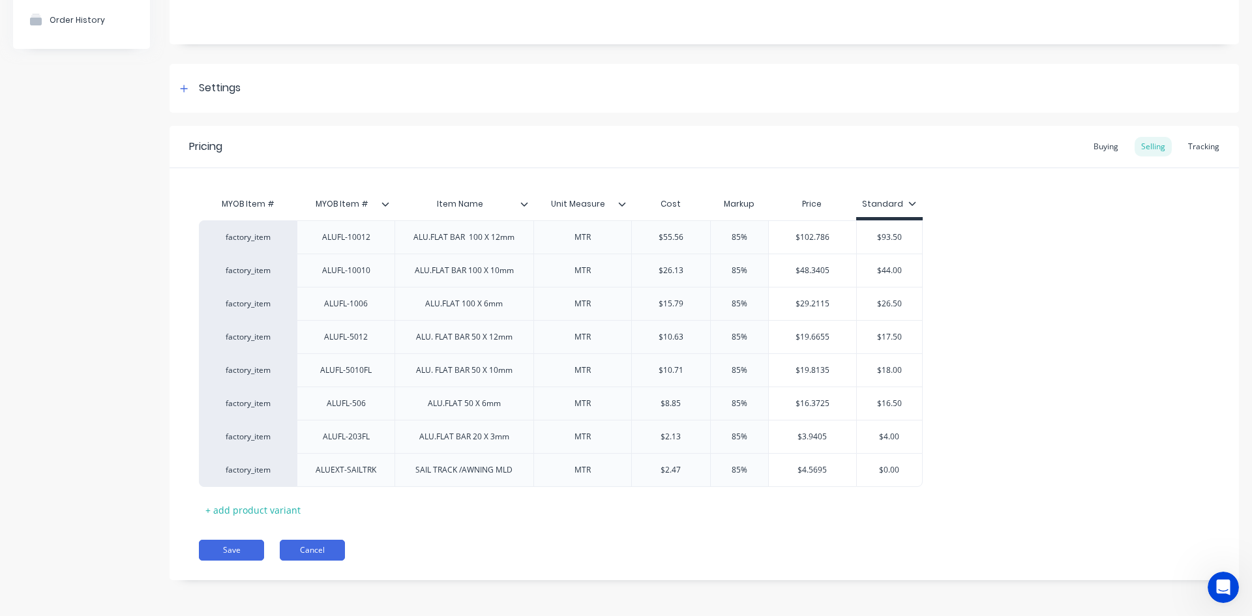
click at [311, 550] on button "Cancel" at bounding box center [312, 550] width 65 height 21
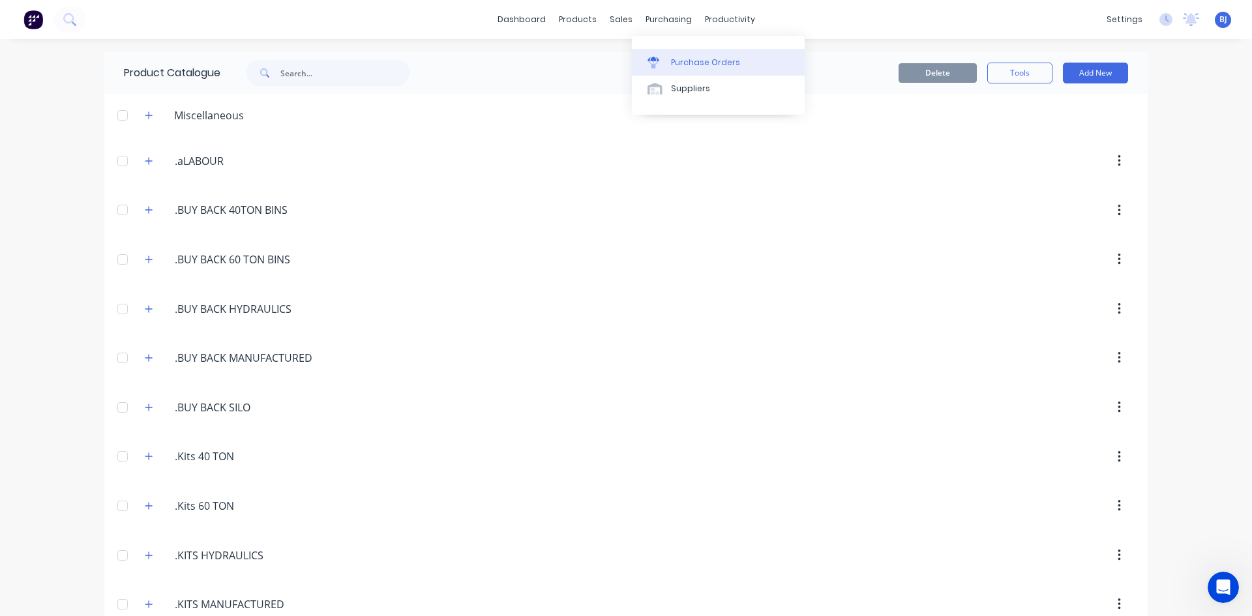
click at [672, 65] on div "Purchase Orders" at bounding box center [705, 63] width 69 height 12
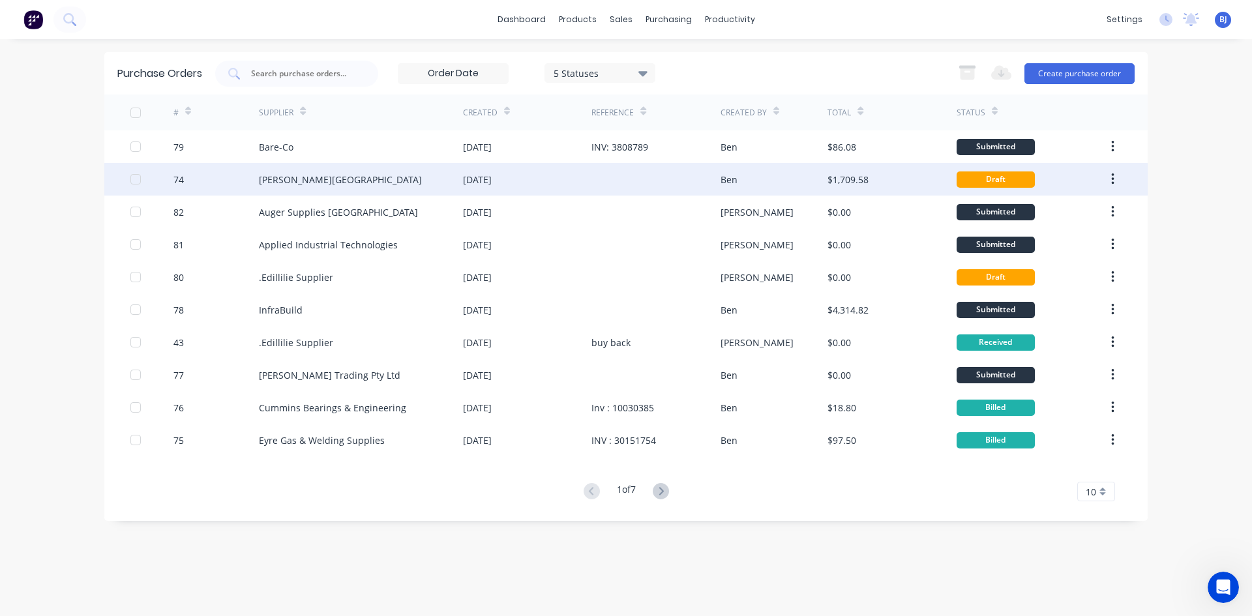
click at [577, 182] on div "[DATE]" at bounding box center [527, 179] width 128 height 33
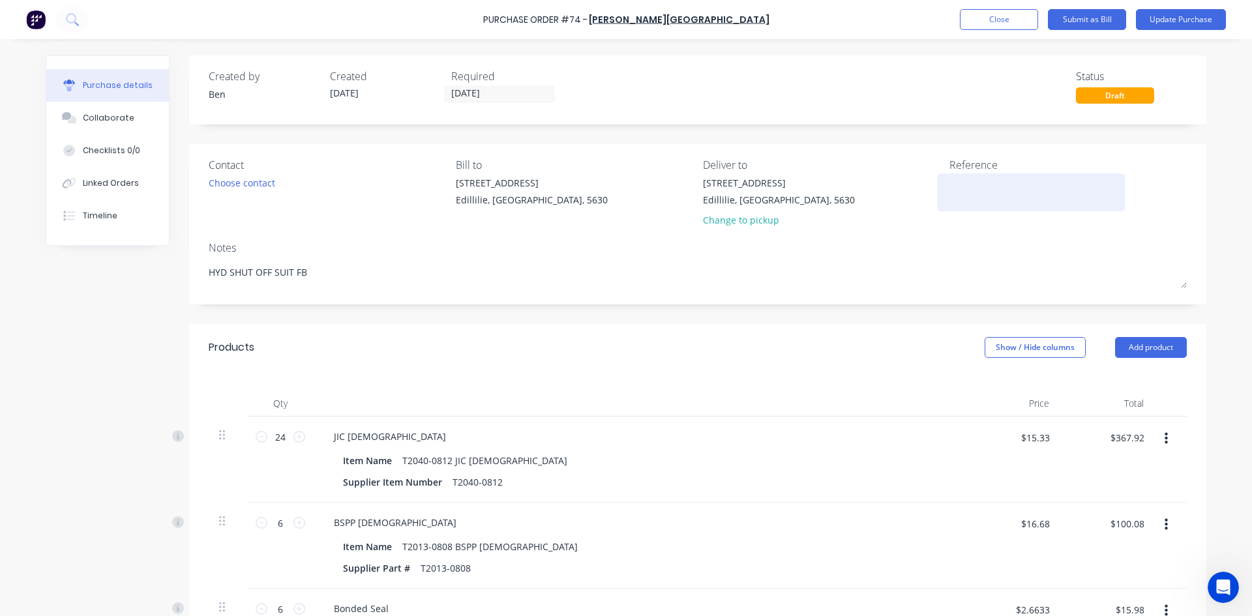
click at [951, 194] on textarea at bounding box center [1031, 190] width 163 height 29
type textarea "INV: 0353012"
click at [500, 92] on input "[DATE]" at bounding box center [500, 94] width 110 height 16
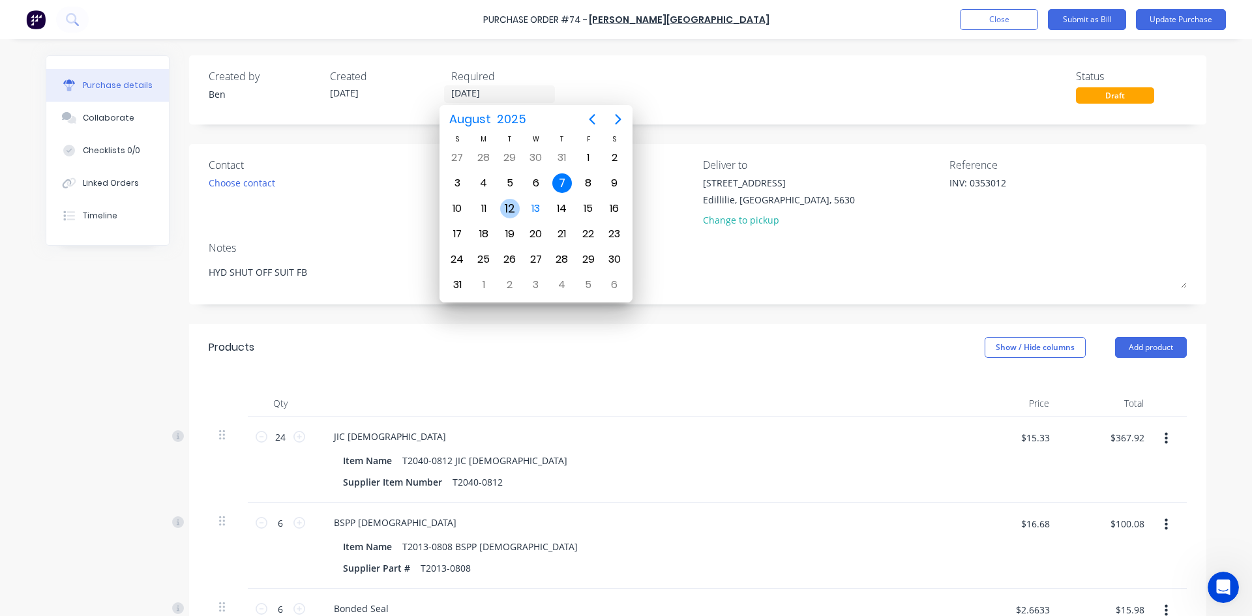
click at [517, 213] on div "12" at bounding box center [510, 209] width 20 height 20
type input "[DATE]"
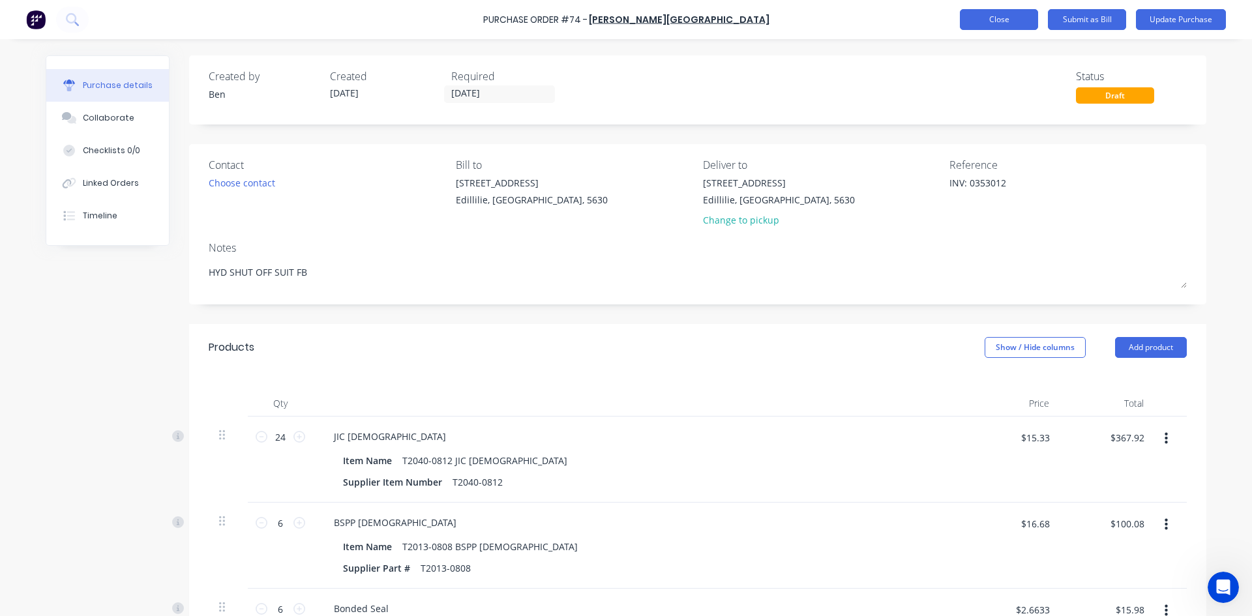
click at [984, 18] on button "Close" at bounding box center [999, 19] width 78 height 21
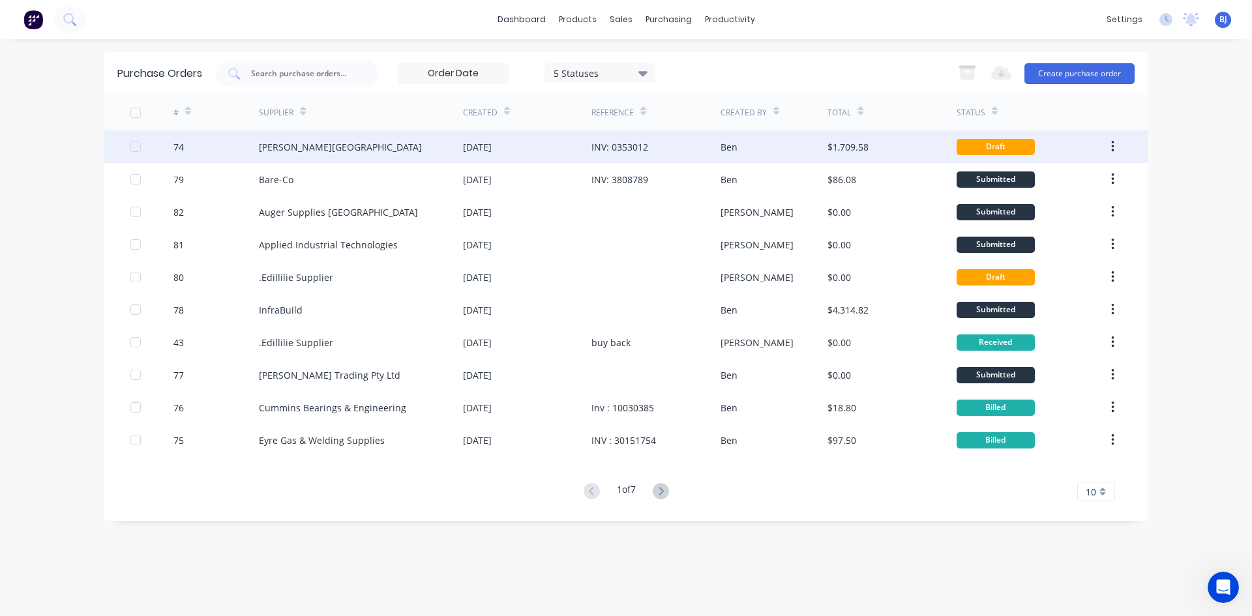
click at [770, 145] on div "Ben" at bounding box center [775, 146] width 108 height 33
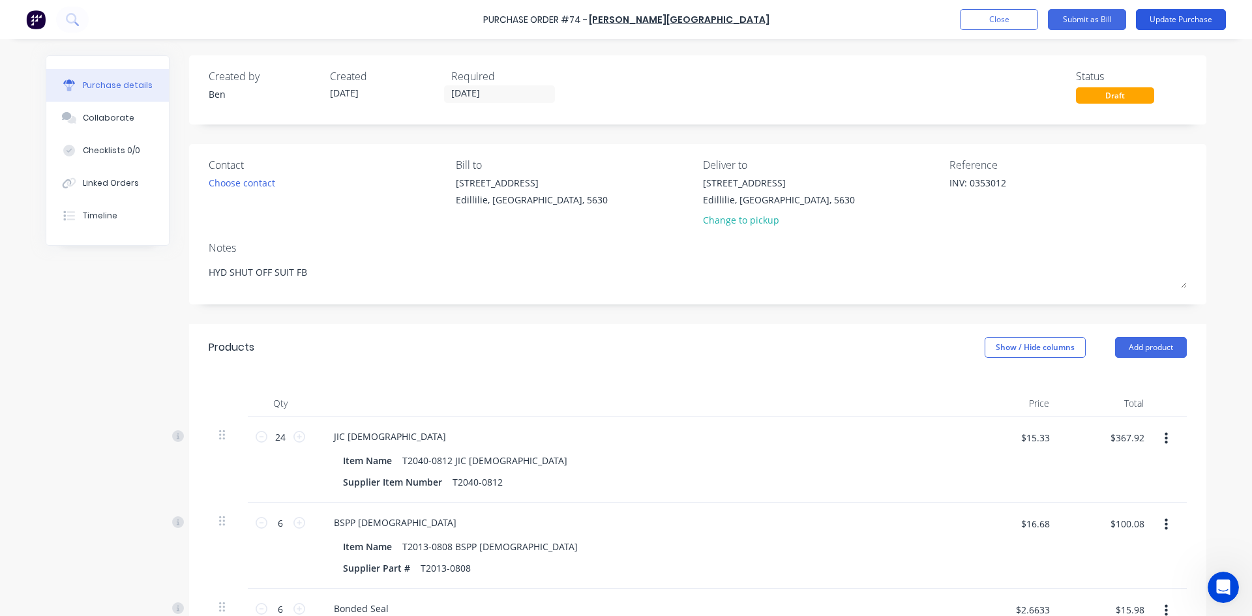
click at [1181, 19] on button "Update Purchase" at bounding box center [1181, 19] width 90 height 21
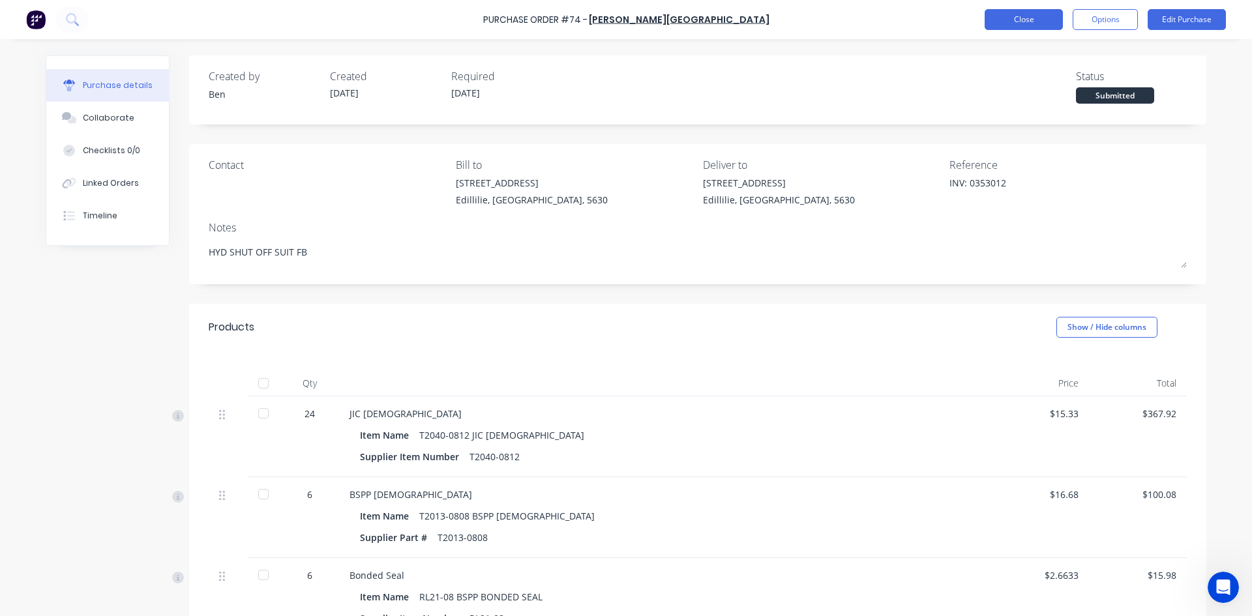
click at [1023, 23] on button "Close" at bounding box center [1024, 19] width 78 height 21
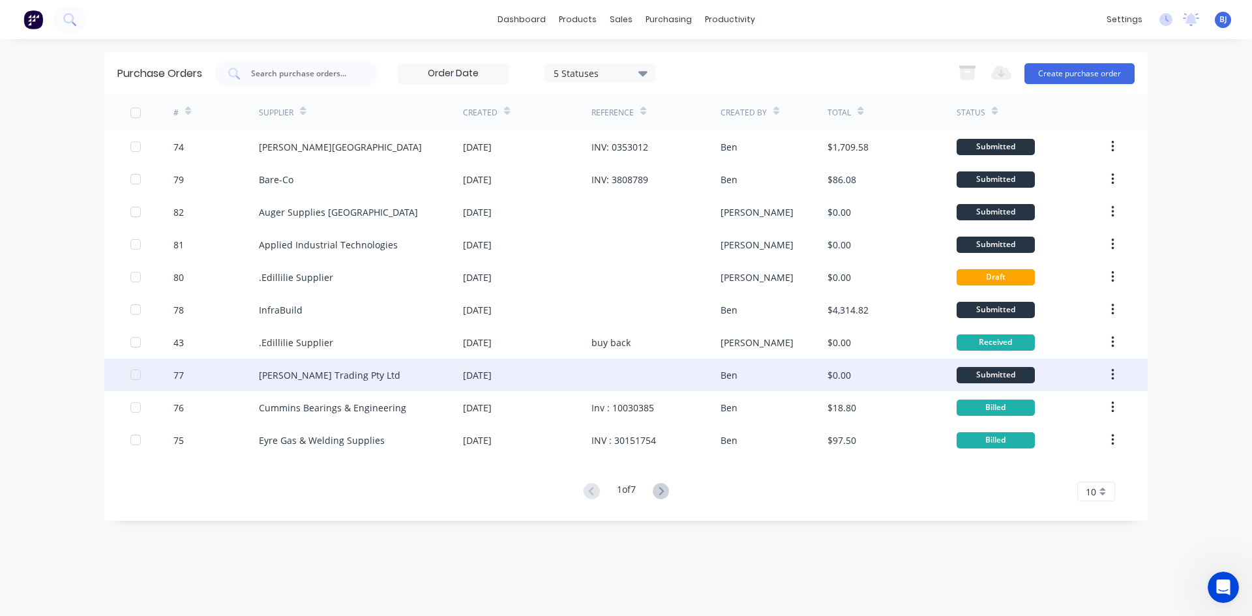
click at [762, 376] on div "Ben" at bounding box center [775, 375] width 108 height 33
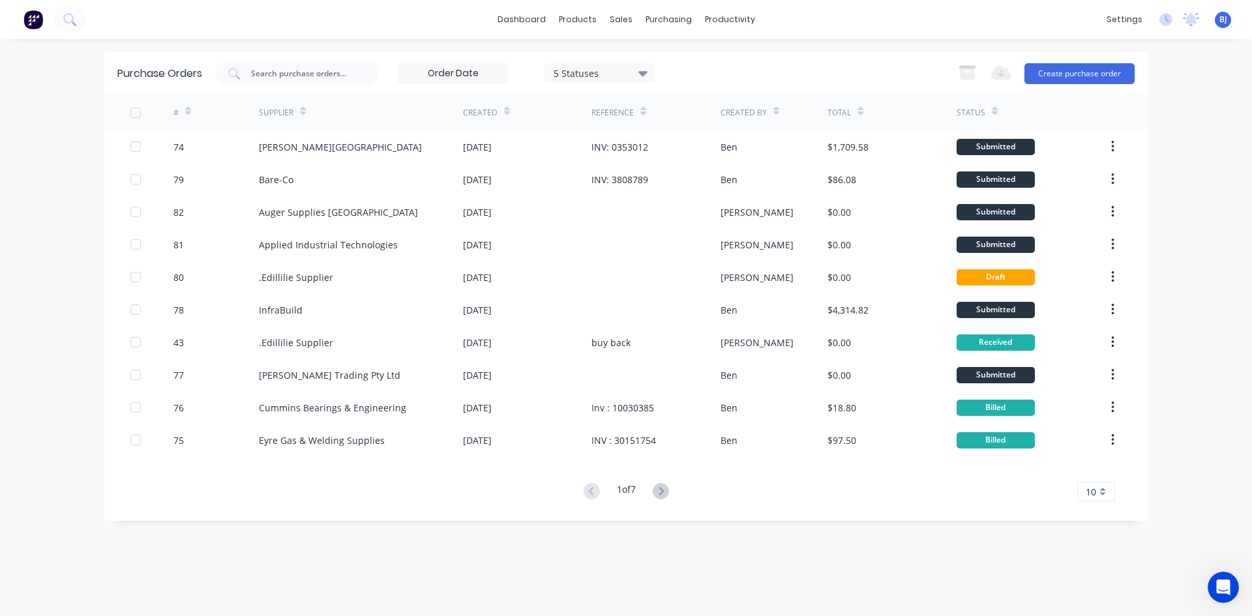
click at [1217, 587] on icon "Open Intercom Messenger" at bounding box center [1224, 588] width 22 height 22
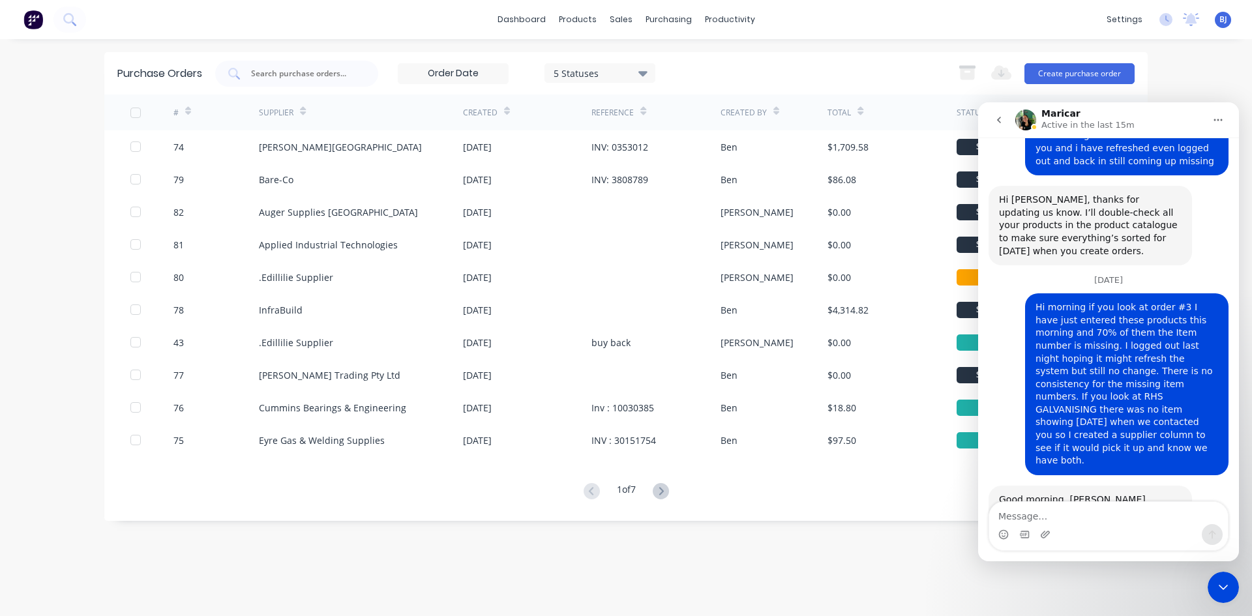
scroll to position [152, 0]
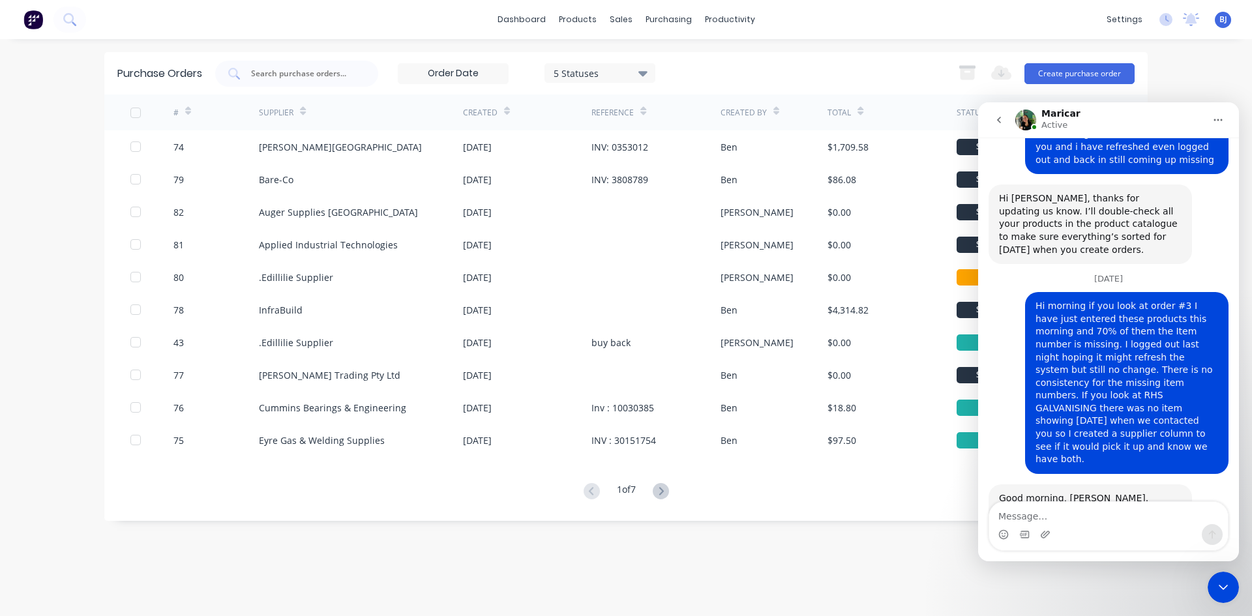
click at [1224, 587] on icon "Close Intercom Messenger" at bounding box center [1224, 588] width 16 height 16
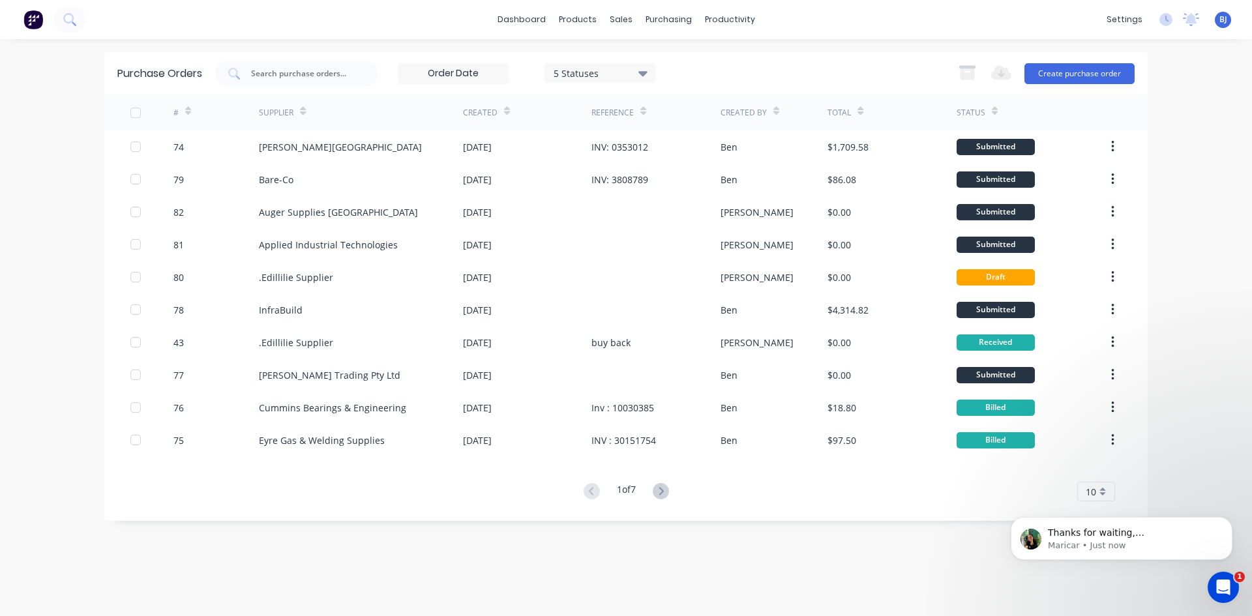
scroll to position [220, 0]
click at [1141, 541] on p "Maricar • Just now" at bounding box center [1132, 546] width 168 height 12
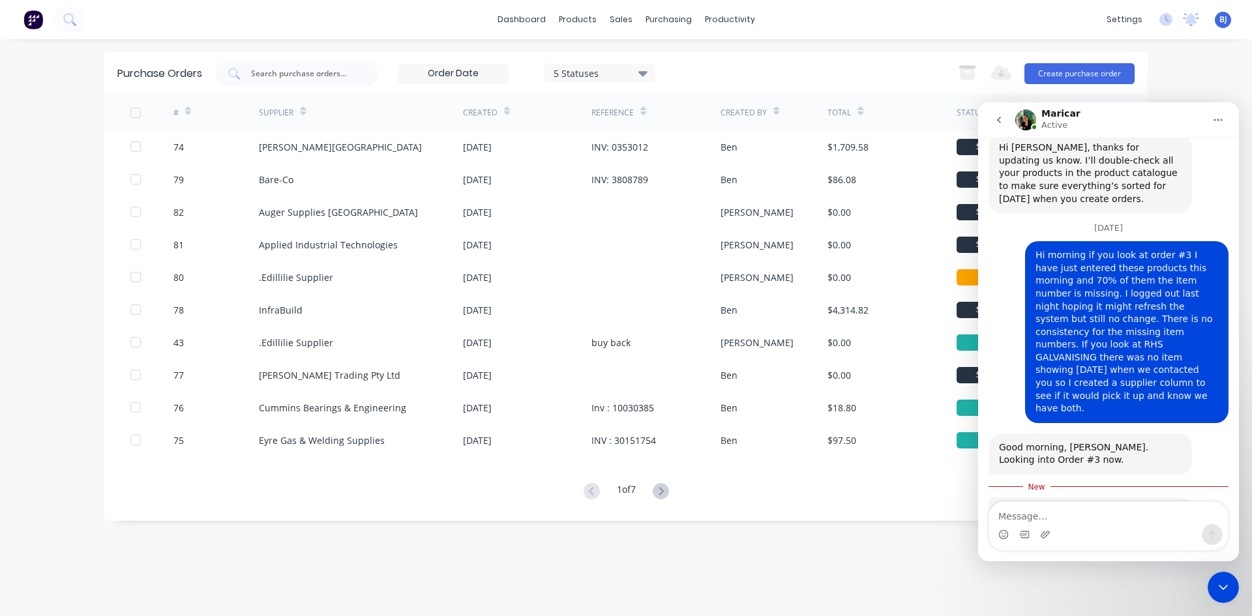
scroll to position [241, 0]
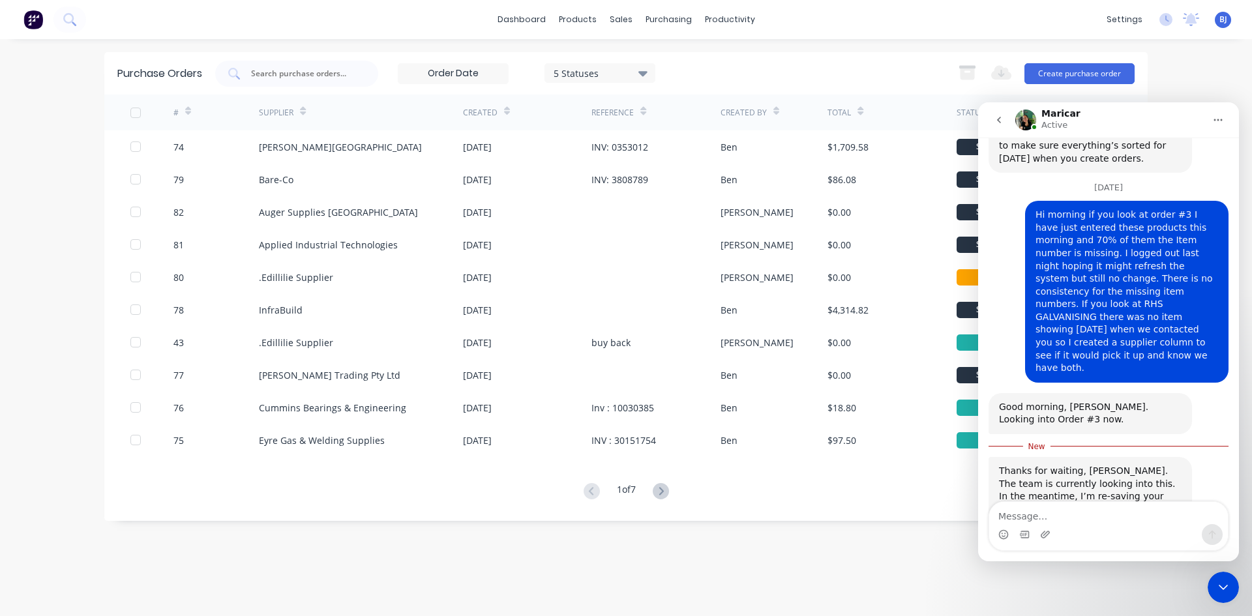
click at [1222, 588] on icon "Close Intercom Messenger" at bounding box center [1223, 587] width 9 height 5
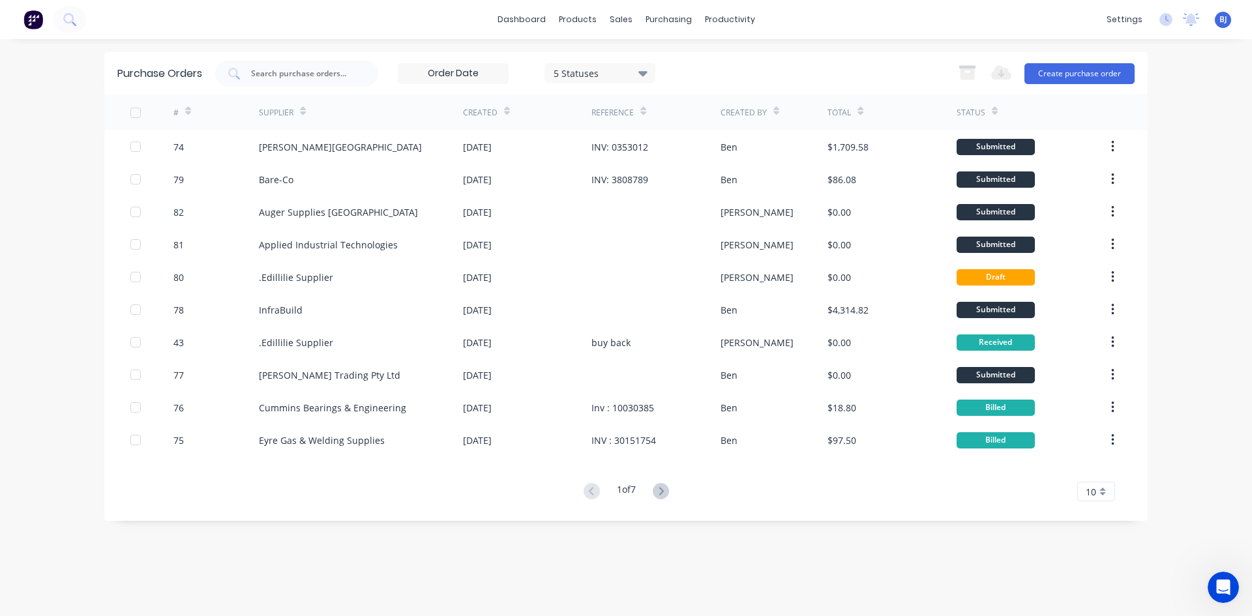
click at [662, 490] on icon at bounding box center [661, 491] width 16 height 16
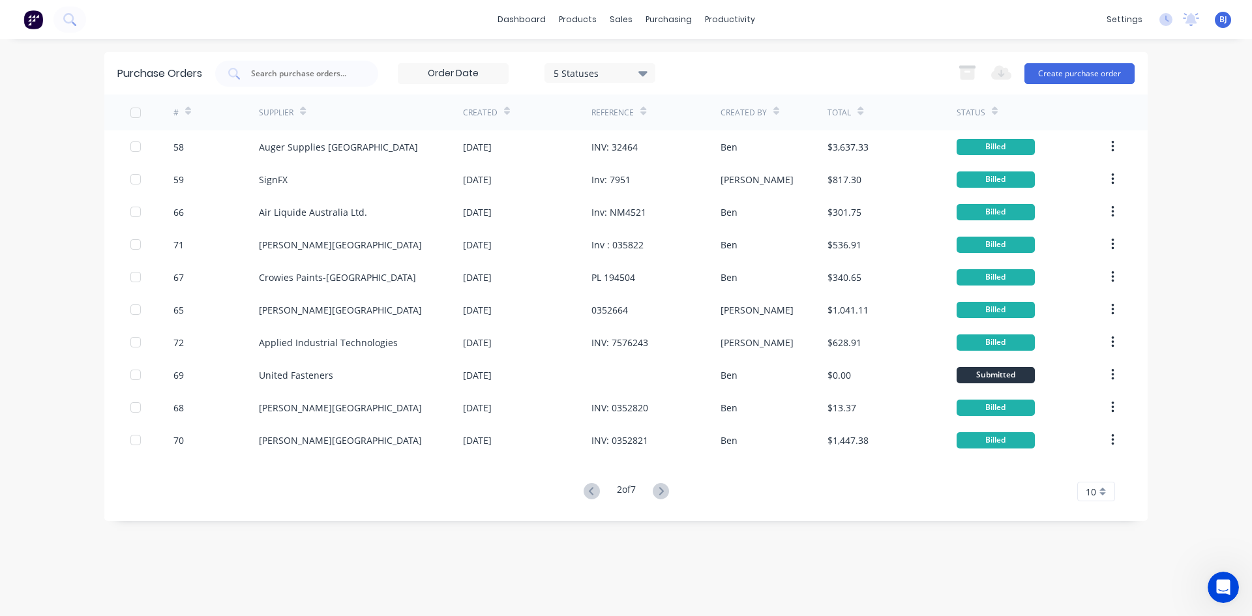
click at [662, 490] on icon at bounding box center [661, 491] width 16 height 16
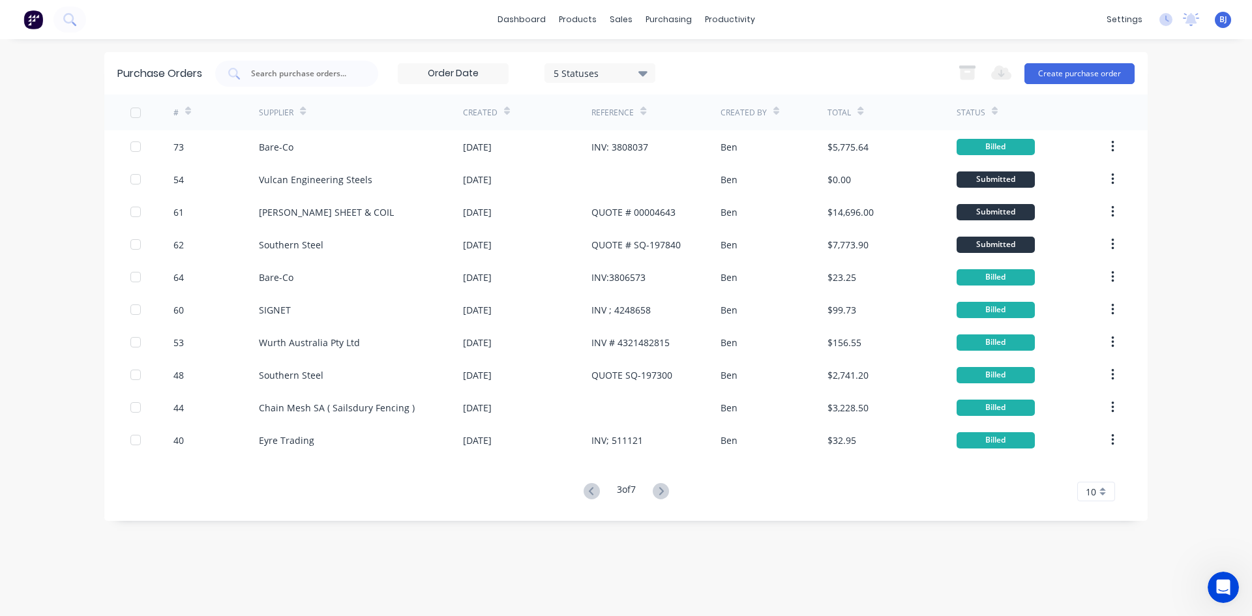
click at [662, 490] on icon at bounding box center [661, 491] width 16 height 16
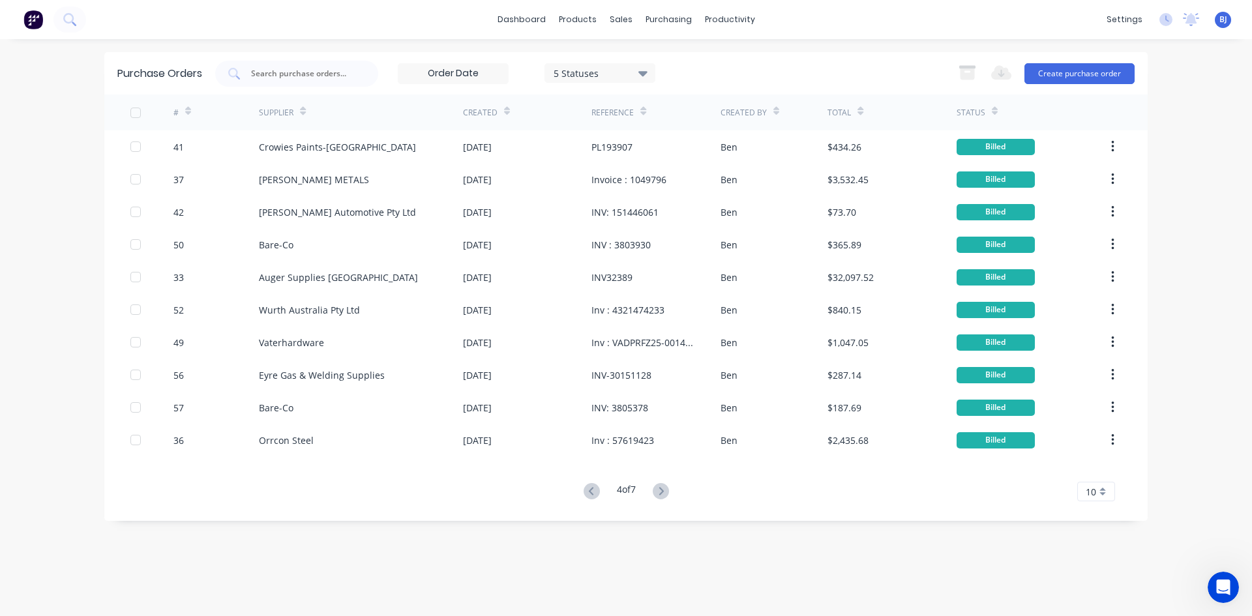
click at [662, 490] on icon at bounding box center [661, 491] width 16 height 16
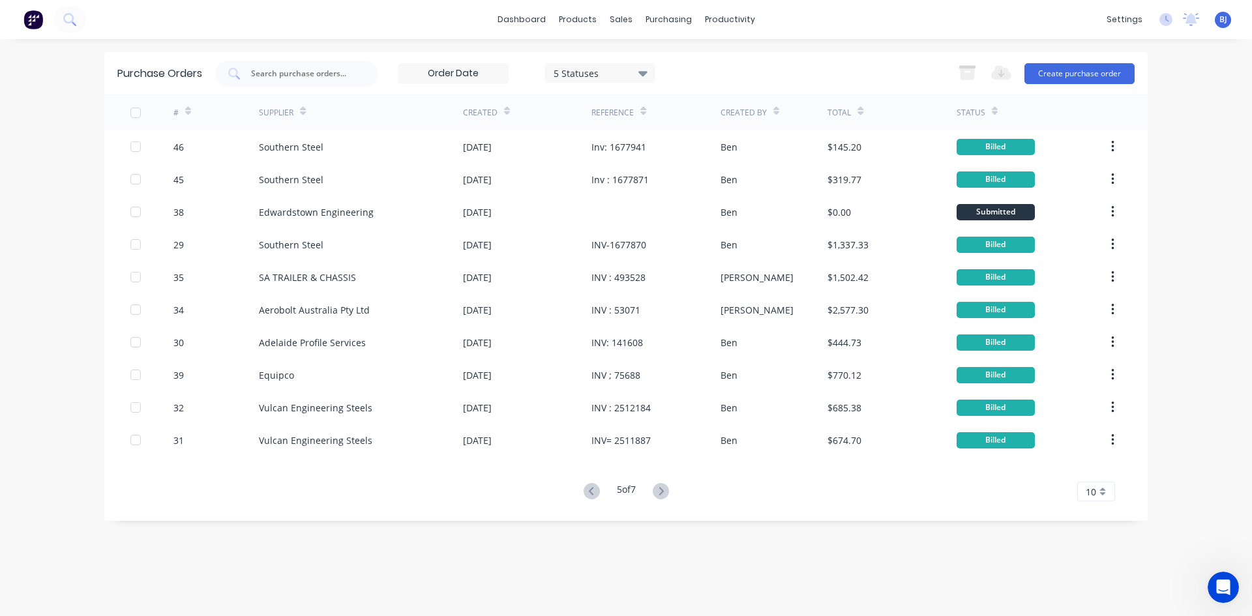
click at [662, 490] on icon at bounding box center [661, 491] width 16 height 16
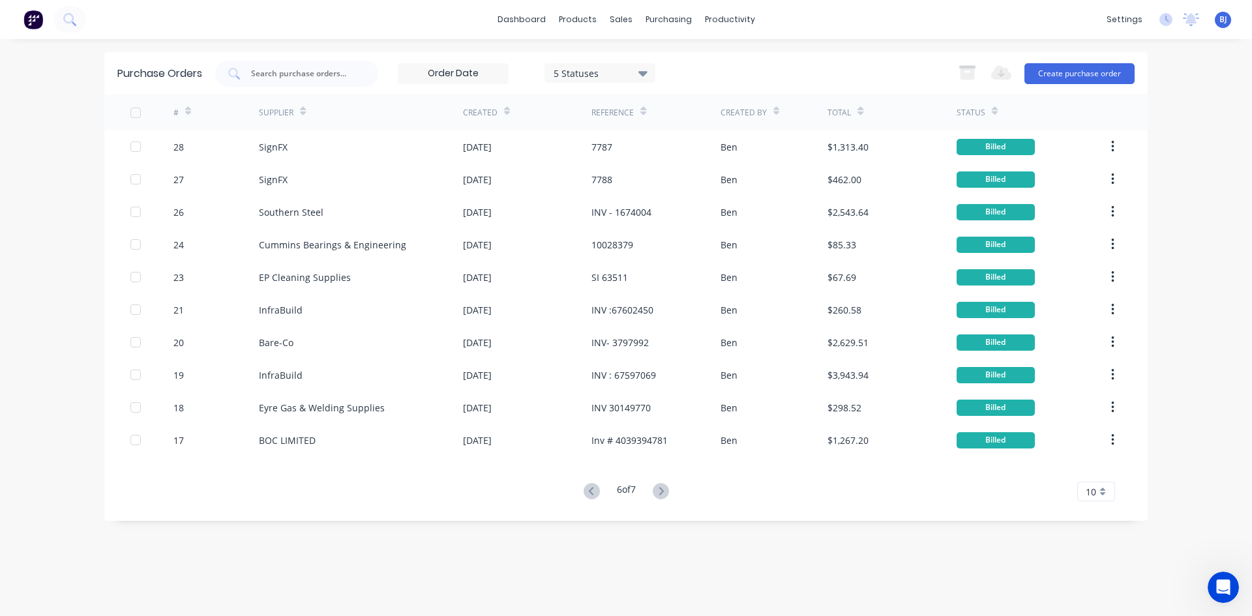
click at [662, 490] on icon at bounding box center [661, 491] width 16 height 16
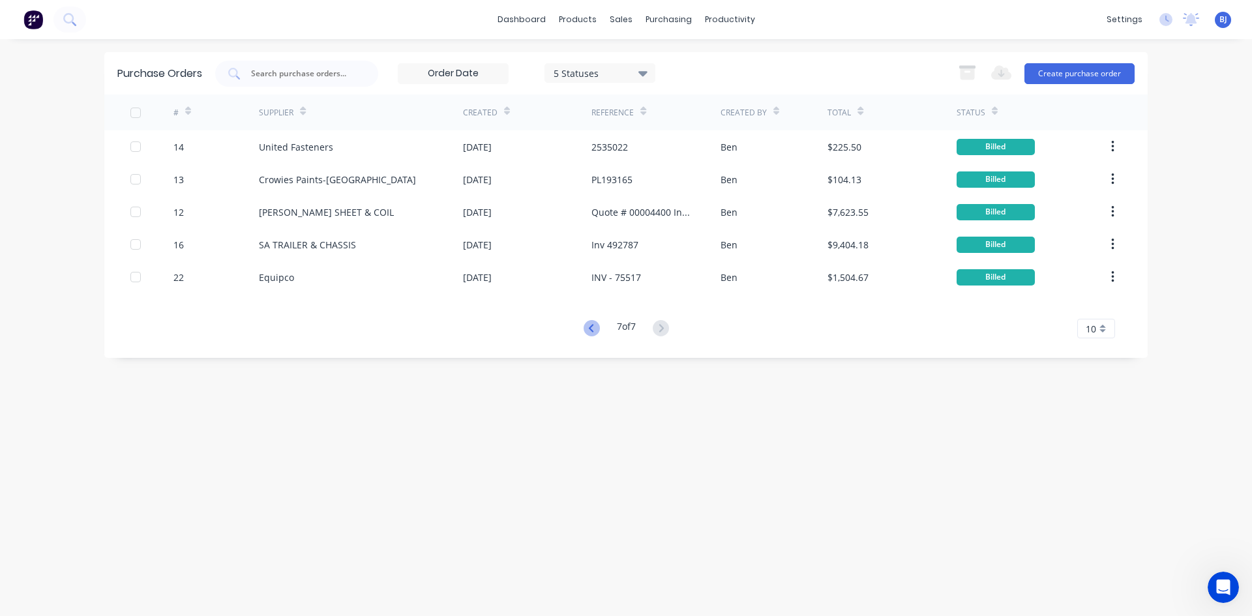
click at [589, 328] on icon at bounding box center [592, 328] width 16 height 16
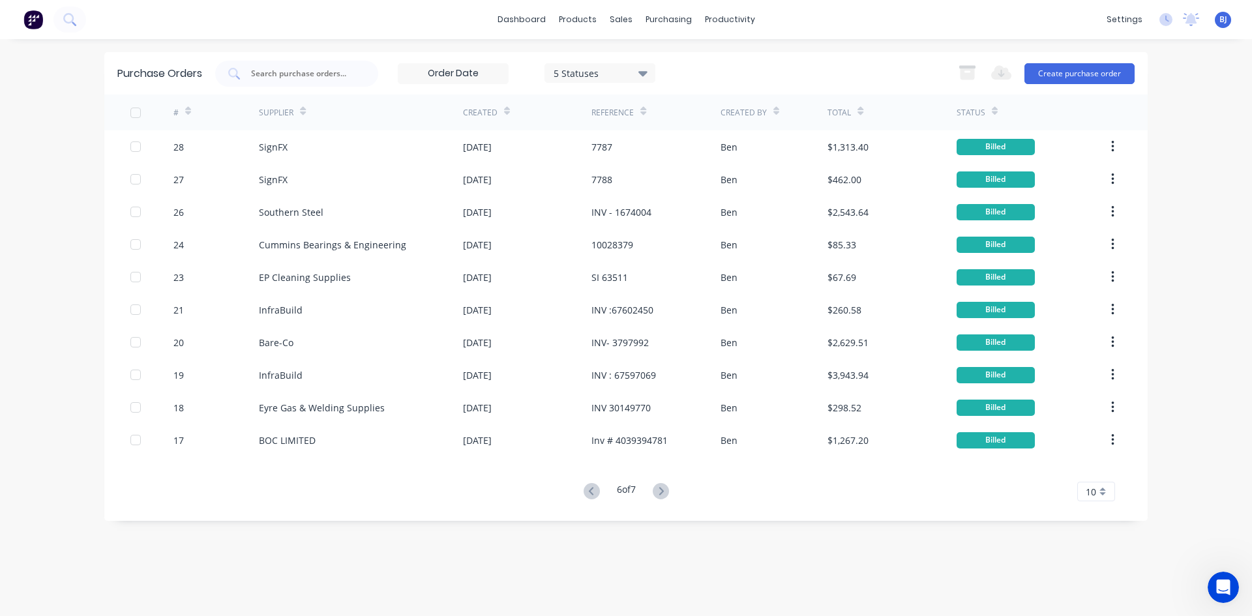
click at [594, 490] on icon at bounding box center [592, 491] width 16 height 16
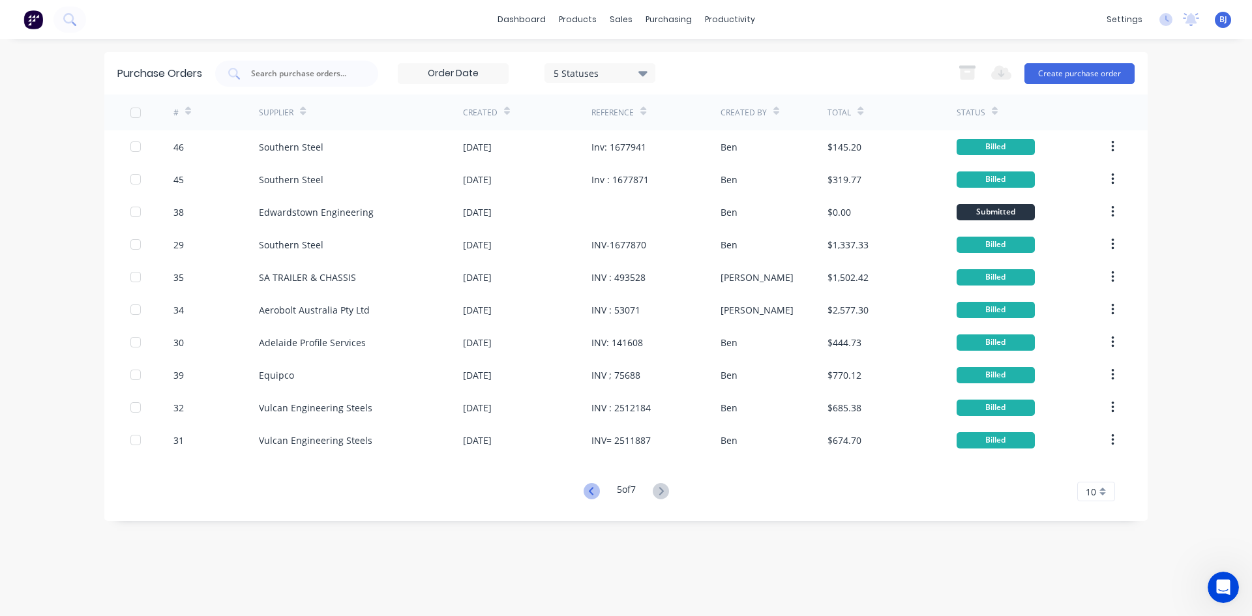
click at [589, 493] on icon at bounding box center [590, 491] width 5 height 8
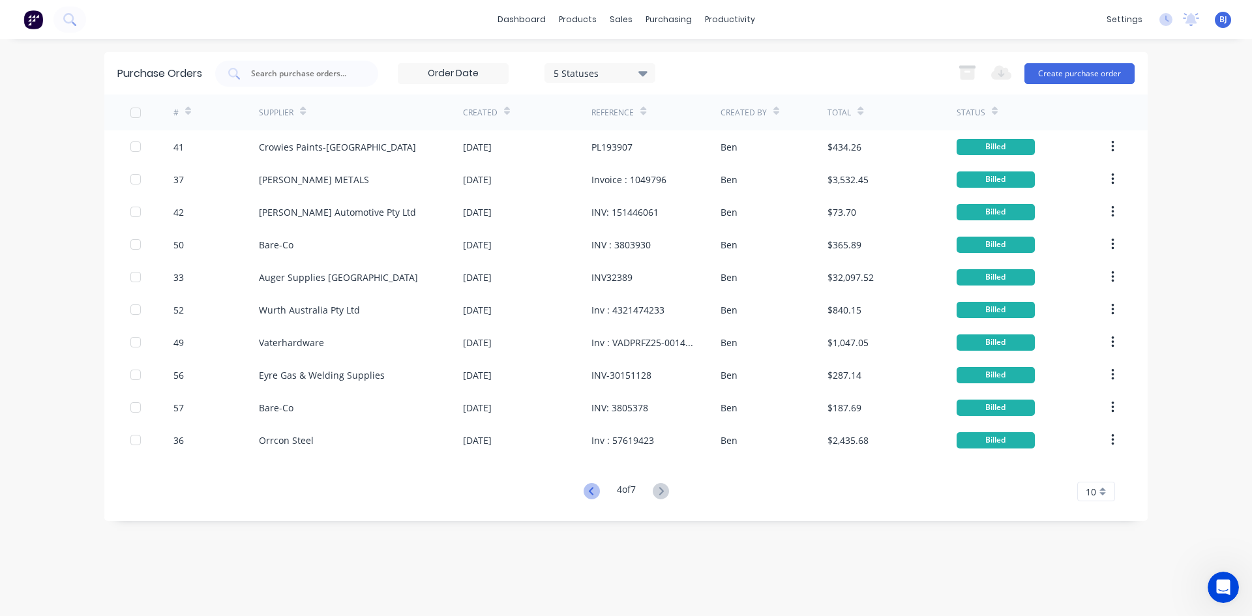
click at [584, 494] on icon at bounding box center [592, 491] width 16 height 16
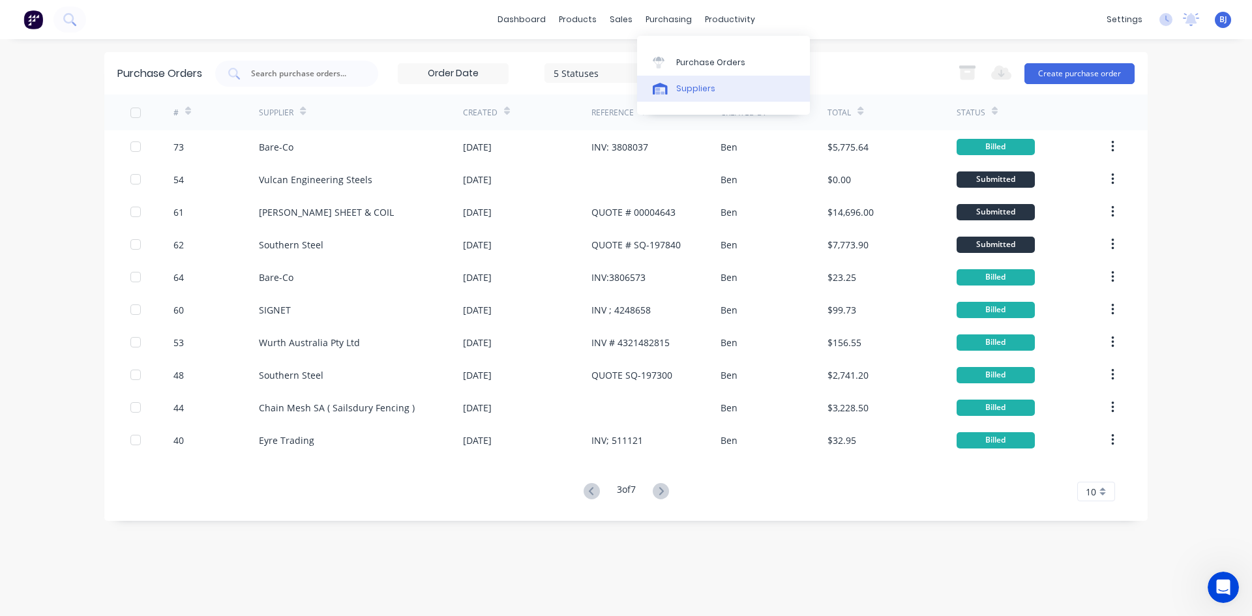
click at [692, 91] on div "Suppliers" at bounding box center [695, 89] width 39 height 12
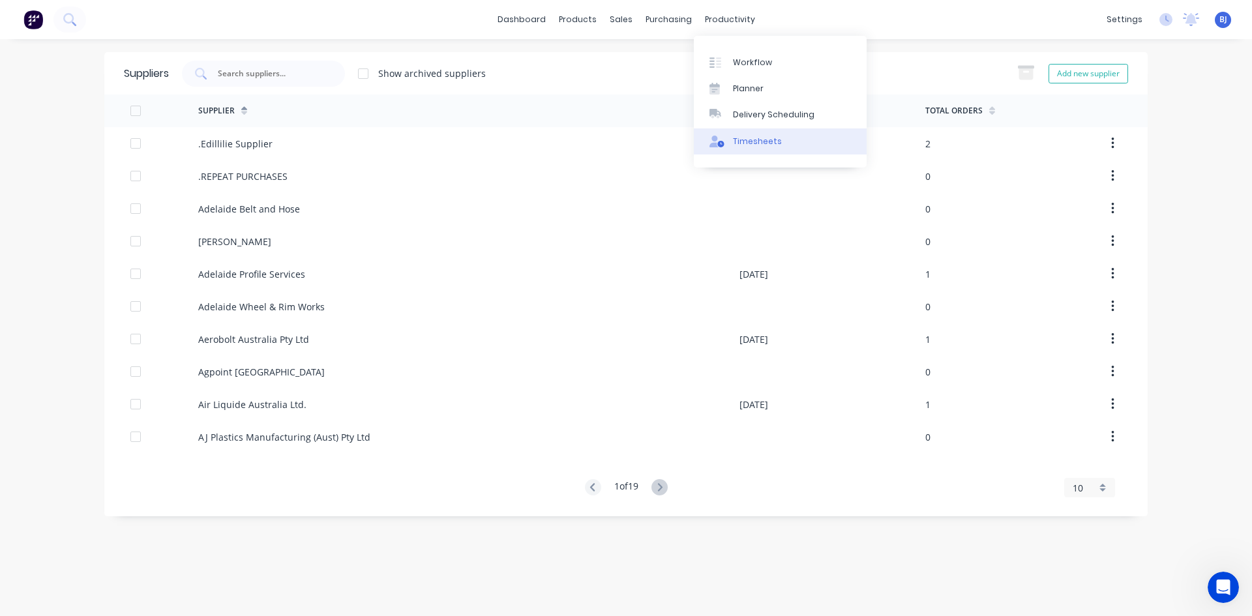
click at [747, 148] on link "Timesheets" at bounding box center [780, 141] width 173 height 26
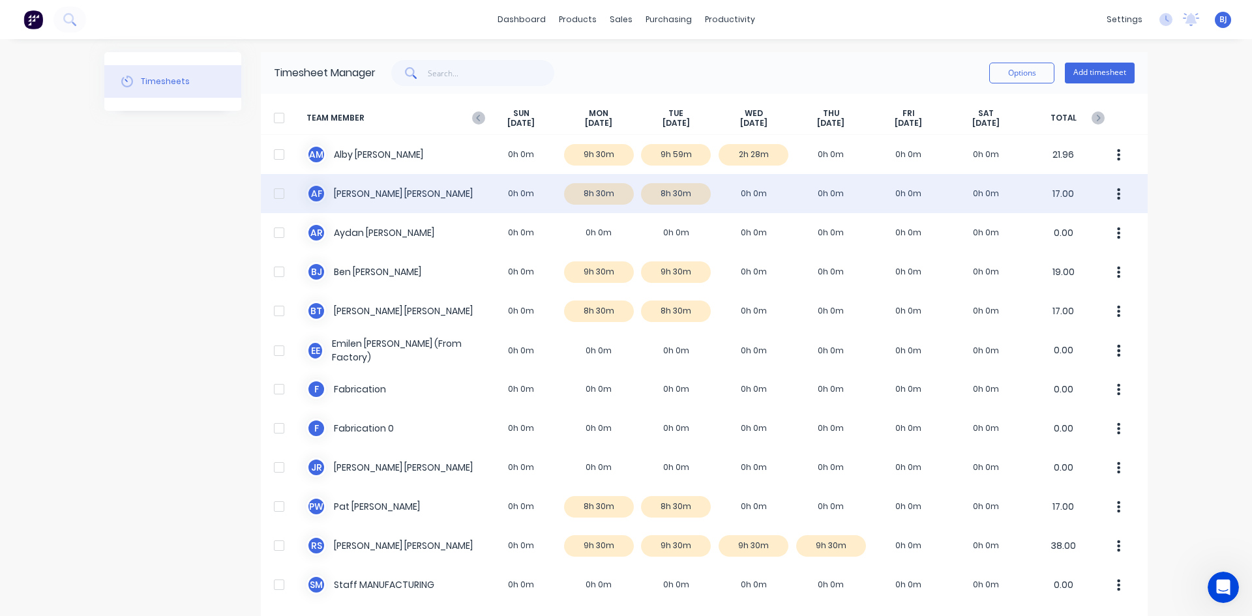
click at [307, 192] on div "A F [PERSON_NAME] 0h 0m 8h 30m 8h 30m 0h 0m 0h 0m 0h 0m 0h 0m 17.00" at bounding box center [704, 193] width 887 height 39
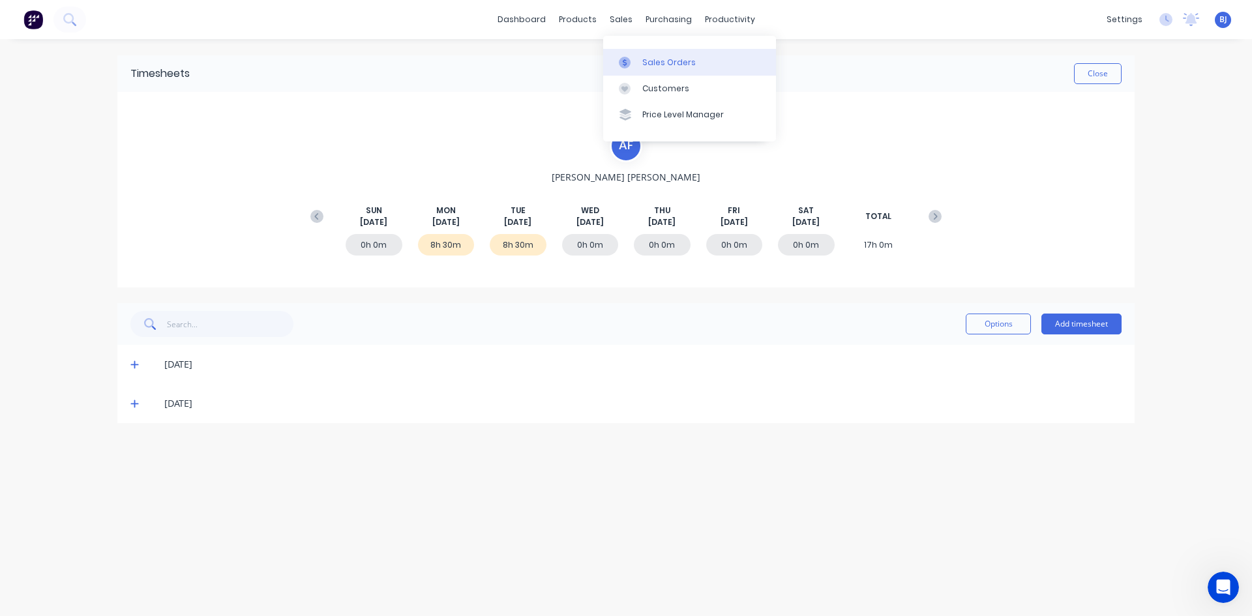
click at [637, 63] on div at bounding box center [629, 63] width 20 height 12
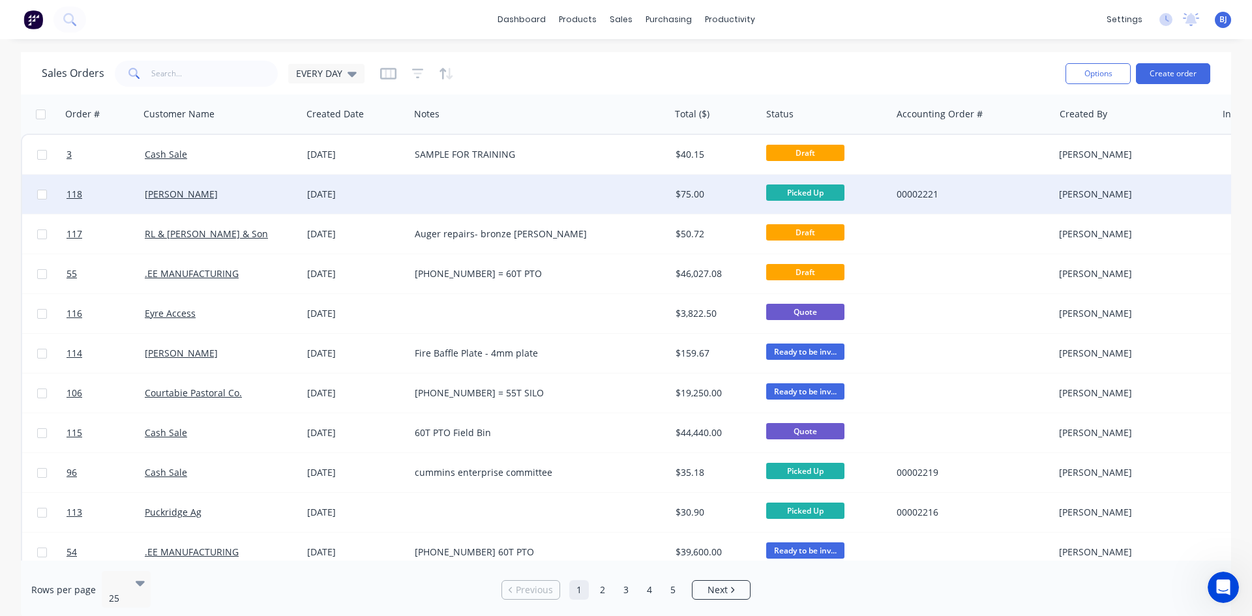
click at [357, 194] on div "[DATE]" at bounding box center [355, 194] width 97 height 13
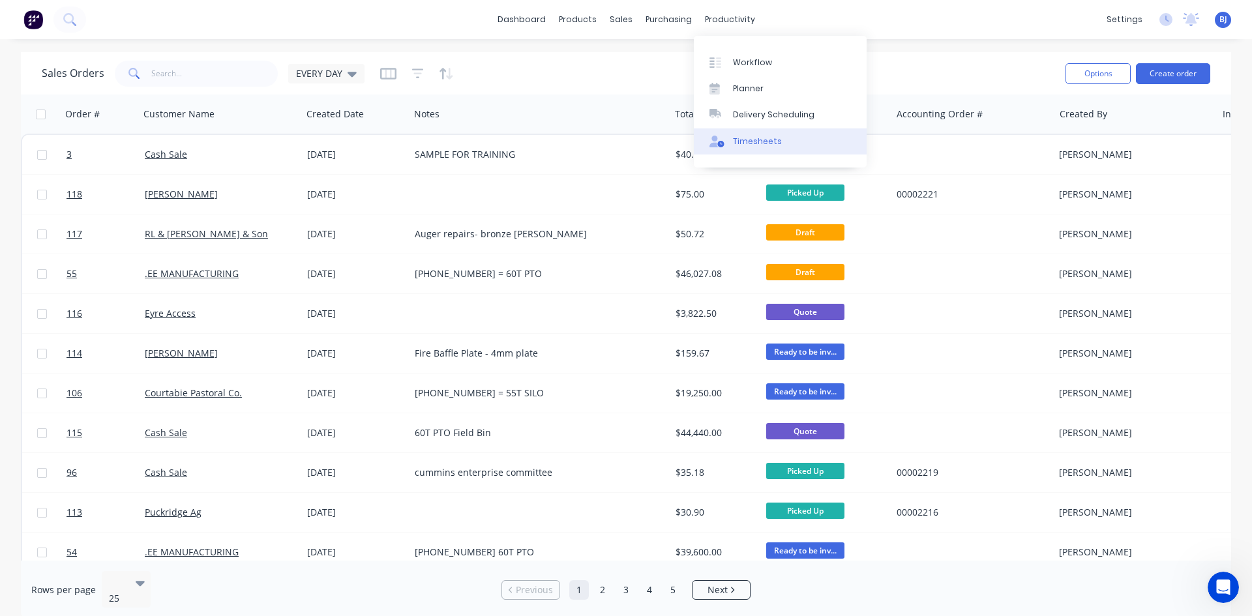
click at [733, 146] on div "Timesheets" at bounding box center [757, 142] width 49 height 12
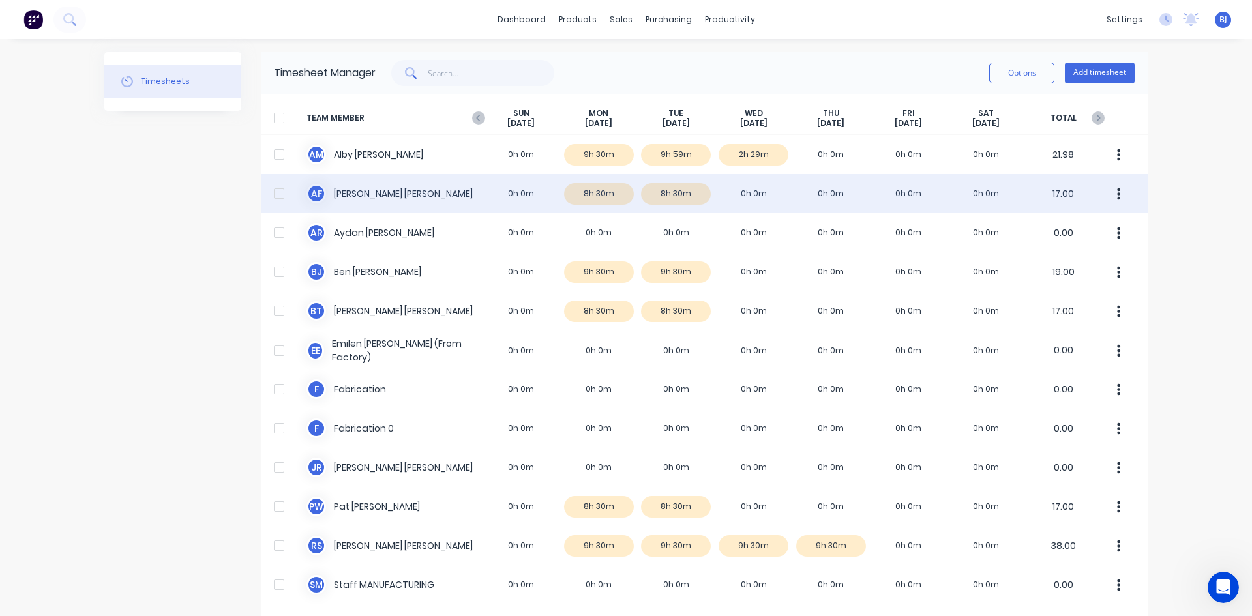
click at [507, 196] on div "A F [PERSON_NAME] 0h 0m 8h 30m 8h 30m 0h 0m 0h 0m 0h 0m 0h 0m 17.00" at bounding box center [704, 193] width 887 height 39
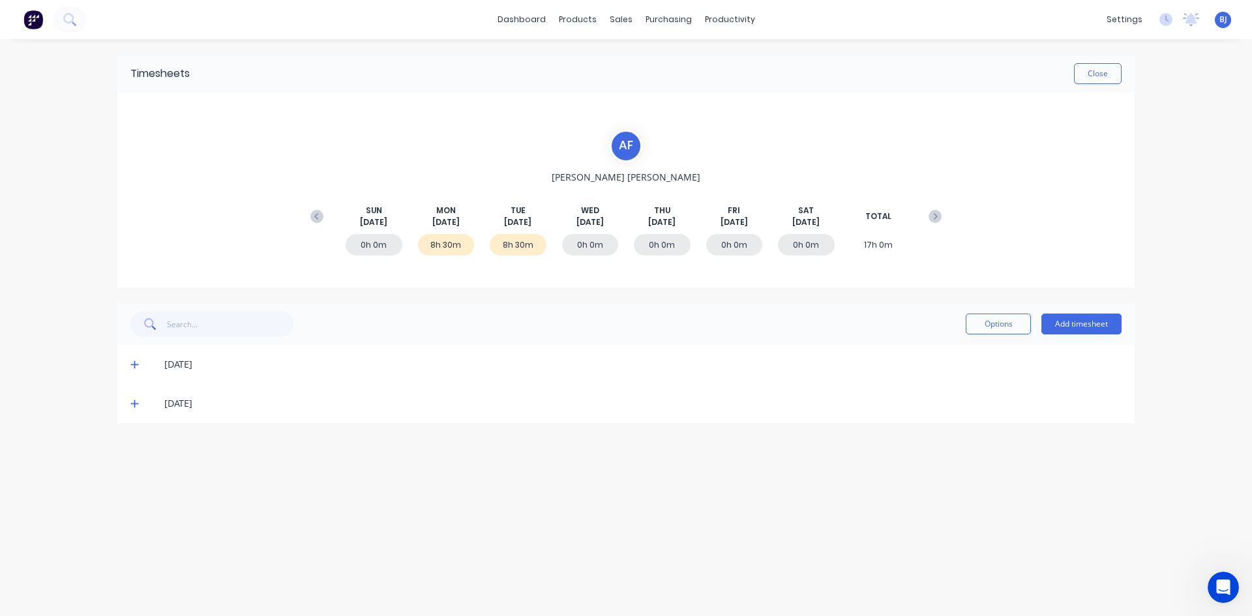
click at [136, 409] on span at bounding box center [136, 403] width 13 height 13
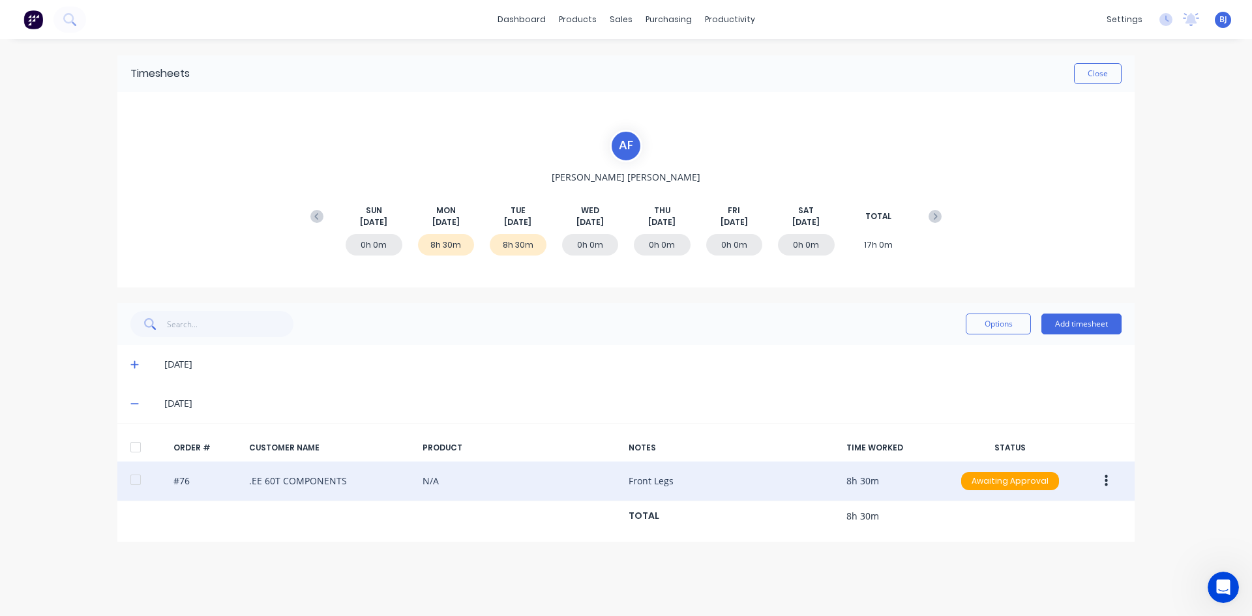
click at [1109, 481] on button "button" at bounding box center [1106, 481] width 31 height 23
click at [1021, 571] on div "Edit" at bounding box center [1060, 567] width 100 height 19
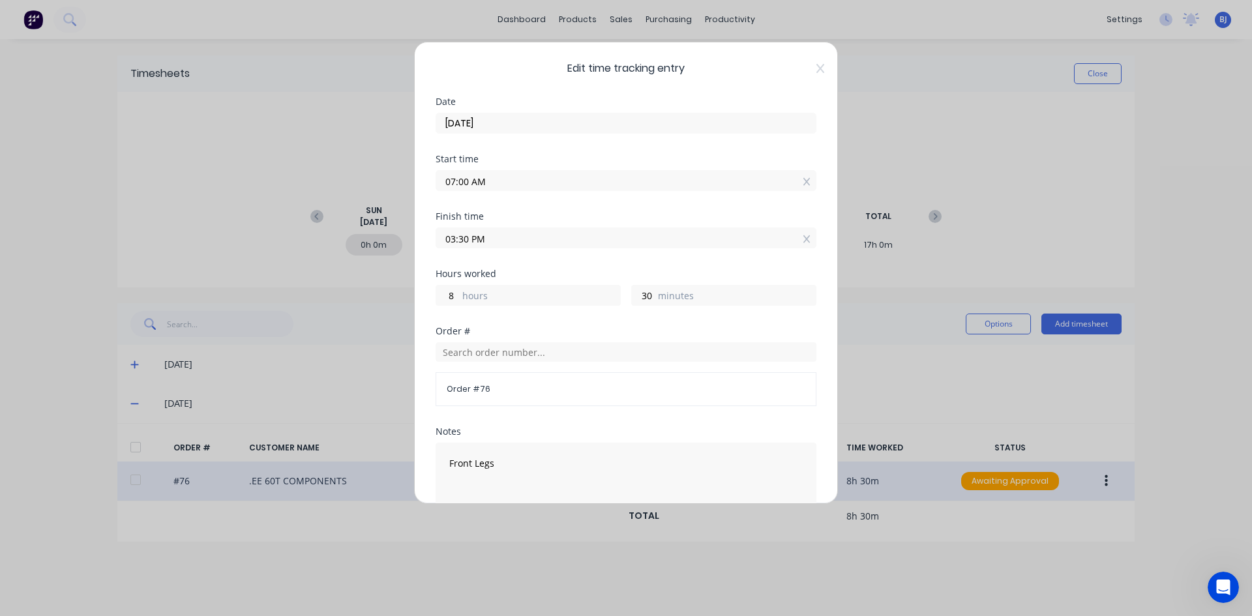
drag, startPoint x: 470, startPoint y: 237, endPoint x: 487, endPoint y: 254, distance: 24.4
click at [470, 241] on input "03:30 PM" at bounding box center [626, 238] width 380 height 20
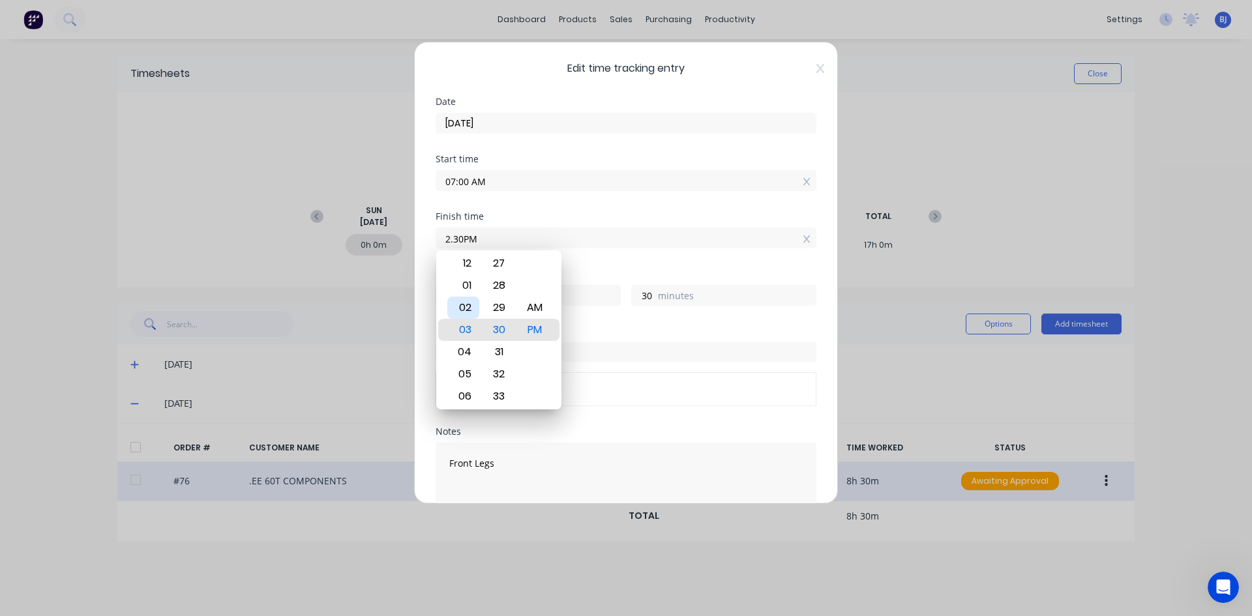
type input "02:30 AM"
type input "-4"
type input "-30"
click at [472, 309] on div "02" at bounding box center [463, 308] width 32 height 22
click at [502, 331] on div "30" at bounding box center [499, 330] width 32 height 22
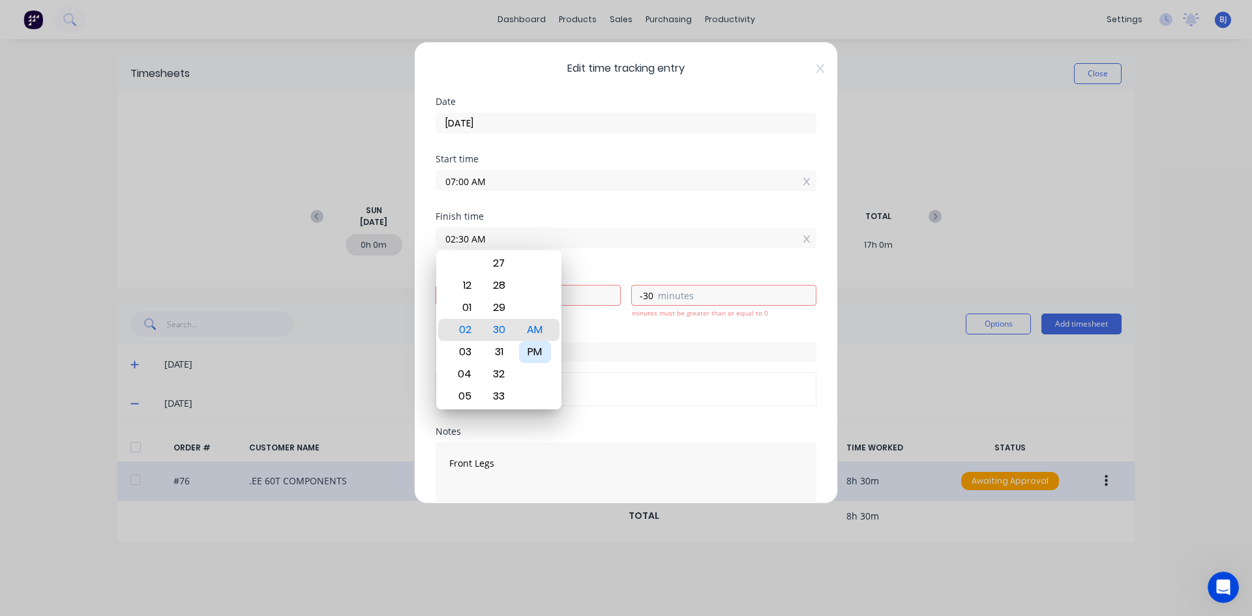
click at [531, 352] on div "PM" at bounding box center [535, 352] width 32 height 22
type input "02:30 PM"
type input "7"
type input "30"
click at [639, 250] on div "Finish time 02:30 PM" at bounding box center [626, 240] width 381 height 57
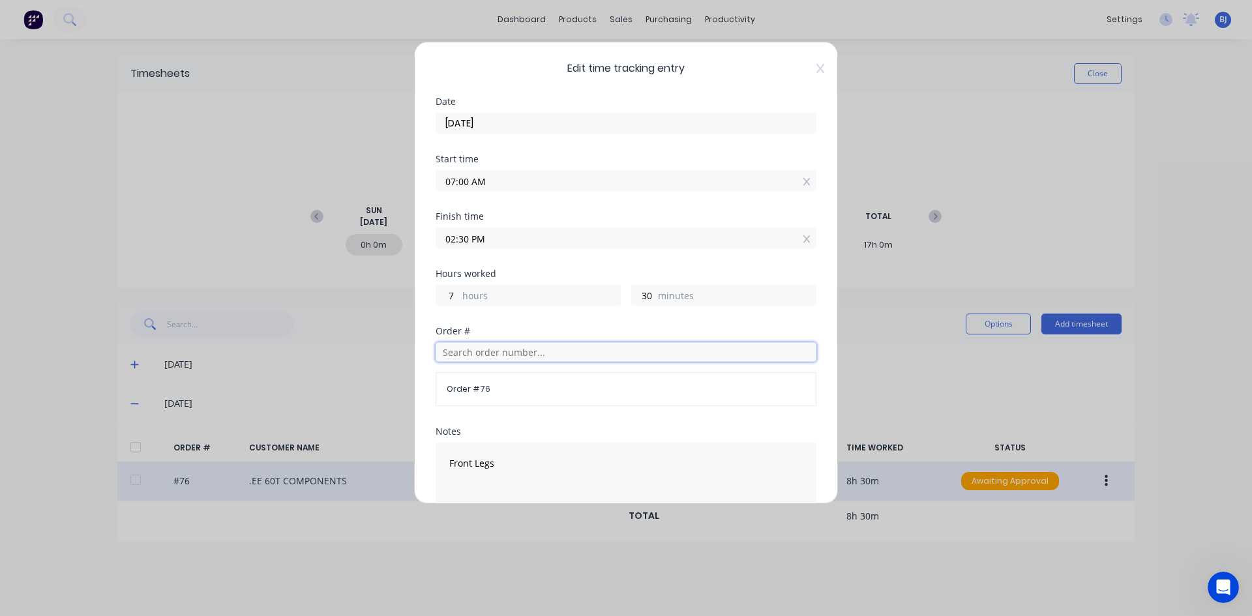
click at [477, 355] on input "text" at bounding box center [626, 352] width 381 height 20
type input "7"
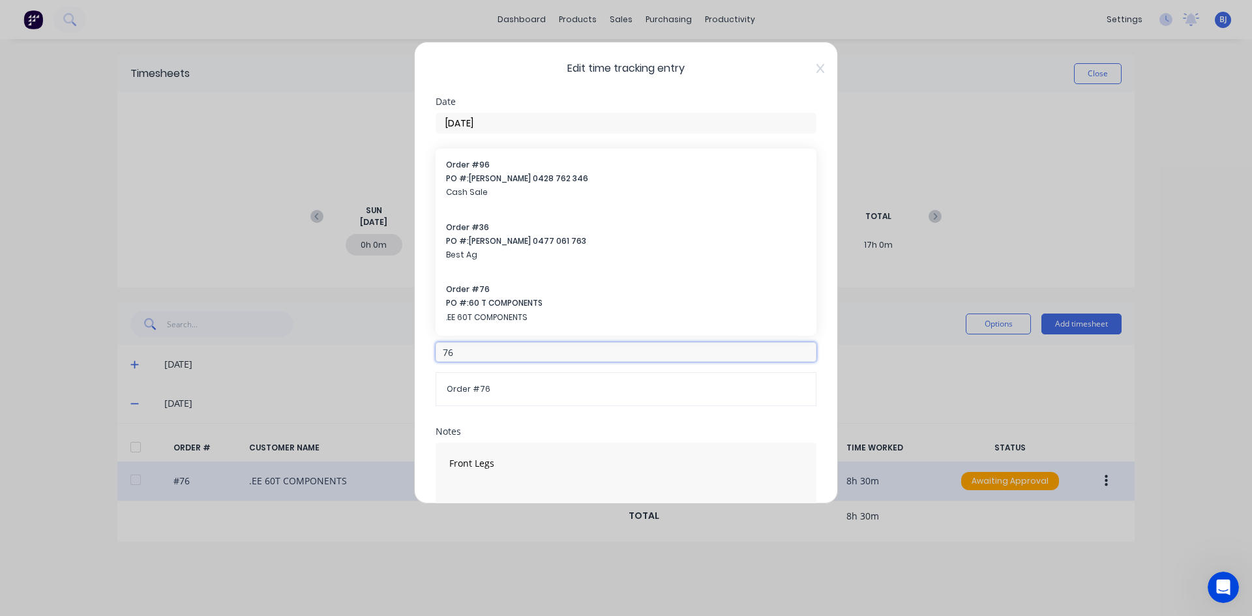
type input "76"
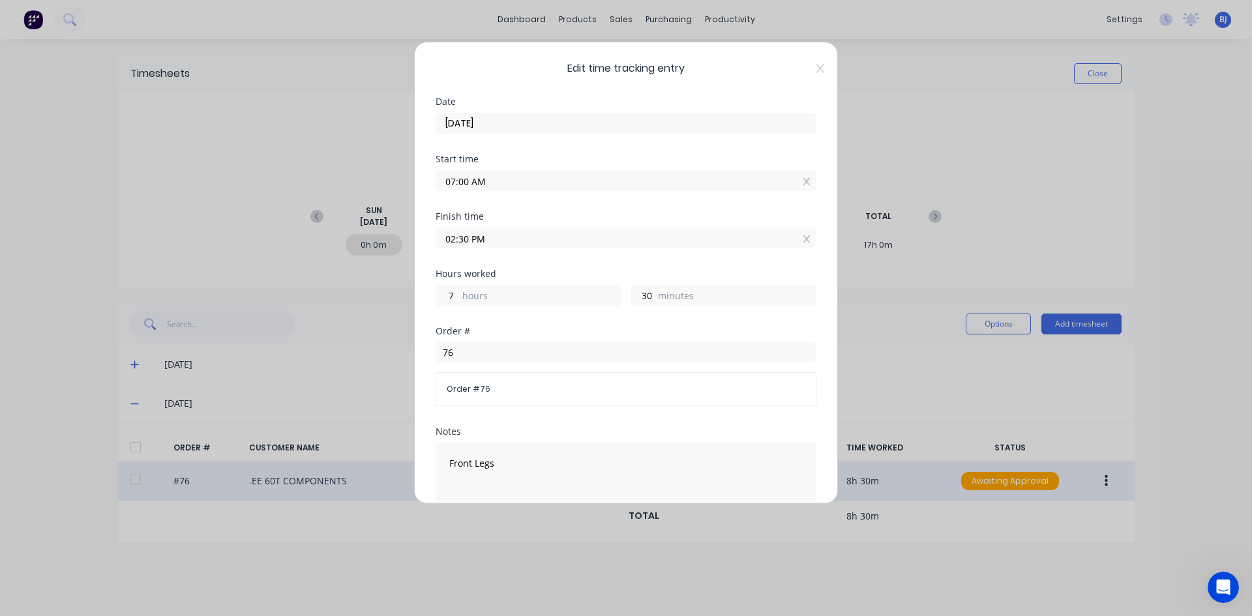
click at [467, 384] on span "Order # 76" at bounding box center [626, 390] width 359 height 12
click at [462, 352] on input "76" at bounding box center [626, 352] width 381 height 20
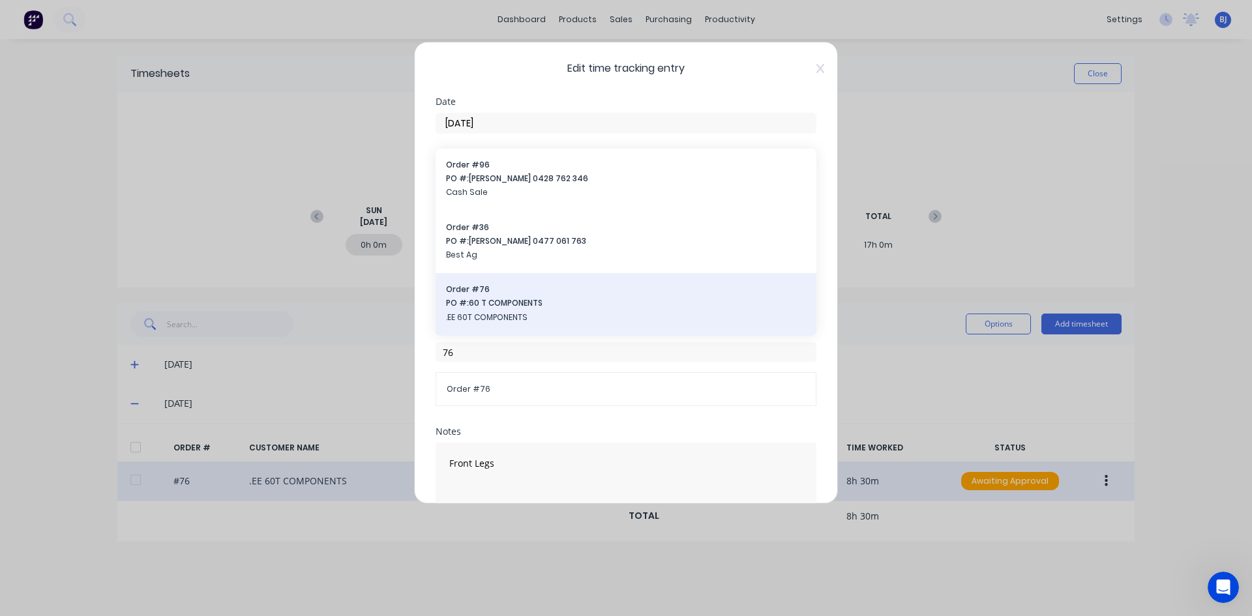
click at [478, 308] on span "PO #: 60 T COMPONENTS" at bounding box center [626, 303] width 360 height 12
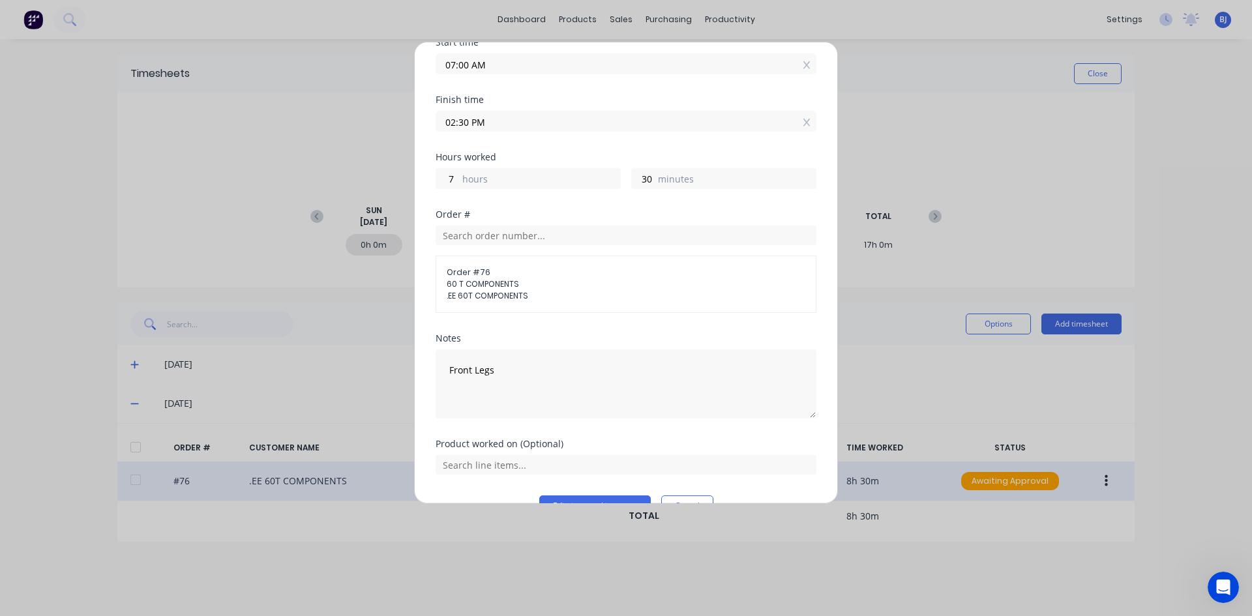
scroll to position [148, 0]
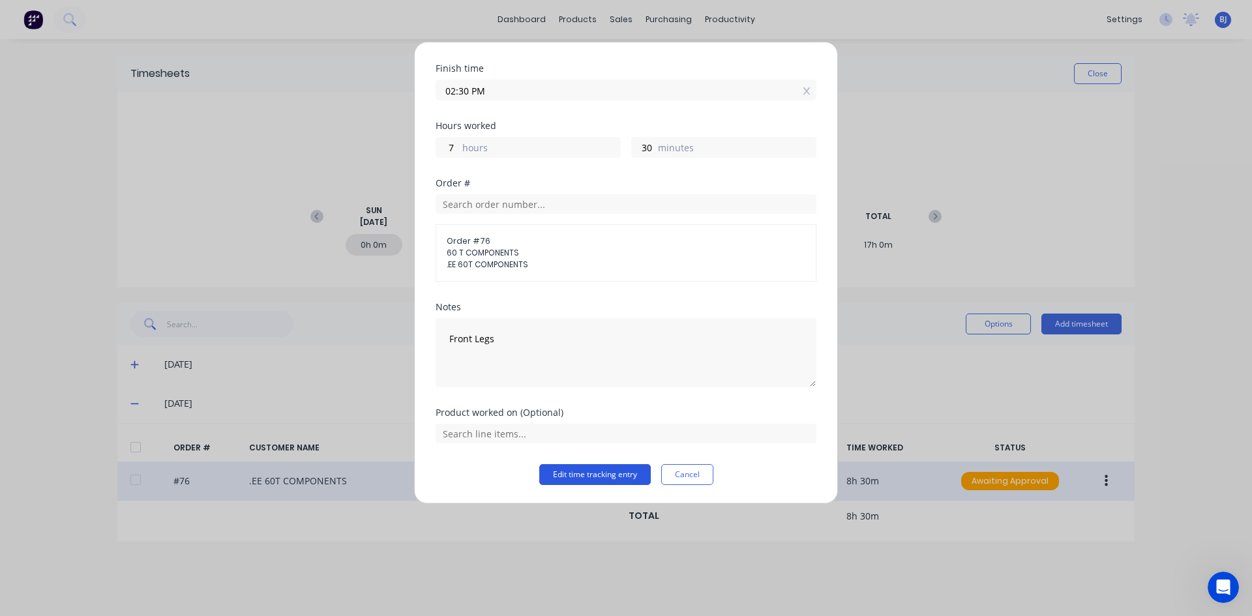
click at [587, 477] on button "Edit time tracking entry" at bounding box center [595, 474] width 112 height 21
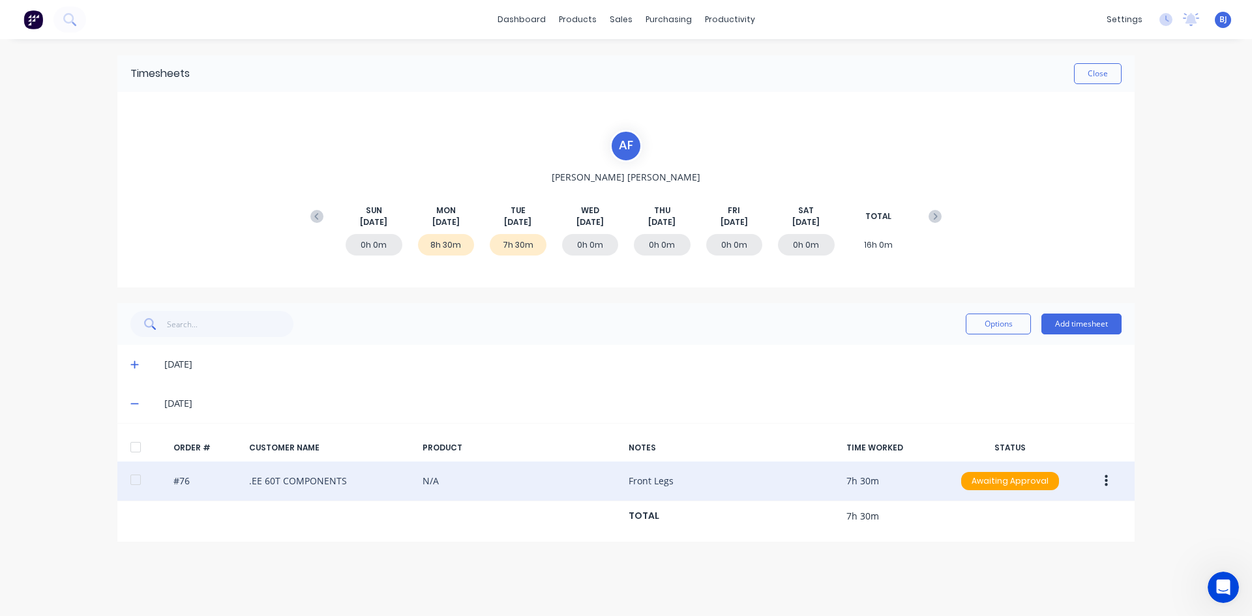
click at [1108, 482] on button "button" at bounding box center [1106, 481] width 31 height 23
click at [1025, 590] on div "Duplicate" at bounding box center [1060, 593] width 100 height 19
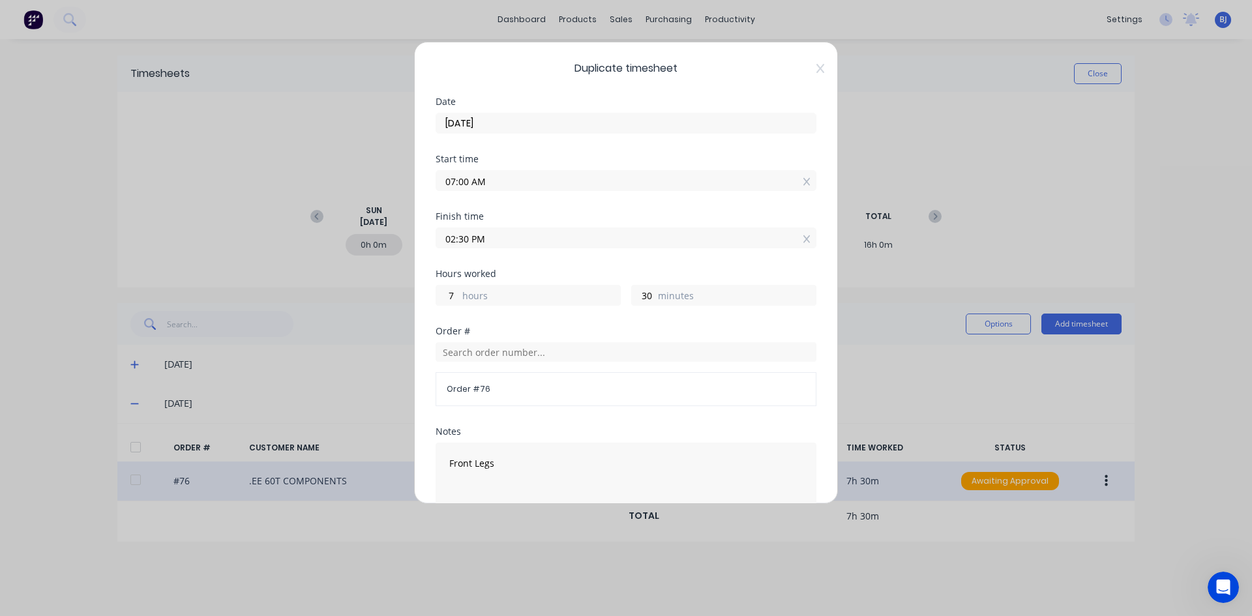
drag, startPoint x: 470, startPoint y: 182, endPoint x: 424, endPoint y: 191, distance: 47.2
click at [424, 191] on div "Duplicate timesheet Date [DATE] Start time 07:00 AM Finish time 02:30 PM Hours …" at bounding box center [626, 273] width 424 height 462
type input "02:30 AM"
type input "12"
type input "0"
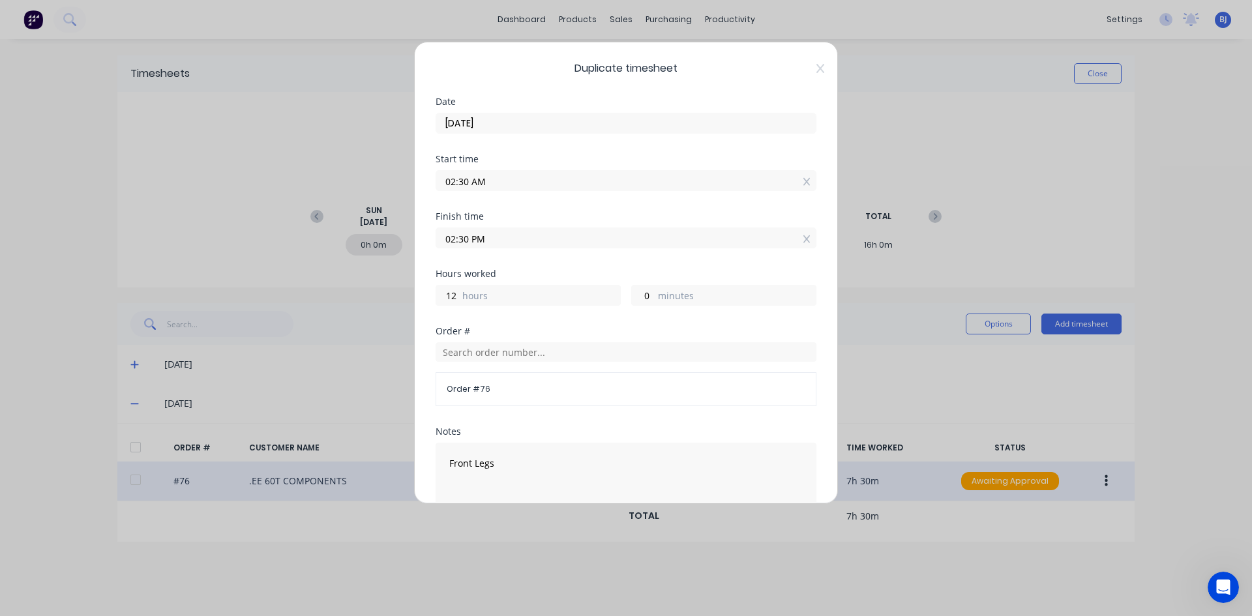
click at [514, 199] on div "Start time 02:30 AM" at bounding box center [626, 183] width 381 height 57
click at [498, 184] on input "02:30 AM" at bounding box center [626, 181] width 380 height 20
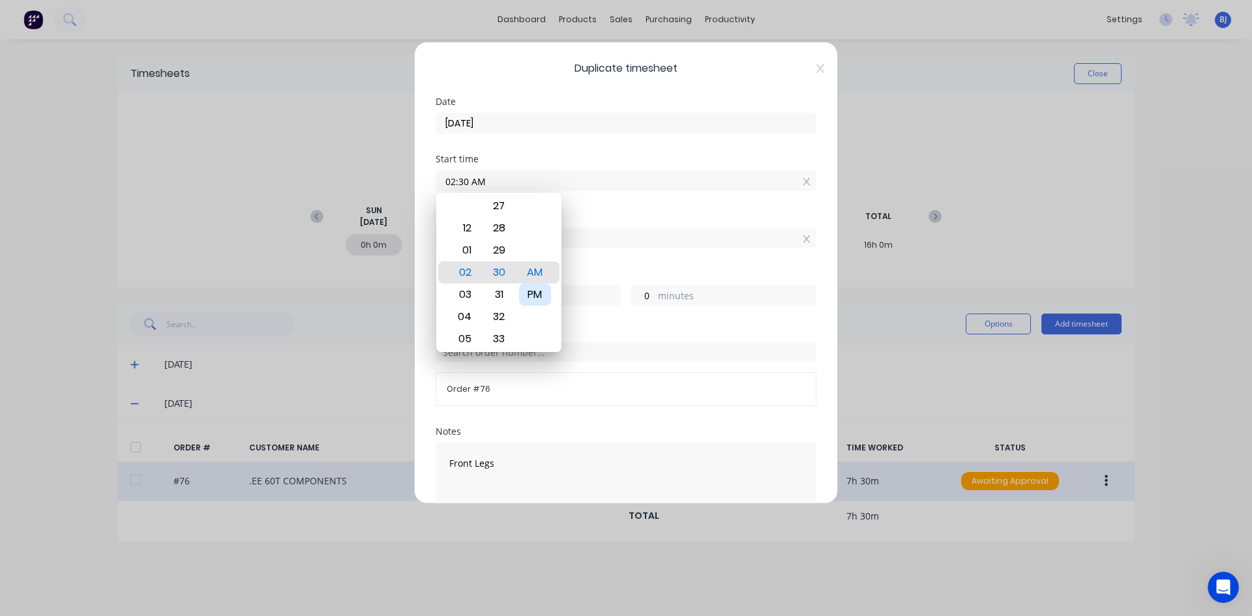
click at [534, 287] on div "PM" at bounding box center [535, 295] width 32 height 22
type input "02:30 PM"
type input "0"
click at [577, 207] on div "Start time 02:30 PM" at bounding box center [626, 183] width 381 height 57
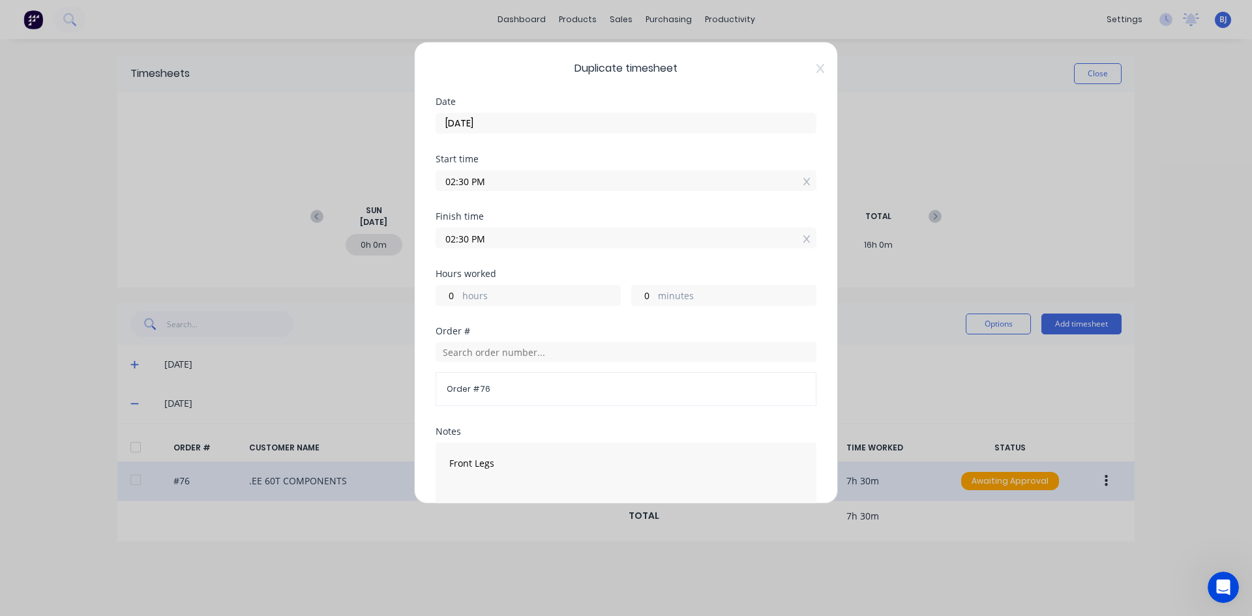
drag, startPoint x: 467, startPoint y: 238, endPoint x: 429, endPoint y: 249, distance: 40.0
click at [429, 249] on div "Duplicate timesheet Date [DATE] Start time 02:30 PM Finish time 02:30 PM Hours …" at bounding box center [626, 273] width 424 height 462
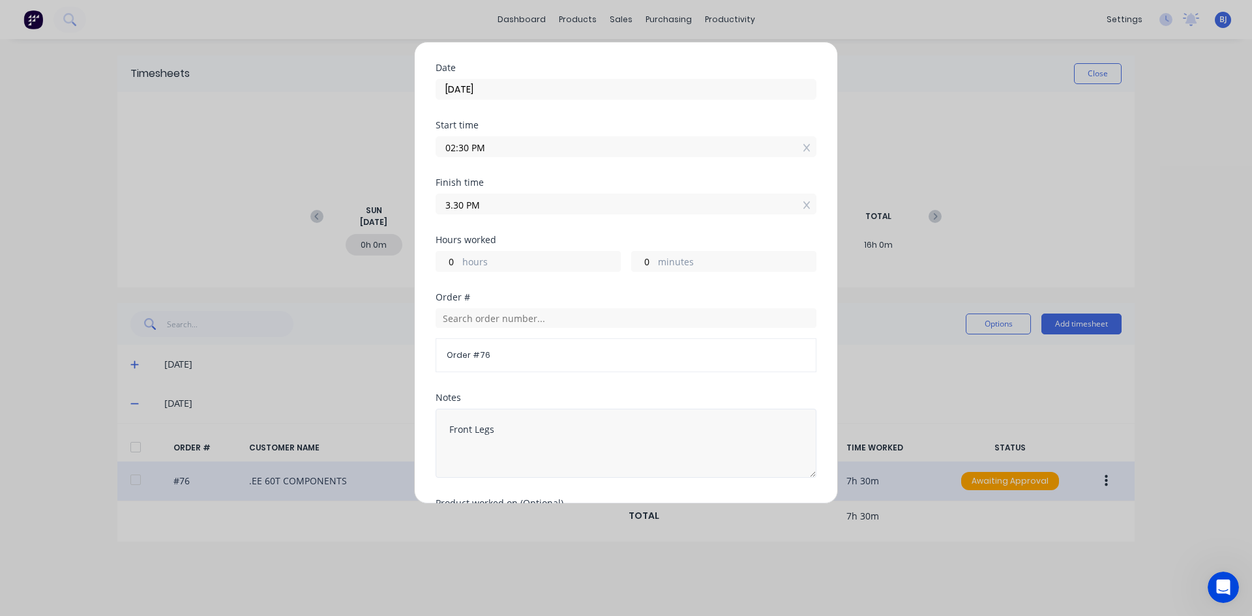
scroll to position [169, 0]
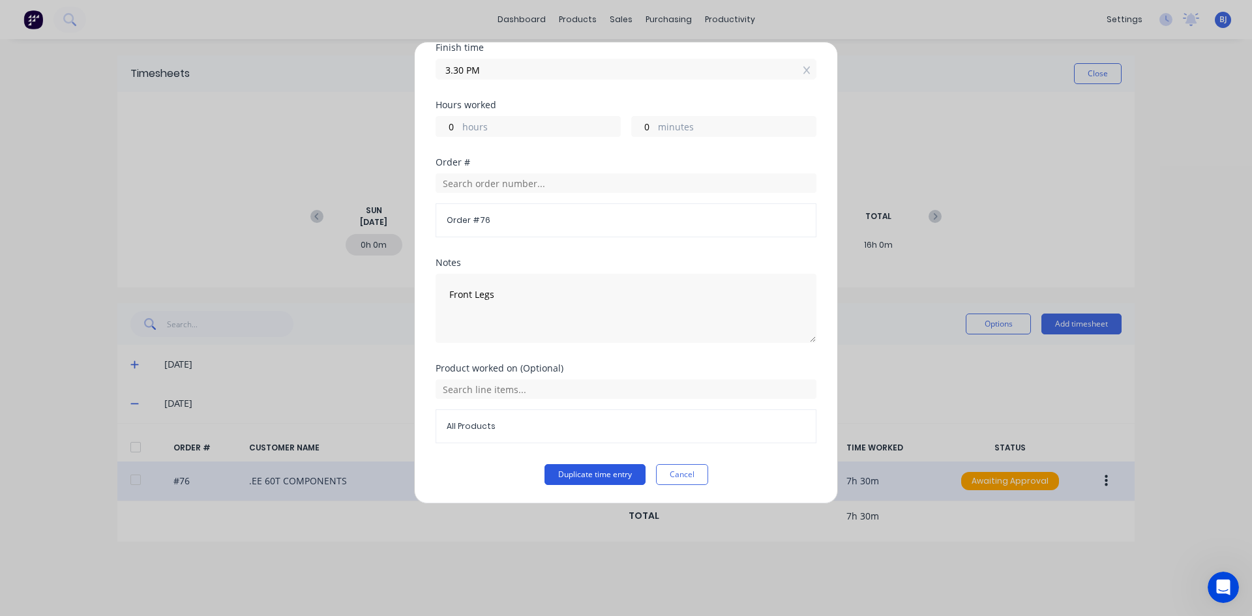
type input "03:30 PM"
type input "1"
click at [592, 474] on button "Duplicate time entry" at bounding box center [595, 474] width 101 height 21
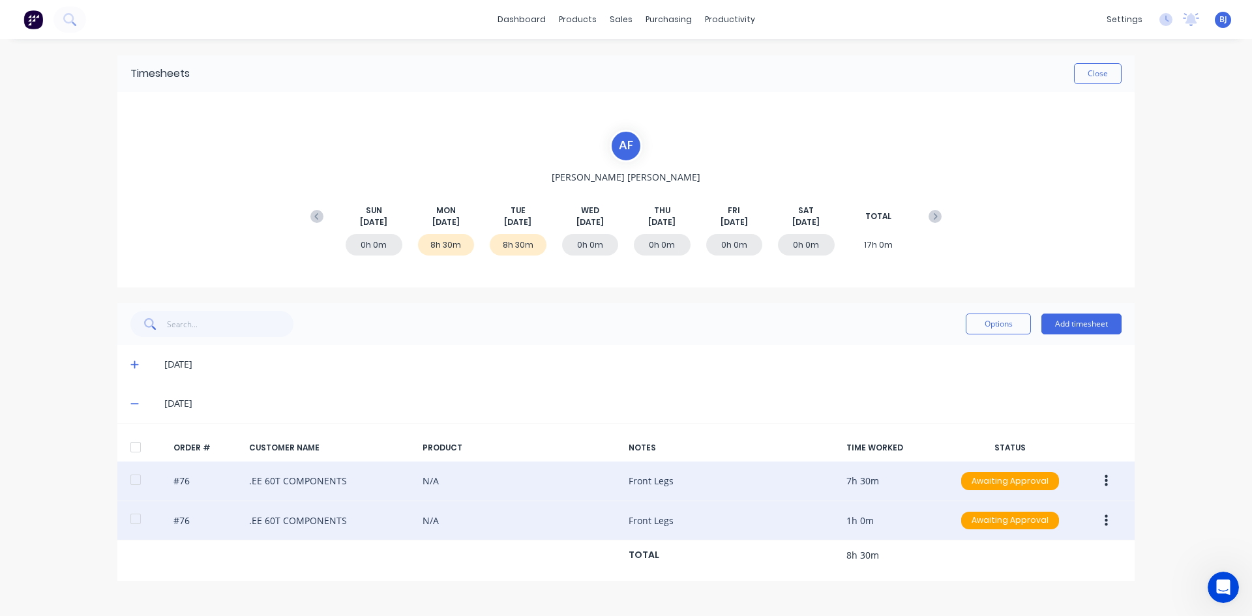
click at [1107, 520] on icon "button" at bounding box center [1106, 521] width 3 height 12
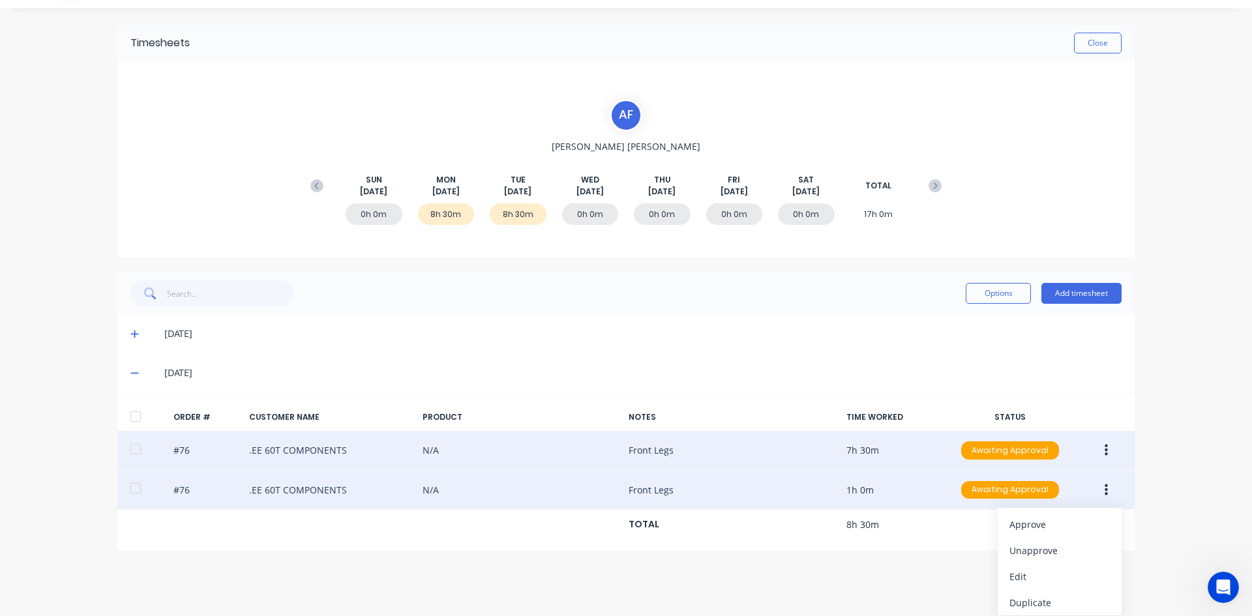
scroll to position [59, 0]
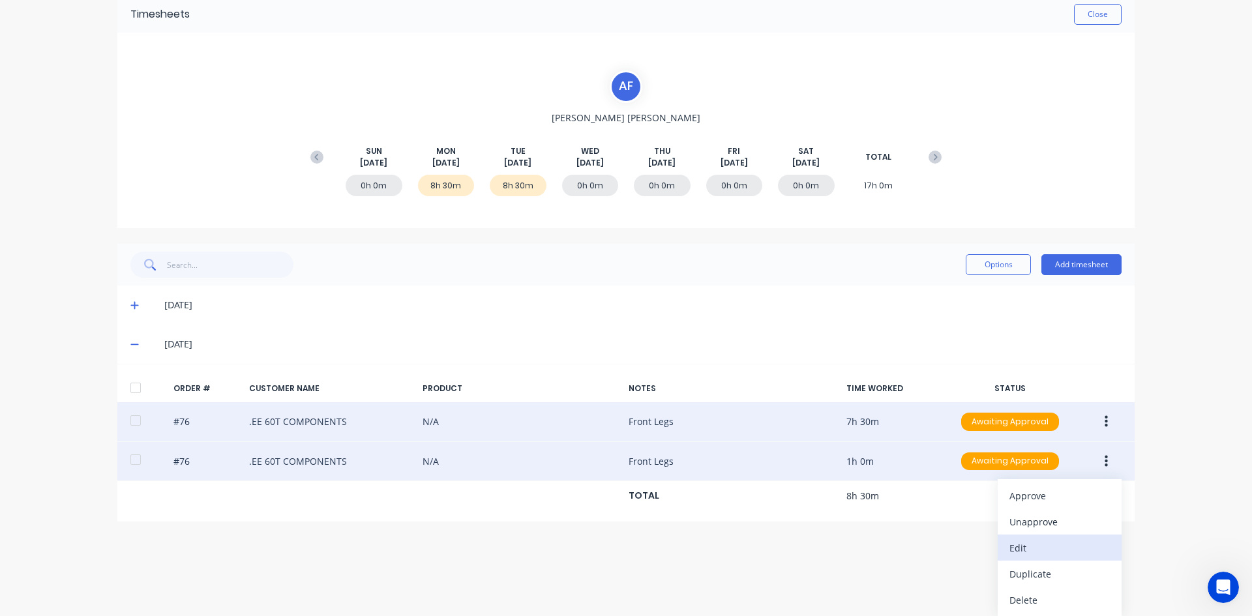
click at [1019, 549] on div "Edit" at bounding box center [1060, 548] width 100 height 19
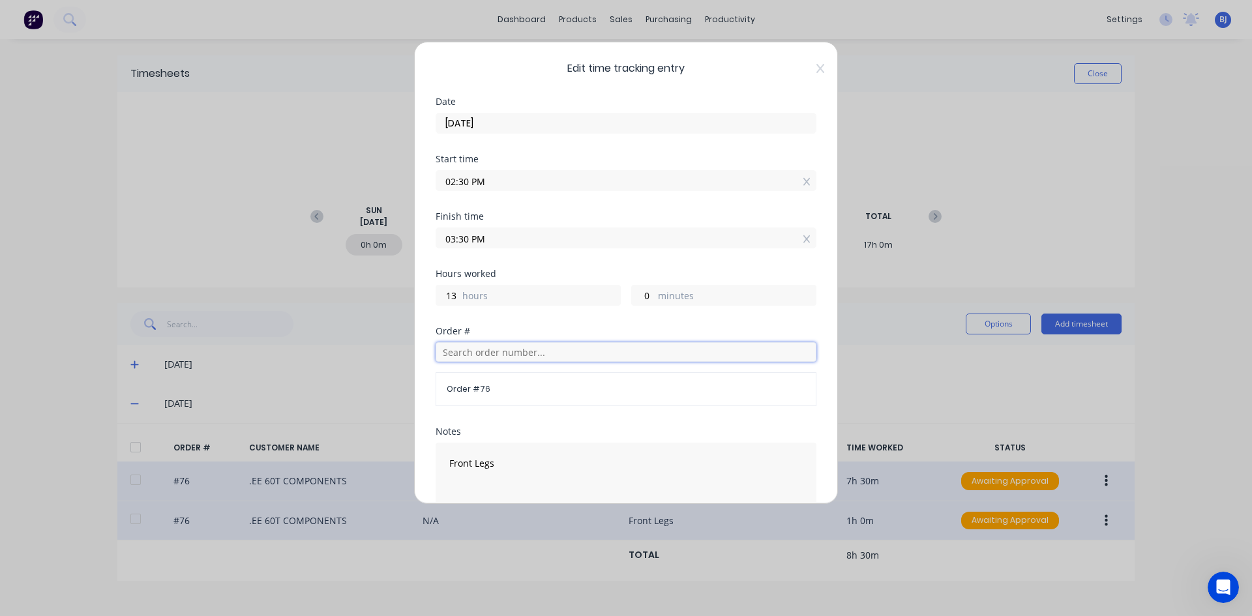
click at [462, 353] on input "text" at bounding box center [626, 352] width 381 height 20
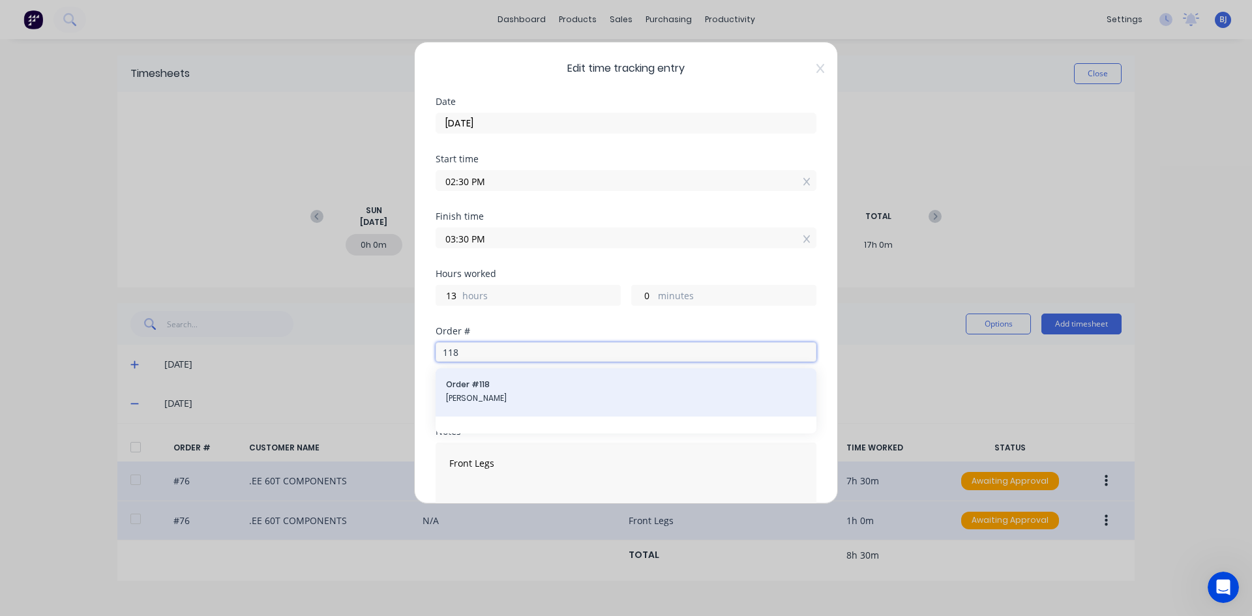
type input "118"
click at [497, 394] on span "[PERSON_NAME]" at bounding box center [626, 399] width 360 height 12
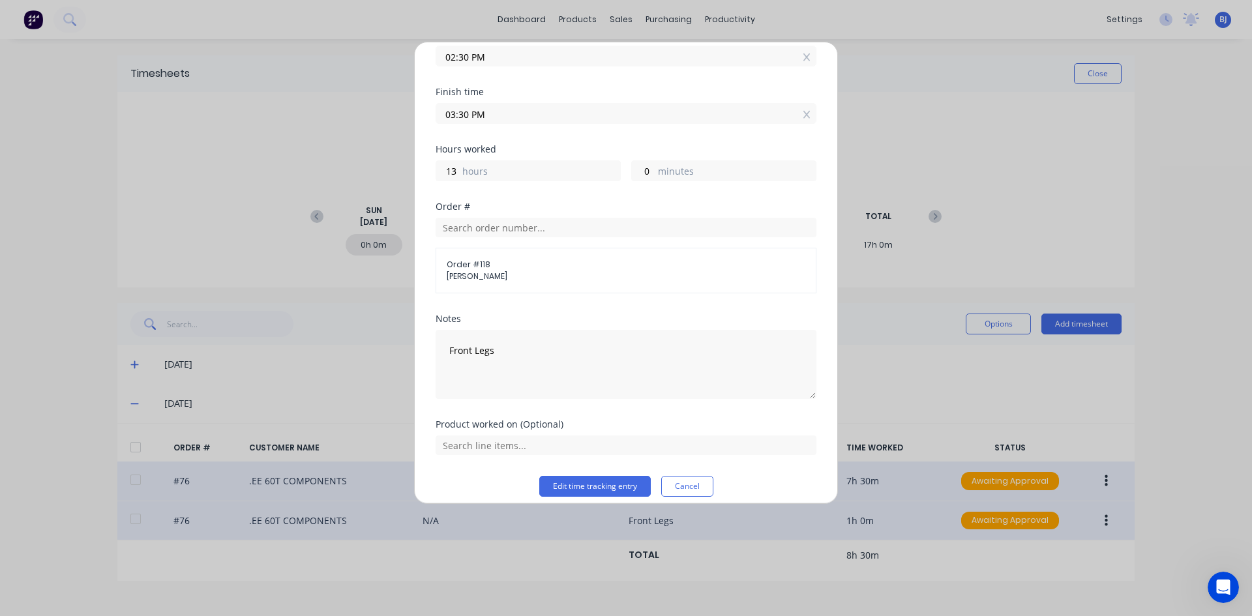
scroll to position [136, 0]
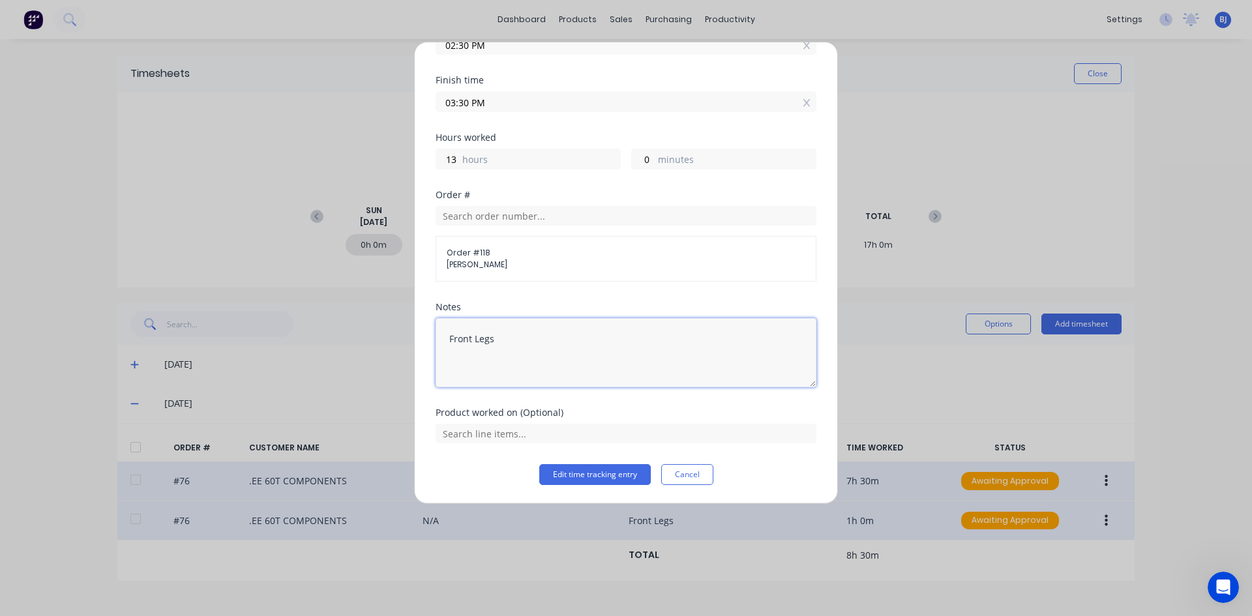
drag, startPoint x: 501, startPoint y: 345, endPoint x: 410, endPoint y: 352, distance: 90.9
click at [410, 352] on div "Edit time tracking entry Date [DATE] Start time 02:30 PM Finish time 03:30 PM H…" at bounding box center [626, 308] width 1252 height 616
type textarea "Steel sale"
click at [571, 479] on button "Edit time tracking entry" at bounding box center [595, 474] width 112 height 21
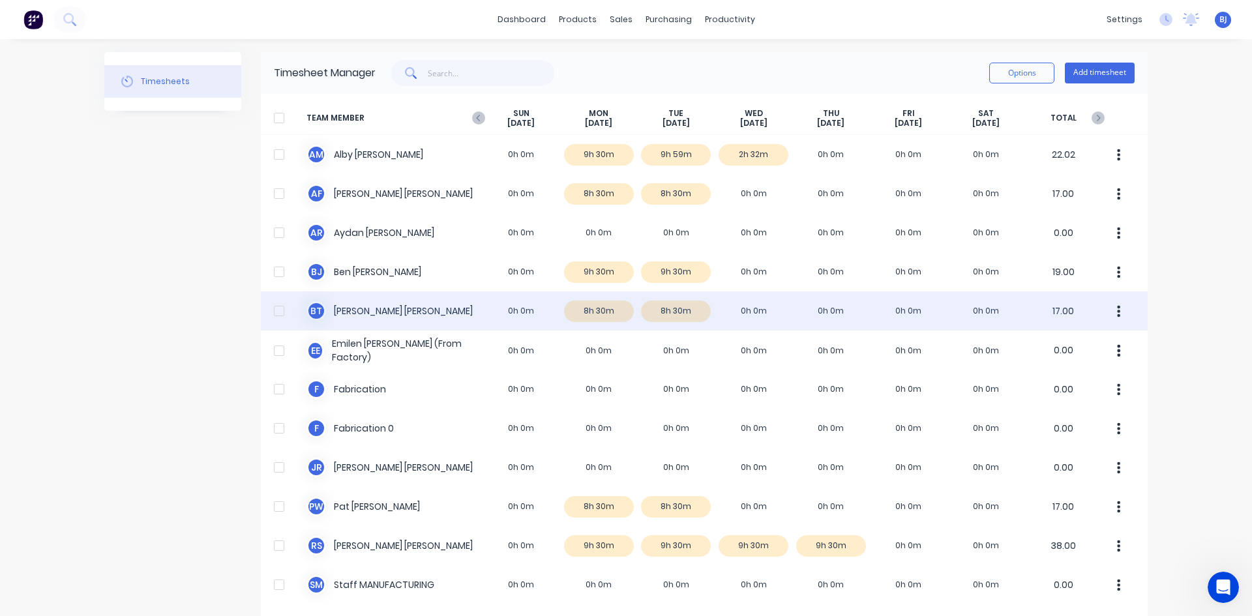
click at [339, 314] on div "[PERSON_NAME] 0h 0m 8h 30m 8h 30m 0h 0m 0h 0m 0h 0m 0h 0m 17.00" at bounding box center [704, 311] width 887 height 39
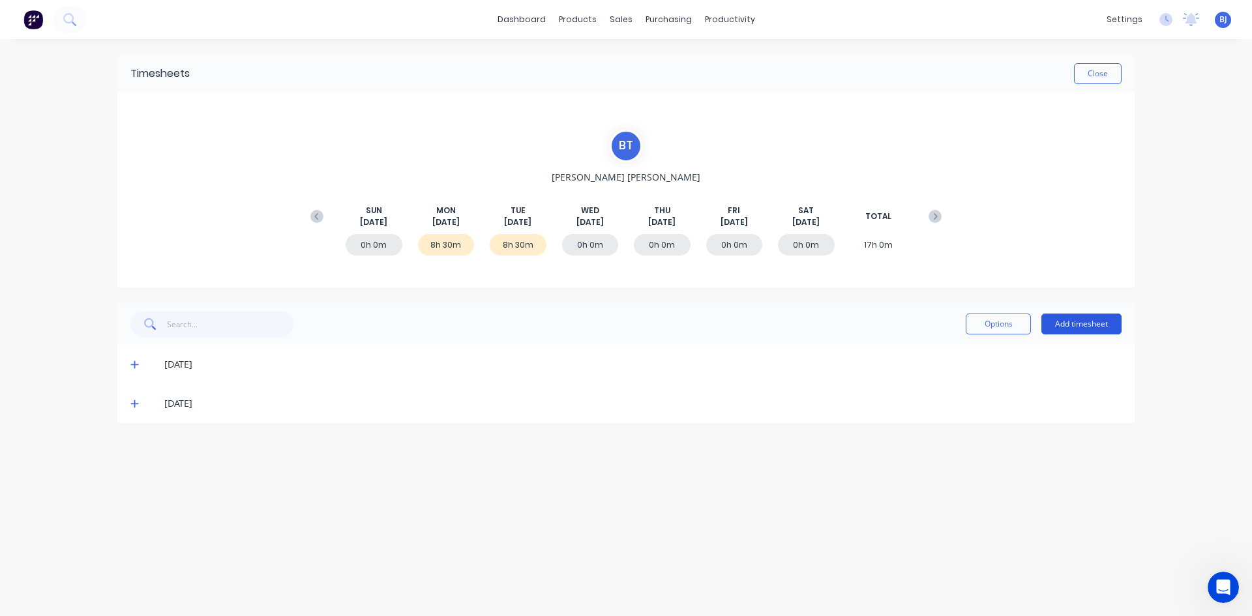
click at [1088, 323] on button "Add timesheet" at bounding box center [1082, 324] width 80 height 21
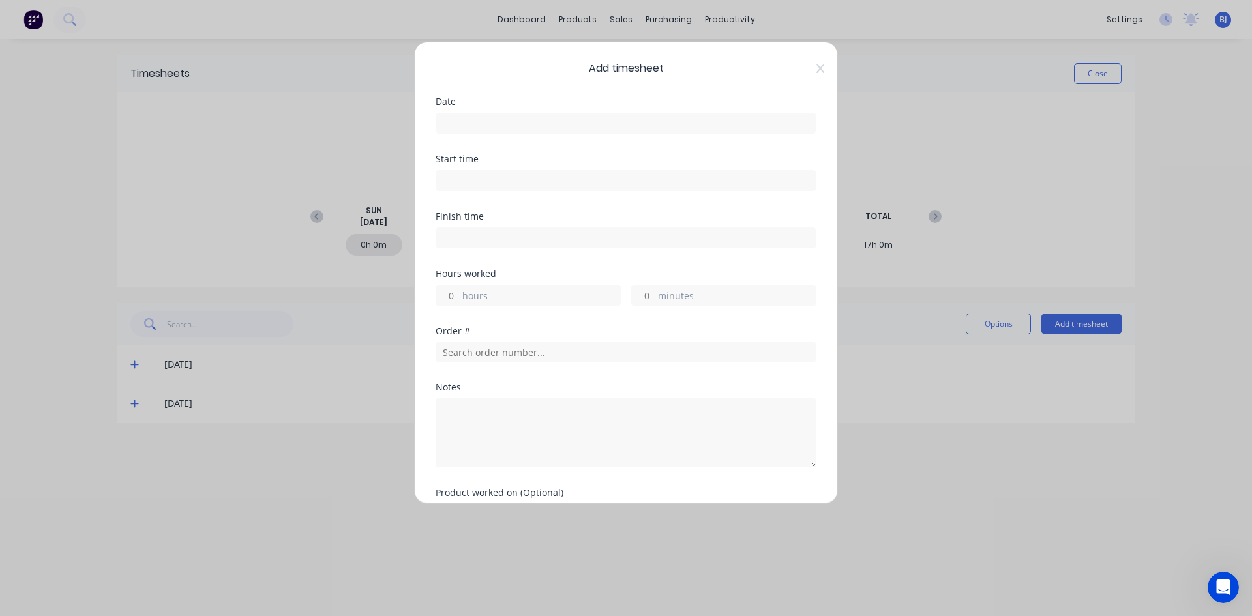
click at [475, 118] on input at bounding box center [626, 123] width 380 height 20
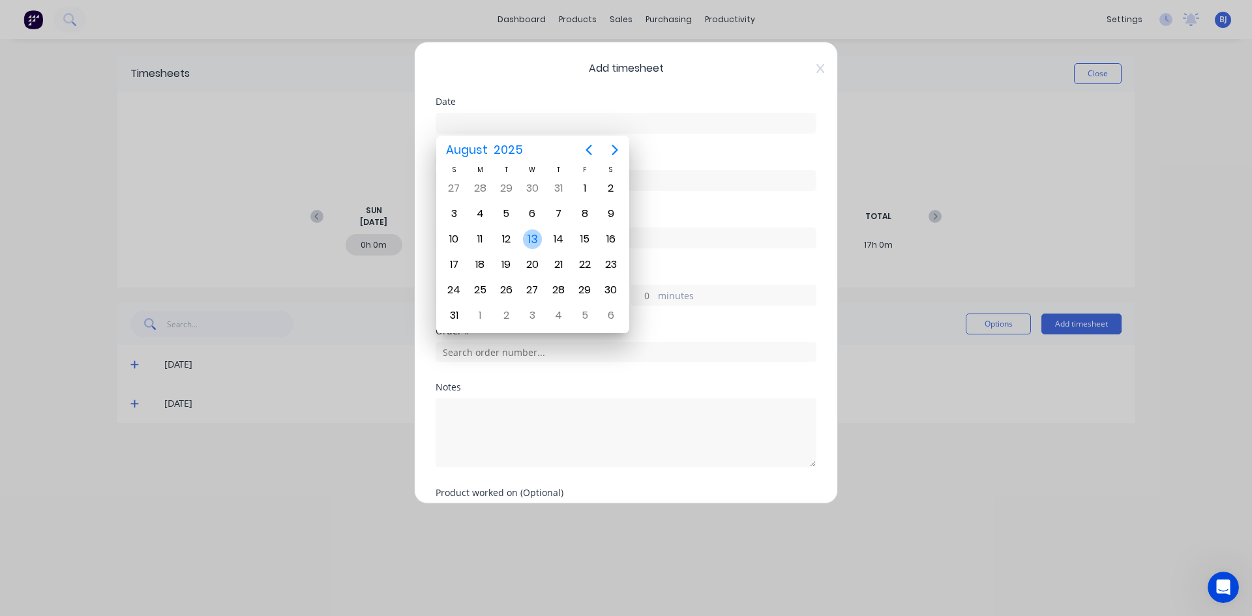
click at [536, 240] on div "13" at bounding box center [533, 240] width 20 height 20
type input "[DATE]"
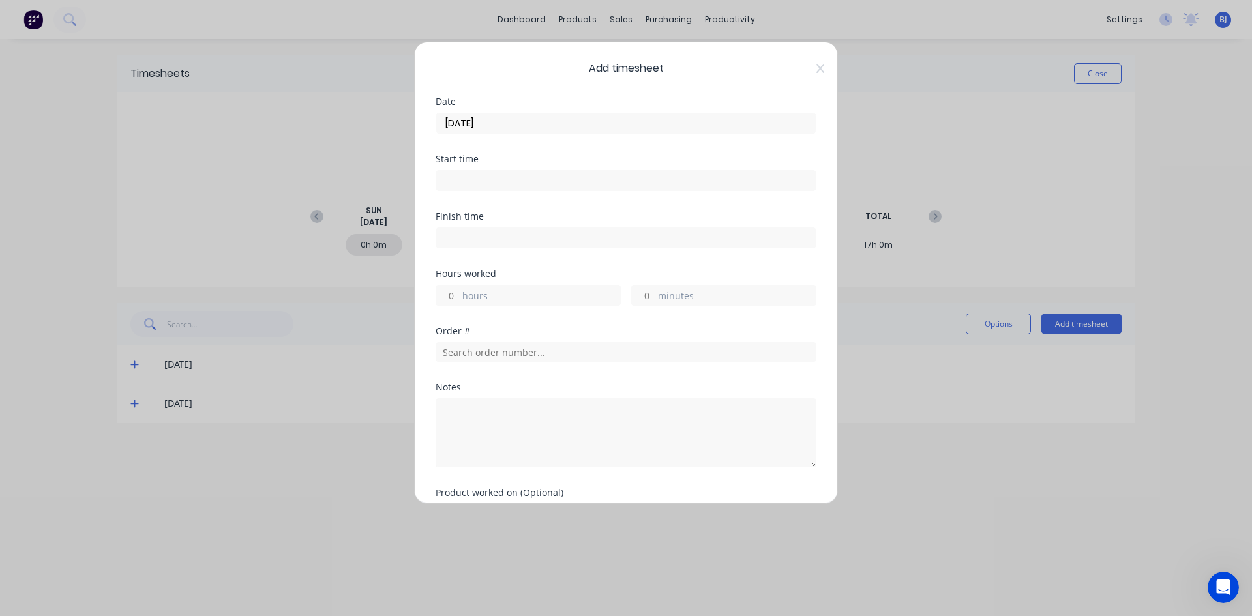
click at [455, 183] on input at bounding box center [626, 181] width 380 height 20
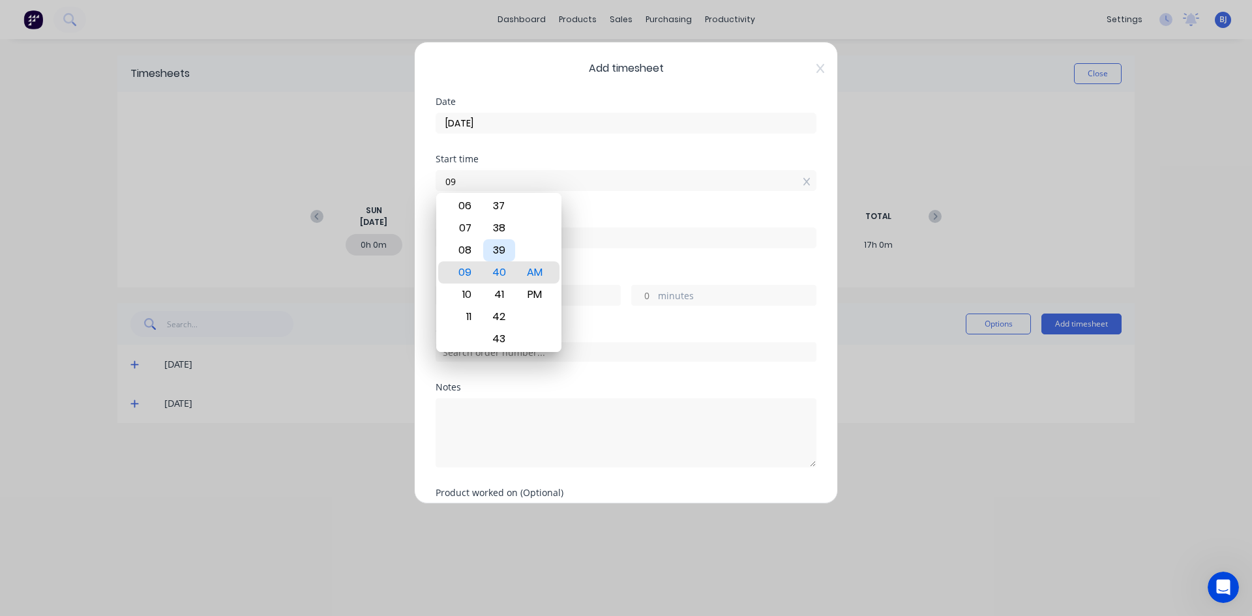
type input "0"
type input "07:00 AM"
click at [533, 269] on div "AM" at bounding box center [535, 273] width 32 height 22
click at [597, 252] on div "Finish time" at bounding box center [626, 240] width 381 height 57
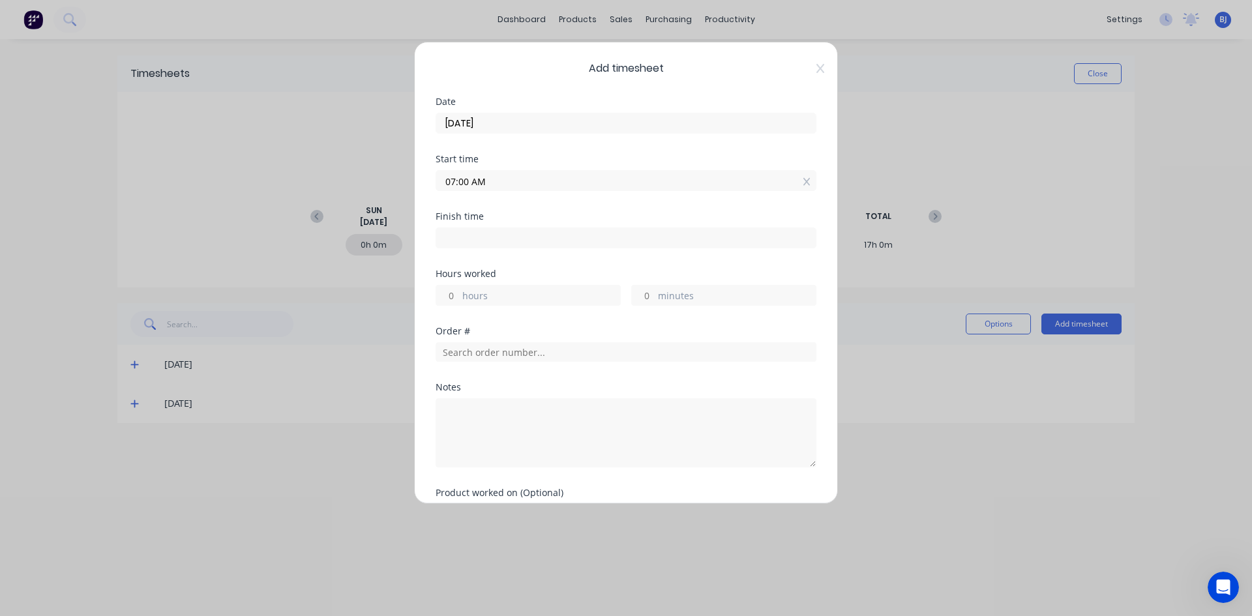
click at [450, 237] on input at bounding box center [626, 238] width 380 height 20
type input "09:41 AM"
type input "2"
type input "41"
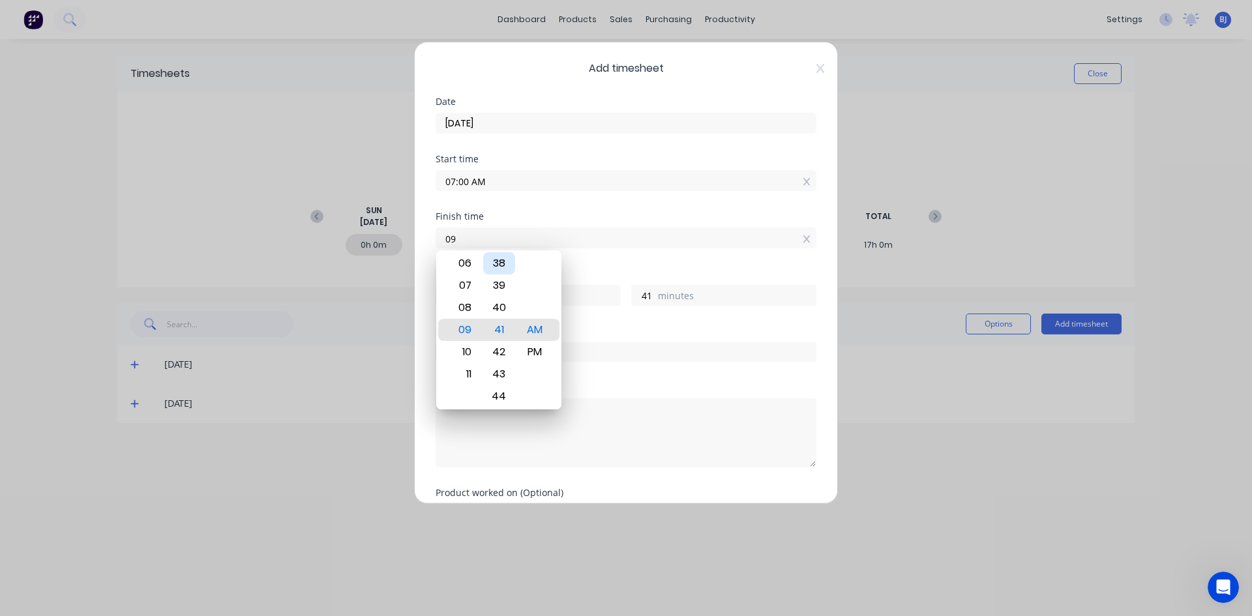
type input "0"
type input "03:30 AM"
type input "-3"
type input "-30"
click at [534, 349] on div "PM" at bounding box center [535, 352] width 32 height 22
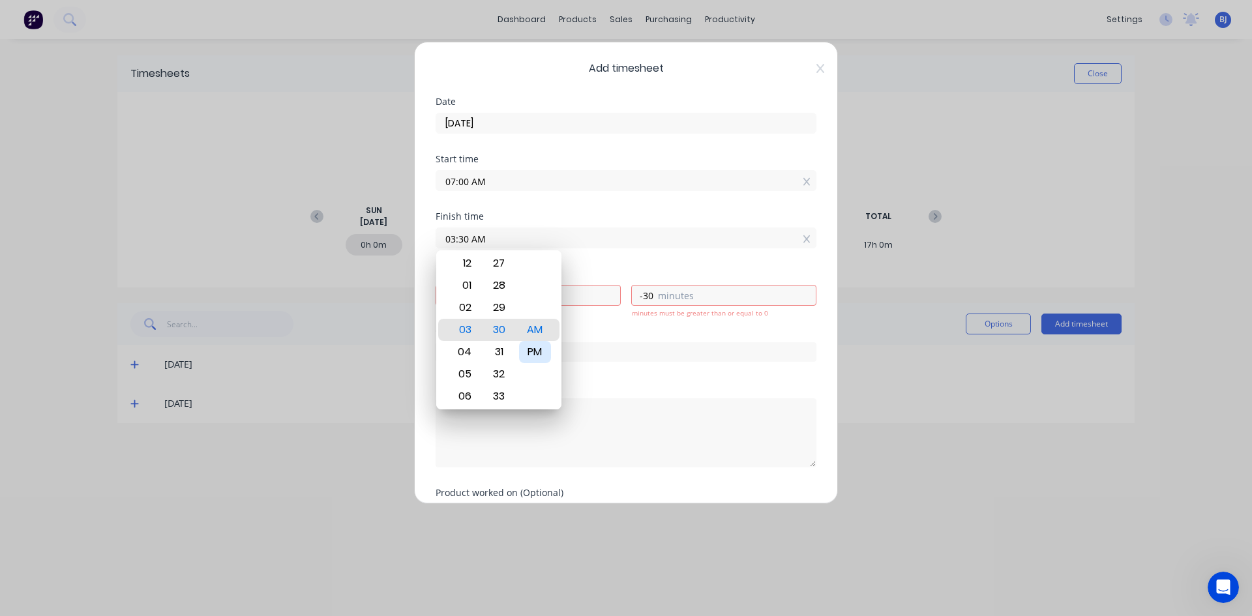
type input "03:30 PM"
type input "8"
type input "30"
click at [603, 253] on div "Finish time 03:30 PM" at bounding box center [626, 240] width 381 height 57
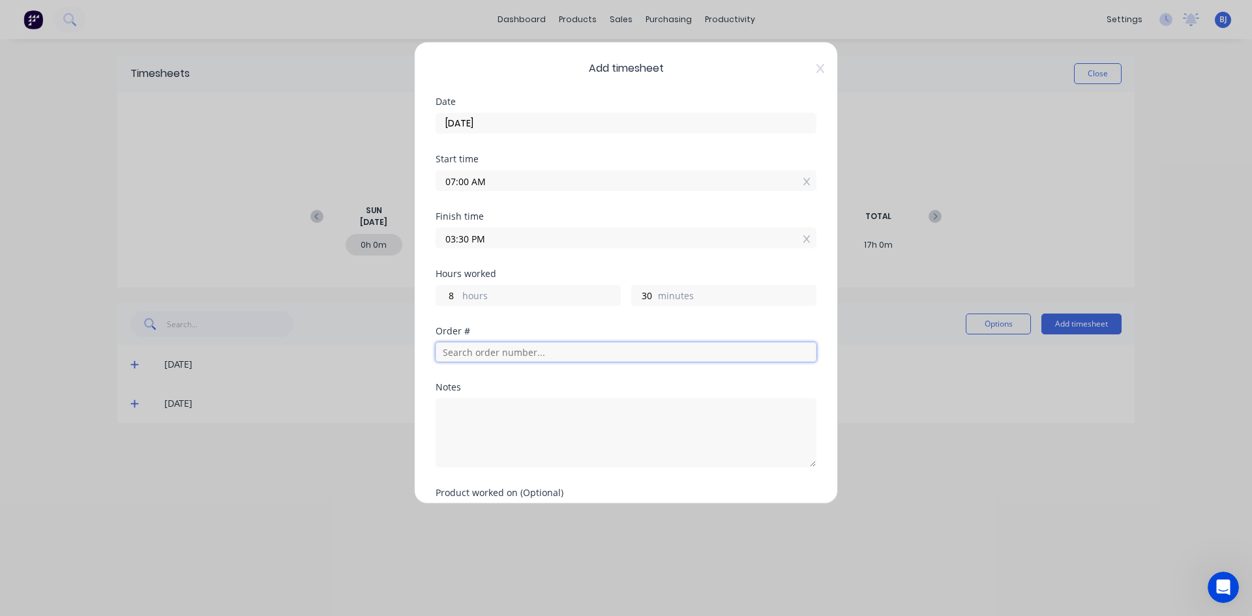
click at [458, 354] on input "text" at bounding box center [626, 352] width 381 height 20
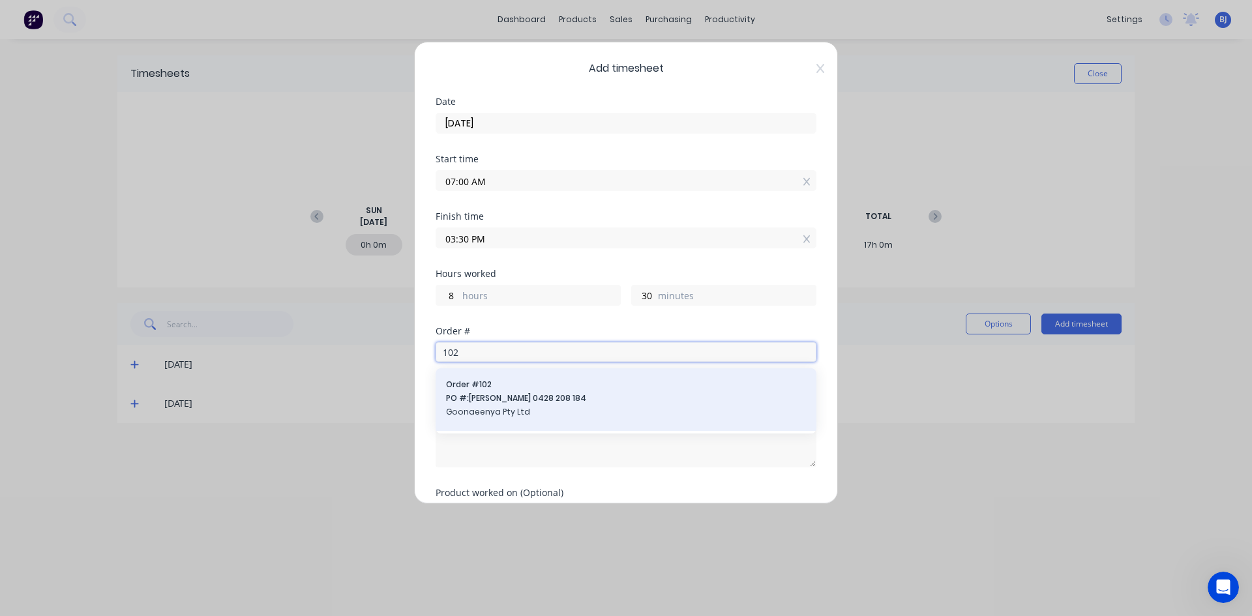
type input "102"
click at [502, 397] on span "PO #: [PERSON_NAME] 0428 208 184" at bounding box center [626, 399] width 360 height 12
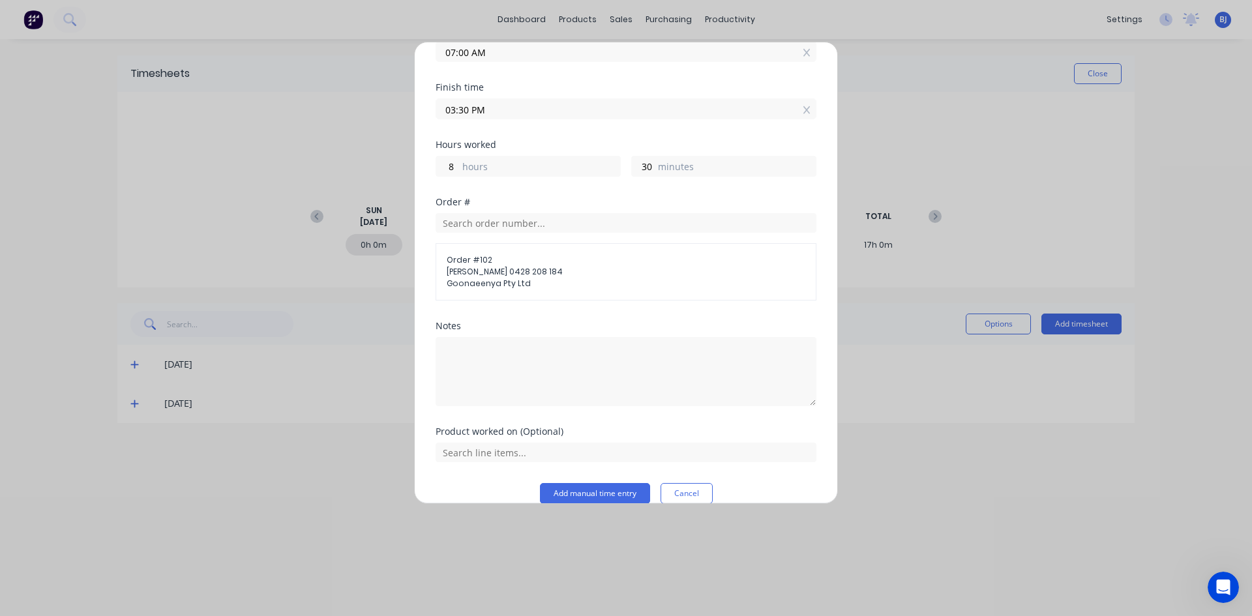
scroll to position [130, 0]
click at [504, 360] on textarea at bounding box center [626, 370] width 381 height 69
type textarea "Weld cone and base"
click at [555, 454] on input "text" at bounding box center [626, 452] width 381 height 20
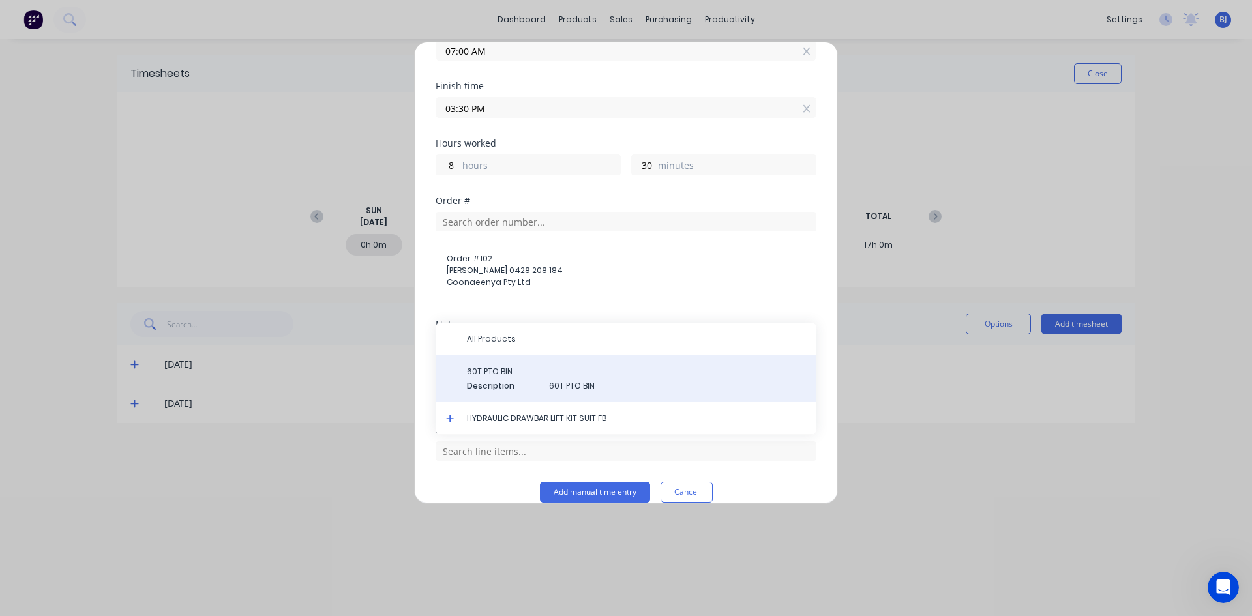
drag, startPoint x: 528, startPoint y: 375, endPoint x: 529, endPoint y: 383, distance: 7.9
click at [528, 376] on span "60T PTO BIN" at bounding box center [636, 372] width 339 height 12
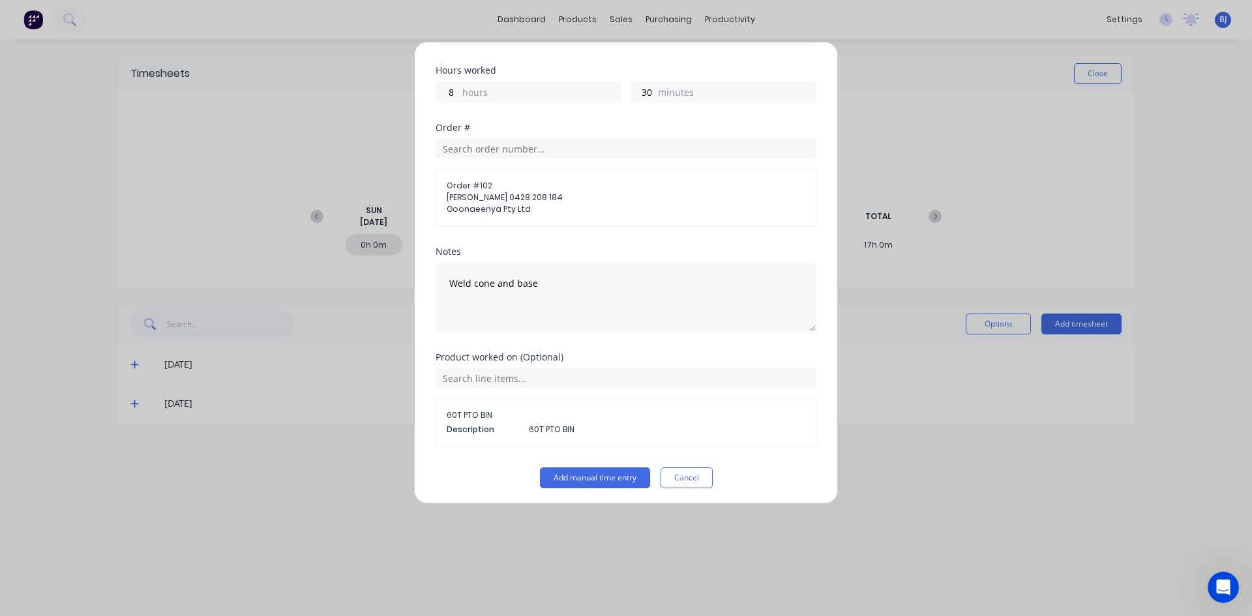
scroll to position [207, 0]
click at [570, 473] on button "Add manual time entry" at bounding box center [595, 474] width 110 height 21
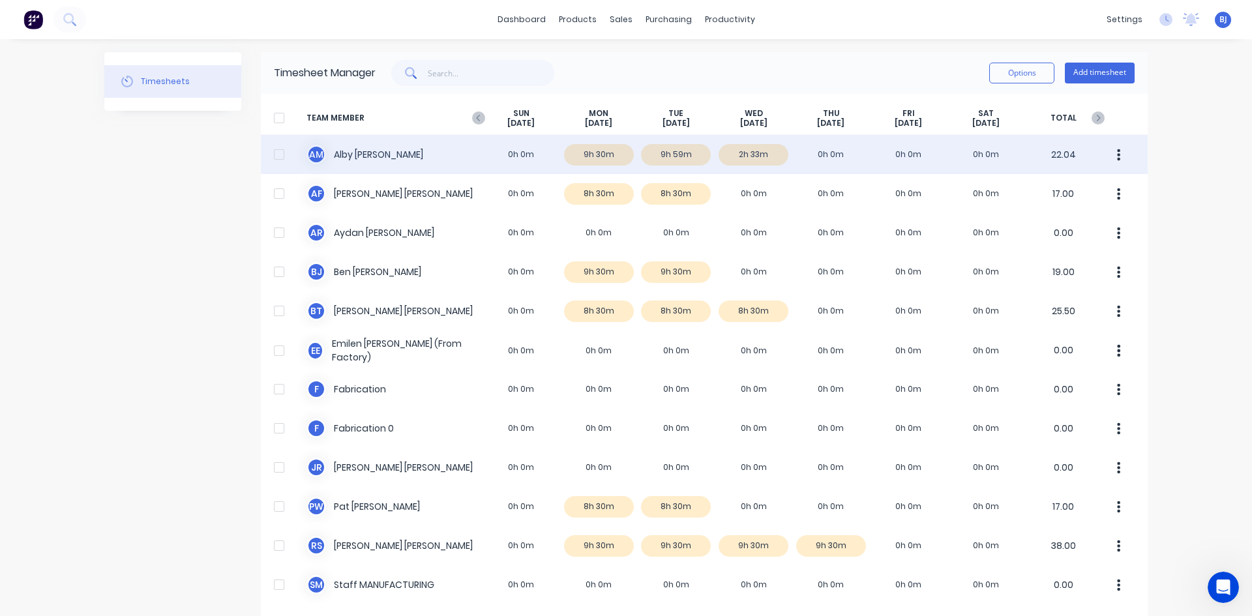
click at [382, 150] on div "A M [PERSON_NAME] 0h 0m 9h 30m 9h 59m 2h 33m 0h 0m 0h 0m 0h 0m 22.04" at bounding box center [704, 154] width 887 height 39
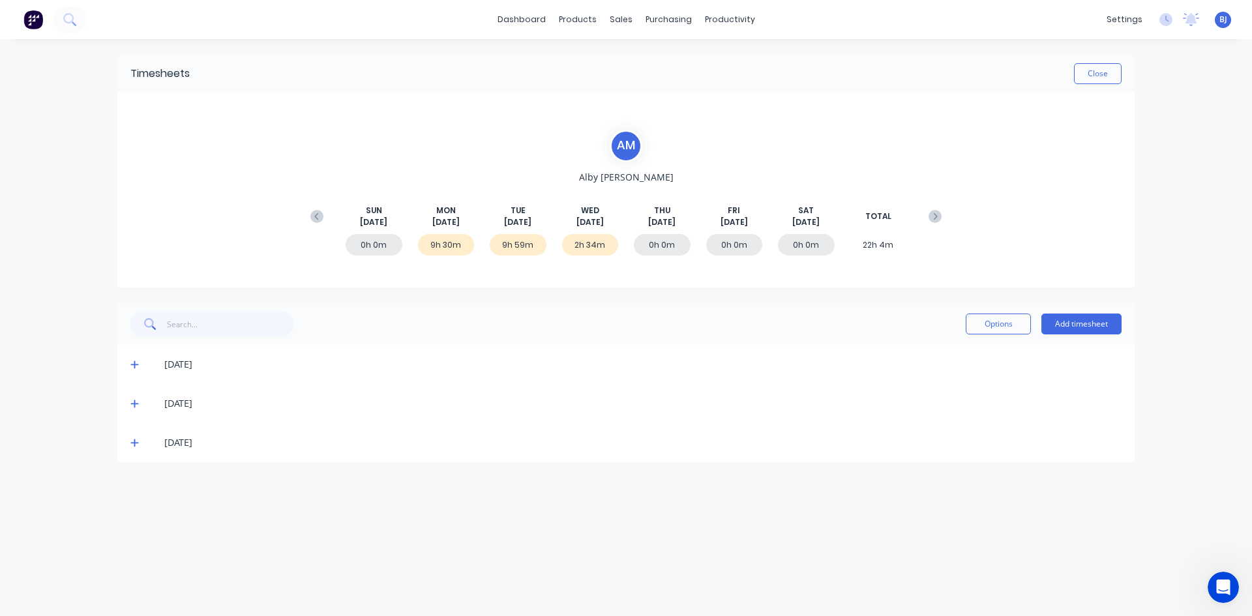
click at [133, 402] on icon at bounding box center [134, 403] width 8 height 9
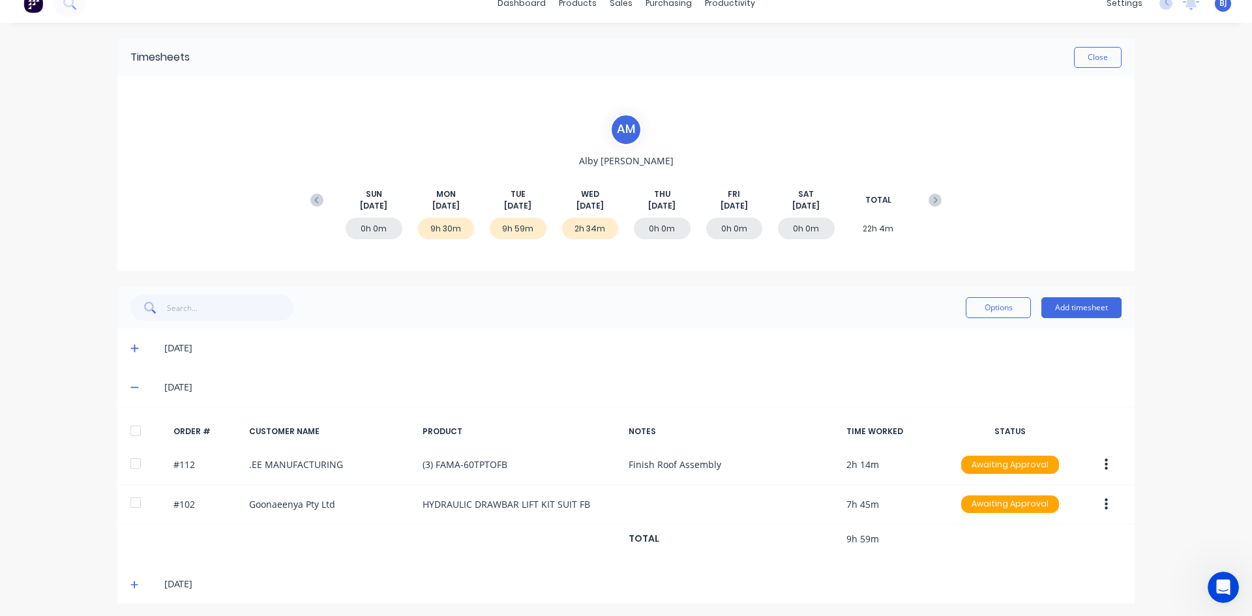
scroll to position [20, 0]
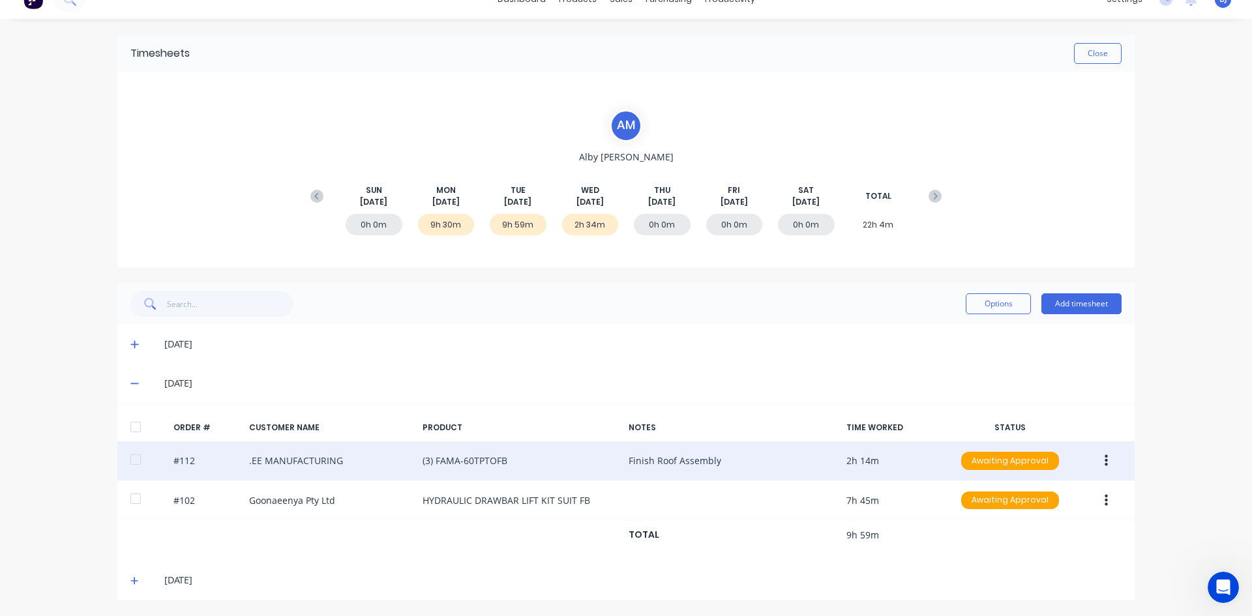
click at [1105, 459] on icon "button" at bounding box center [1106, 461] width 3 height 14
click at [1016, 549] on div "Edit" at bounding box center [1060, 547] width 100 height 19
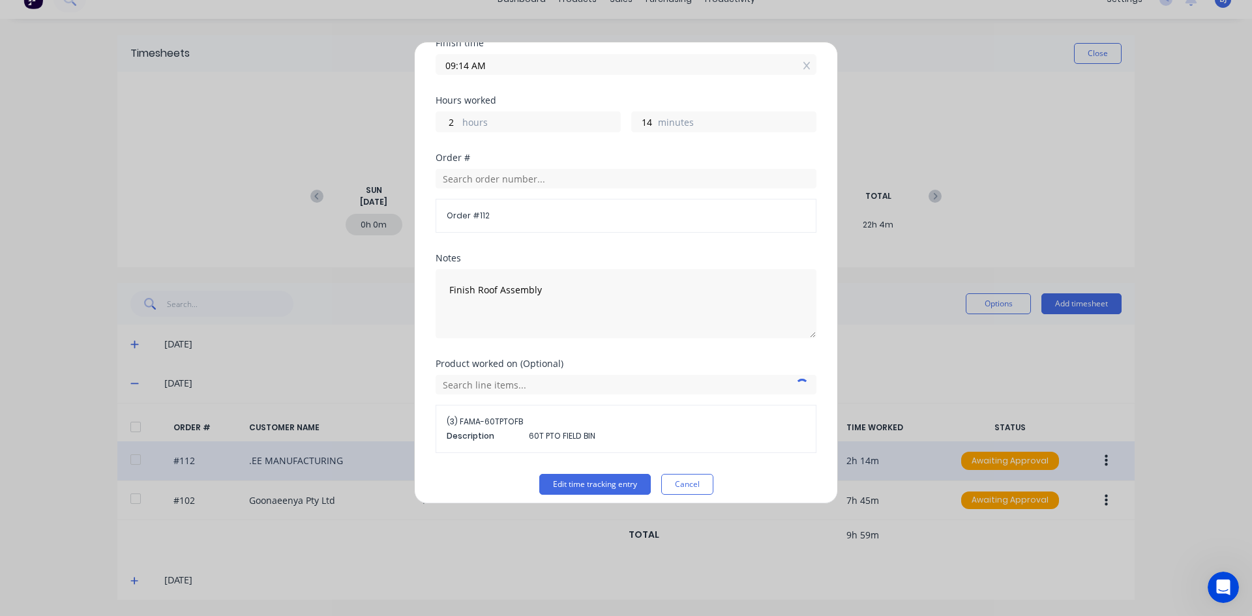
scroll to position [183, 0]
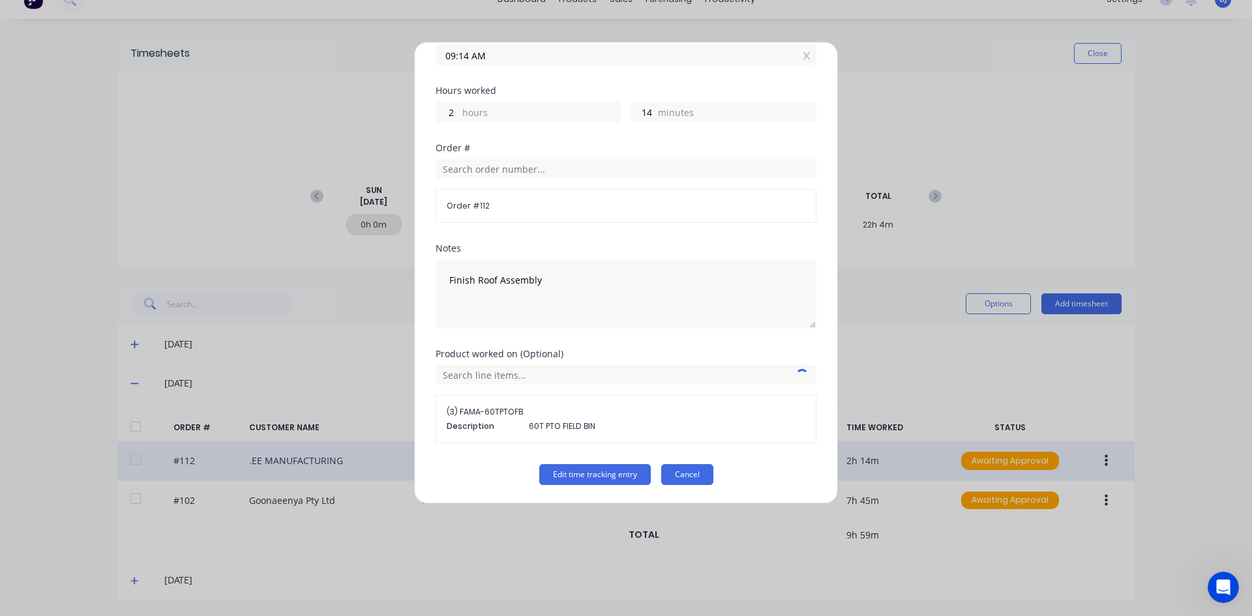
click at [695, 476] on button "Cancel" at bounding box center [687, 474] width 52 height 21
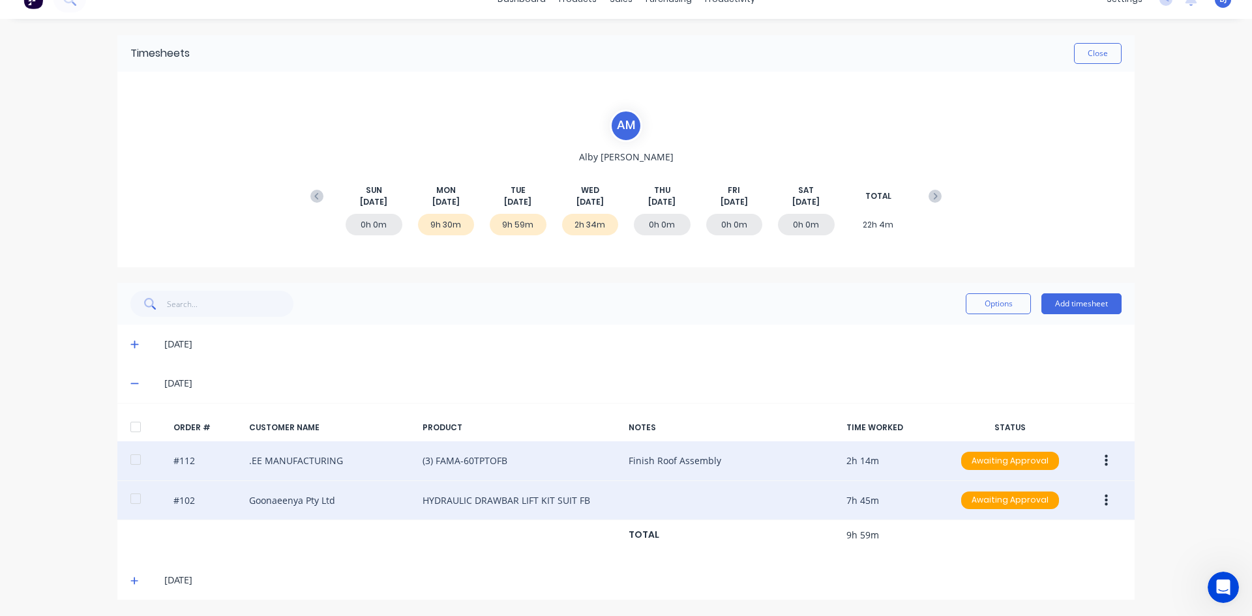
click at [1105, 496] on icon "button" at bounding box center [1106, 500] width 3 height 12
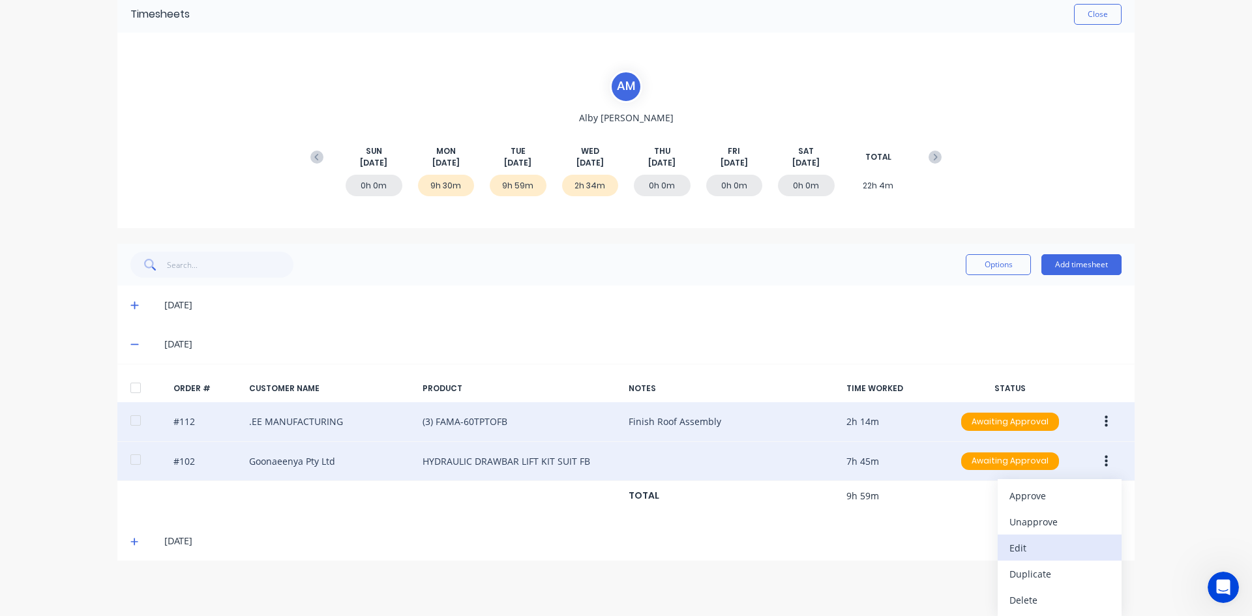
click at [1023, 547] on div "Edit" at bounding box center [1060, 548] width 100 height 19
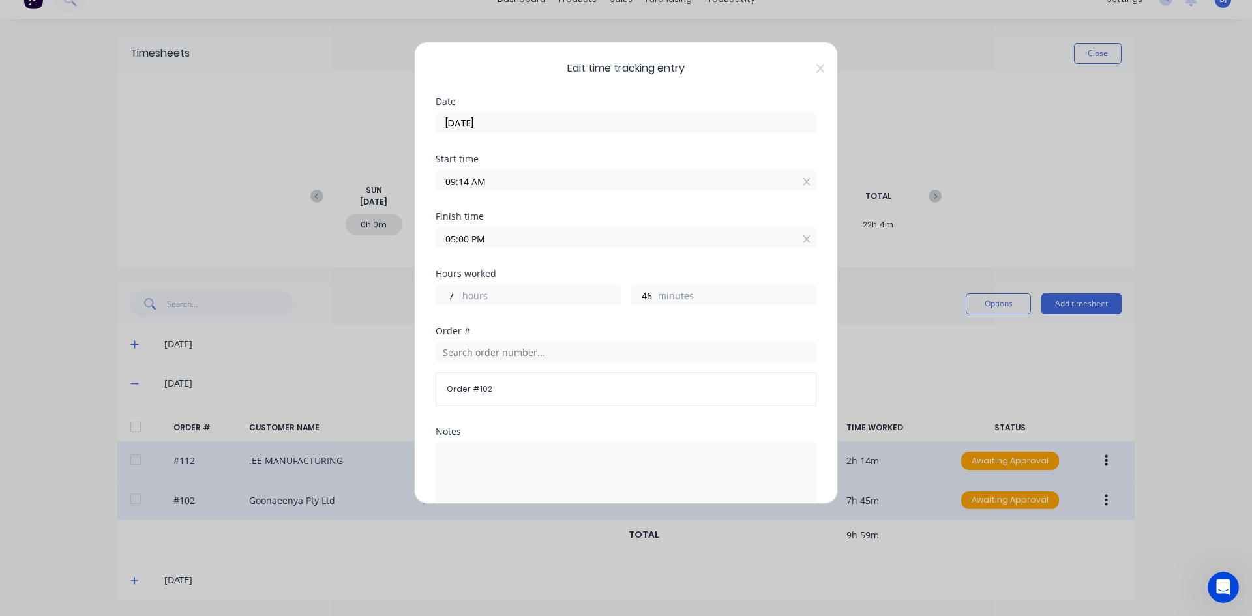
drag, startPoint x: 468, startPoint y: 240, endPoint x: 438, endPoint y: 247, distance: 31.5
click at [438, 247] on label "05:00 PM" at bounding box center [626, 238] width 381 height 21
click at [438, 247] on input "05:00 PM" at bounding box center [626, 238] width 380 height 20
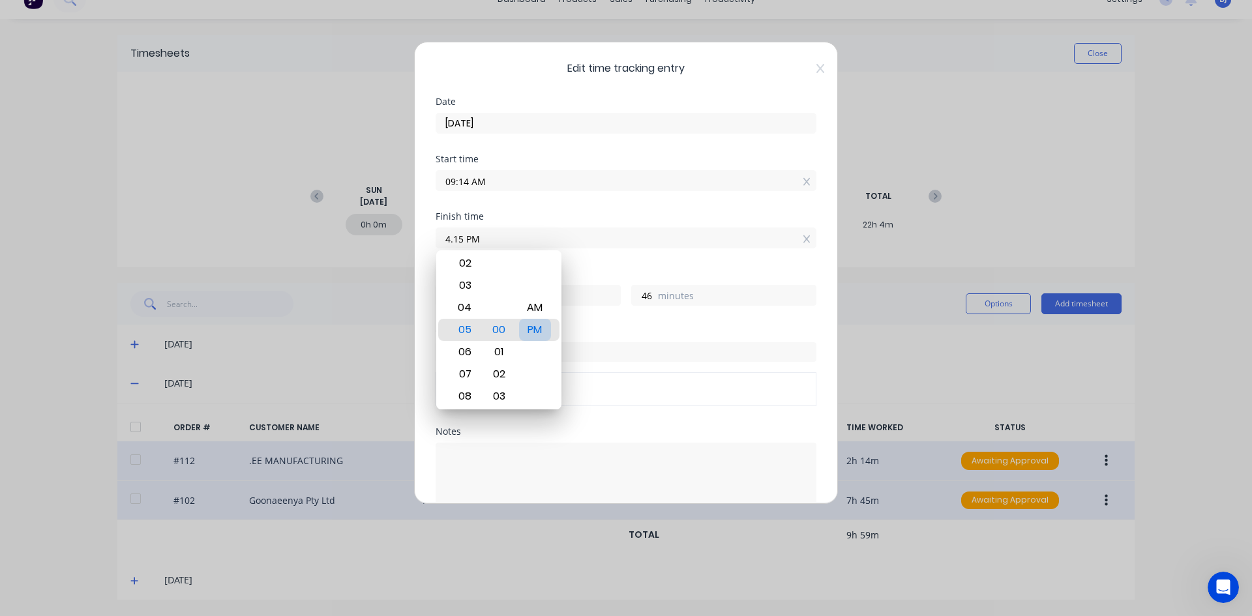
type input "04:15 PM"
type input "1"
click at [539, 329] on div "PM" at bounding box center [535, 330] width 32 height 22
click at [610, 325] on div "Hours worked 7 hours 1 minutes" at bounding box center [626, 297] width 381 height 57
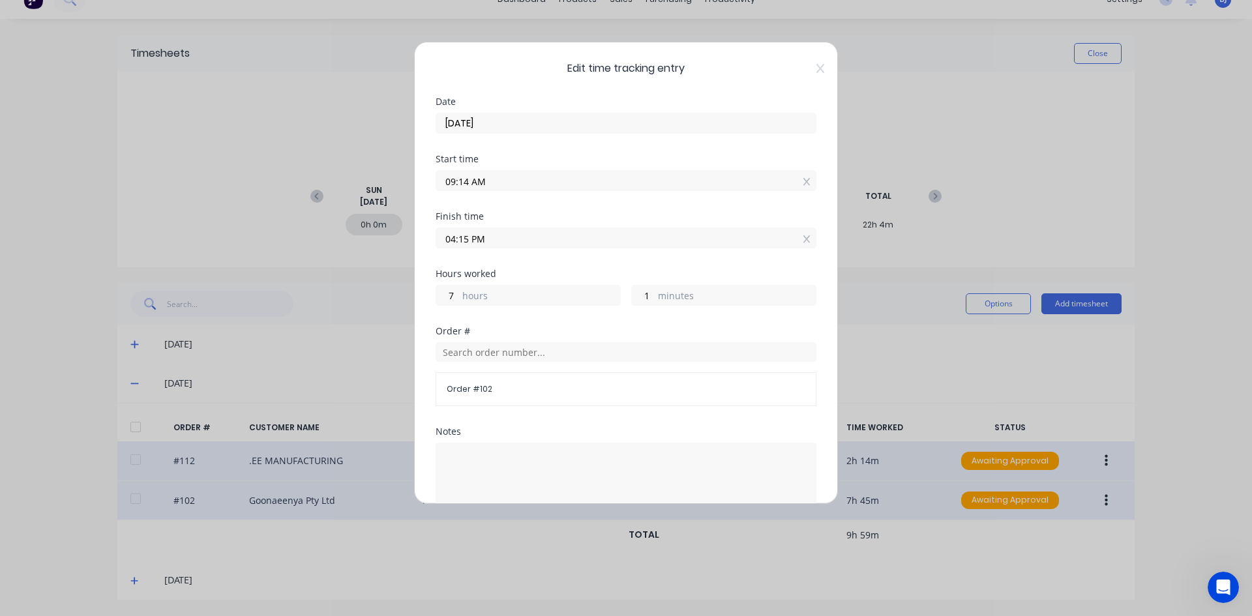
click at [469, 239] on input "04:15 PM" at bounding box center [626, 238] width 380 height 20
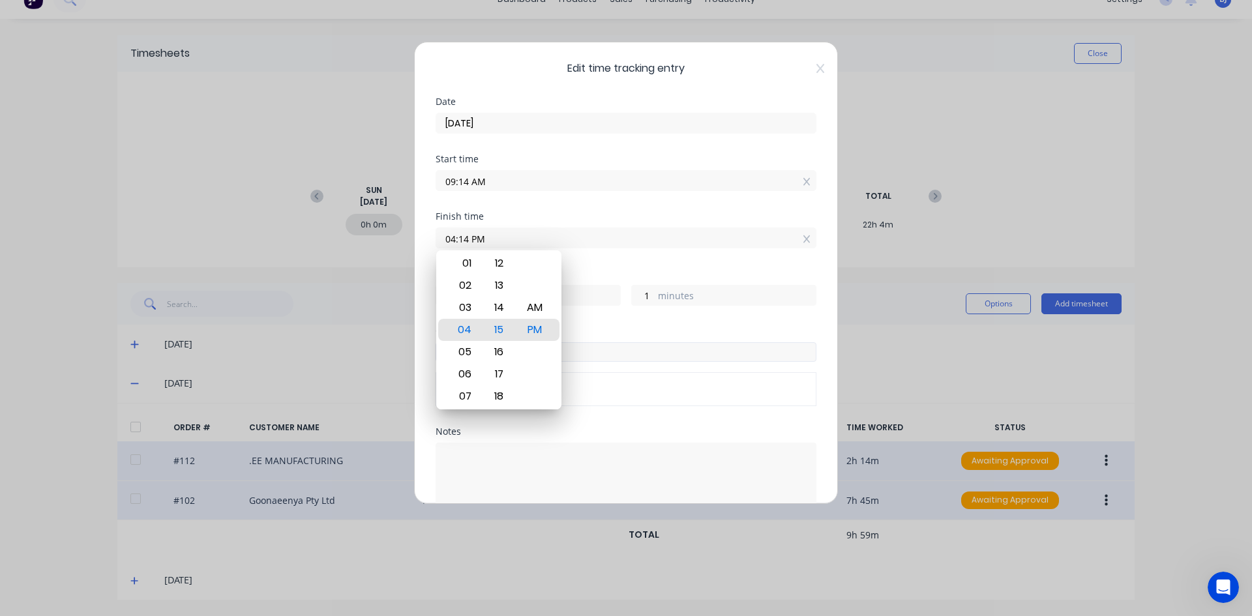
type input "04:14 PM"
type input "0"
click at [628, 348] on input "text" at bounding box center [626, 352] width 381 height 20
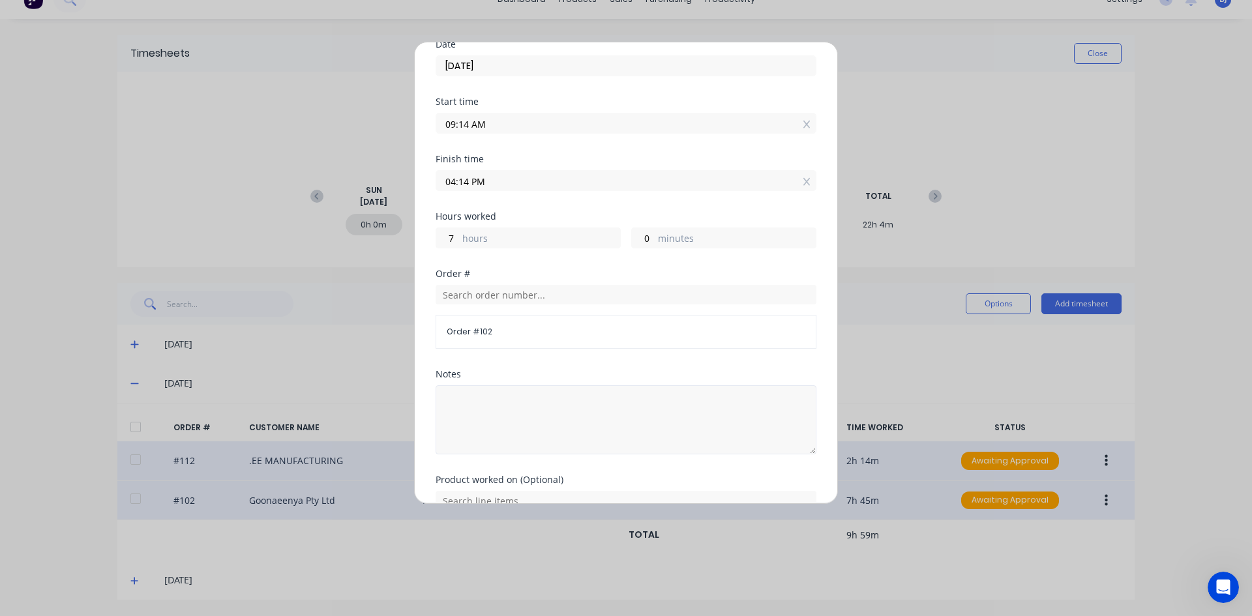
scroll to position [65, 0]
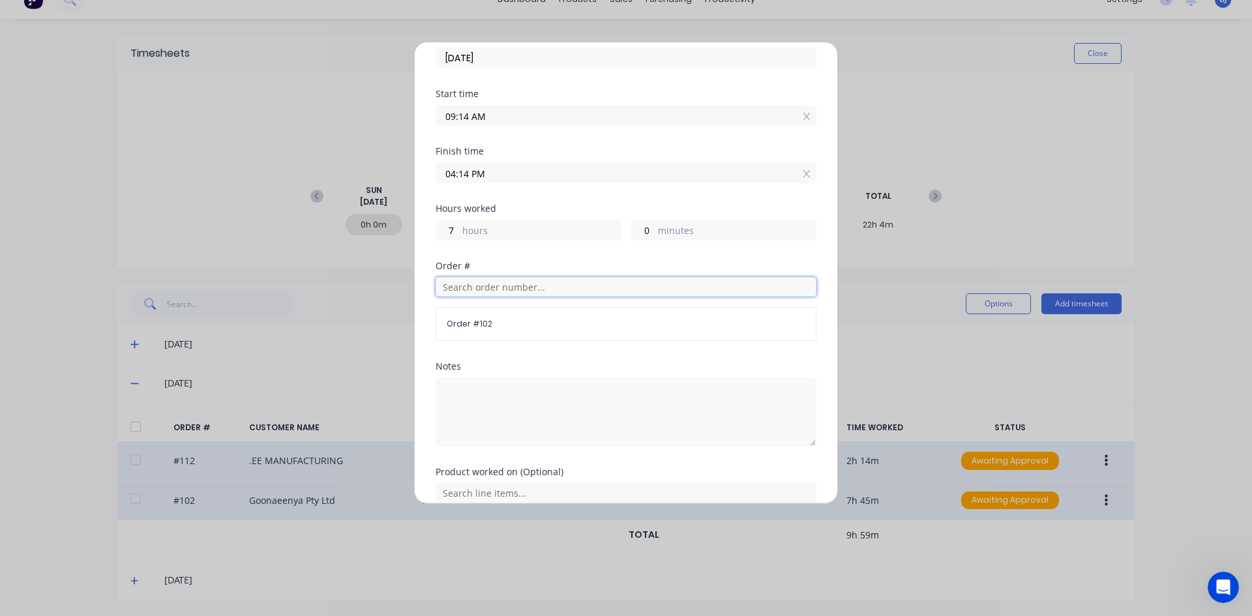
click at [467, 291] on input "text" at bounding box center [626, 287] width 381 height 20
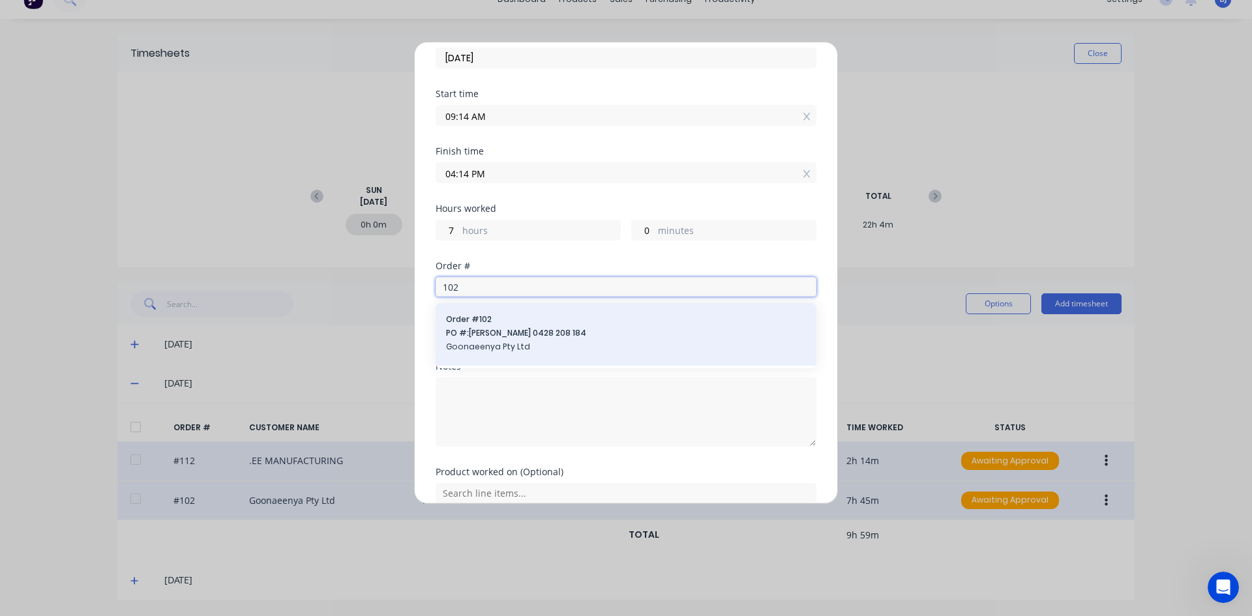
type input "102"
click at [488, 334] on span "PO #: [PERSON_NAME] 0428 208 184" at bounding box center [626, 333] width 360 height 12
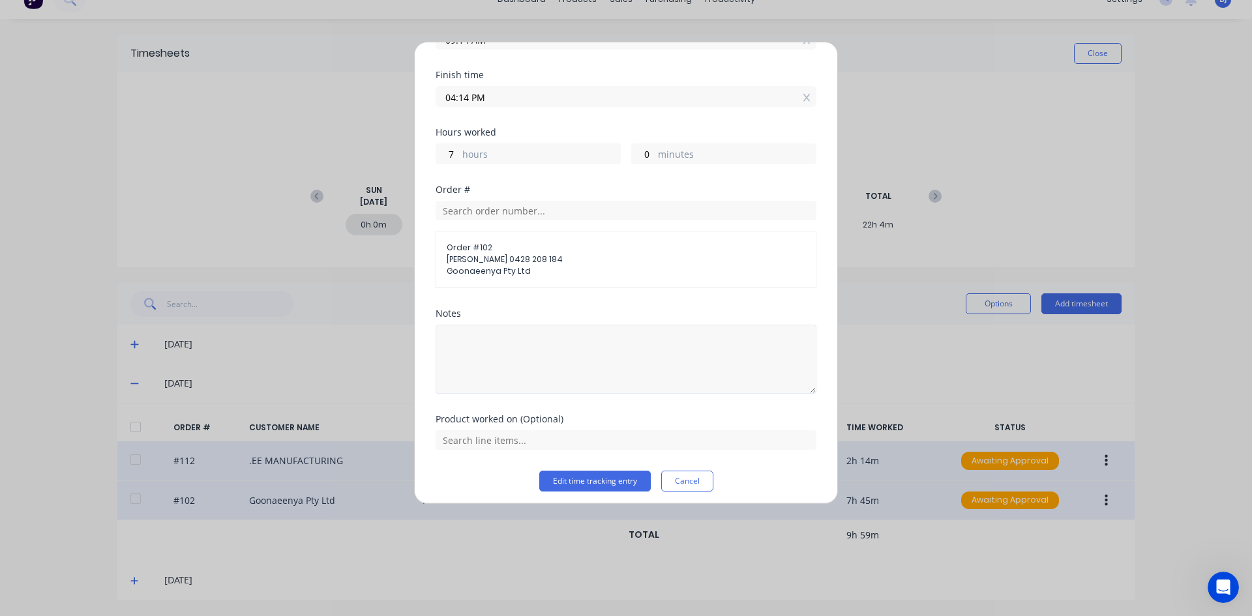
scroll to position [148, 0]
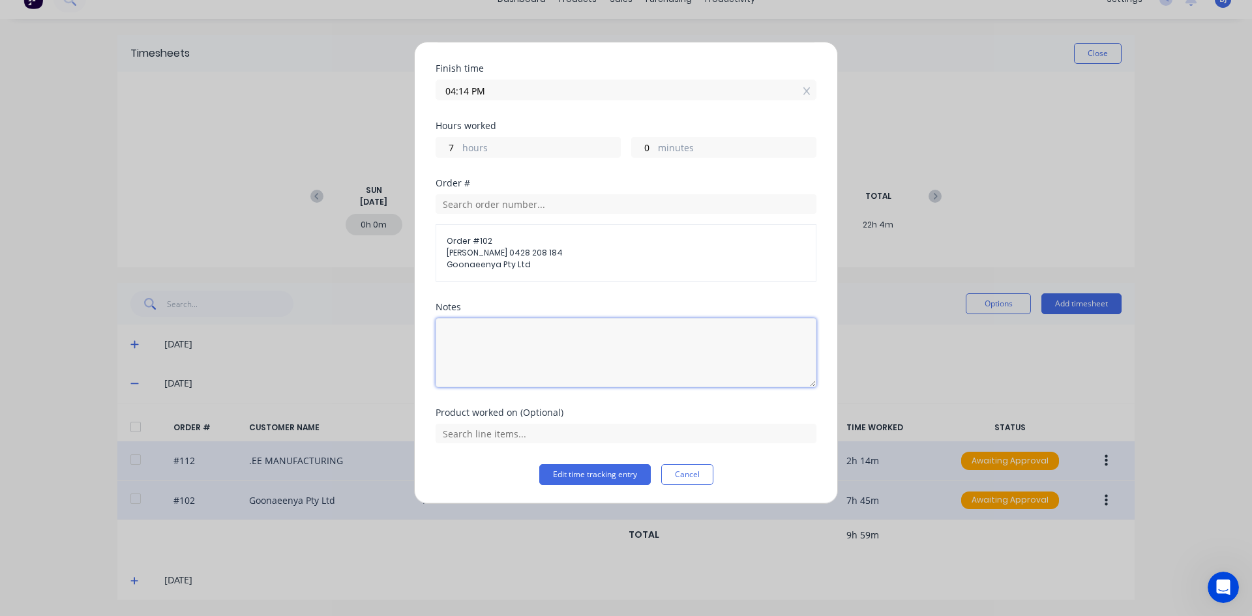
click at [462, 335] on textarea at bounding box center [626, 352] width 381 height 69
type textarea "Assemble Roof to frame"
click at [573, 428] on input "text" at bounding box center [626, 434] width 381 height 20
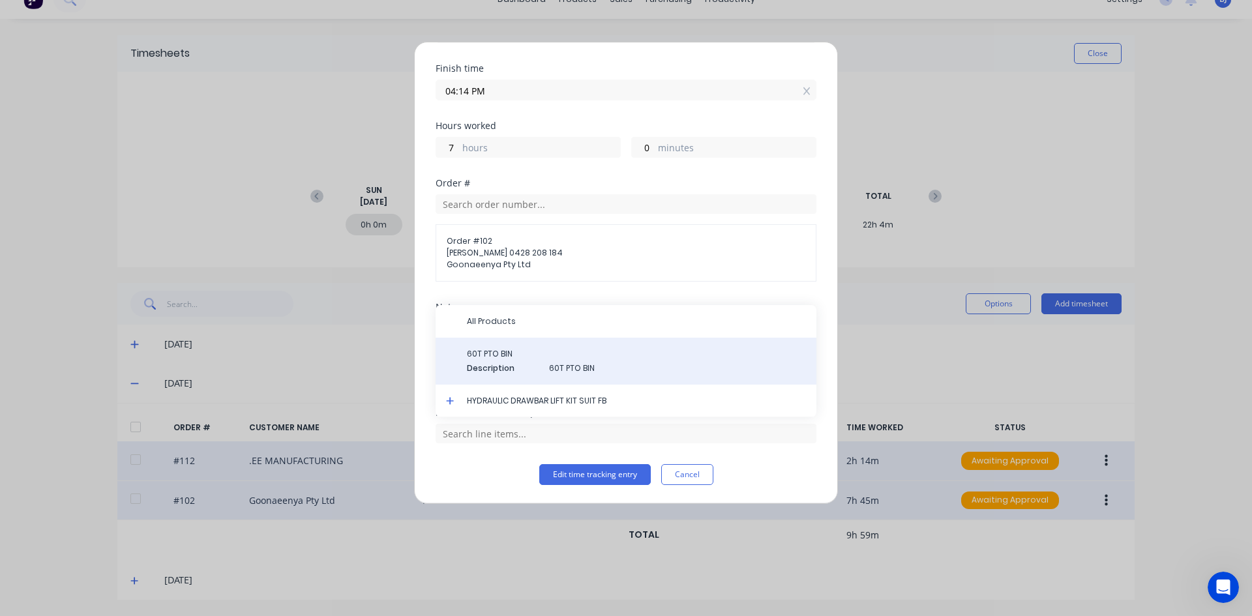
click at [495, 356] on span "60T PTO BIN" at bounding box center [636, 354] width 339 height 12
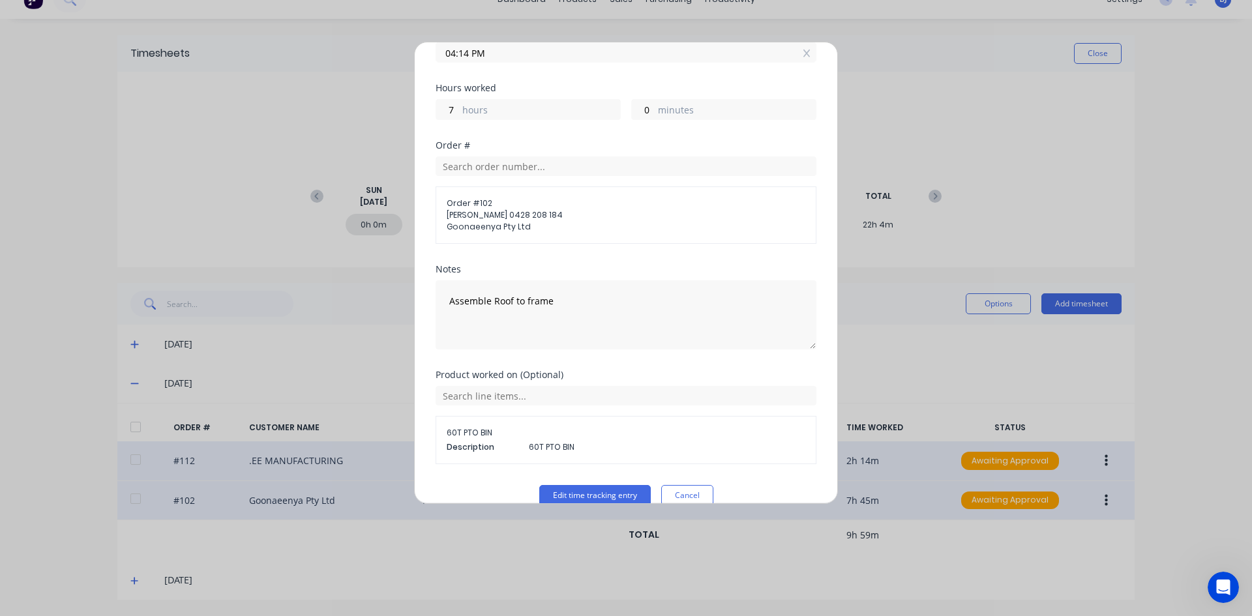
scroll to position [207, 0]
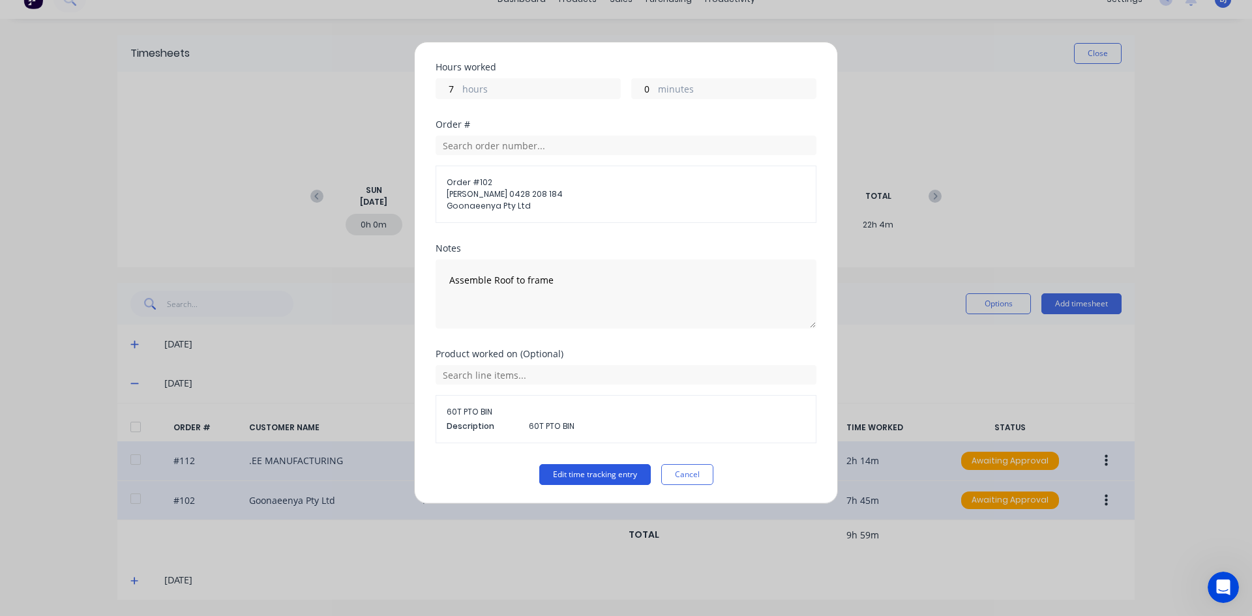
click at [573, 473] on button "Edit time tracking entry" at bounding box center [595, 474] width 112 height 21
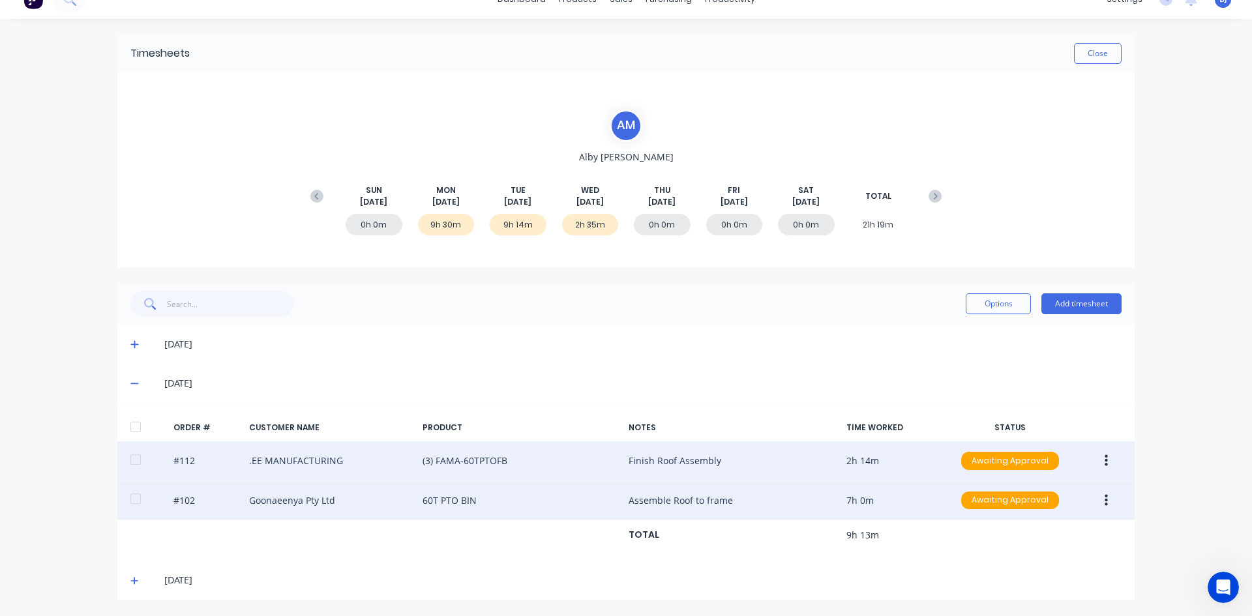
click at [1099, 496] on button "button" at bounding box center [1106, 500] width 31 height 23
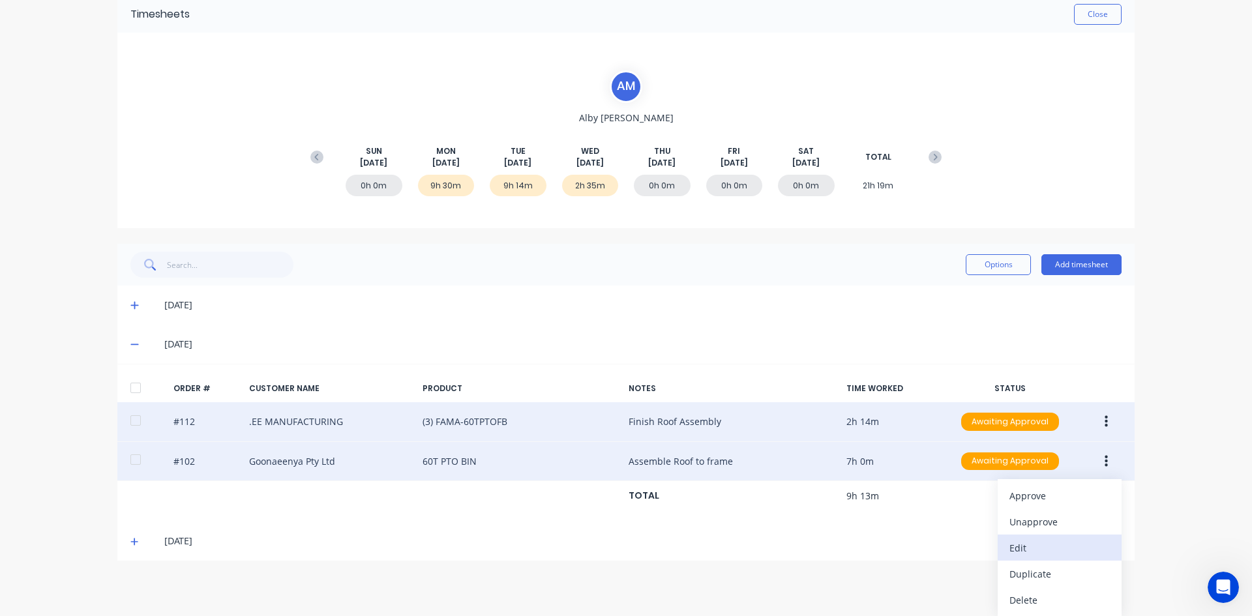
click at [1010, 541] on div "Edit" at bounding box center [1060, 548] width 100 height 19
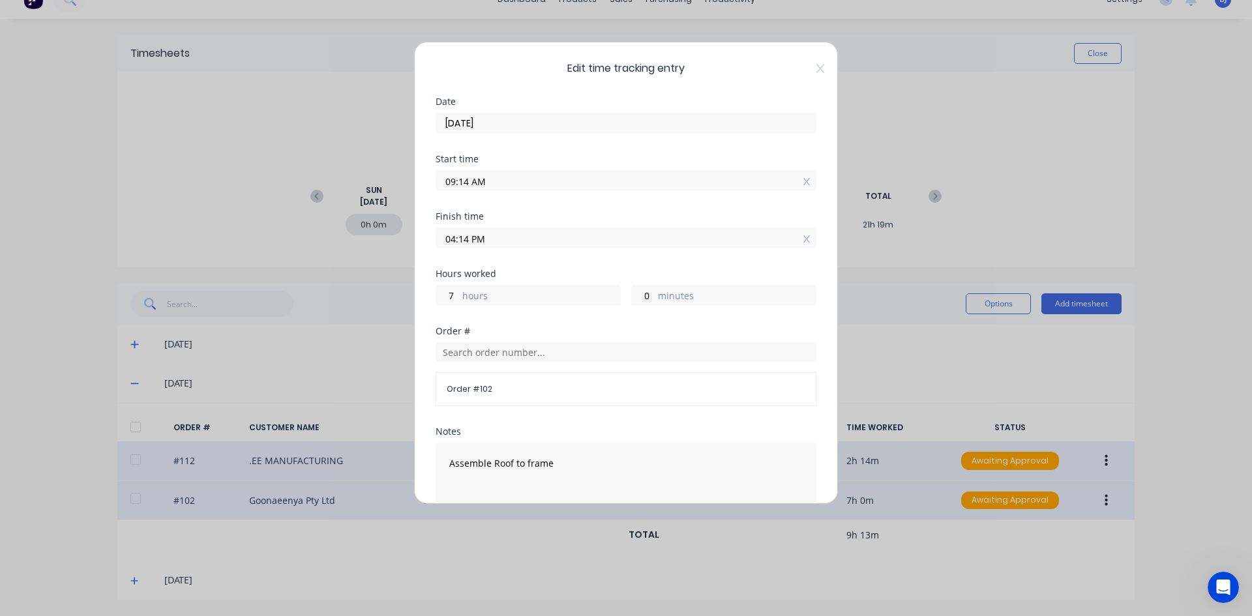
drag, startPoint x: 470, startPoint y: 240, endPoint x: 465, endPoint y: 256, distance: 16.9
click at [459, 242] on input "04:14 PM" at bounding box center [626, 238] width 380 height 20
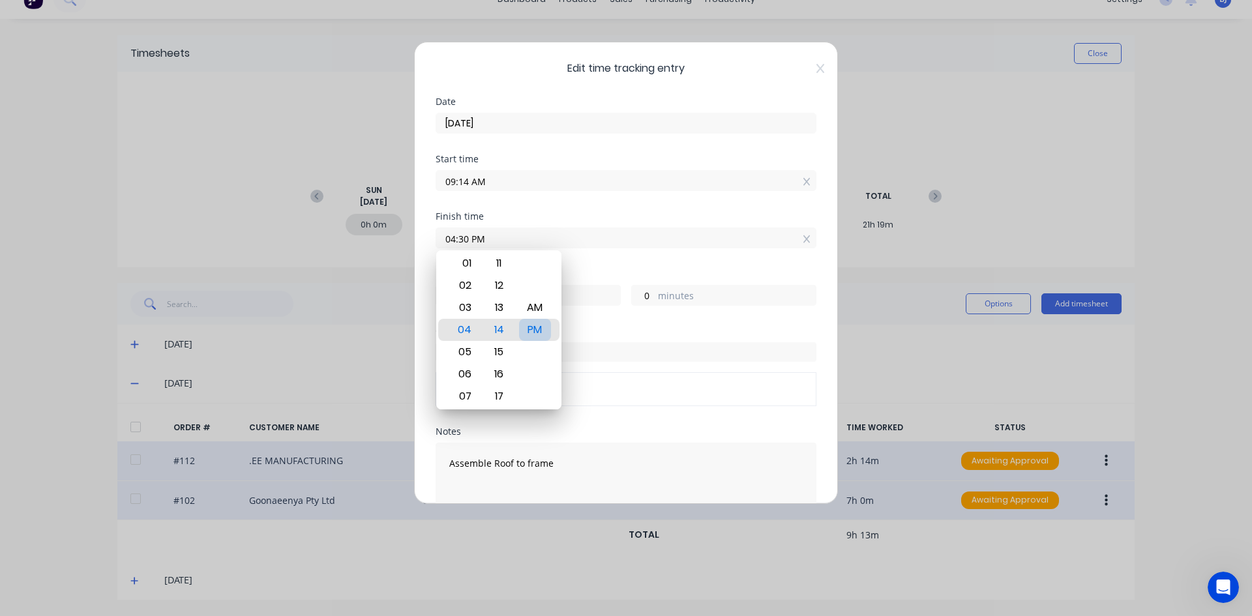
type input "04:30 PM"
type input "16"
click at [541, 331] on div "PM" at bounding box center [535, 330] width 32 height 22
click at [592, 306] on div "Hours worked 7 hours 16 minutes" at bounding box center [626, 297] width 381 height 57
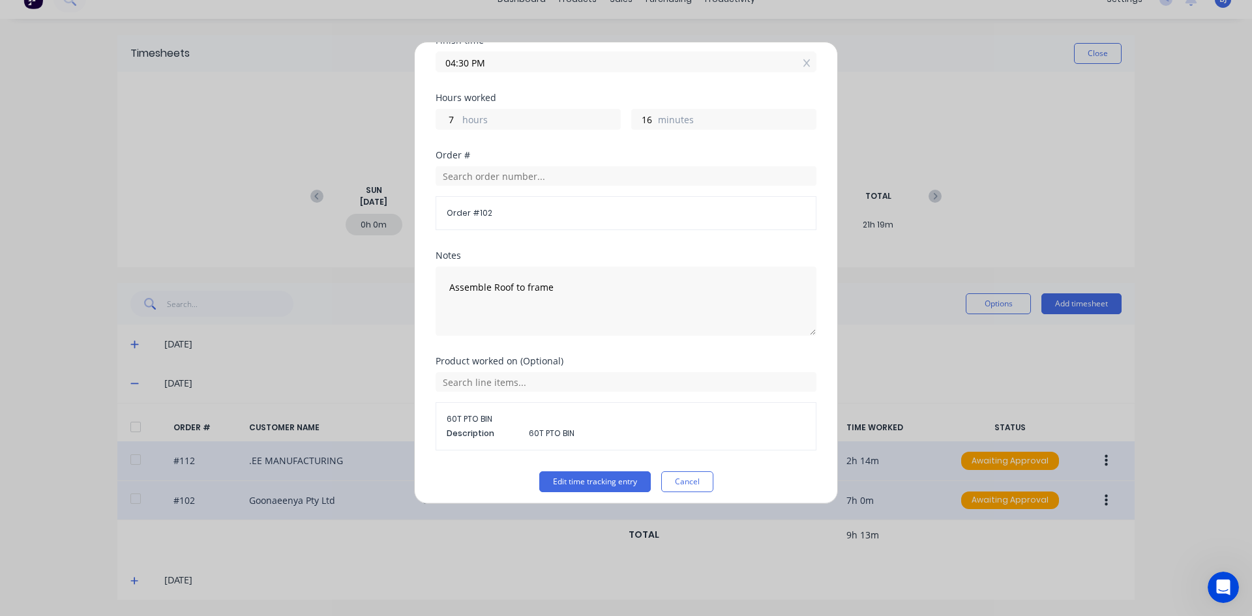
scroll to position [183, 0]
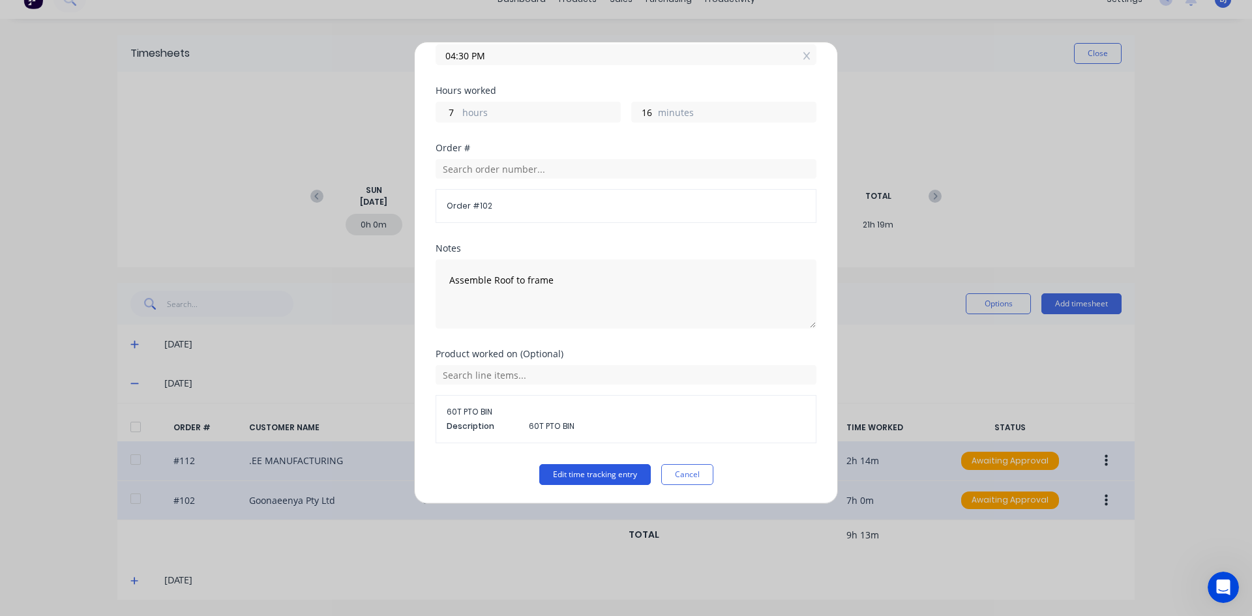
click at [579, 474] on button "Edit time tracking entry" at bounding box center [595, 474] width 112 height 21
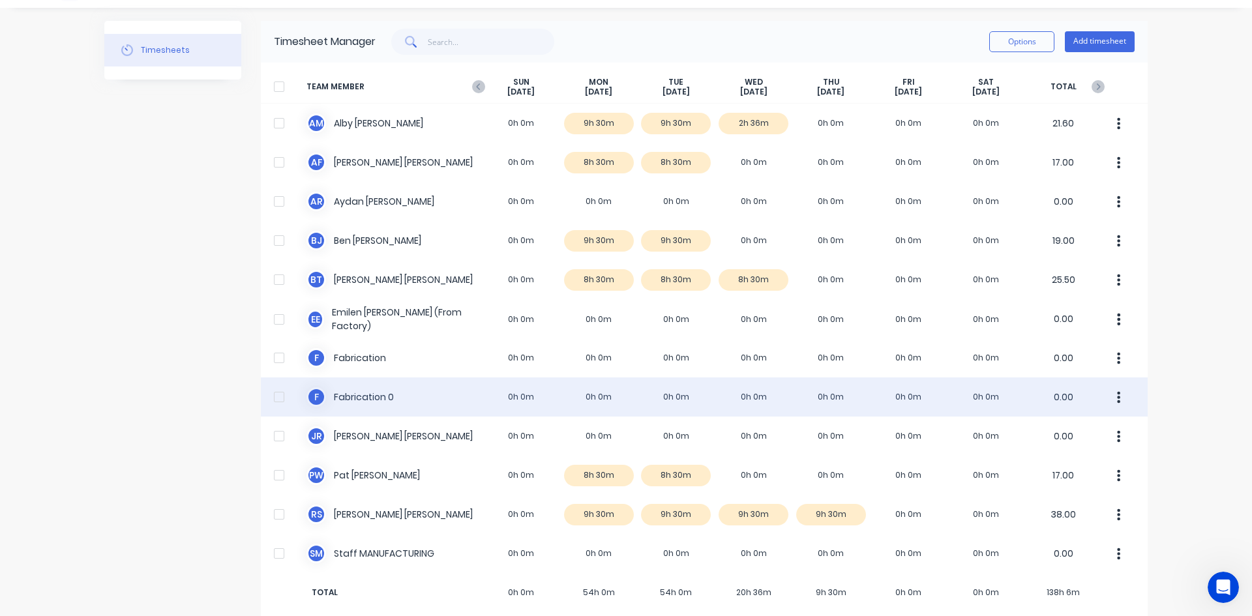
scroll to position [48, 0]
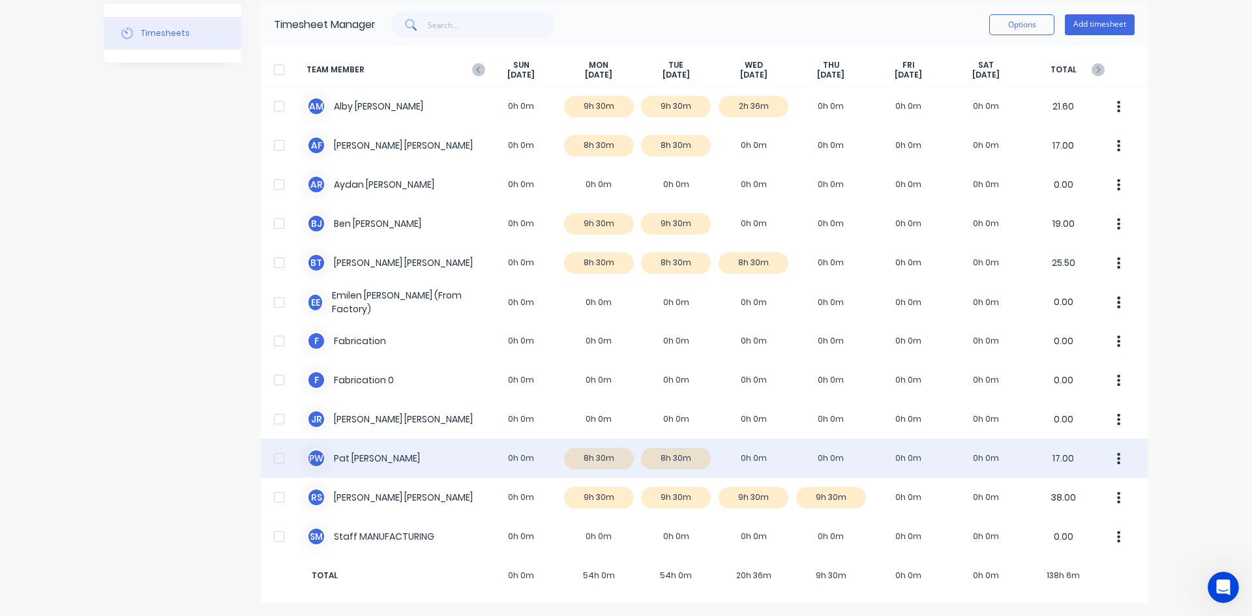
click at [368, 461] on div "P W [PERSON_NAME] 0h 0m 8h 30m 8h 30m 0h 0m 0h 0m 0h 0m 0h 0m 17.00" at bounding box center [704, 458] width 887 height 39
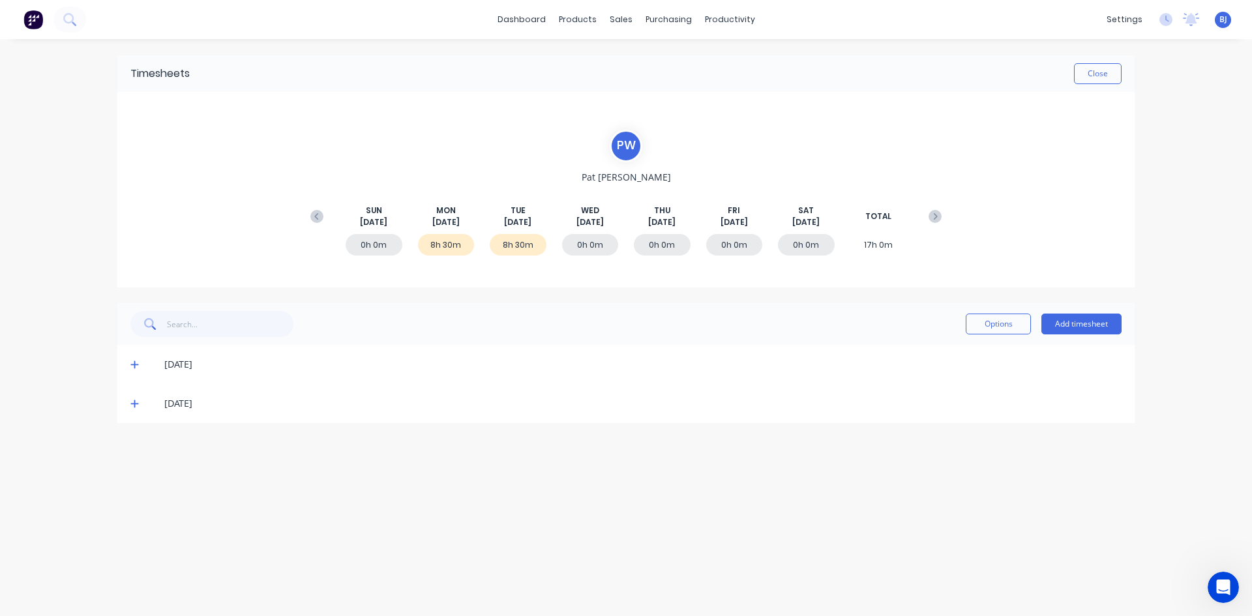
click at [136, 404] on icon at bounding box center [134, 404] width 8 height 8
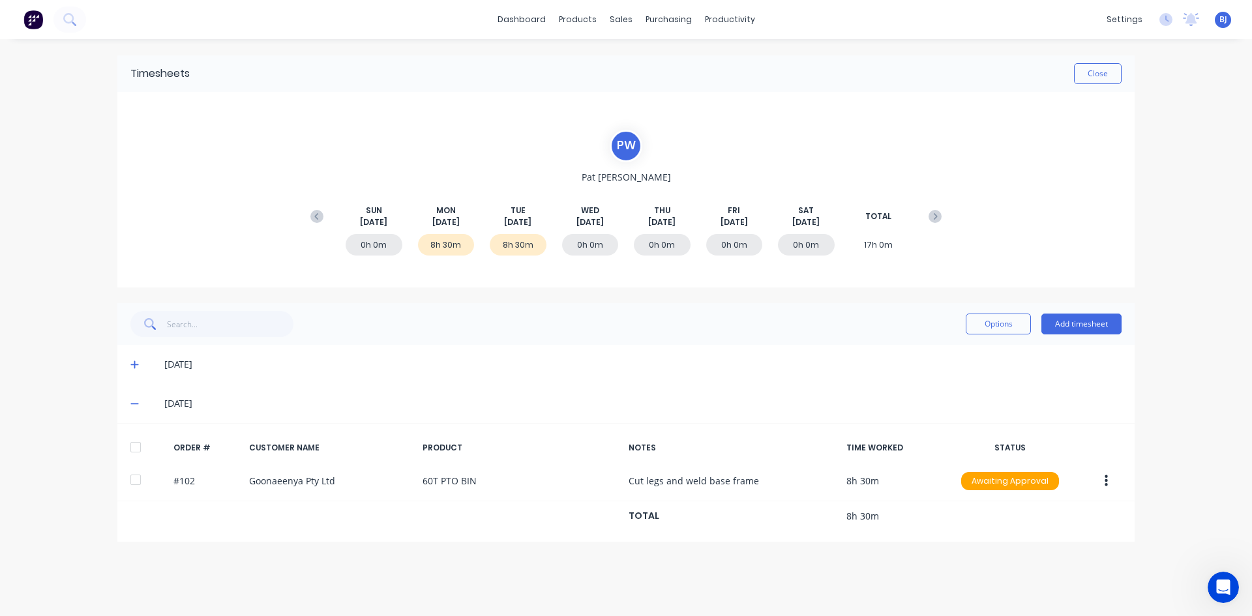
click at [135, 403] on icon at bounding box center [134, 403] width 8 height 9
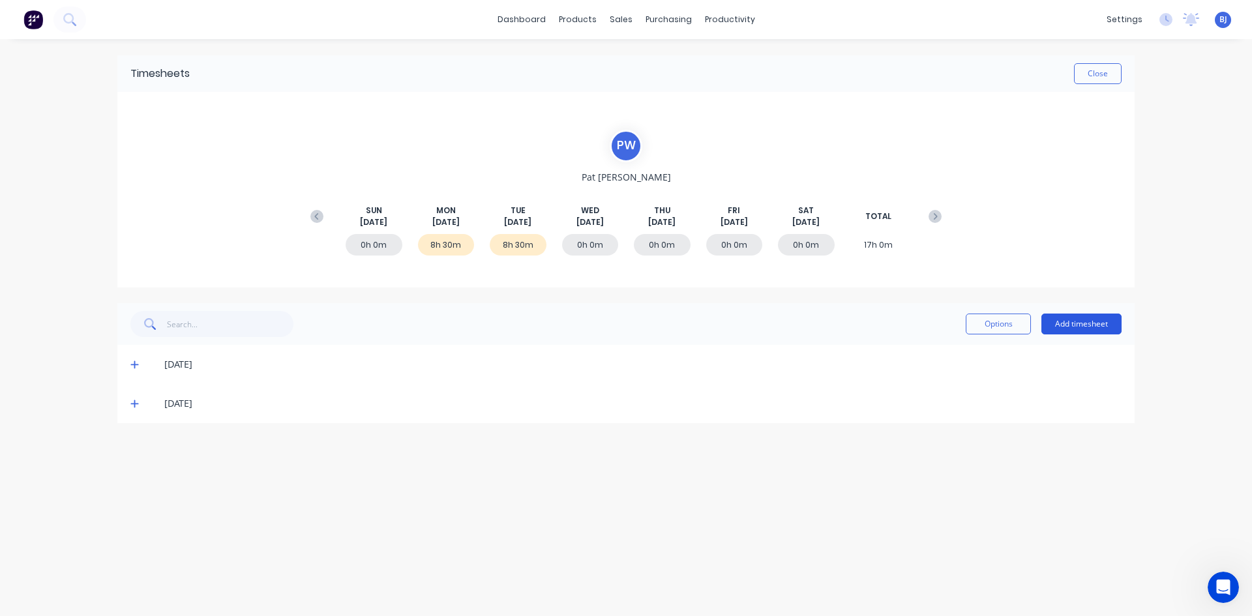
click at [1097, 322] on button "Add timesheet" at bounding box center [1082, 324] width 80 height 21
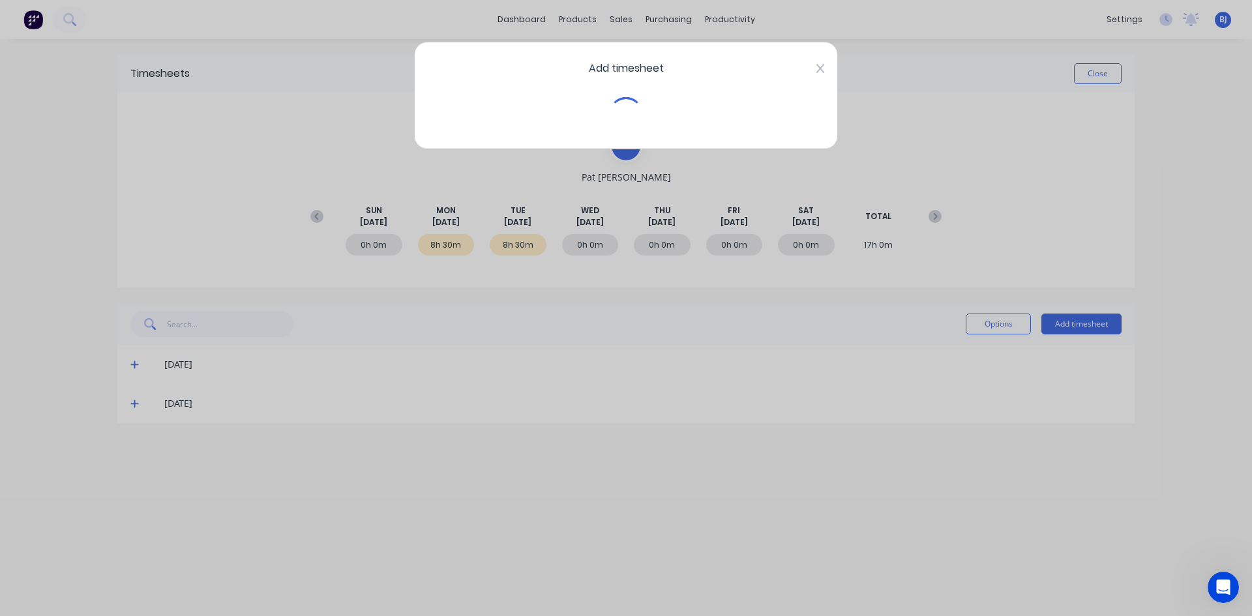
click at [821, 65] on icon at bounding box center [821, 68] width 8 height 10
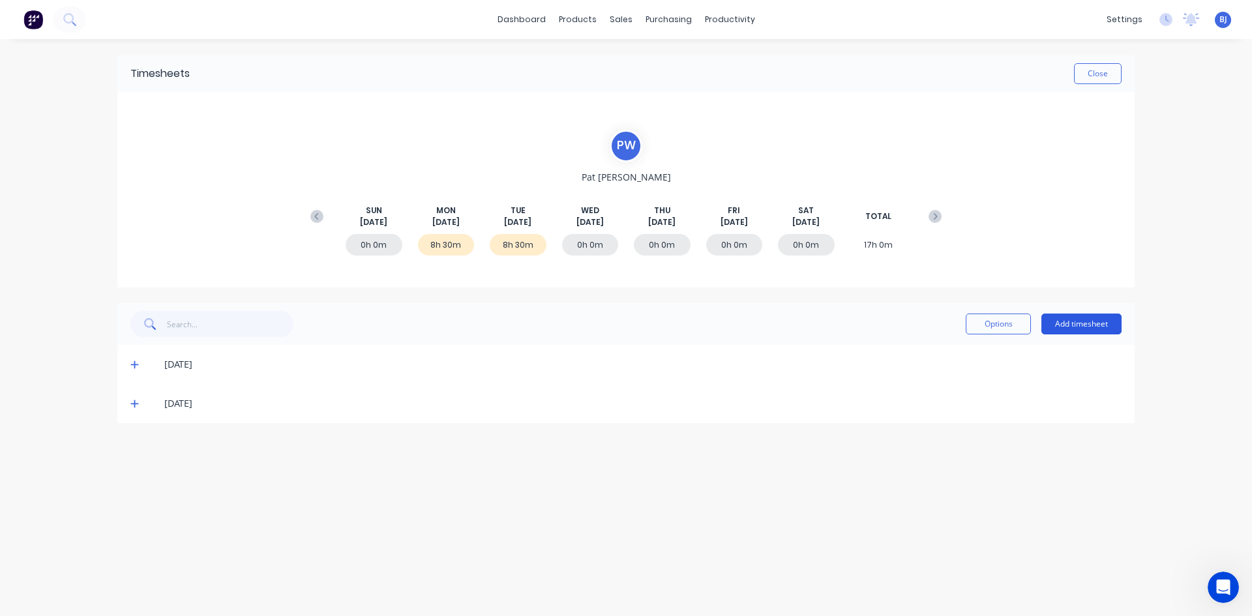
click at [1068, 319] on button "Add timesheet" at bounding box center [1082, 324] width 80 height 21
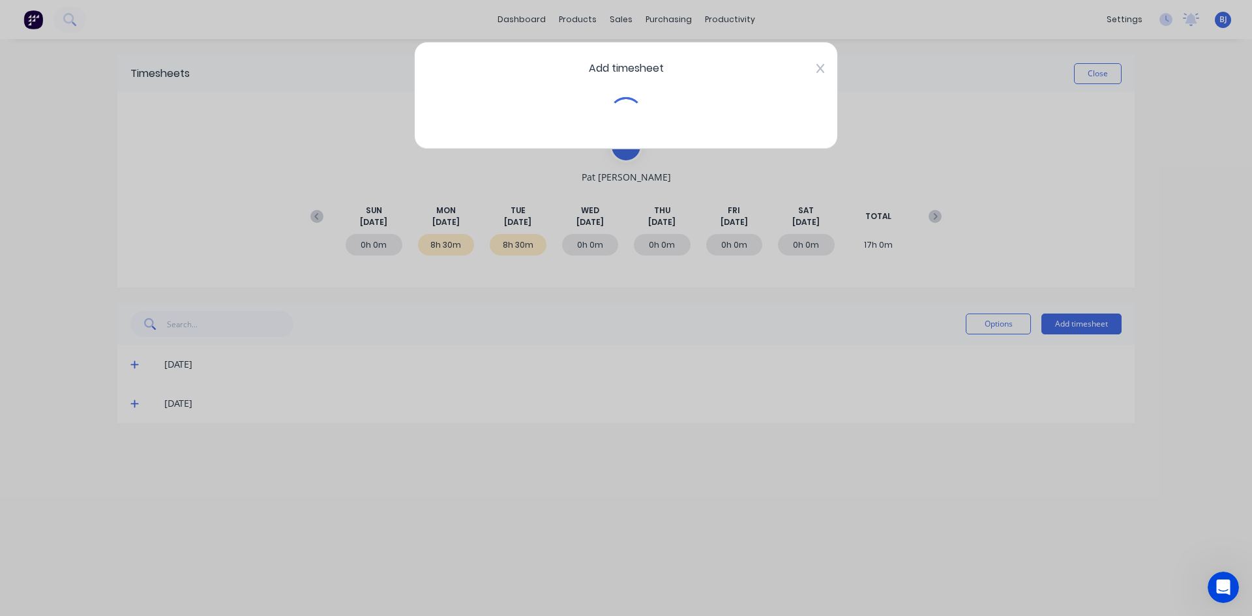
click at [817, 70] on div "Add timesheet" at bounding box center [626, 96] width 424 height 108
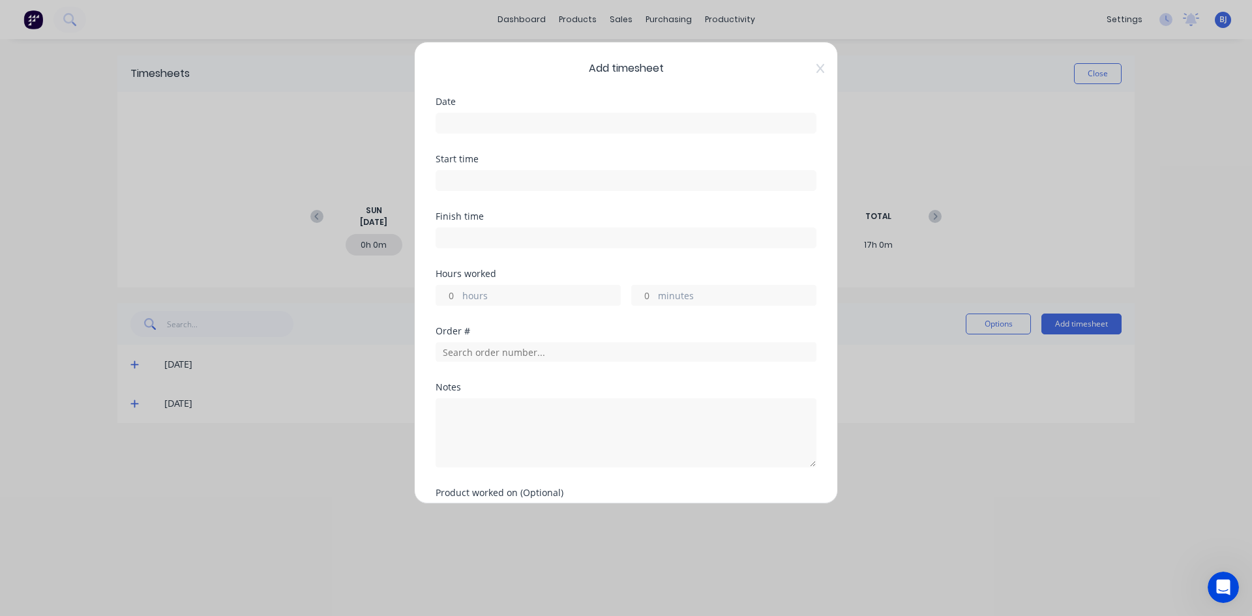
click at [928, 400] on div "Add timesheet Date Start time Finish time Hours worked hours minutes Order # No…" at bounding box center [626, 308] width 1252 height 616
click at [1029, 167] on div "Add timesheet Date Start time Finish time Hours worked hours minutes Order # No…" at bounding box center [626, 308] width 1252 height 616
click at [817, 67] on icon at bounding box center [821, 68] width 8 height 10
